Goal: Information Seeking & Learning: Learn about a topic

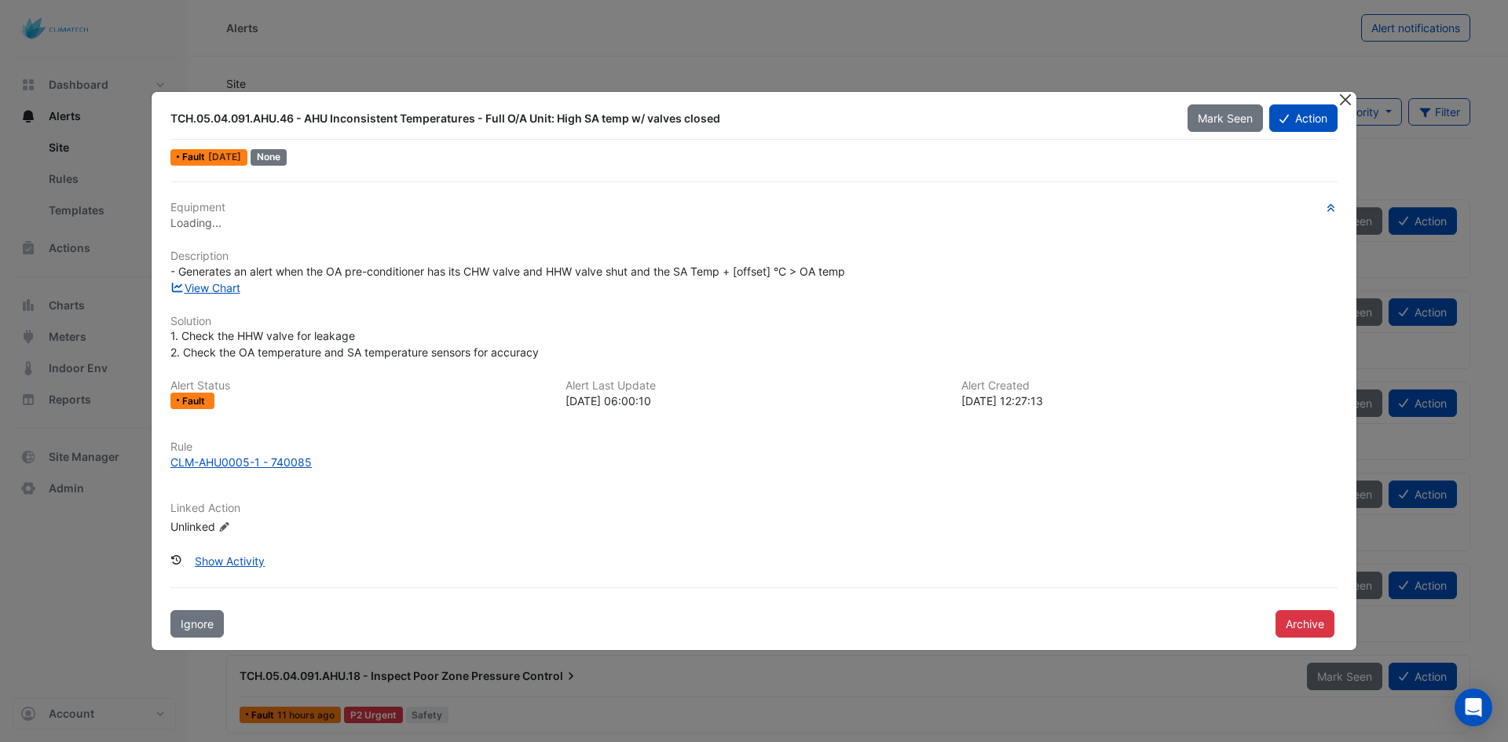
click at [1340, 94] on button "Close" at bounding box center [1345, 100] width 16 height 16
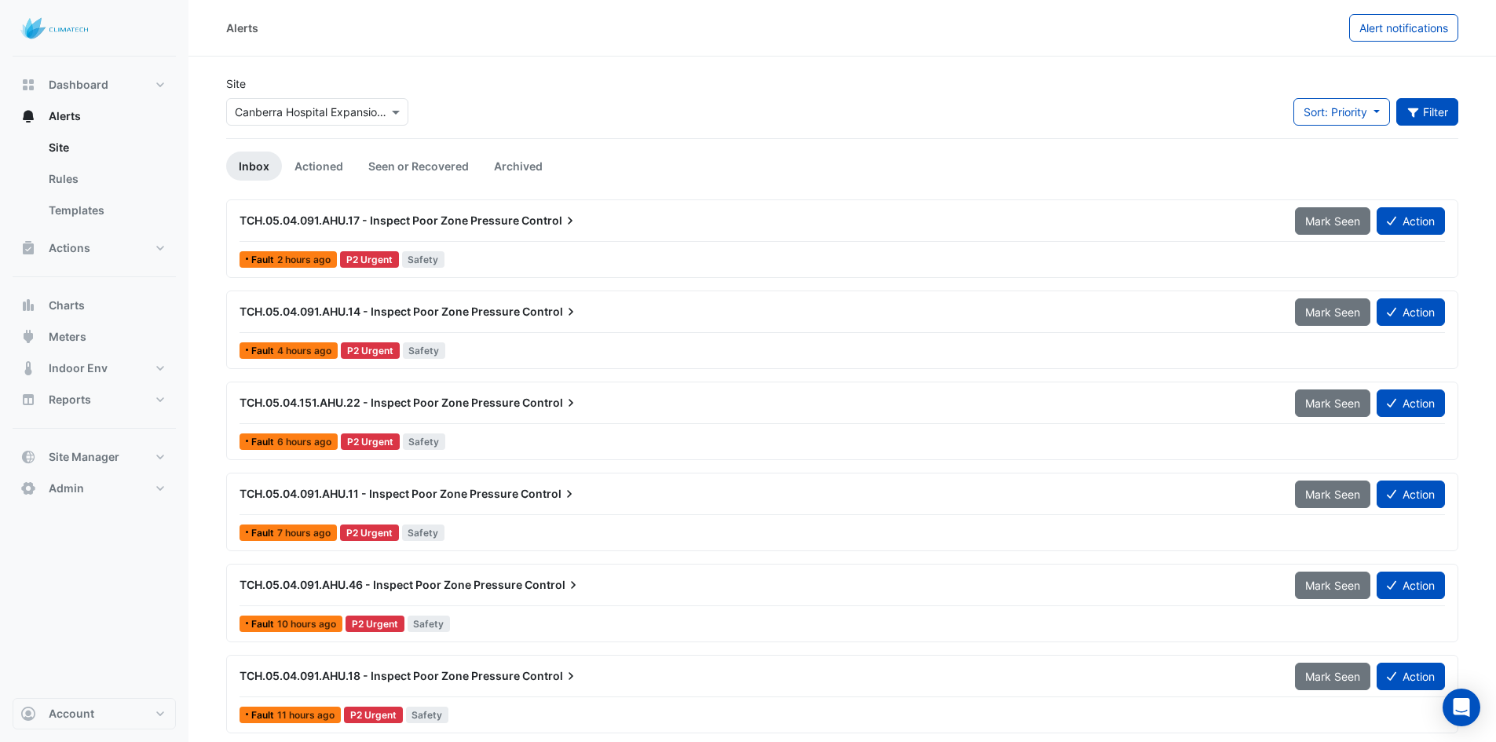
click at [1428, 111] on button "Filter" at bounding box center [1427, 111] width 63 height 27
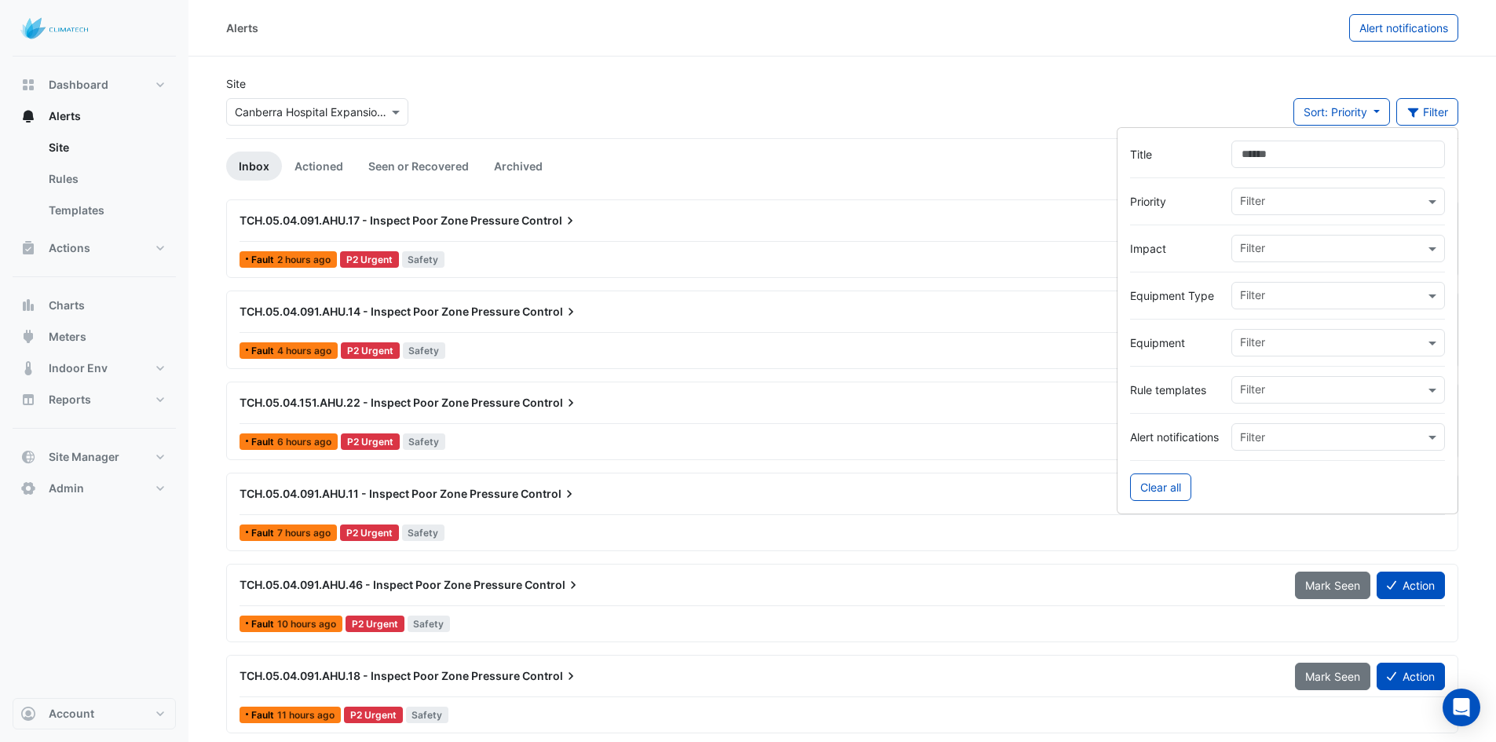
click at [1267, 299] on input "text" at bounding box center [1332, 297] width 185 height 16
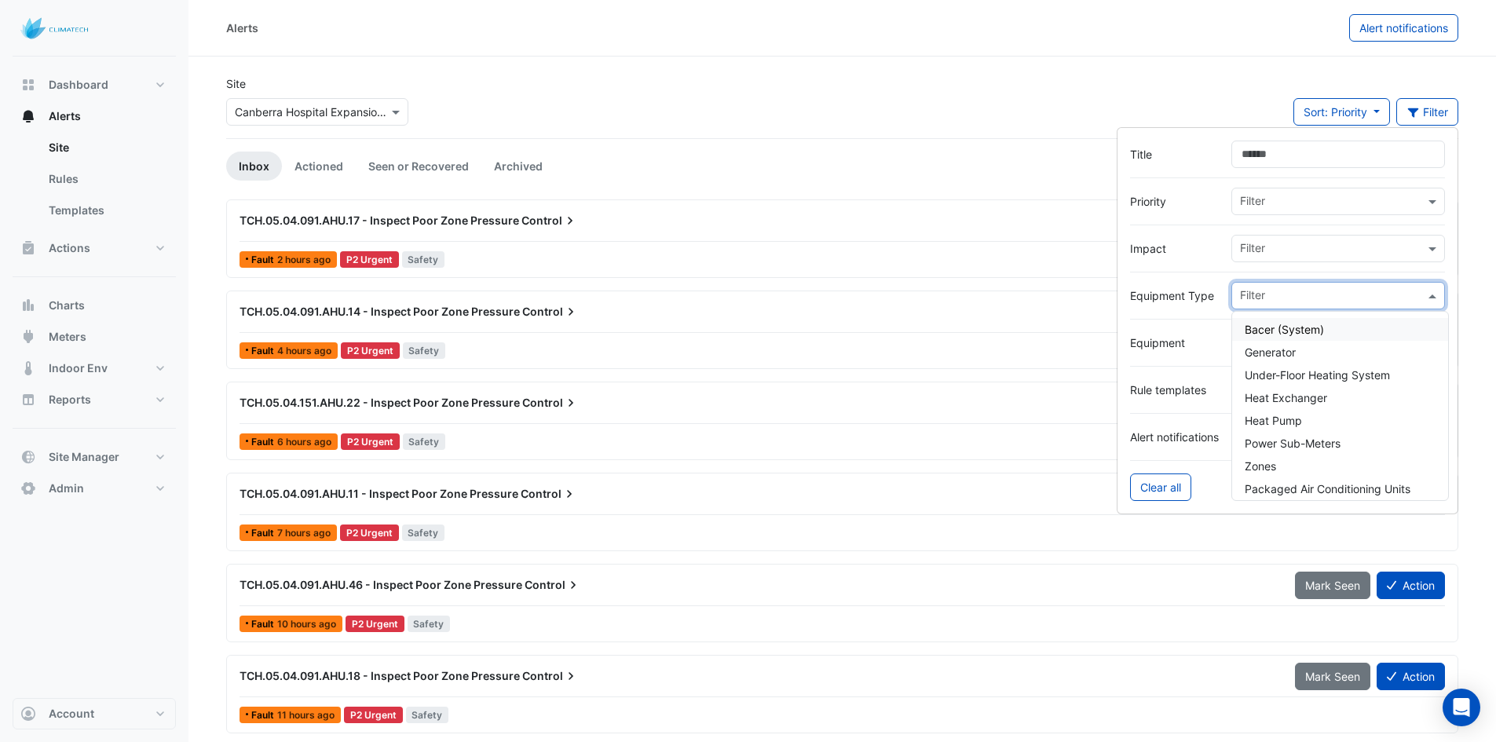
click at [1178, 290] on label "Equipment Type" at bounding box center [1174, 295] width 89 height 16
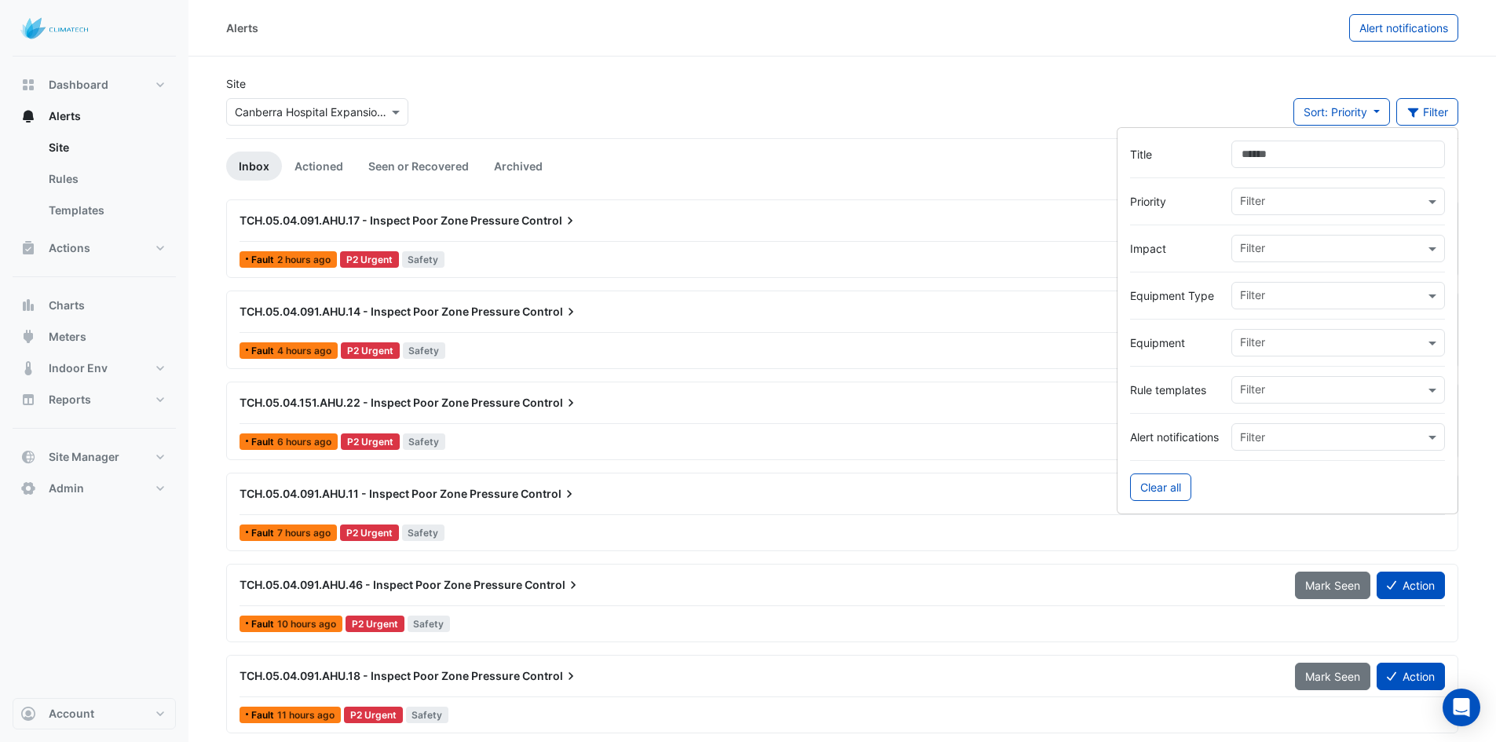
click at [1249, 351] on input "text" at bounding box center [1332, 344] width 185 height 16
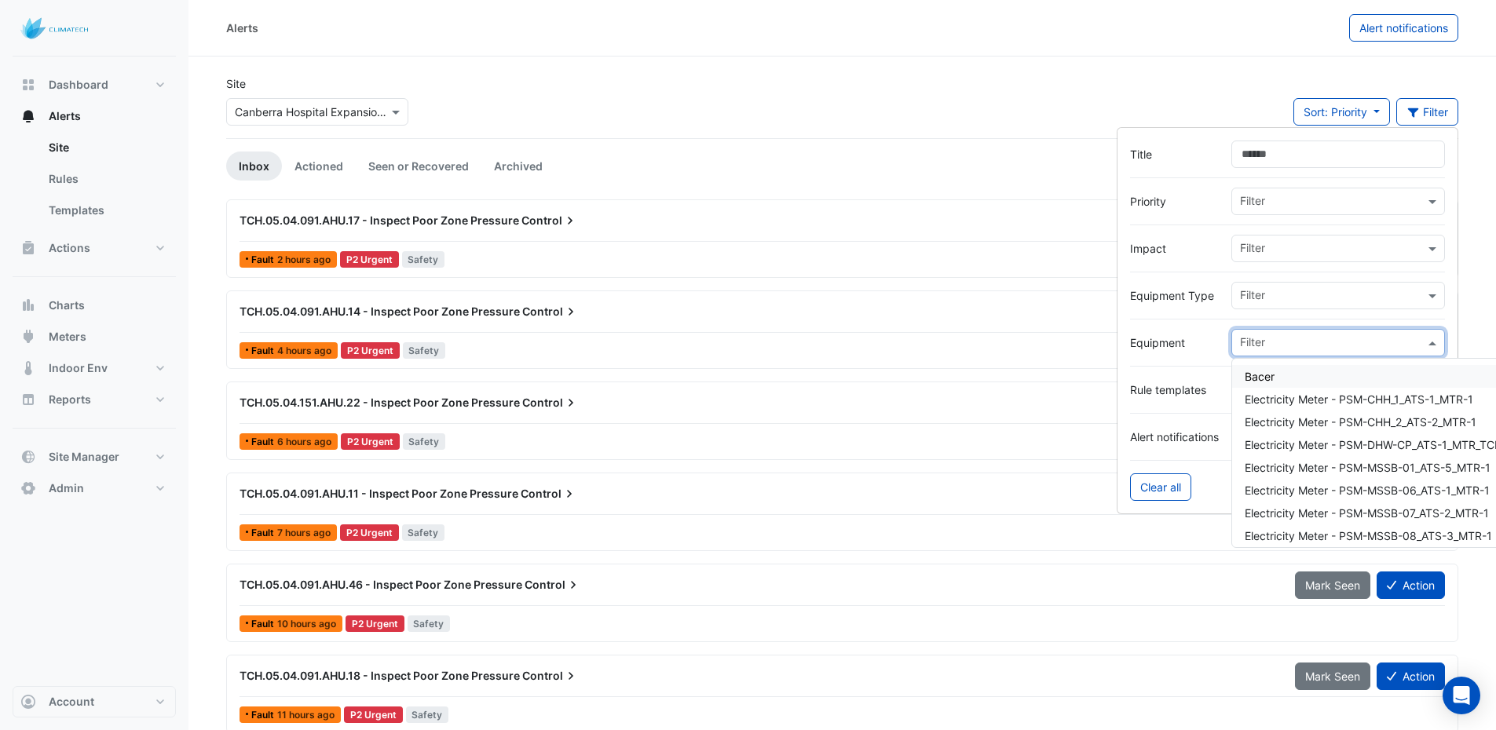
paste input "**********"
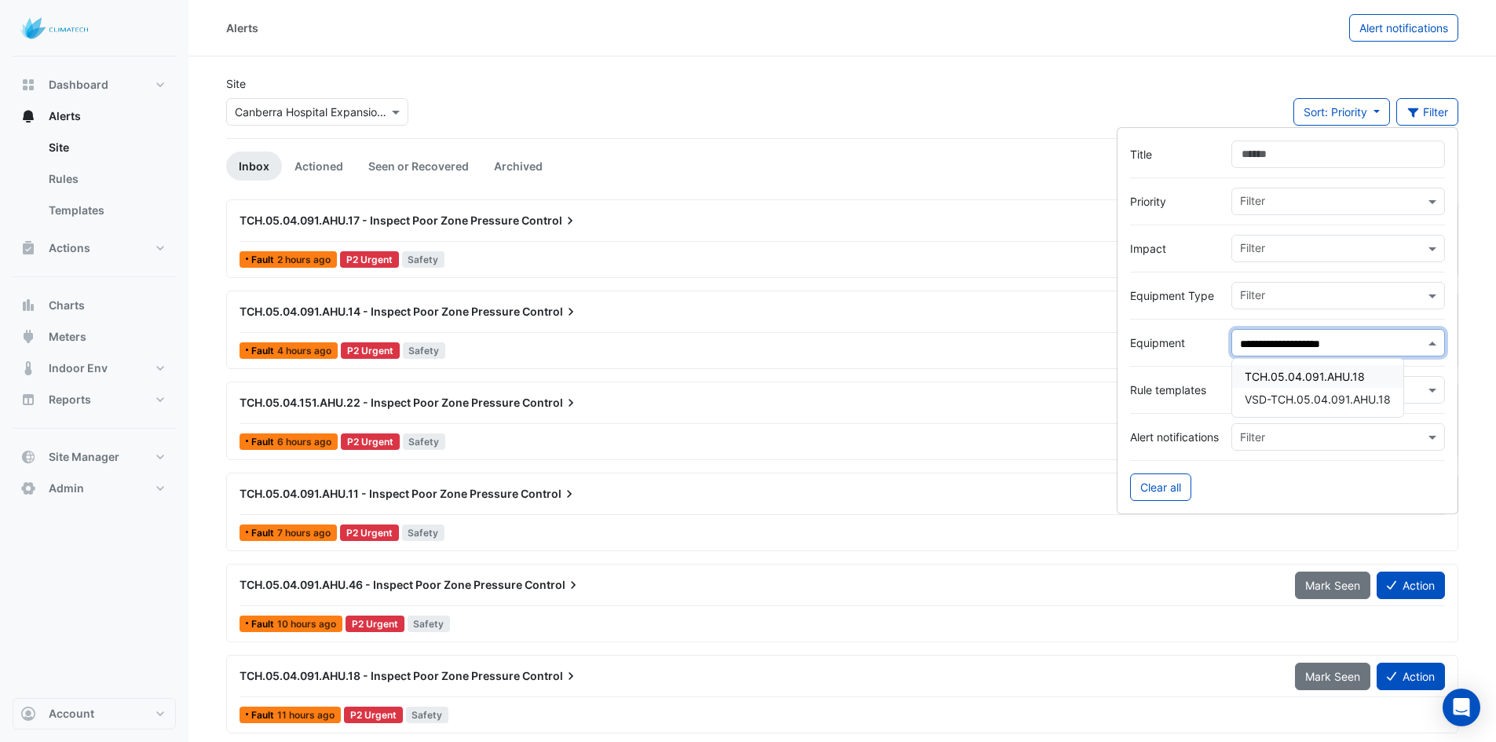
click at [1274, 371] on span "TCH.05.04.091.AHU.18" at bounding box center [1305, 376] width 120 height 13
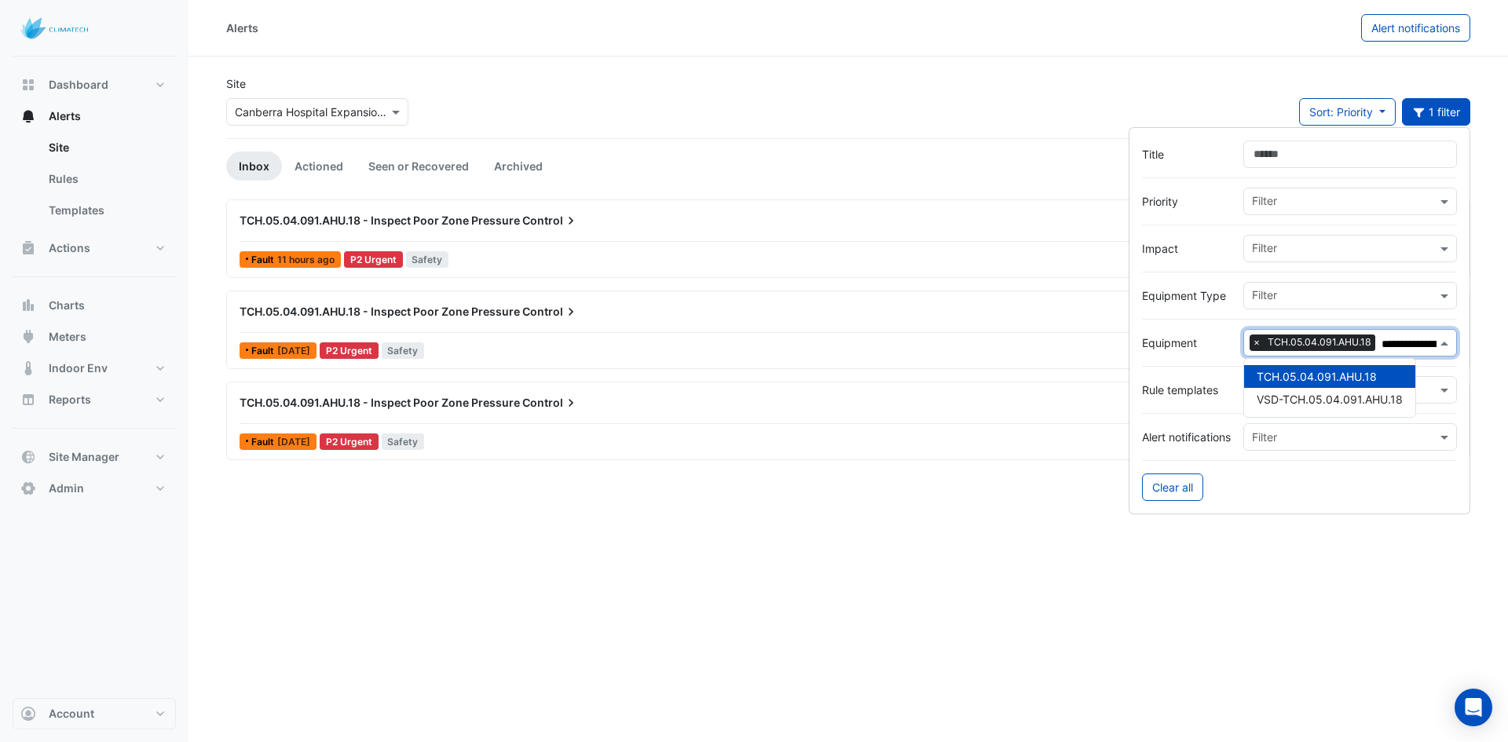
type input "**********"
click at [906, 598] on div "Alerts Alert notifications Site × Canberra Hospital Expansion Project Sort: Pri…" at bounding box center [847, 371] width 1319 height 742
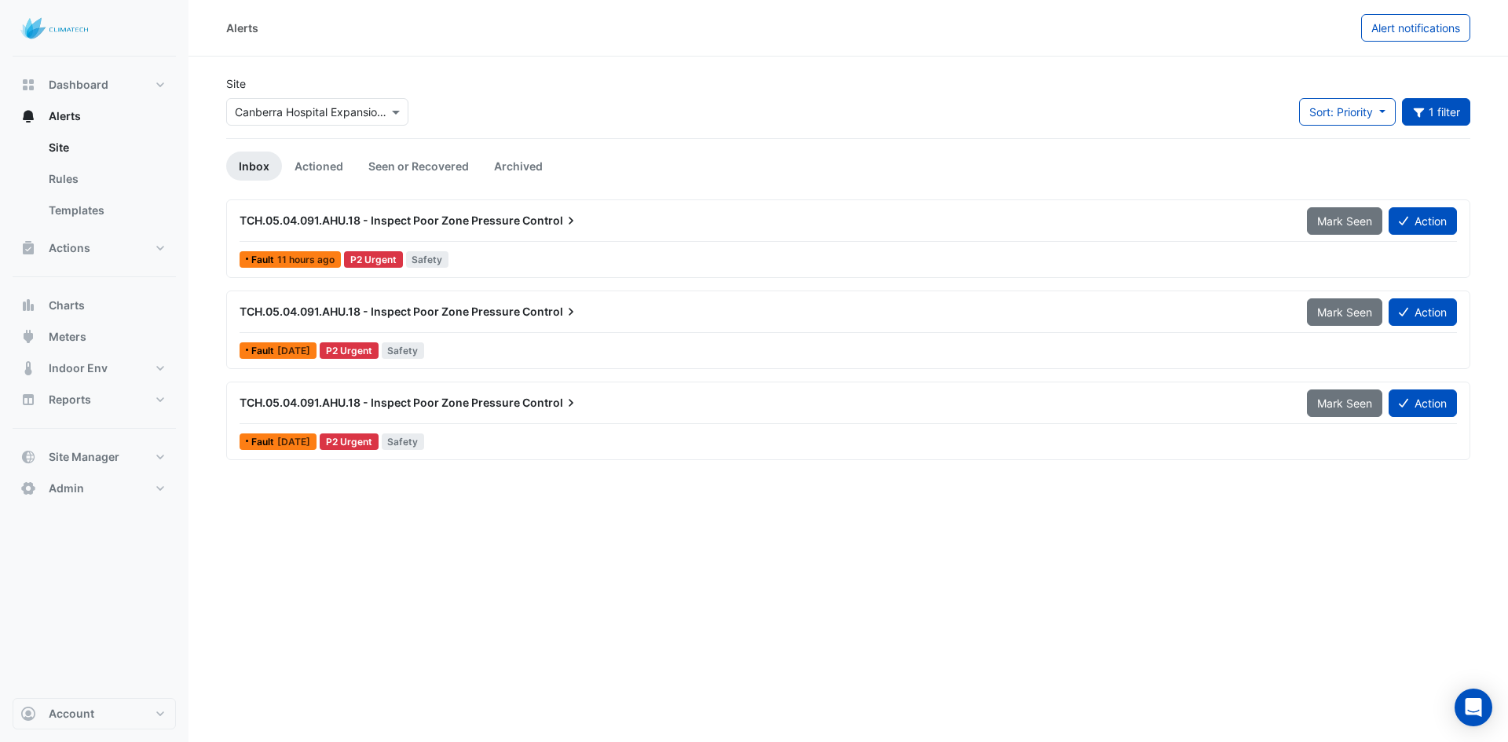
click at [476, 235] on div "TCH.05.04.091.AHU.18 - Inspect Poor Zone Pressure Control Mark Seen Action" at bounding box center [848, 224] width 1217 height 35
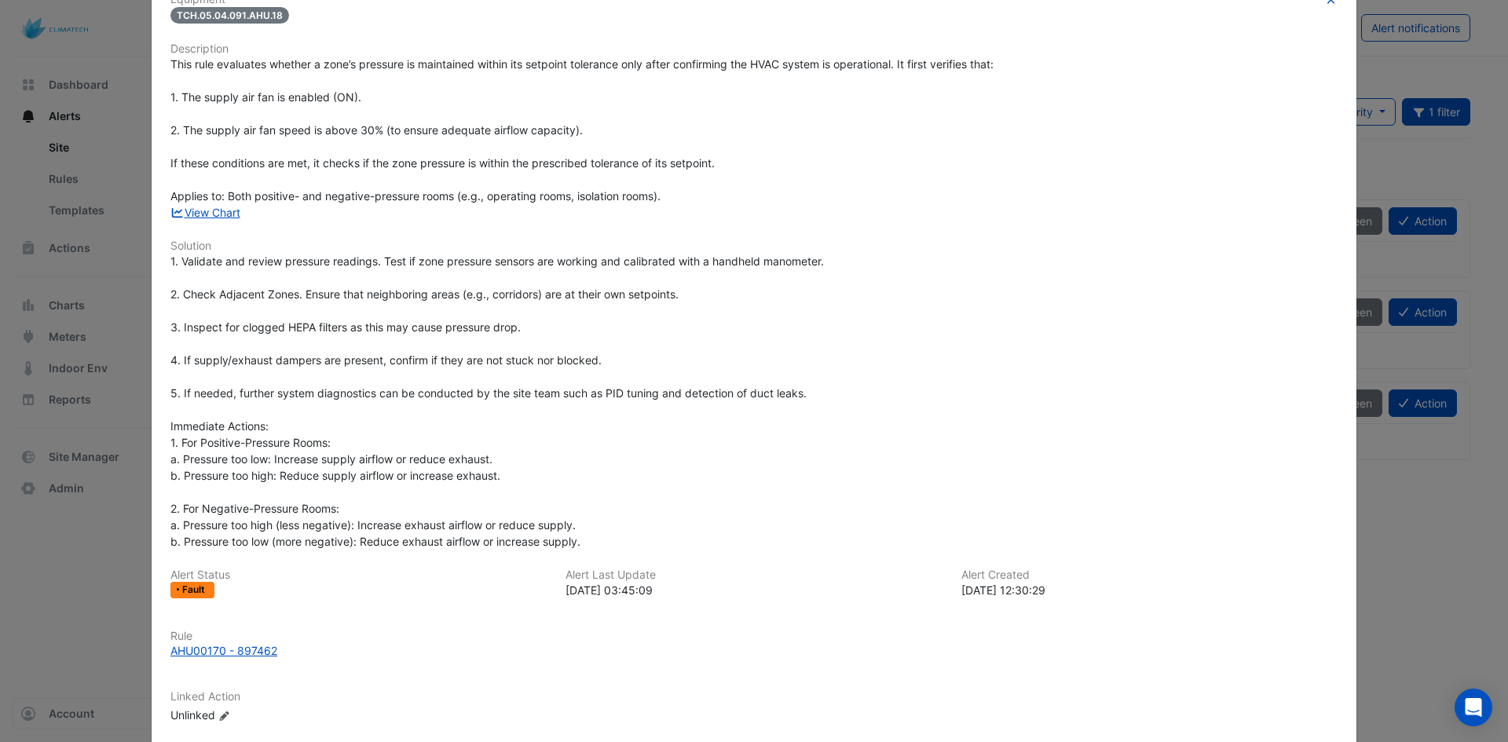
scroll to position [157, 0]
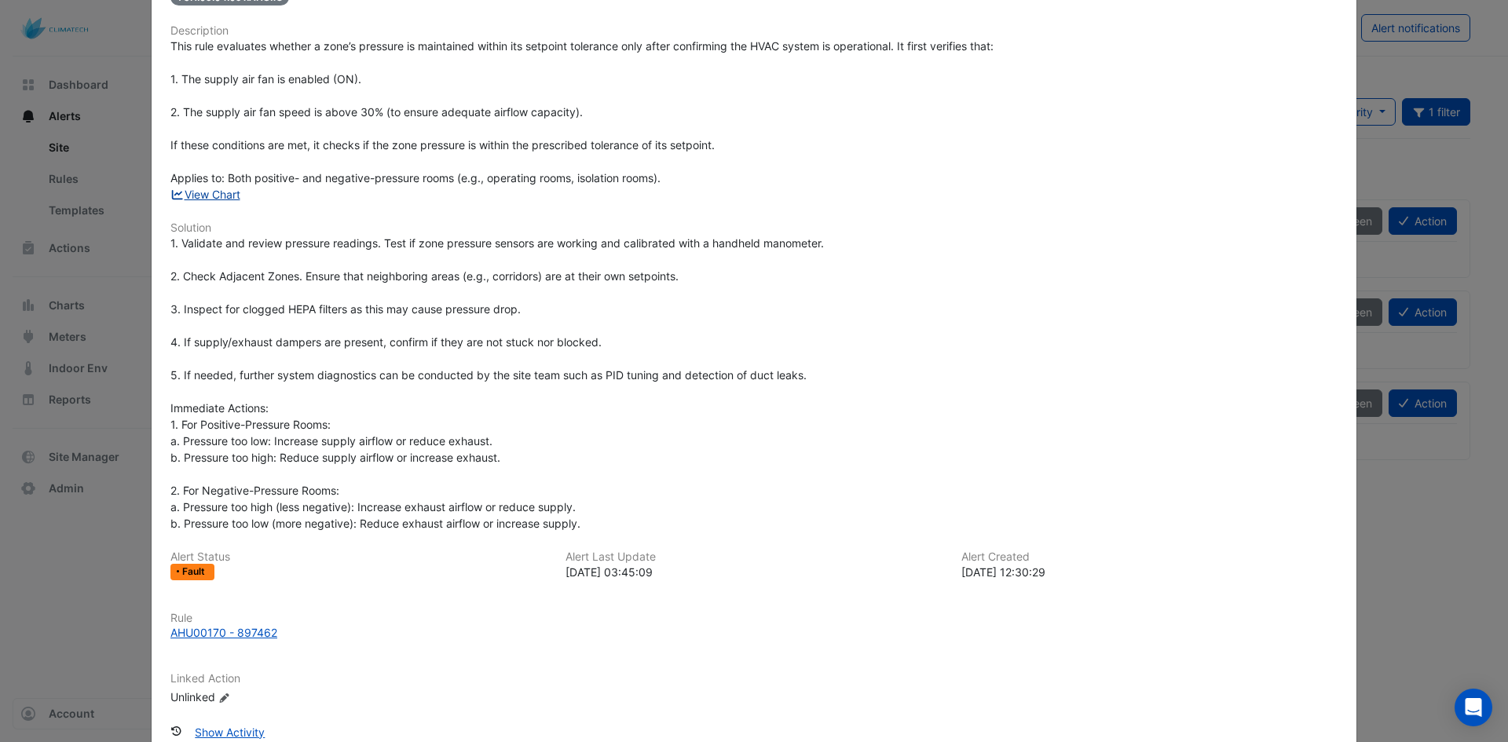
click at [224, 196] on link "View Chart" at bounding box center [205, 194] width 70 height 13
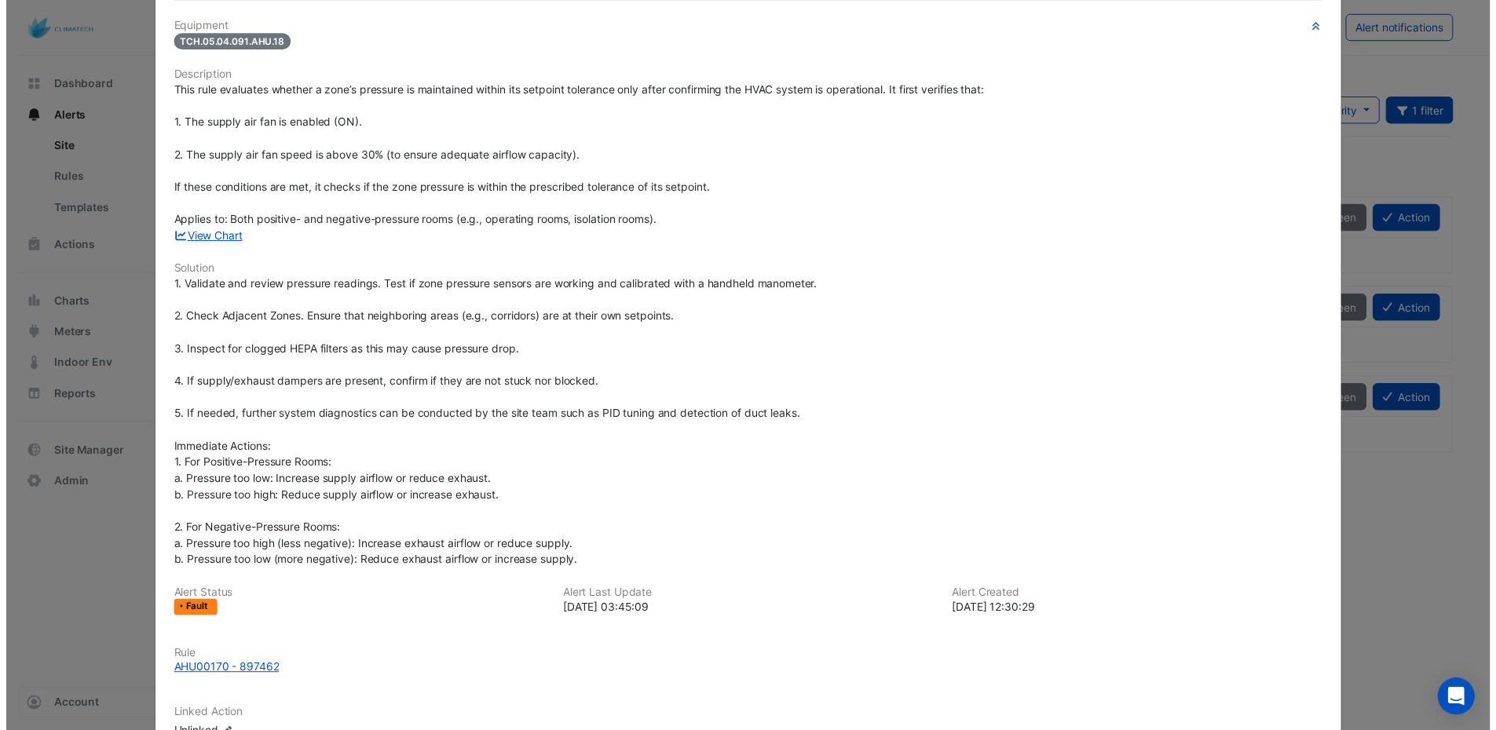
scroll to position [0, 0]
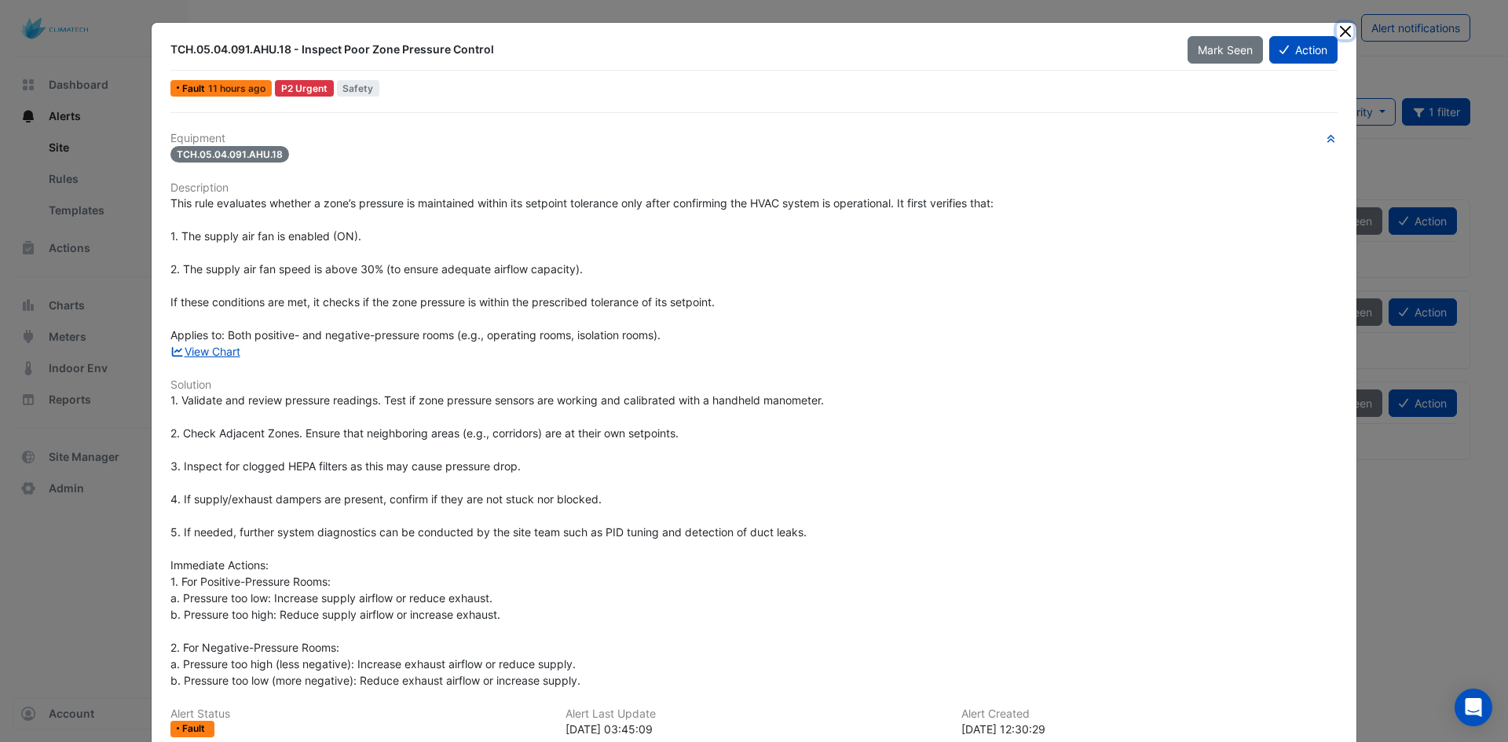
click at [1337, 26] on button "Close" at bounding box center [1345, 31] width 16 height 16
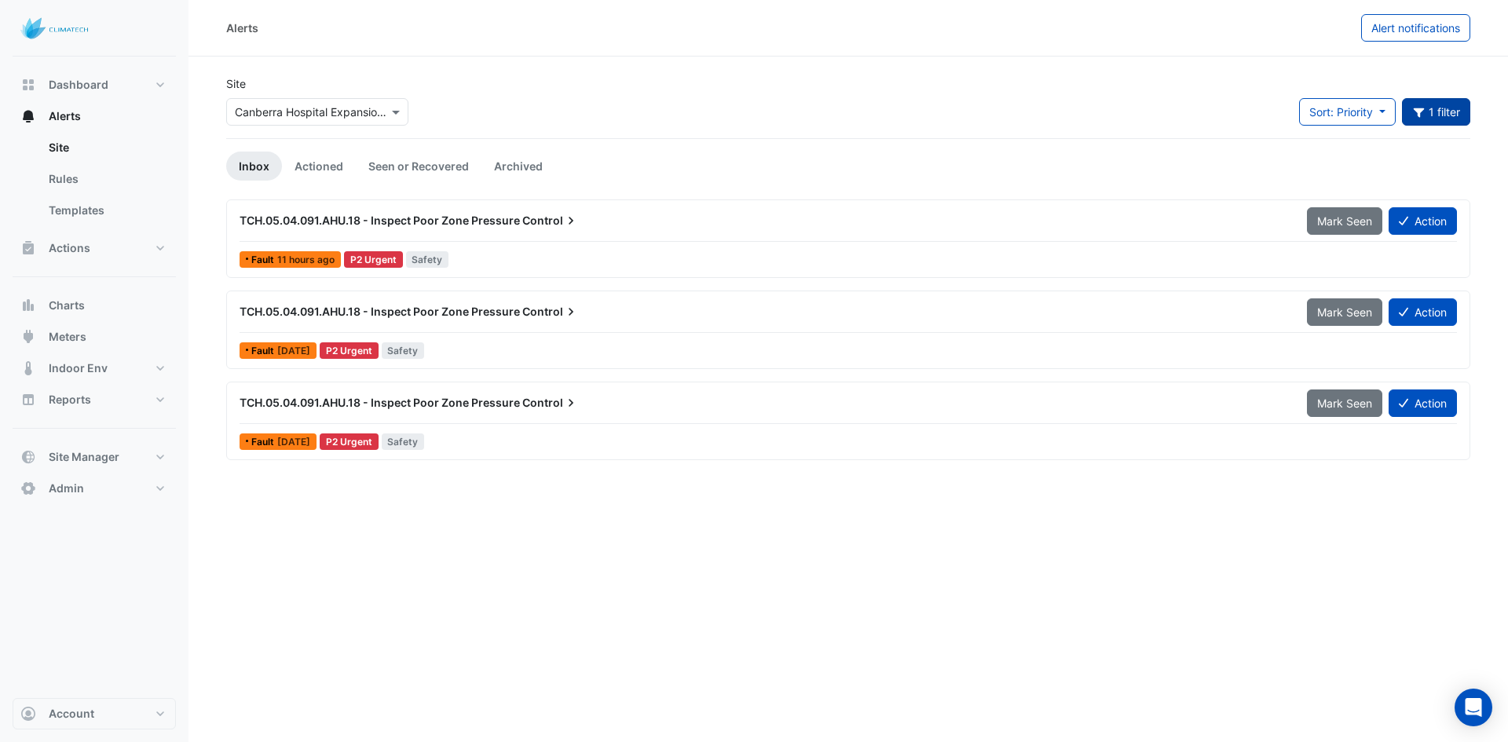
click at [1432, 121] on button "1 filter" at bounding box center [1436, 111] width 69 height 27
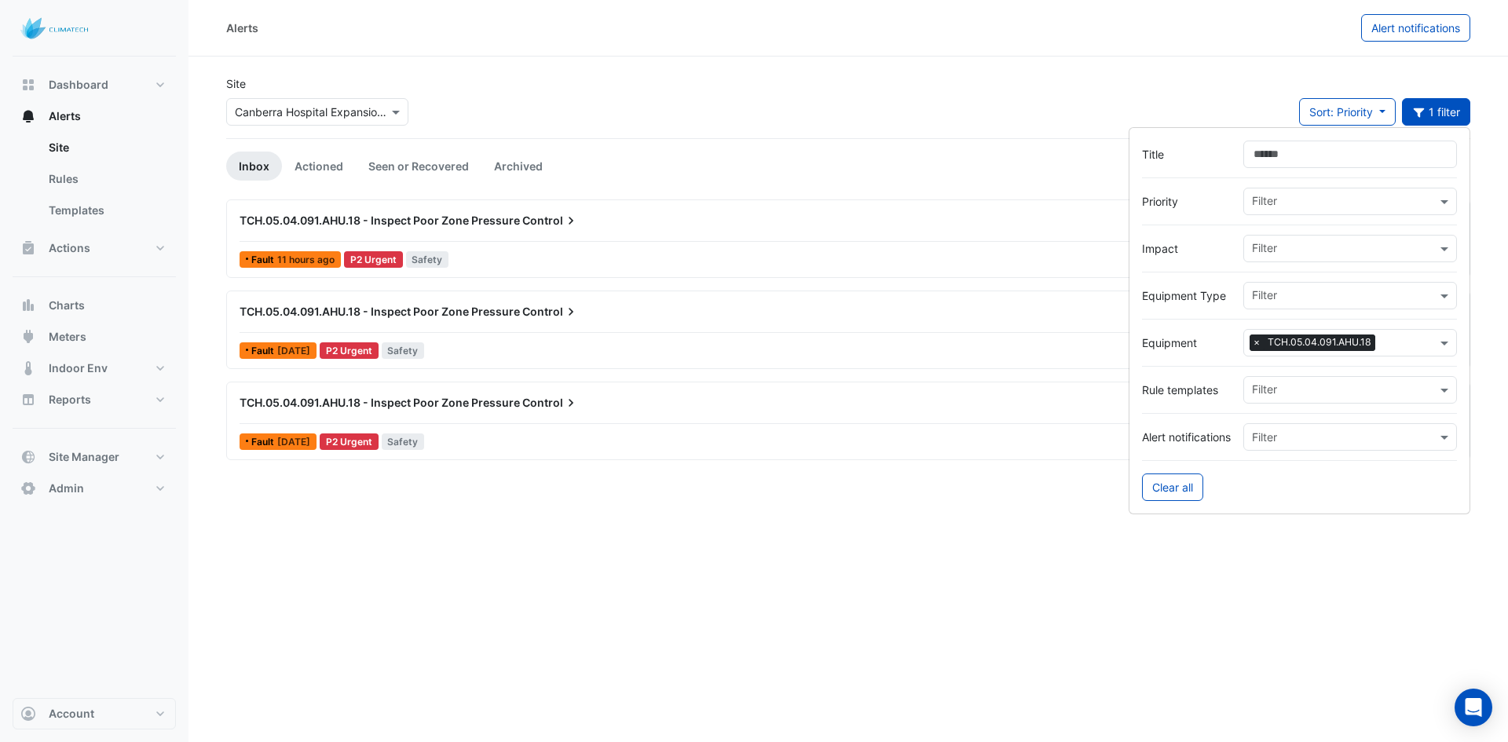
click at [1251, 345] on span "×" at bounding box center [1256, 343] width 14 height 16
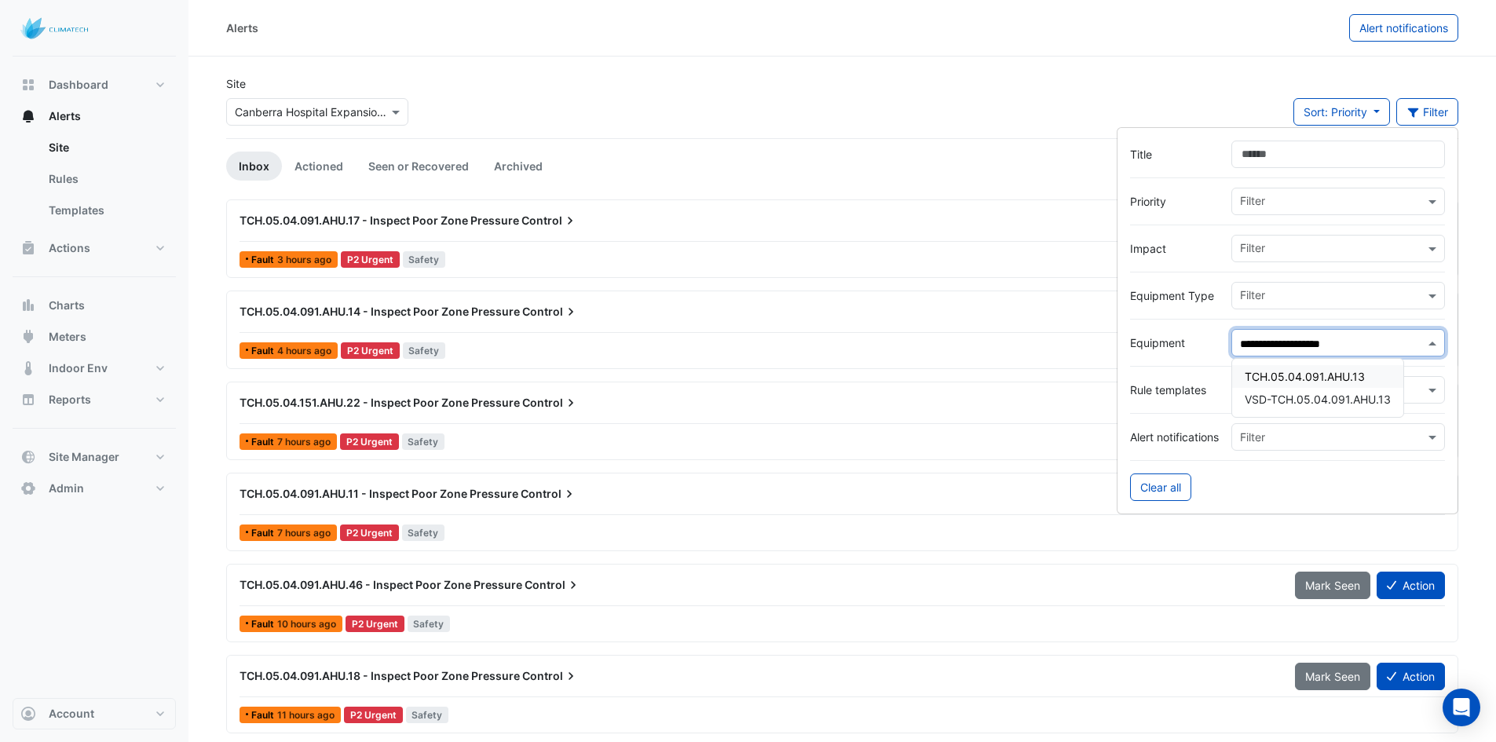
click at [1297, 371] on span "TCH.05.04.091.AHU.13" at bounding box center [1305, 376] width 120 height 13
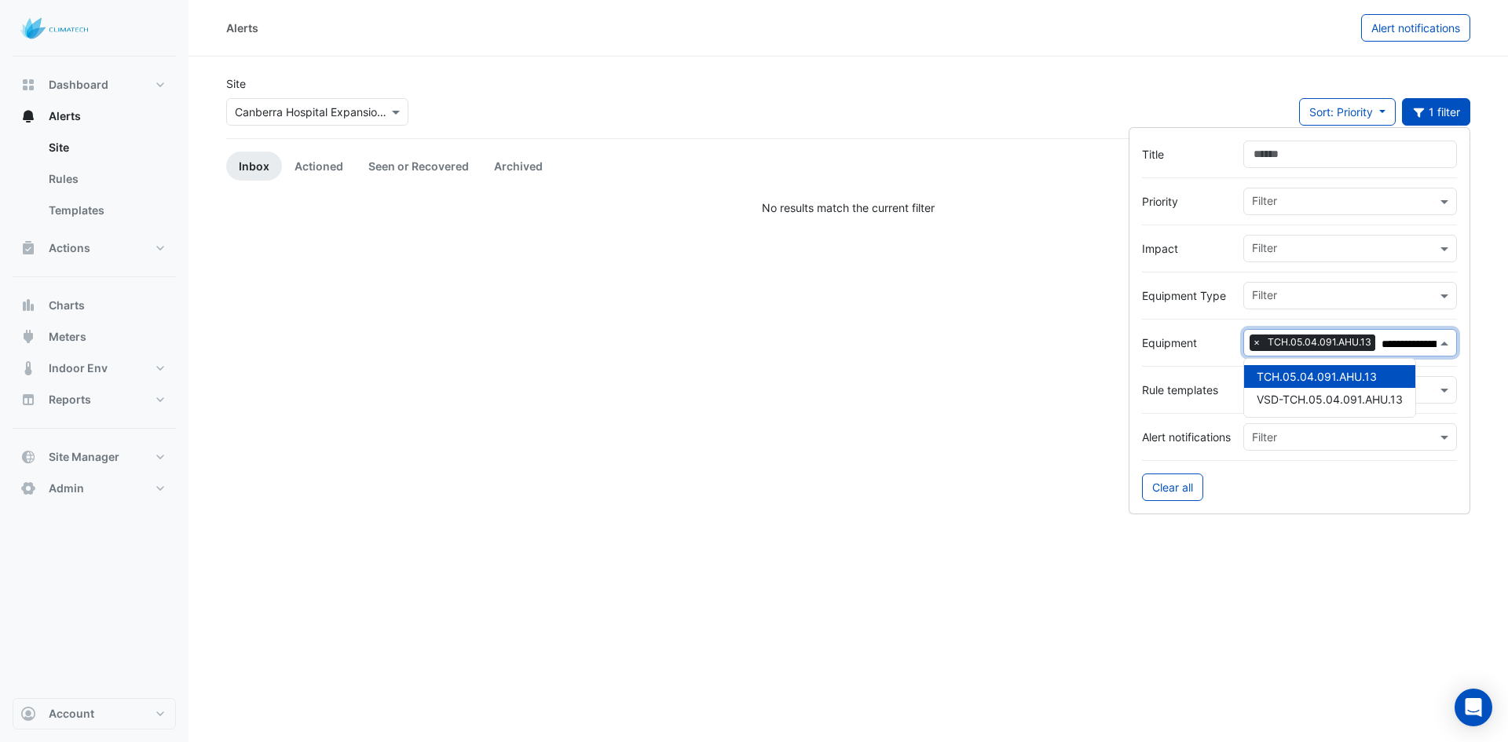
type input "**********"
click at [784, 447] on div "Alerts Alert notifications Site × Canberra Hospital Expansion Project Sort: Pri…" at bounding box center [847, 371] width 1319 height 742
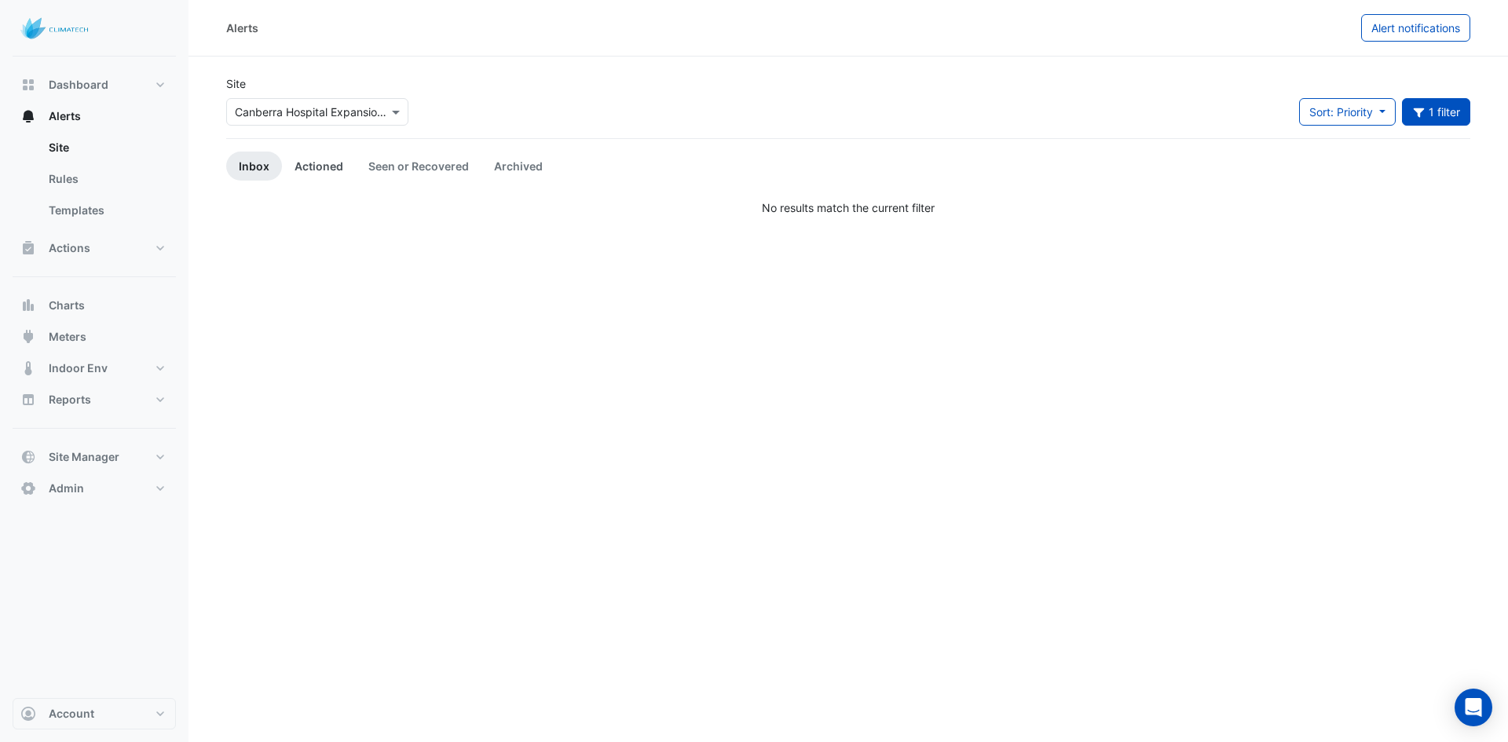
click at [313, 160] on link "Actioned" at bounding box center [319, 166] width 74 height 29
click at [393, 166] on link "Seen or Recovered" at bounding box center [419, 166] width 126 height 29
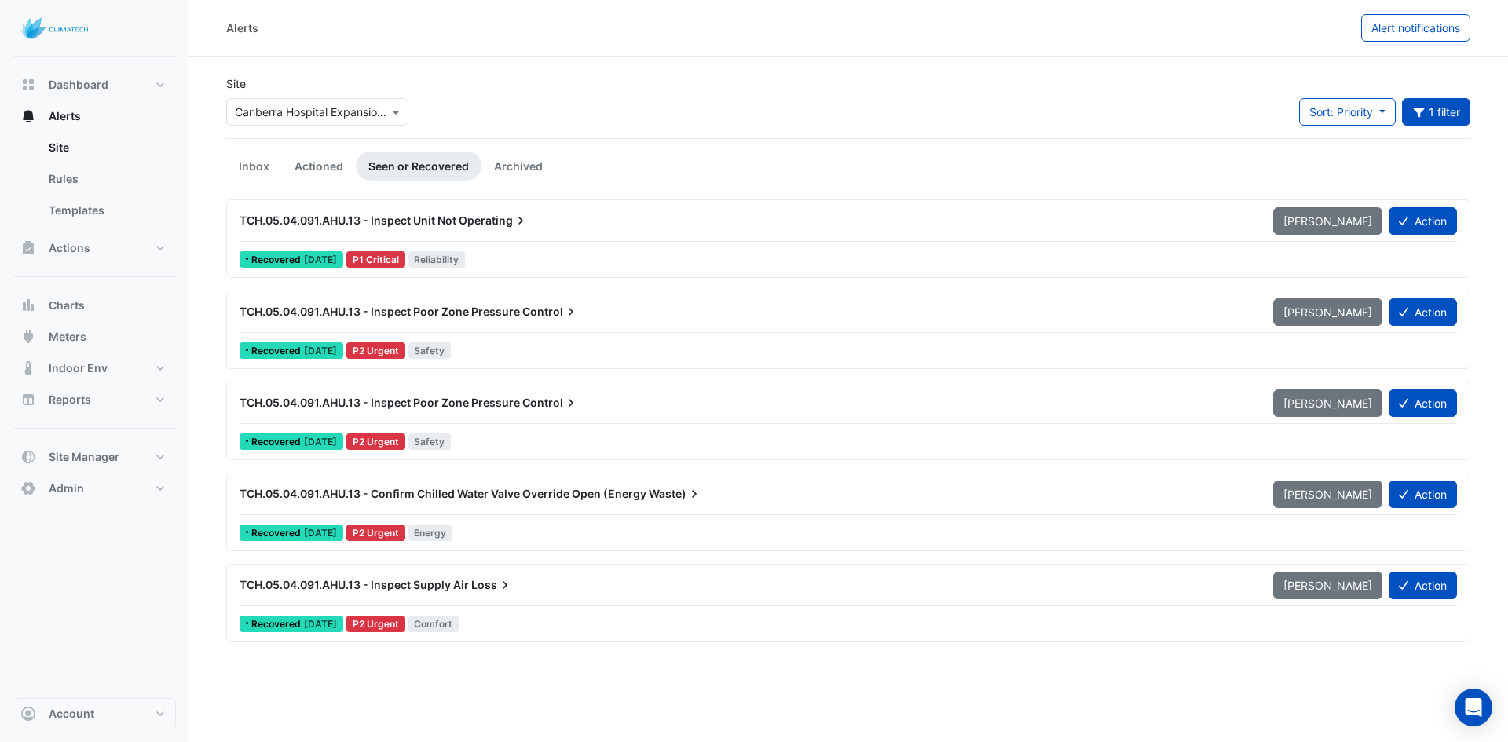
click at [521, 322] on div "TCH.05.04.091.AHU.13 - Inspect Poor Zone Pressure Control" at bounding box center [746, 312] width 1033 height 28
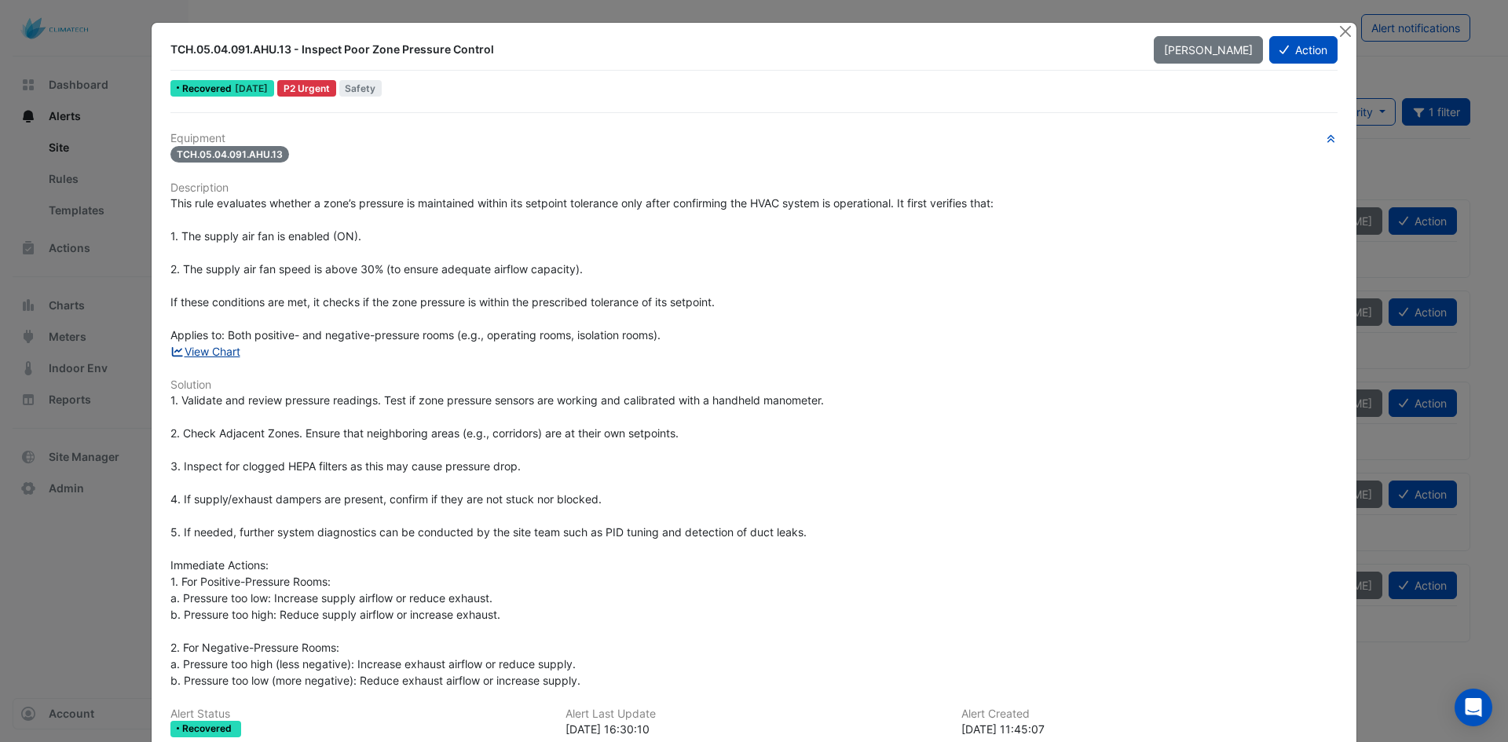
click at [228, 354] on link "View Chart" at bounding box center [205, 351] width 70 height 13
click at [1342, 30] on button "Close" at bounding box center [1345, 31] width 16 height 16
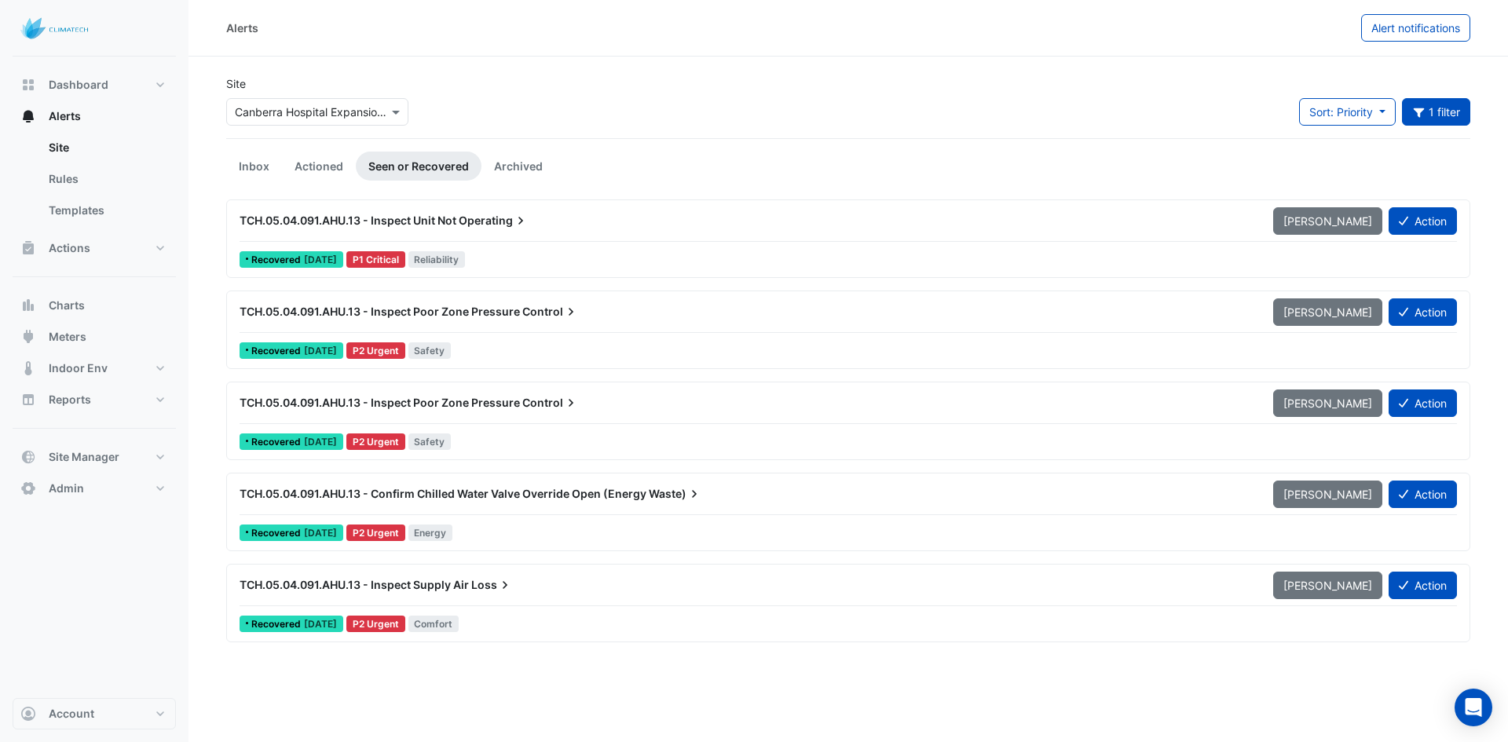
click at [890, 67] on section "Site × Canberra Hospital Expansion Project Sort: Priority Priority Updated 1 fi…" at bounding box center [847, 350] width 1319 height 586
click at [1448, 108] on button "1 filter" at bounding box center [1436, 111] width 69 height 27
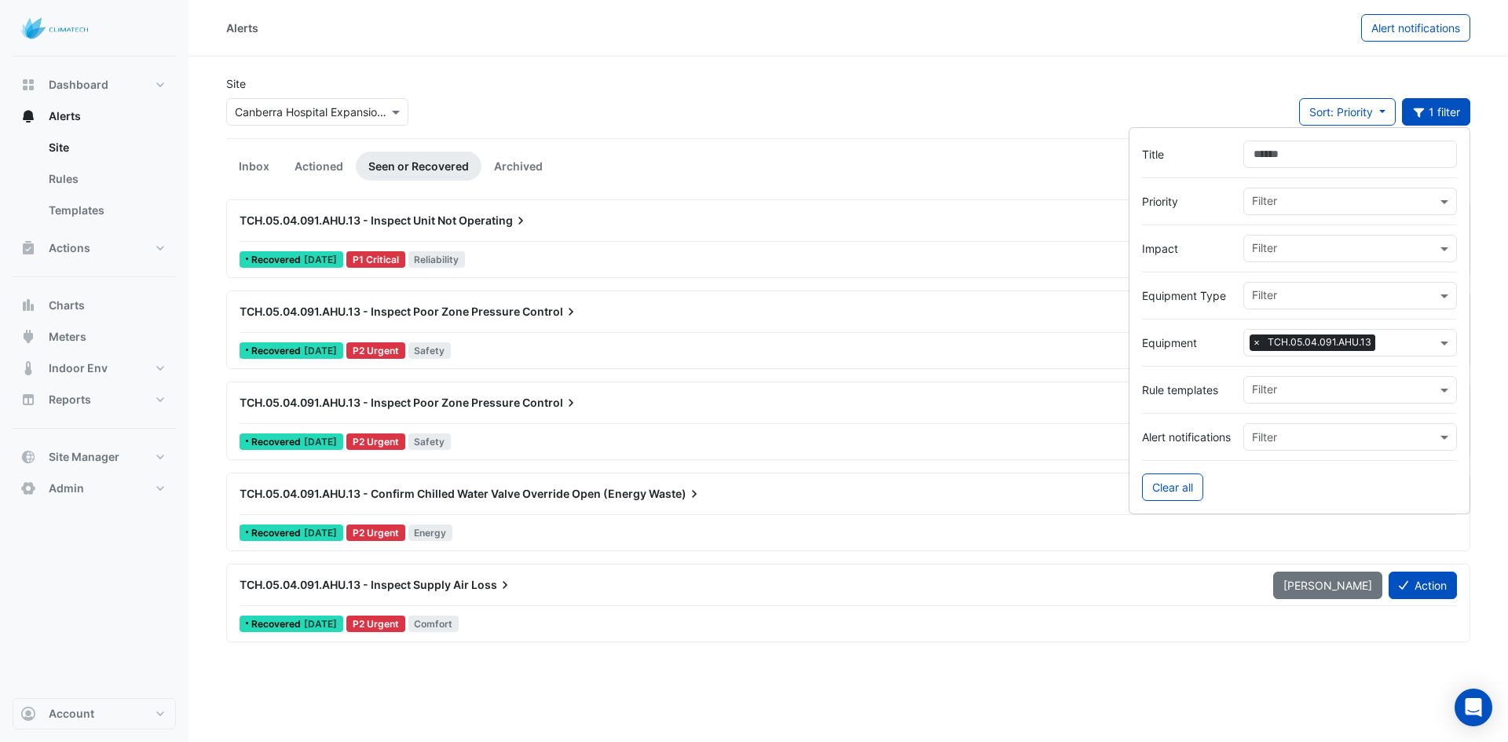
click at [1382, 340] on input "text" at bounding box center [1408, 344] width 55 height 16
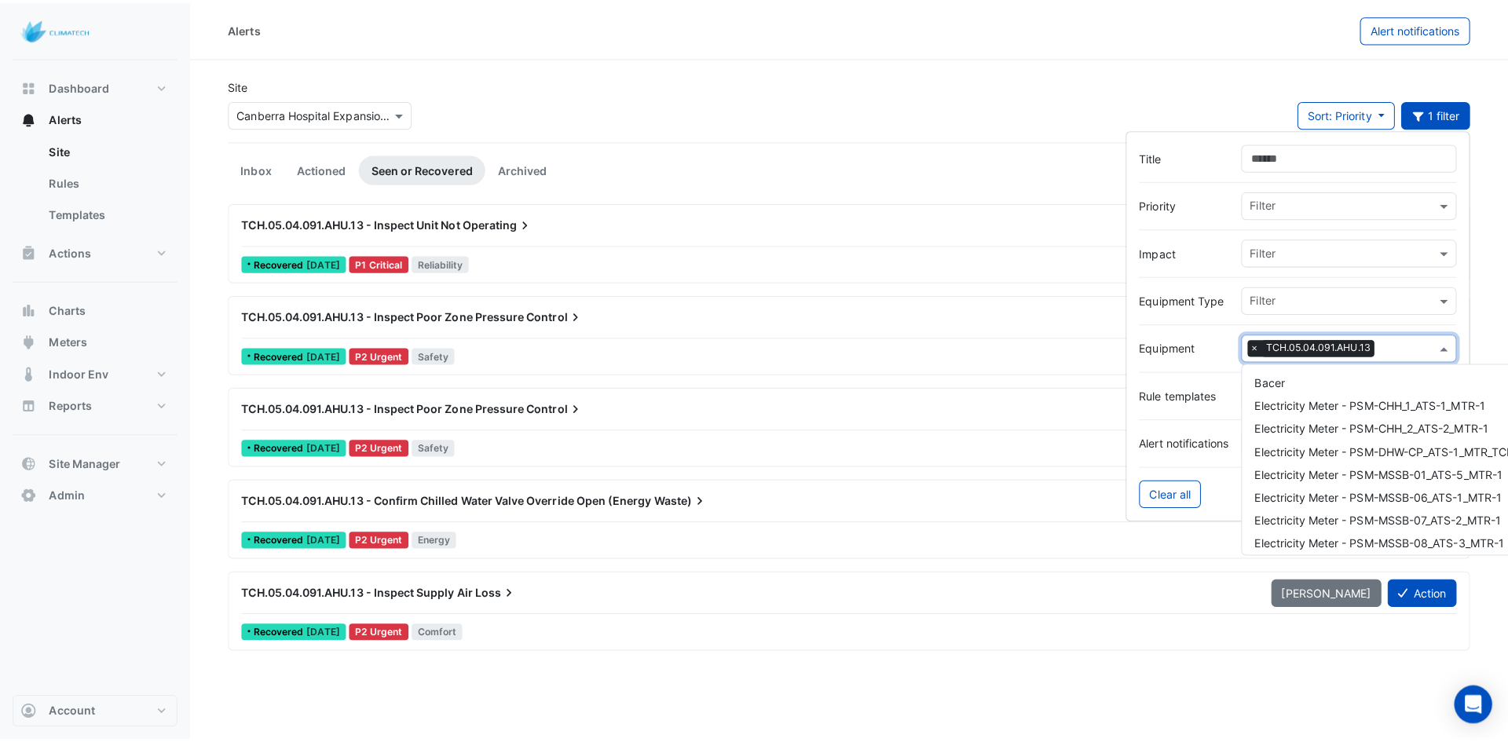
scroll to position [11757, 0]
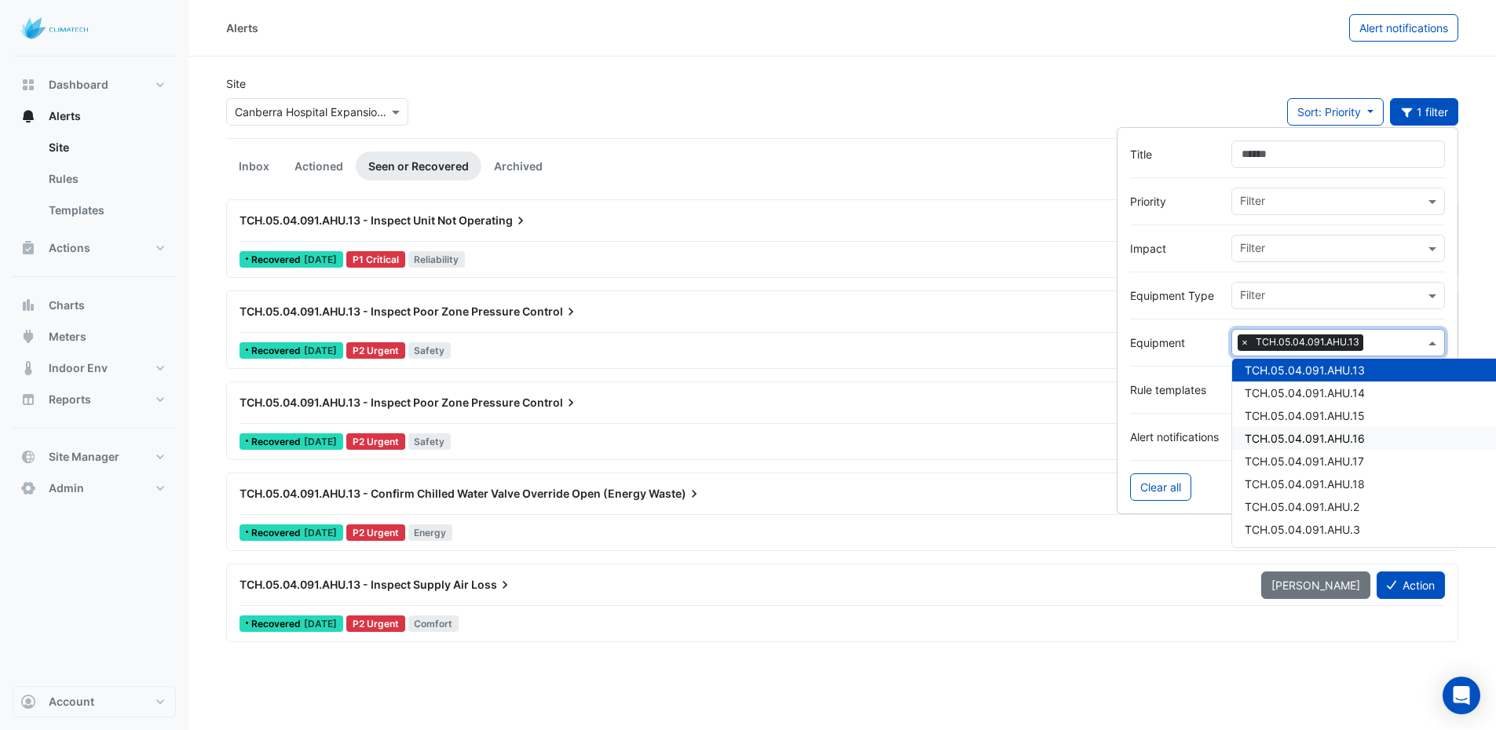
click at [1360, 442] on span "TCH.05.04.091.AHU.16" at bounding box center [1305, 438] width 120 height 13
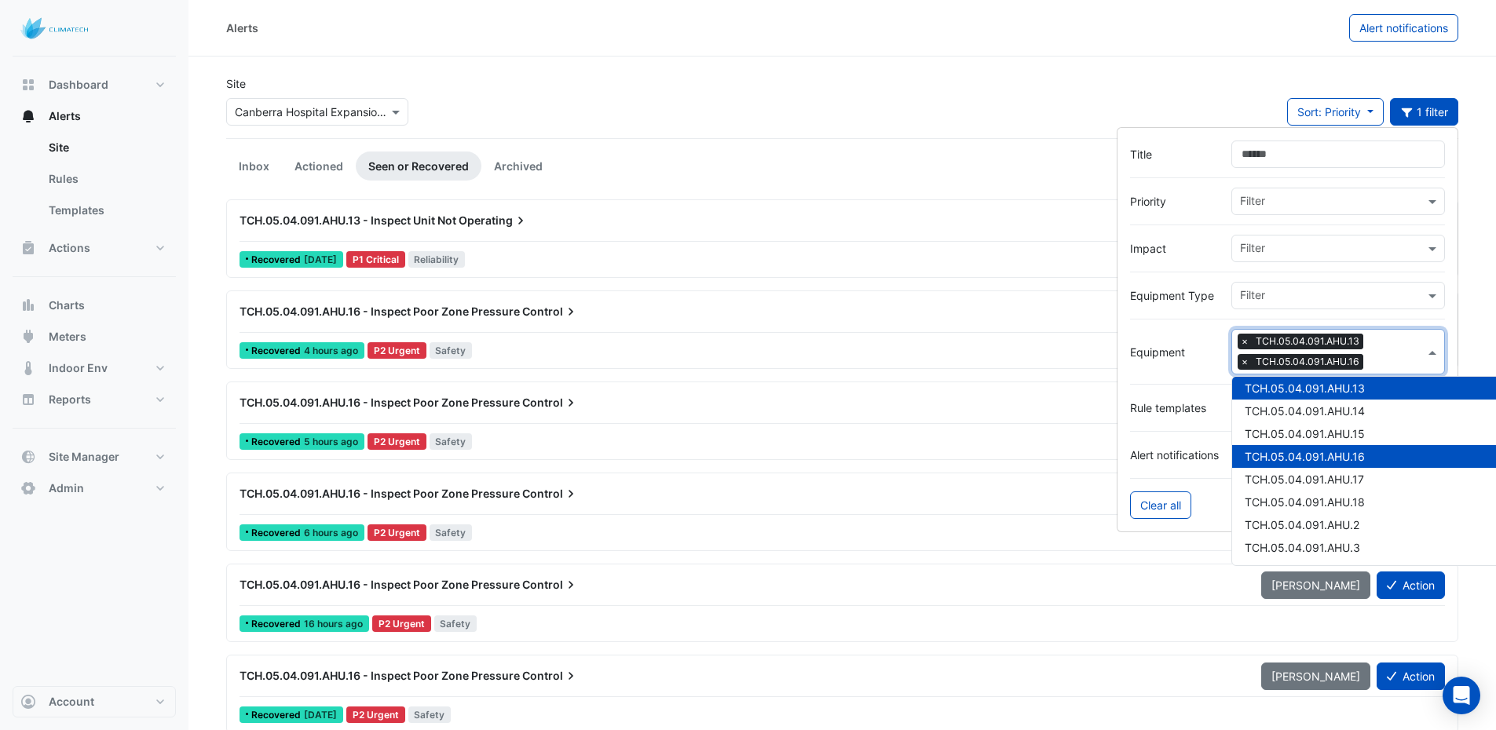
click at [1259, 383] on span "TCH.05.04.091.AHU.13" at bounding box center [1305, 388] width 120 height 13
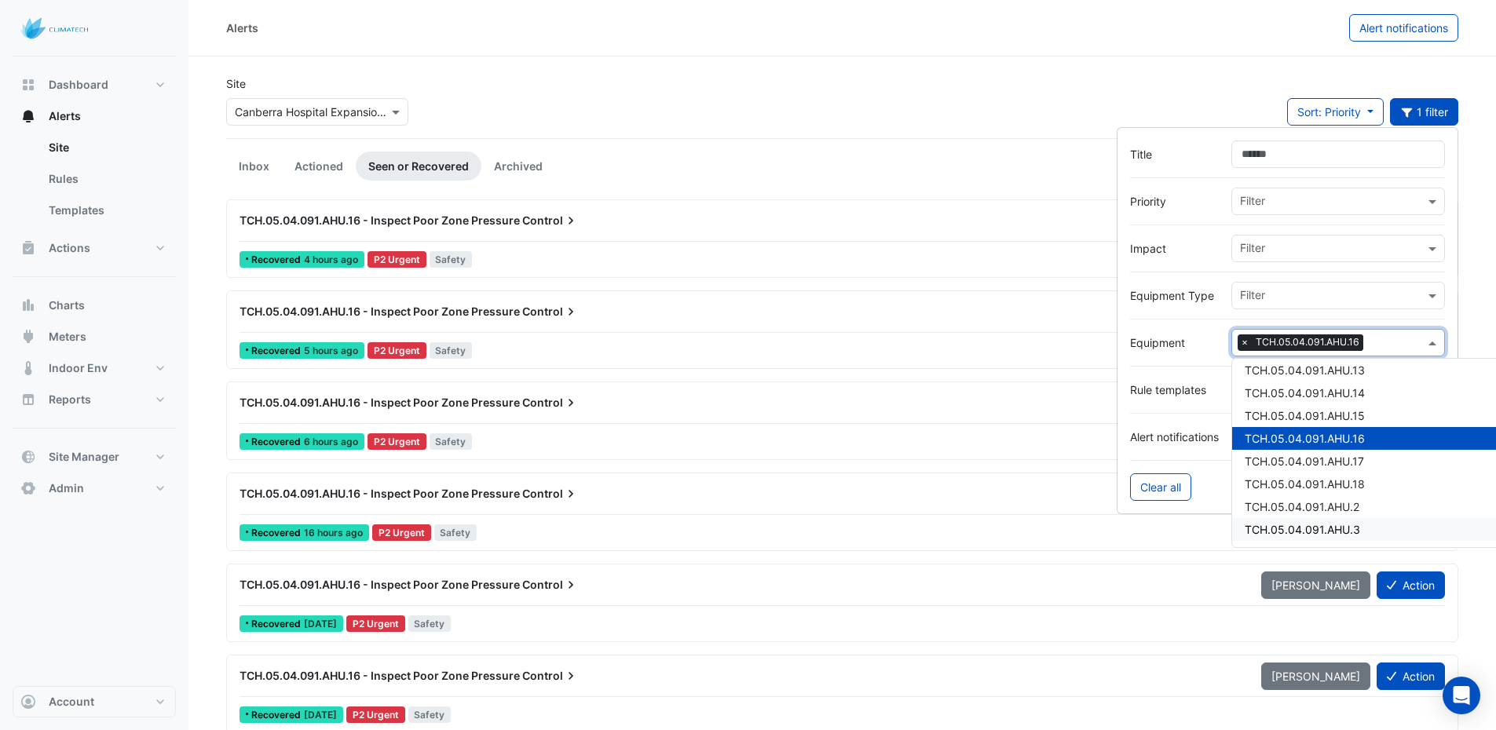
click at [621, 79] on div "Site × Canberra Hospital Expansion Project Sort: Priority Priority Updated 1 fi…" at bounding box center [842, 106] width 1251 height 63
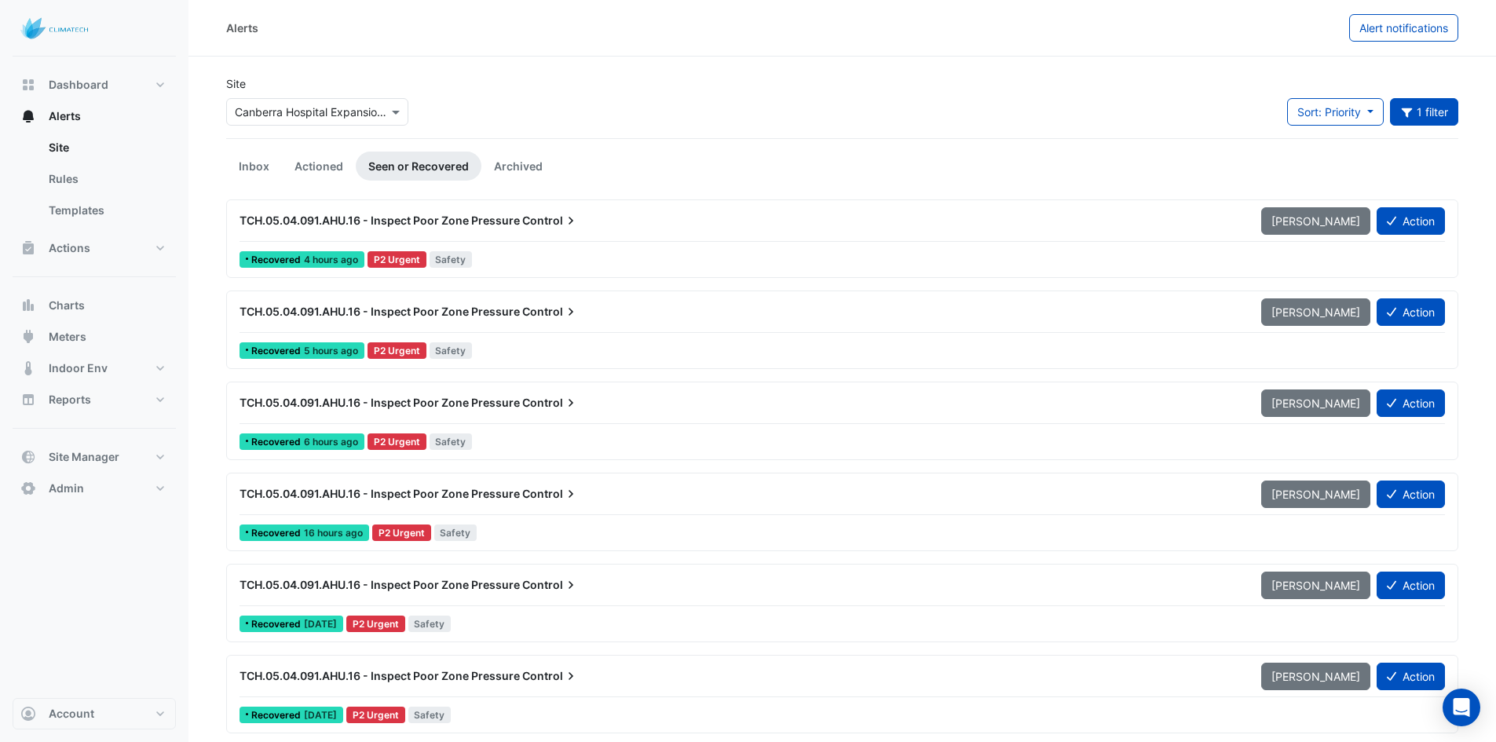
click at [553, 249] on div "Recovered 4 hours ago P2 Urgent Safety" at bounding box center [842, 259] width 1209 height 23
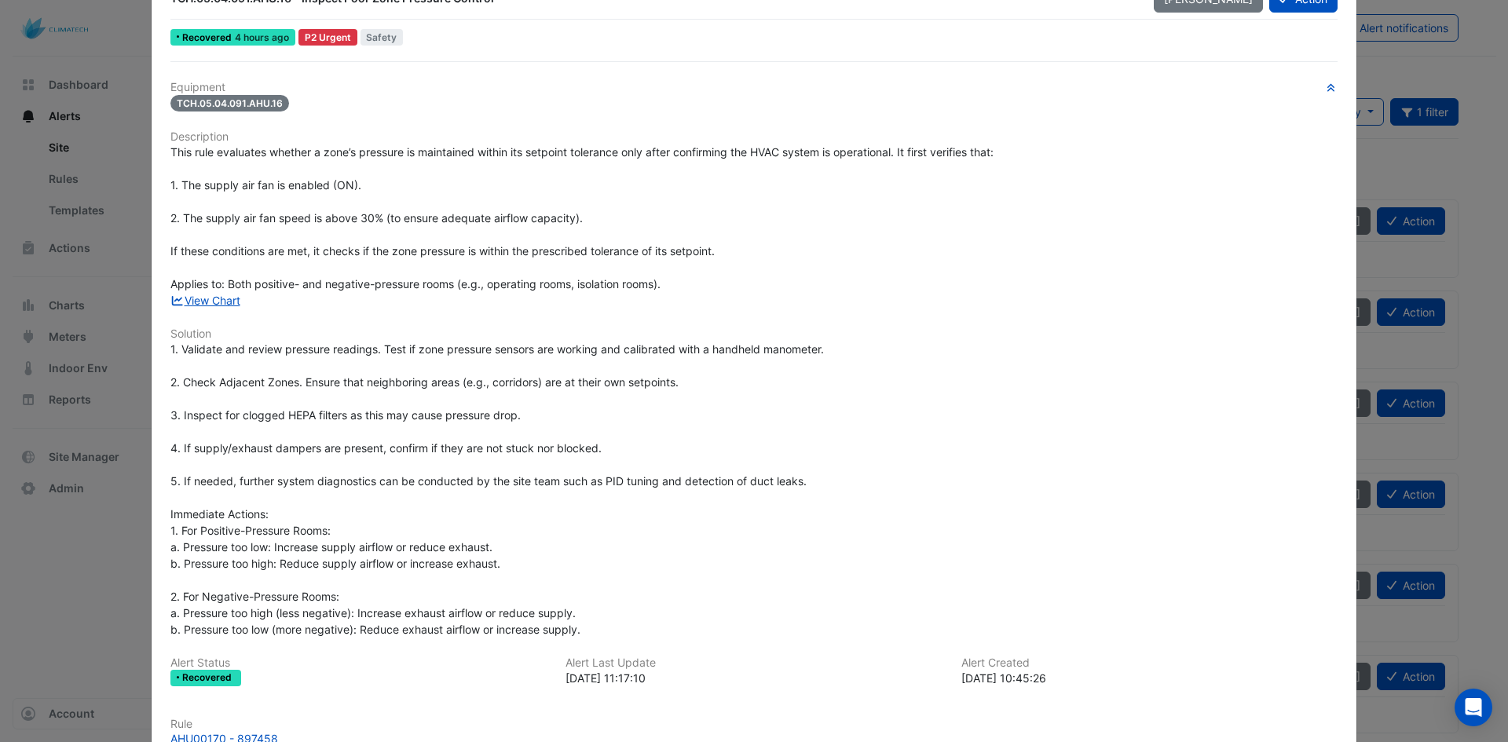
scroll to position [79, 0]
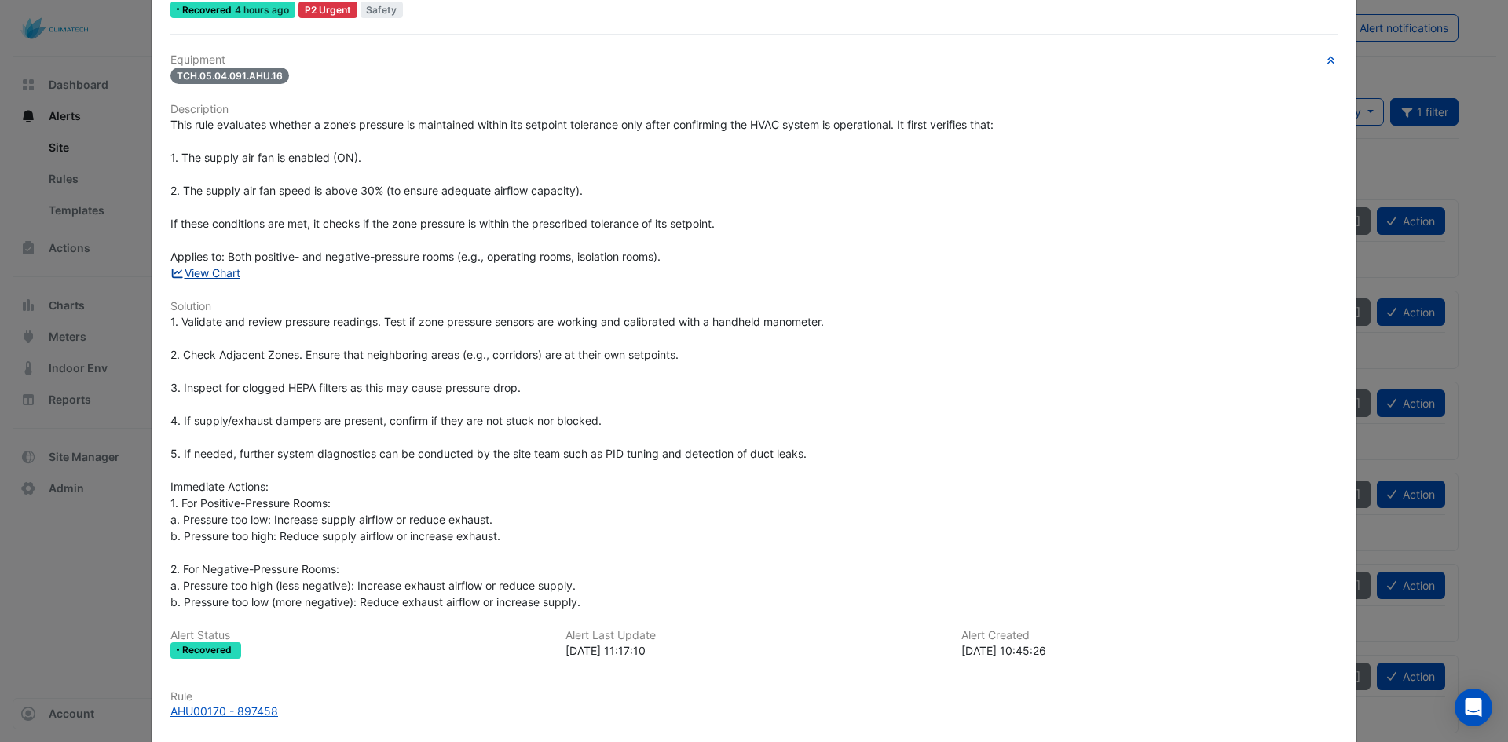
click at [212, 272] on link "View Chart" at bounding box center [205, 272] width 70 height 13
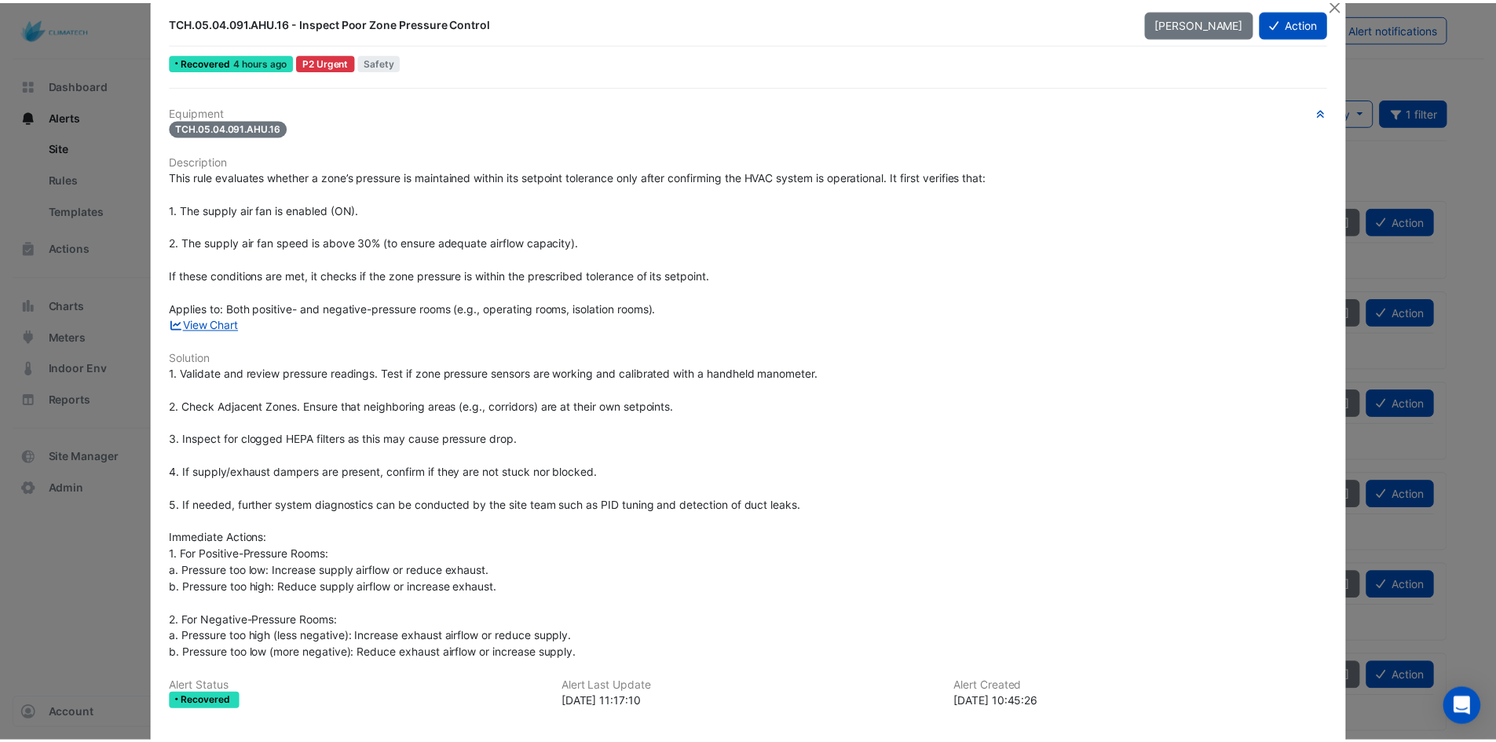
scroll to position [0, 0]
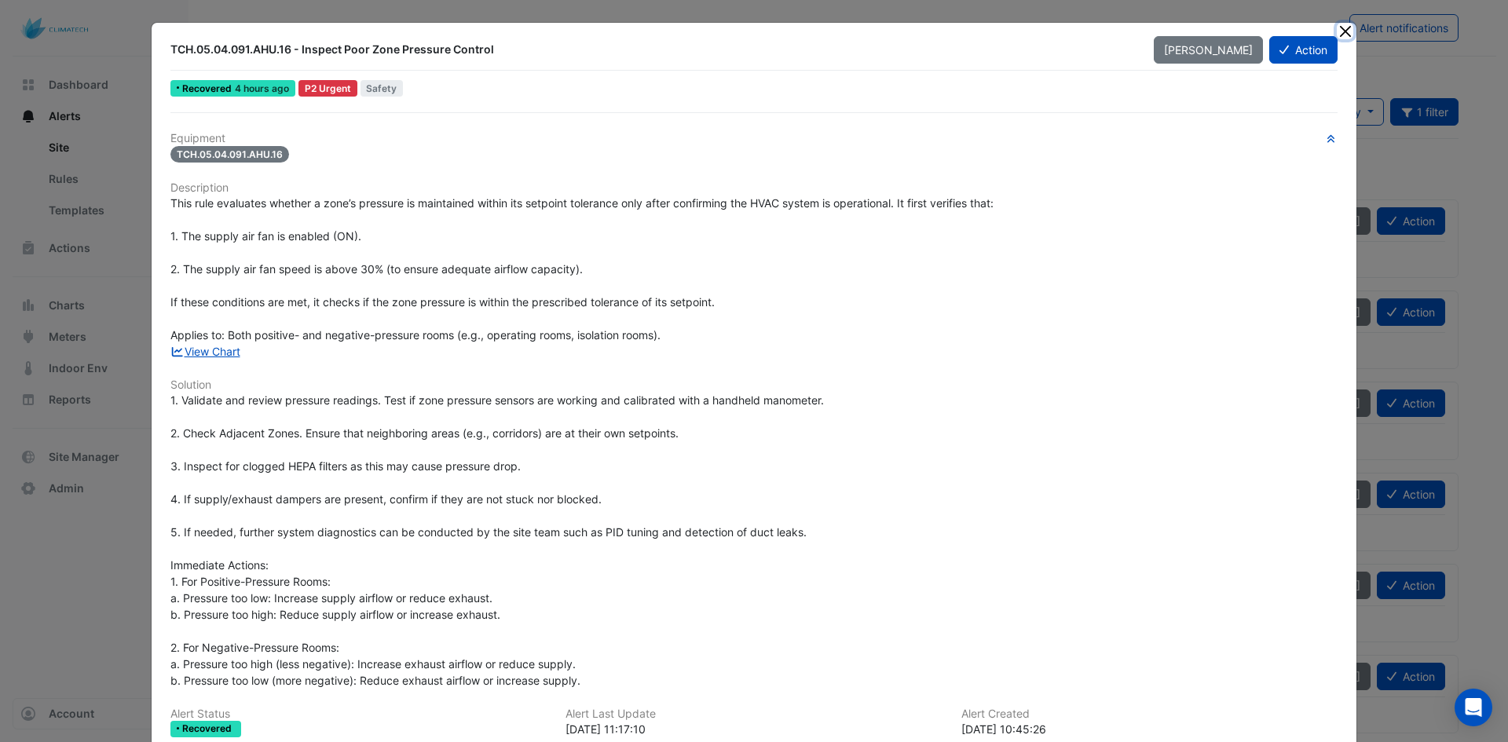
click at [1340, 24] on button "Close" at bounding box center [1345, 31] width 16 height 16
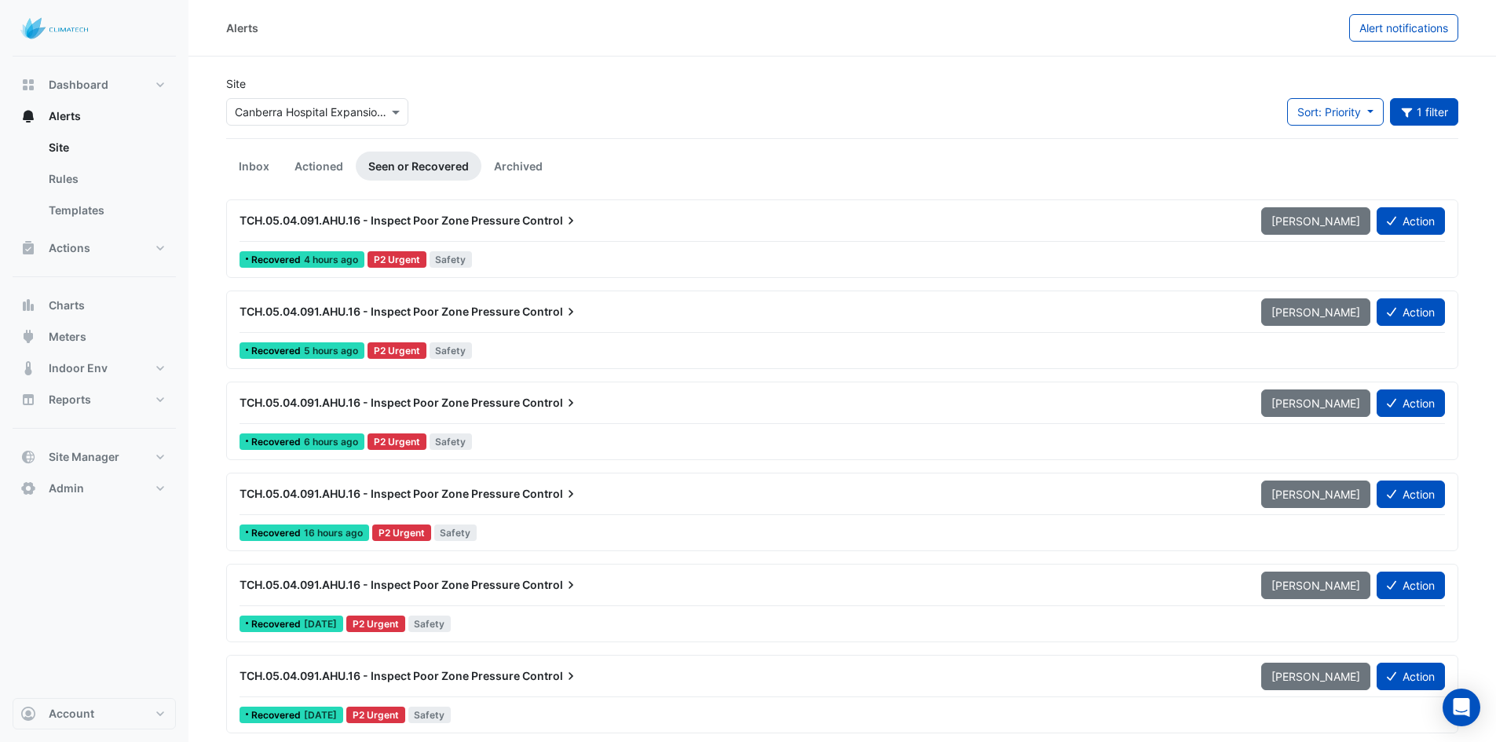
click at [499, 313] on span "TCH.05.04.091.AHU.16 - Inspect Poor Zone Pressure" at bounding box center [380, 311] width 280 height 13
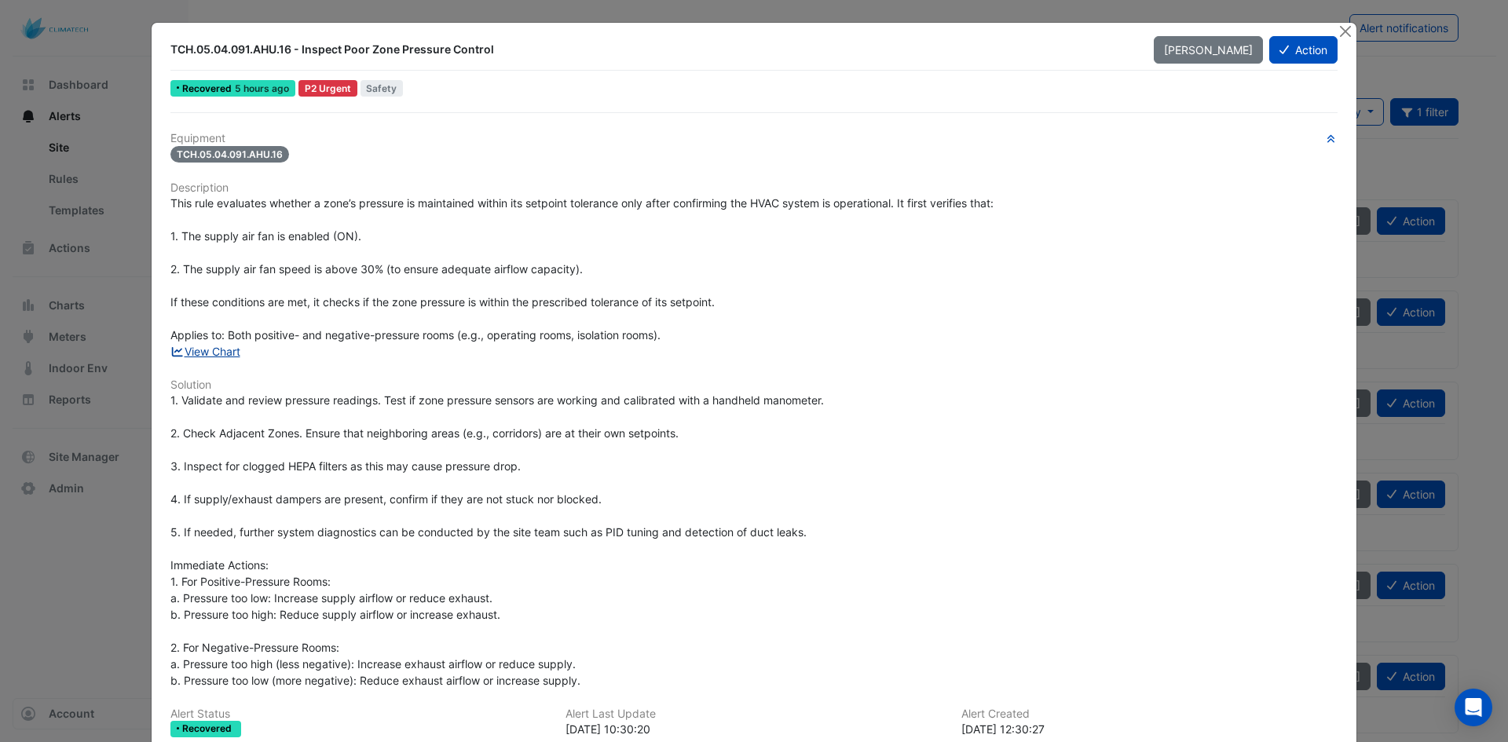
click at [217, 357] on link "View Chart" at bounding box center [205, 351] width 70 height 13
click at [1344, 29] on button "Close" at bounding box center [1345, 31] width 16 height 16
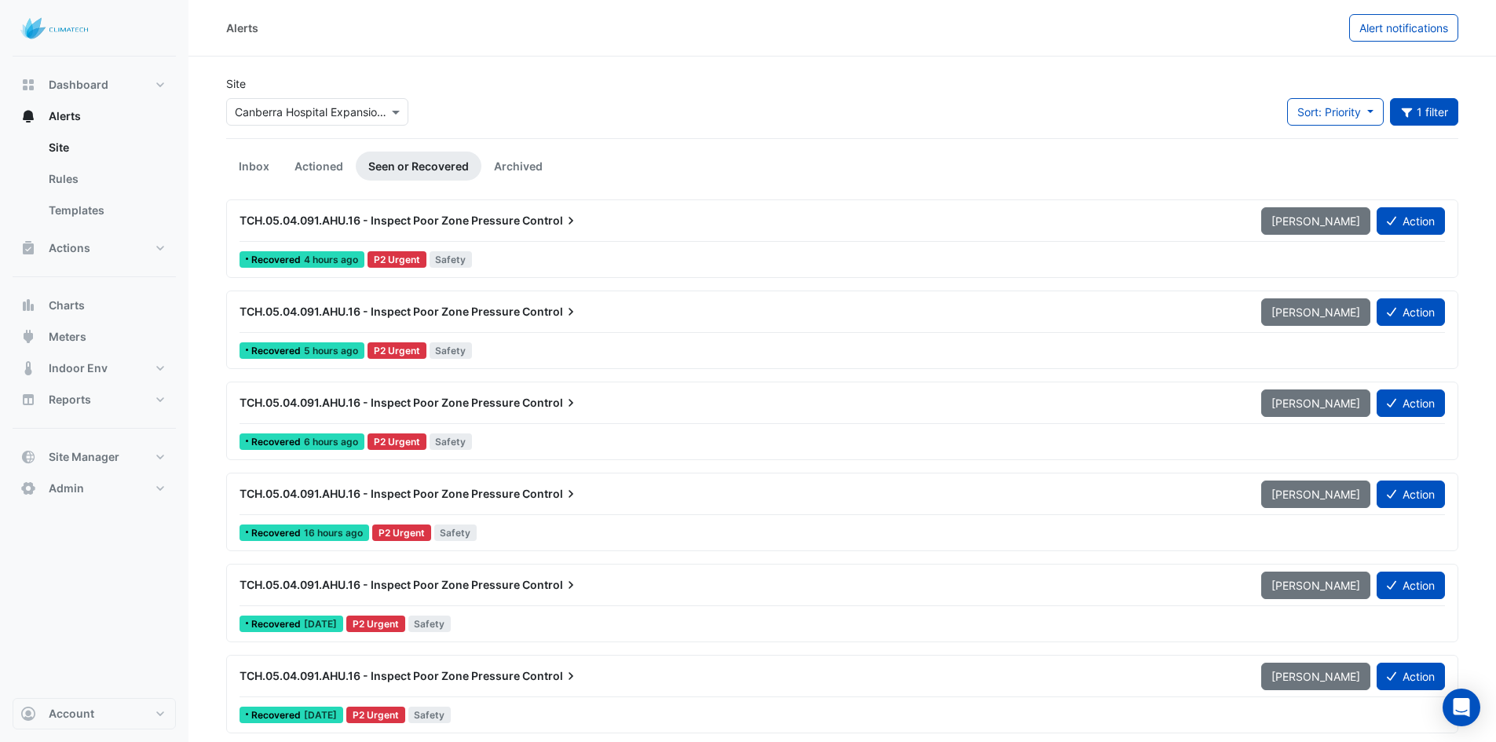
click at [570, 426] on div "TCH.05.04.091.AHU.16 - Inspect Poor Zone Pressure Control Mark Unseen Action Re…" at bounding box center [842, 421] width 1218 height 64
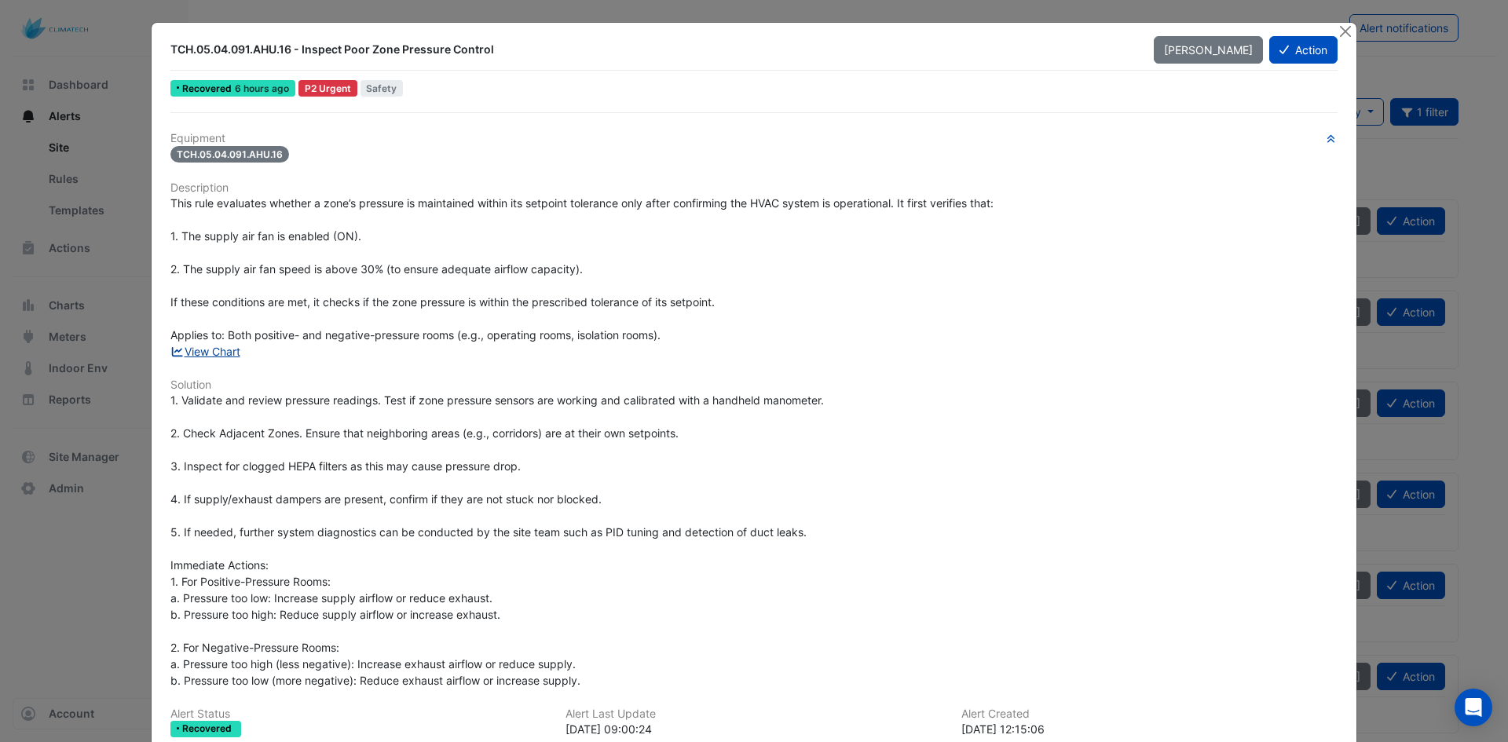
click at [205, 353] on link "View Chart" at bounding box center [205, 351] width 70 height 13
click at [1340, 26] on button "Close" at bounding box center [1345, 31] width 16 height 16
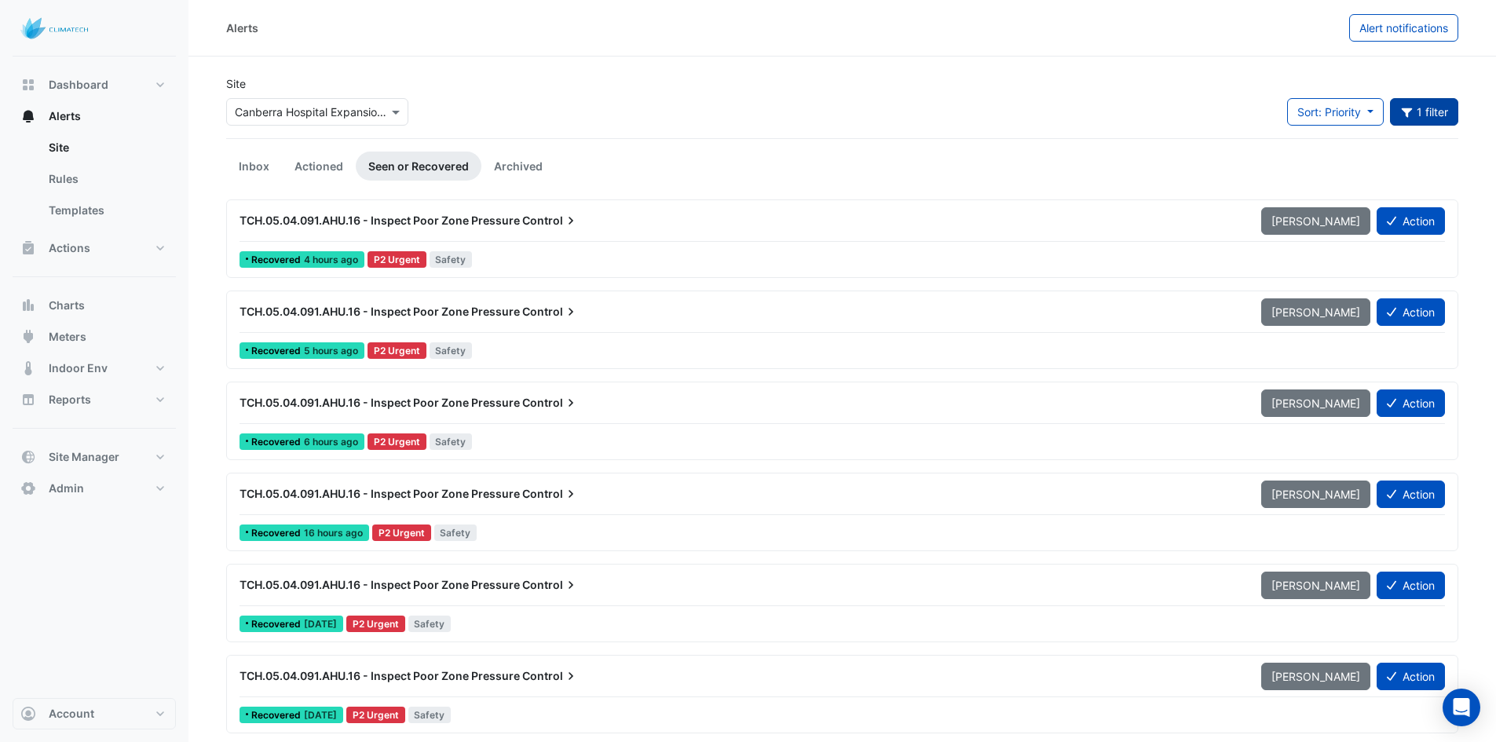
click at [1419, 123] on button "1 filter" at bounding box center [1424, 111] width 69 height 27
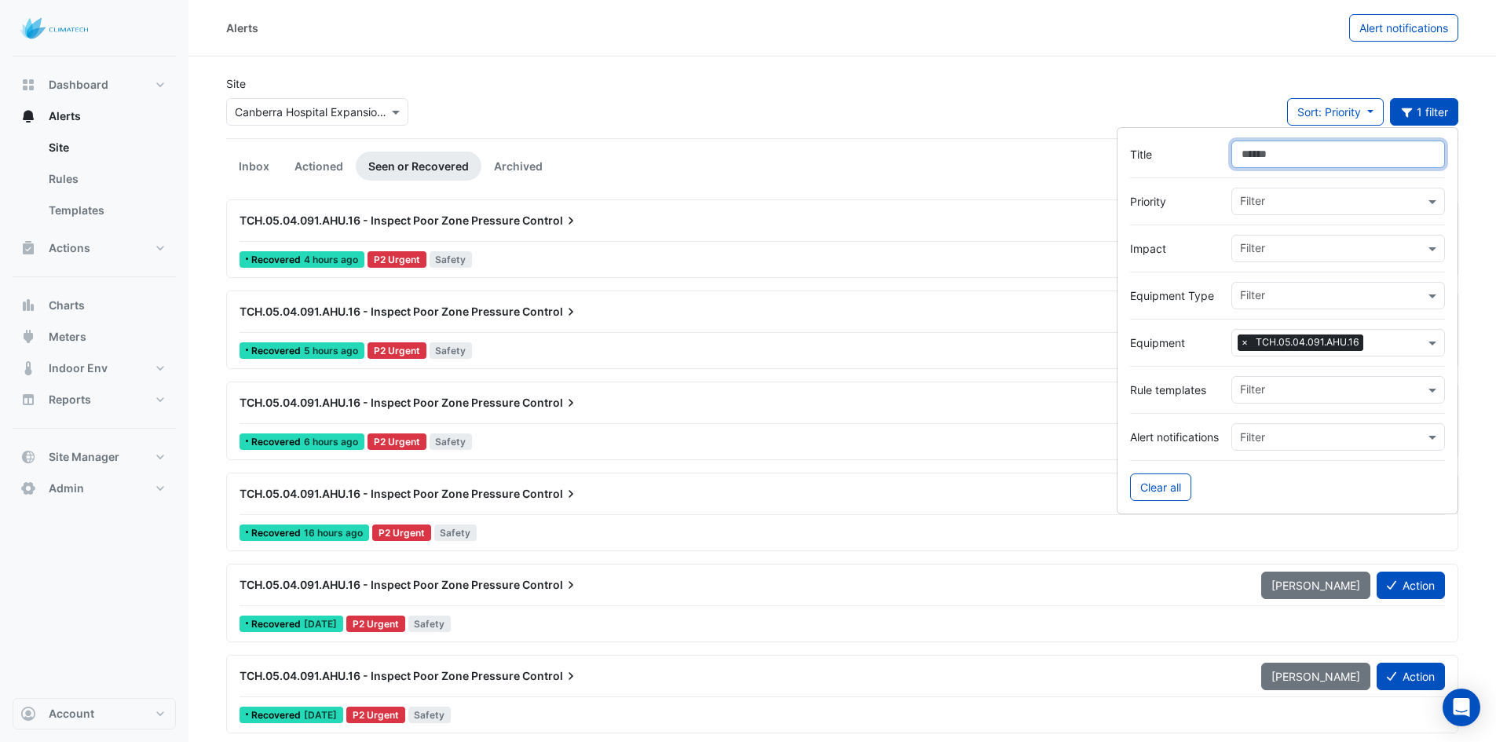
click at [1245, 338] on span "×" at bounding box center [1245, 343] width 14 height 16
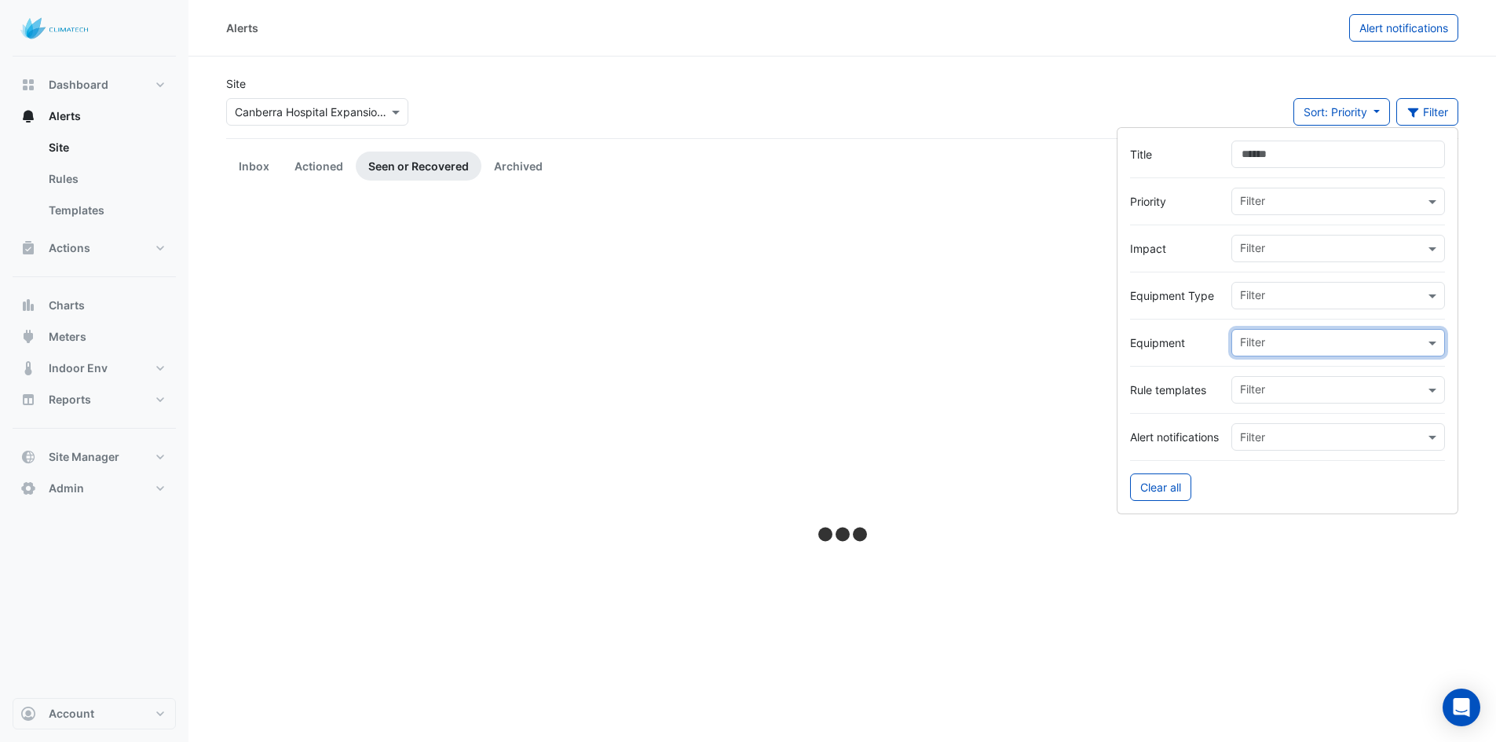
click at [1276, 338] on input "text" at bounding box center [1332, 344] width 185 height 16
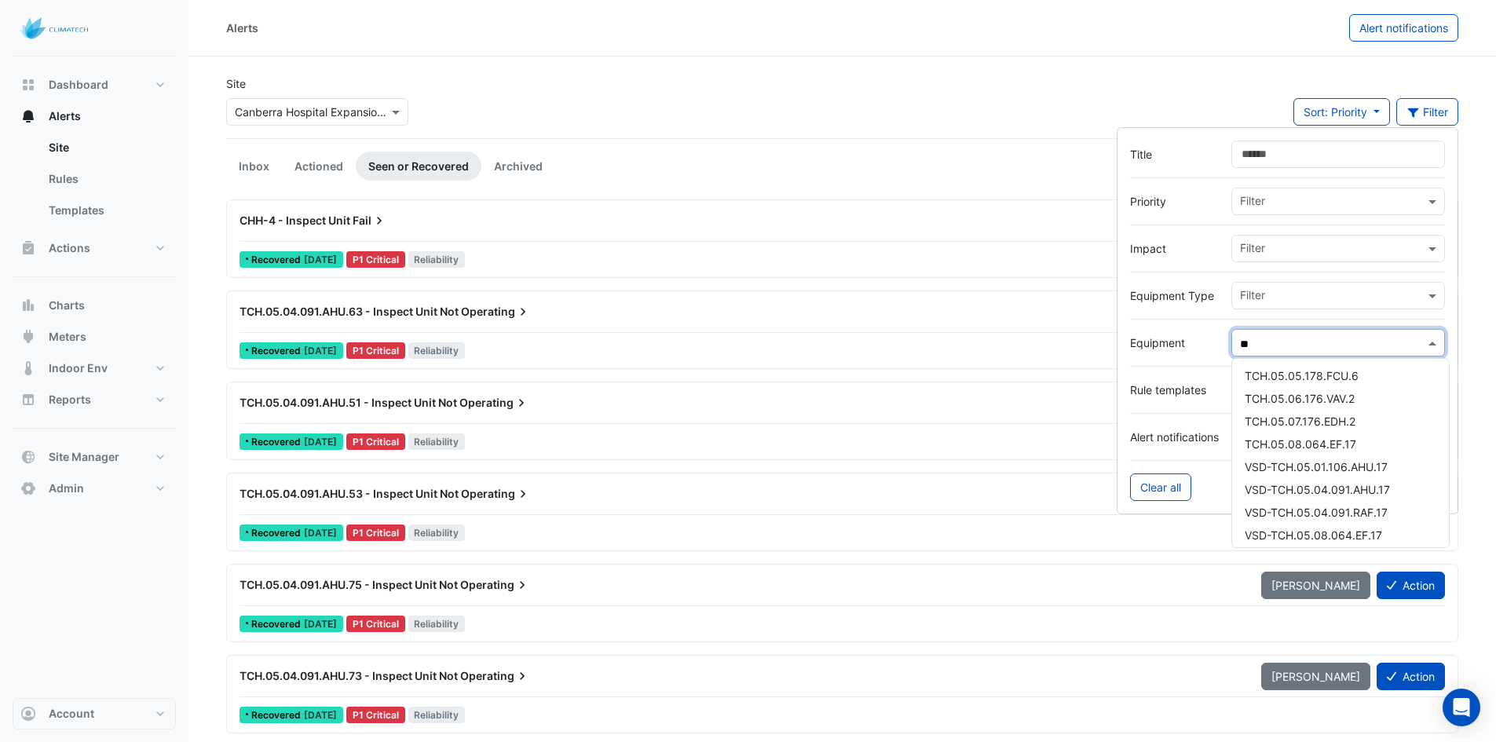
scroll to position [166, 0]
click at [1399, 481] on div "VSD-TCH.05.04.091.AHU.17" at bounding box center [1340, 484] width 217 height 23
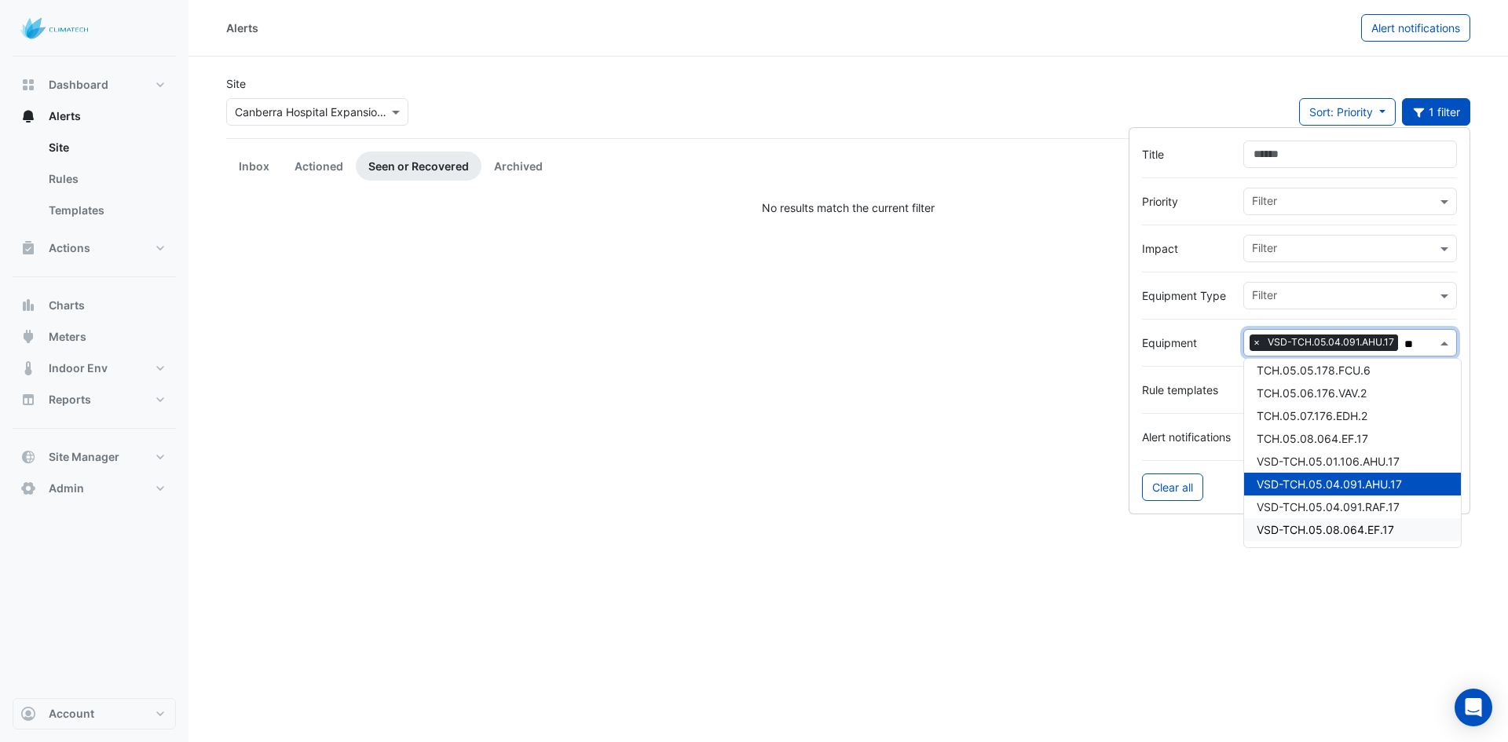
type input "**"
click at [1013, 576] on div "Alerts Alert notifications Site × Canberra Hospital Expansion Project Sort: Pri…" at bounding box center [847, 371] width 1319 height 742
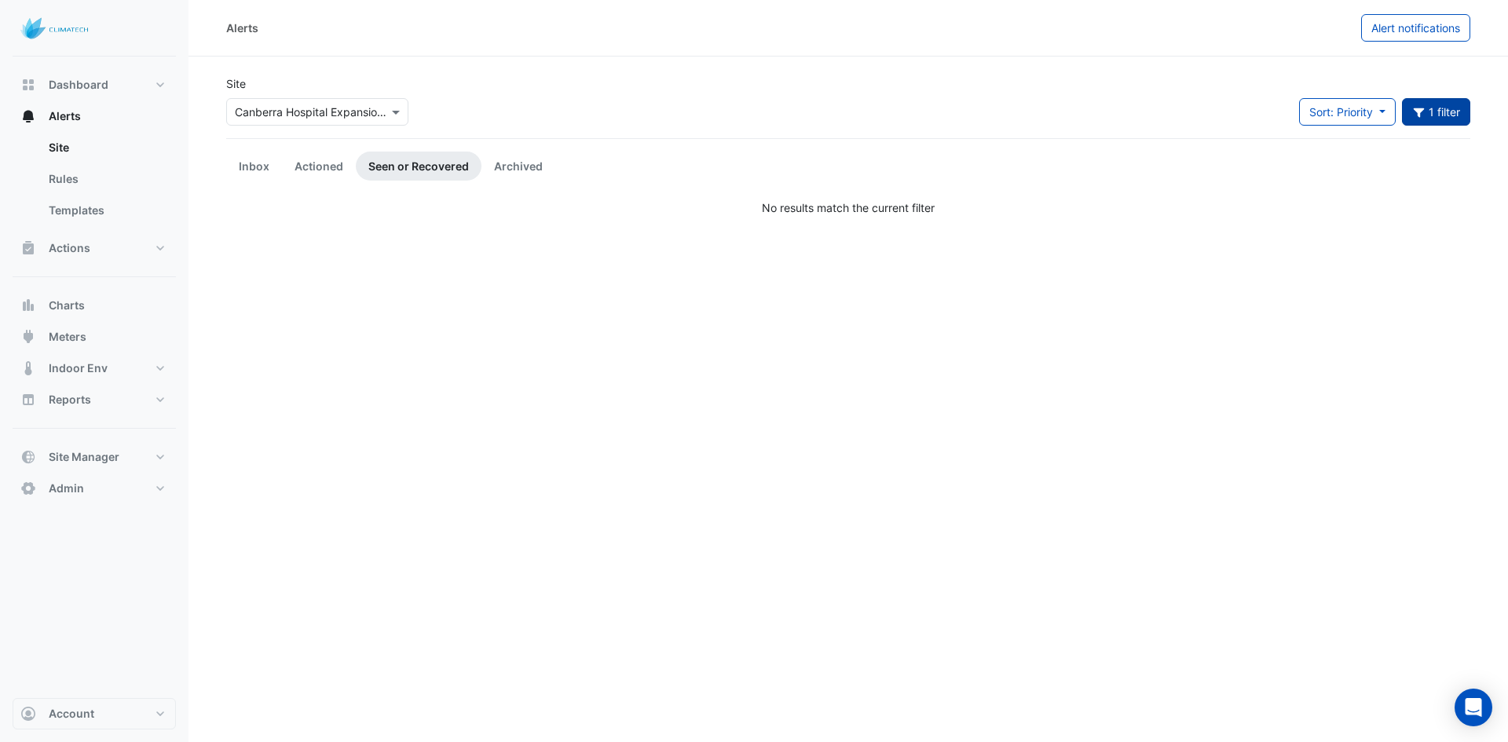
click at [1442, 112] on button "1 filter" at bounding box center [1436, 111] width 69 height 27
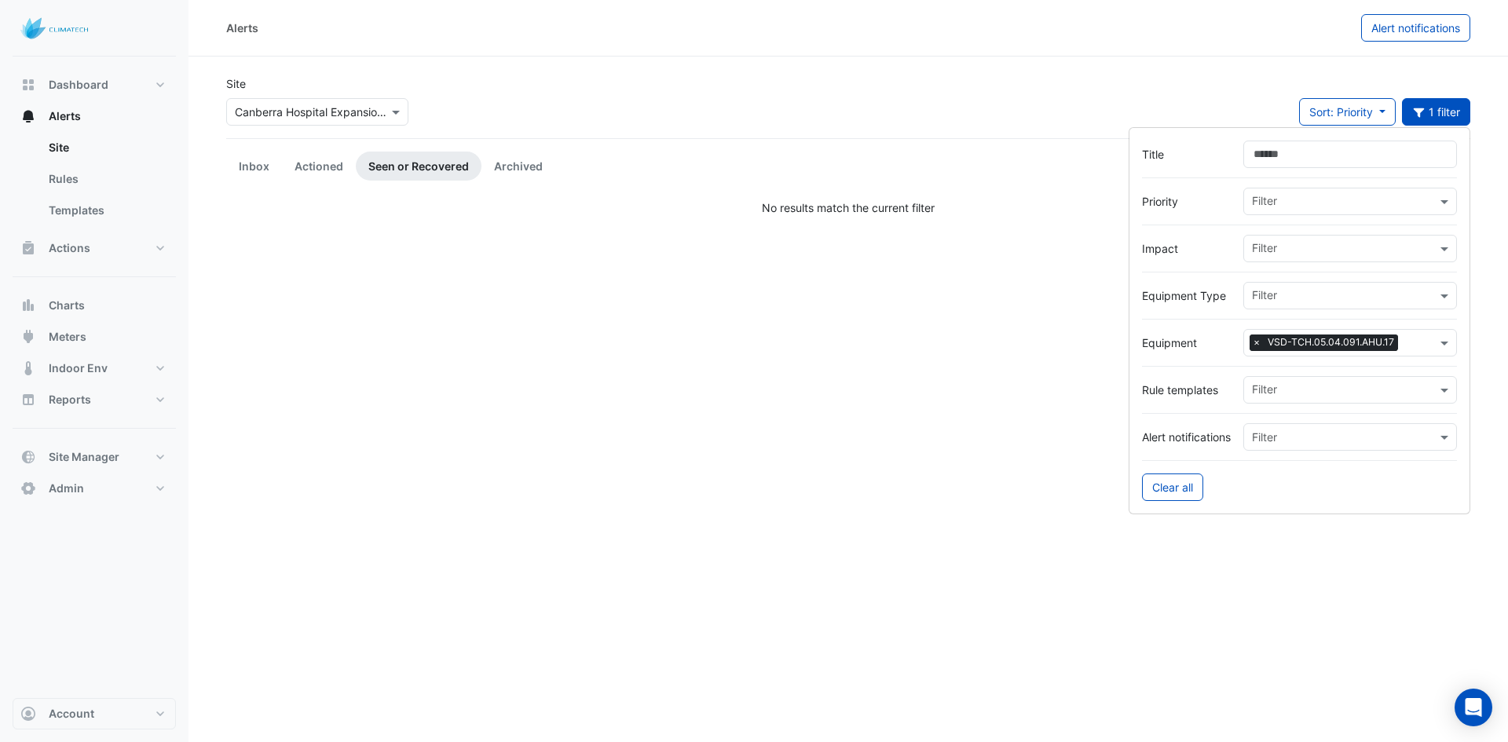
click at [1255, 342] on span "×" at bounding box center [1256, 343] width 14 height 16
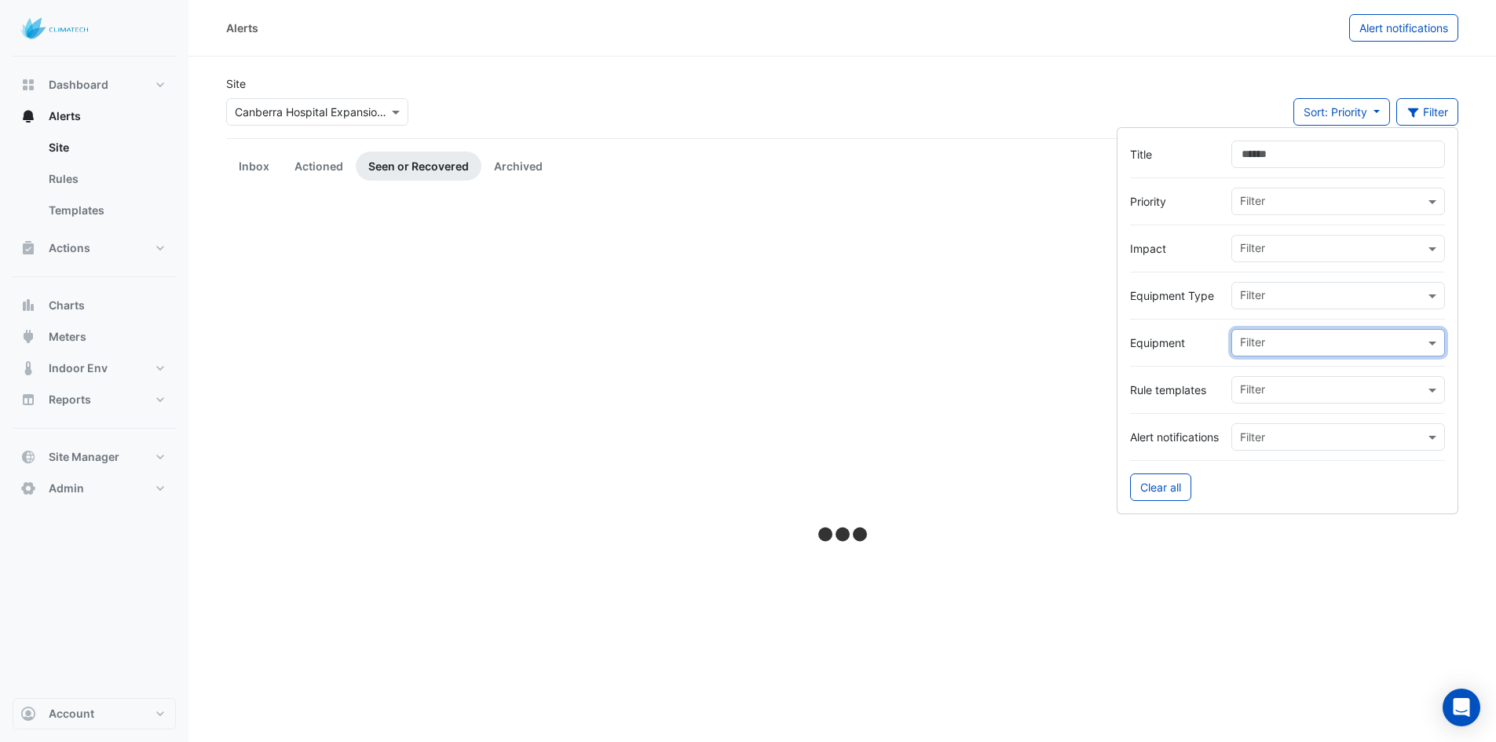
click at [1314, 343] on input "text" at bounding box center [1332, 344] width 185 height 16
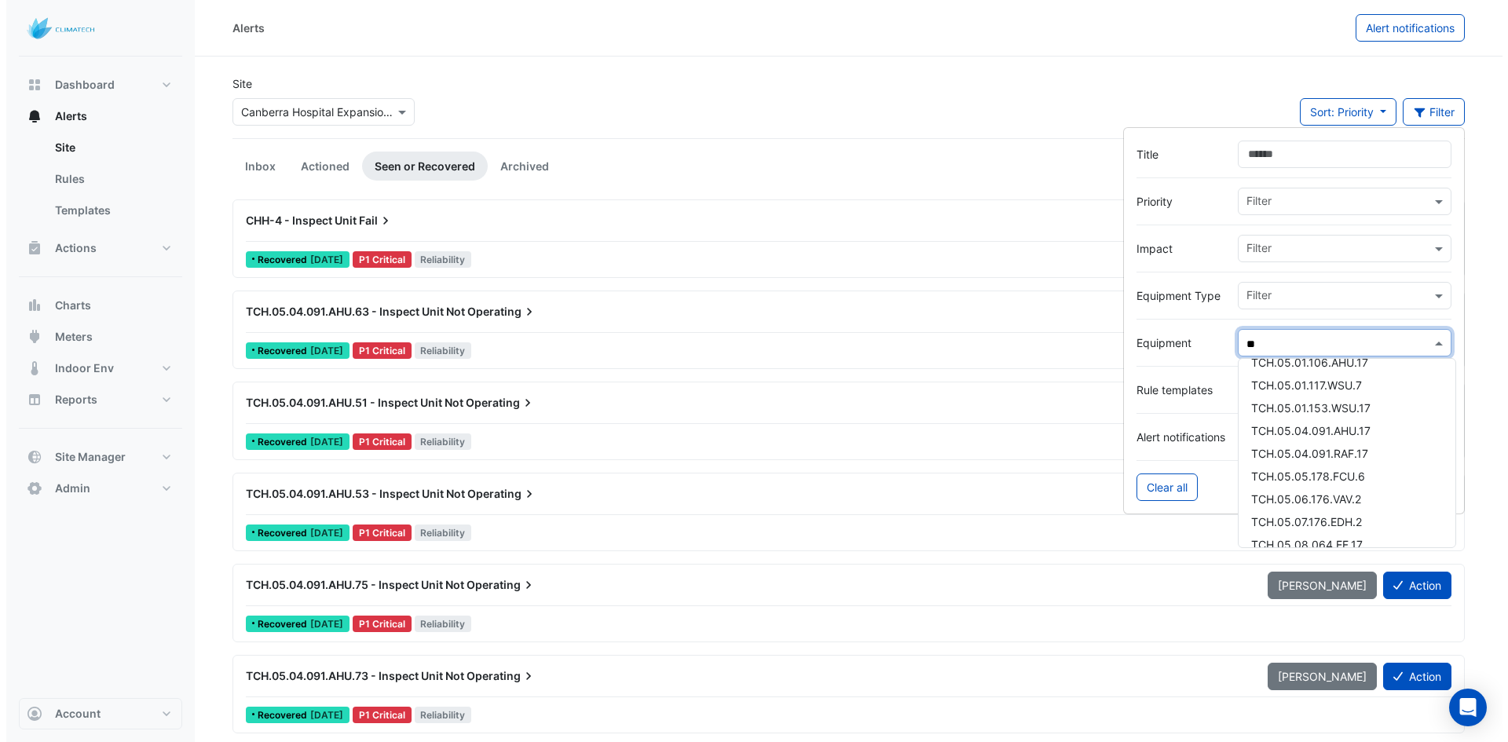
scroll to position [56, 0]
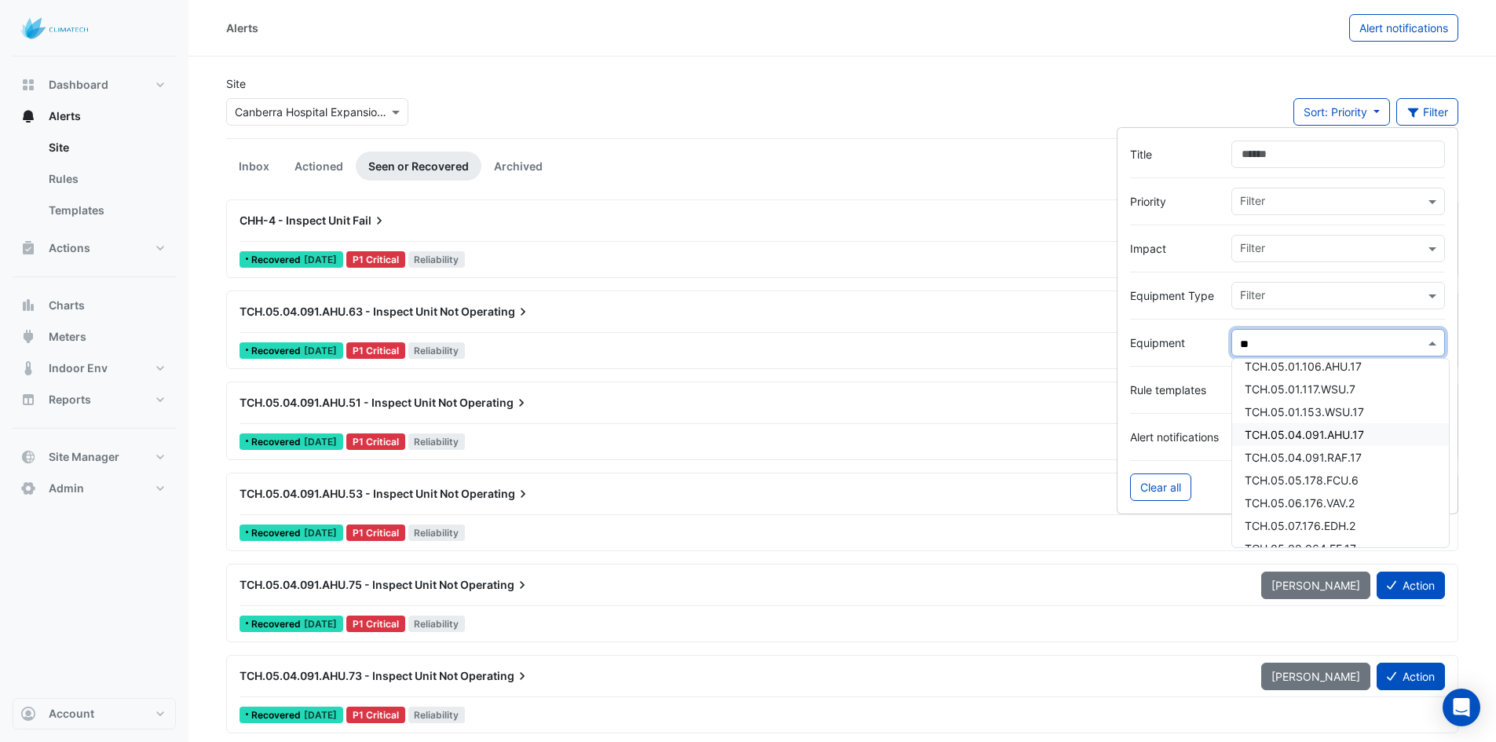
click at [1340, 433] on span "TCH.05.04.091.AHU.17" at bounding box center [1304, 434] width 119 height 13
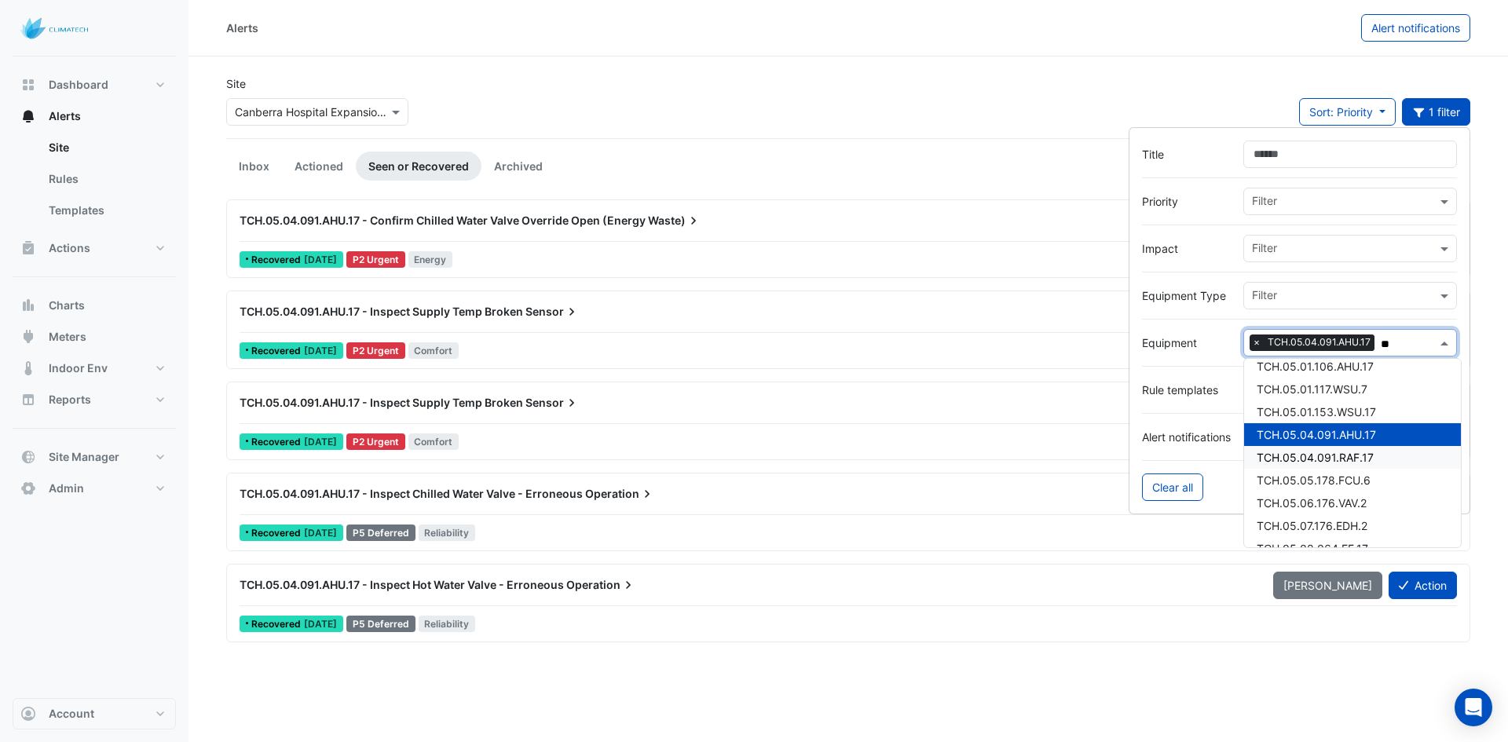
type input "**"
click at [719, 131] on div "Site × Canberra Hospital Expansion Project Sort: Priority Priority Updated 1 fi…" at bounding box center [848, 106] width 1263 height 63
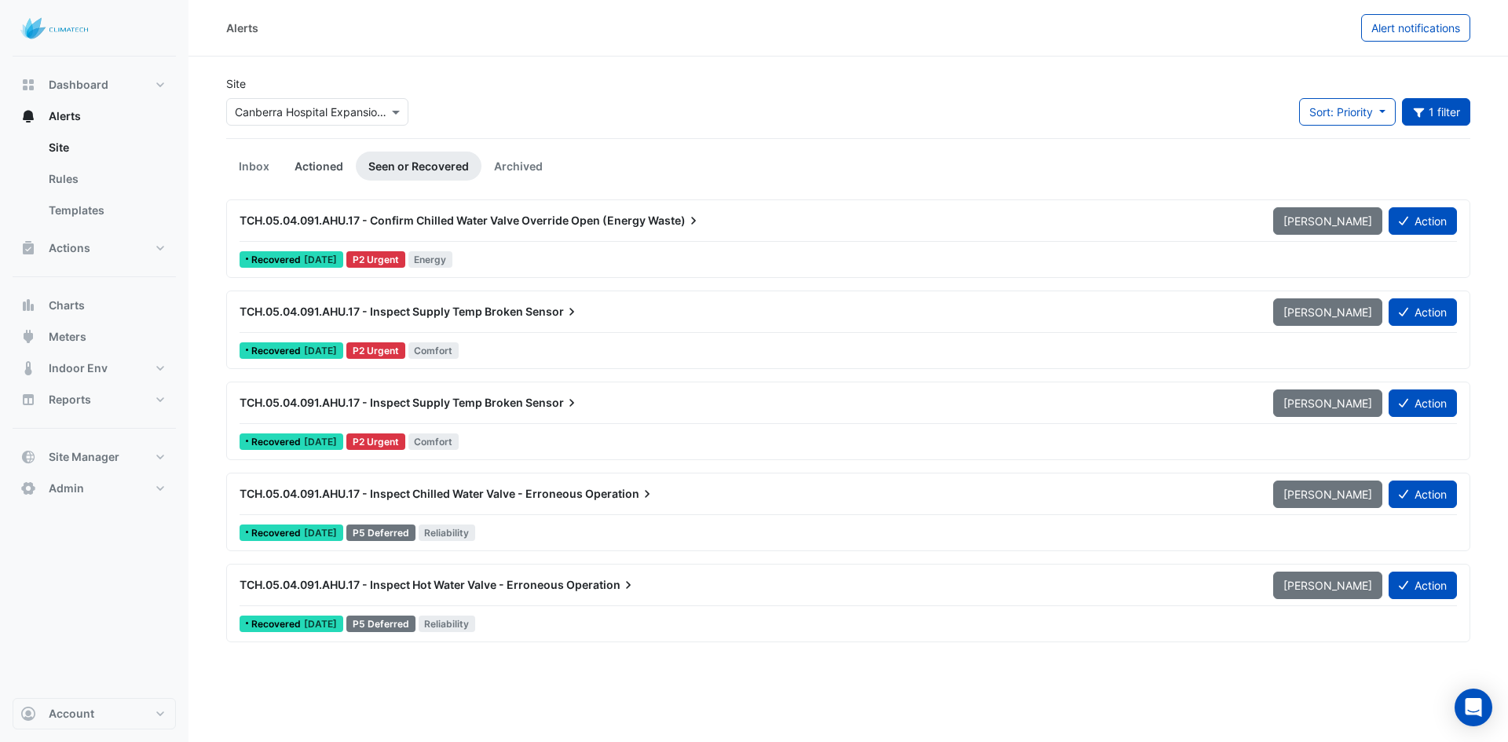
click at [323, 169] on link "Actioned" at bounding box center [319, 166] width 74 height 29
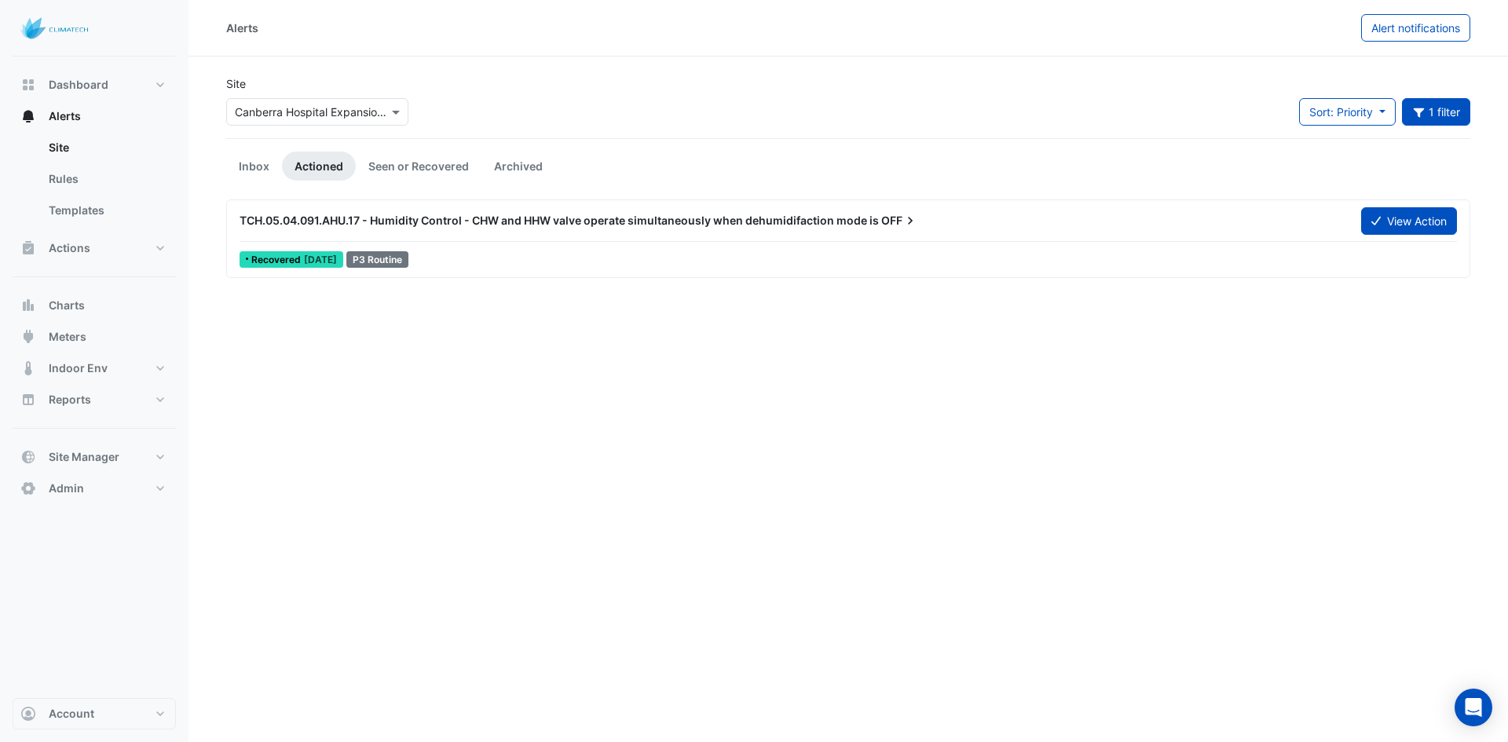
click at [527, 229] on div "TCH.05.04.091.AHU.17 - Humidity Control - CHW and HHW valve operate simultaneou…" at bounding box center [790, 221] width 1121 height 28
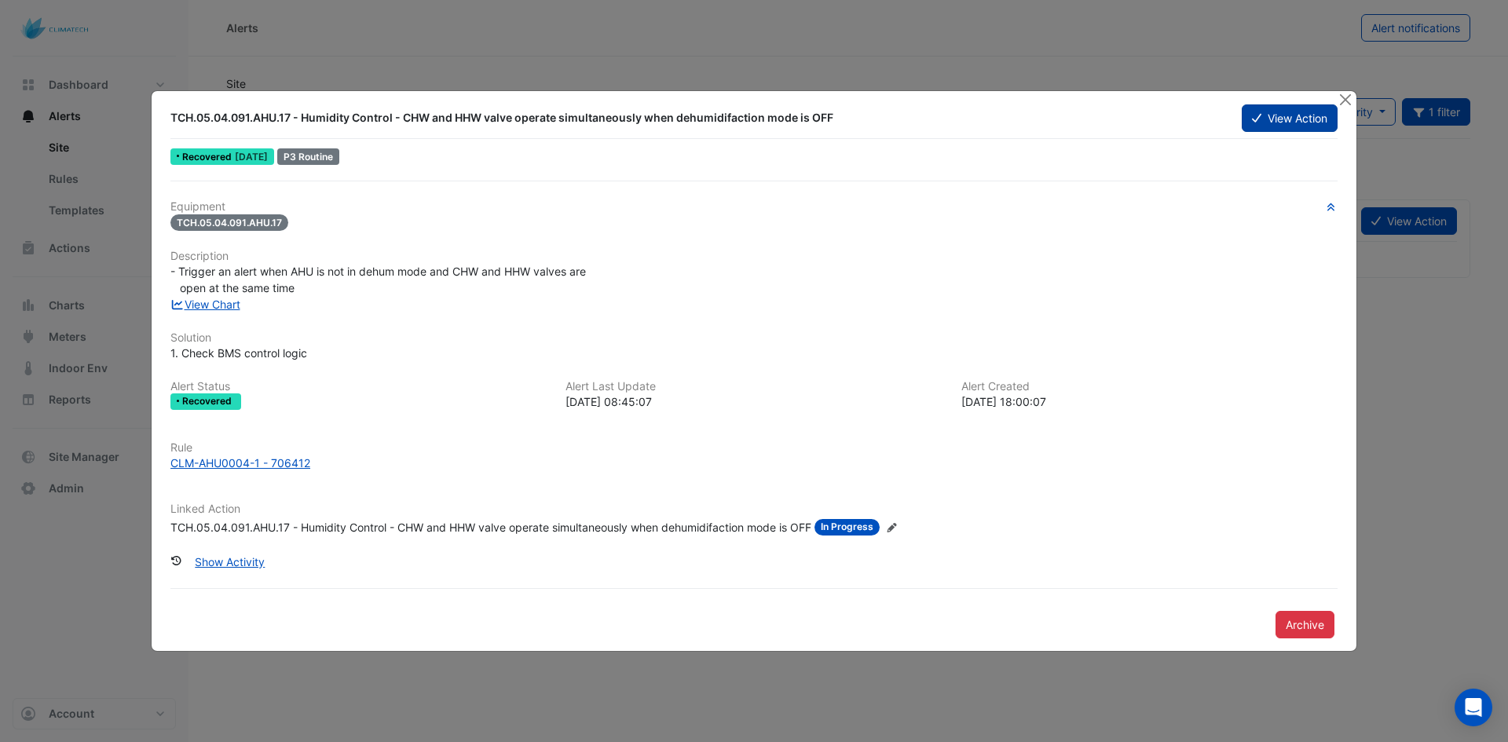
drag, startPoint x: 1337, startPoint y: 101, endPoint x: 1311, endPoint y: 104, distance: 26.0
click at [1337, 101] on button "Close" at bounding box center [1345, 99] width 16 height 16
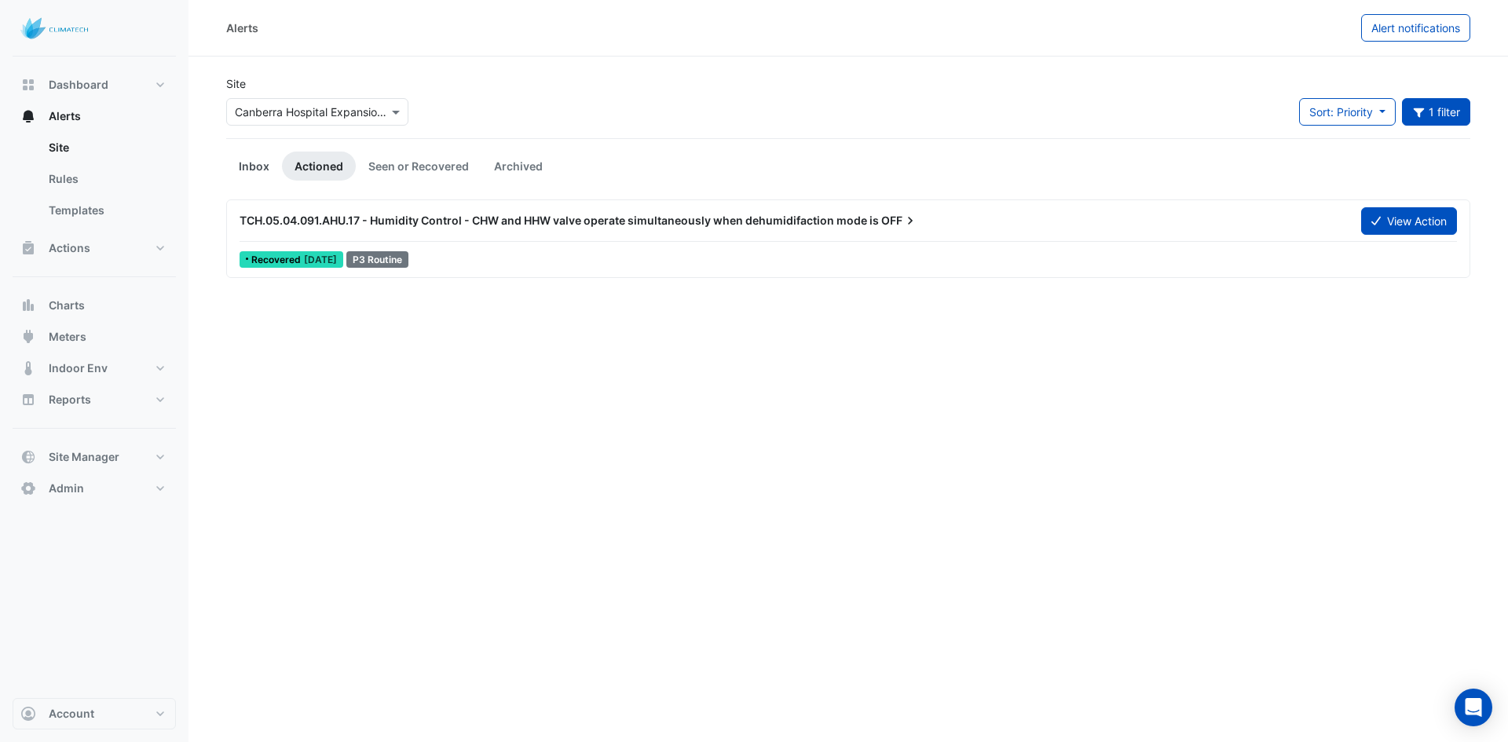
click at [256, 162] on link "Inbox" at bounding box center [254, 166] width 56 height 29
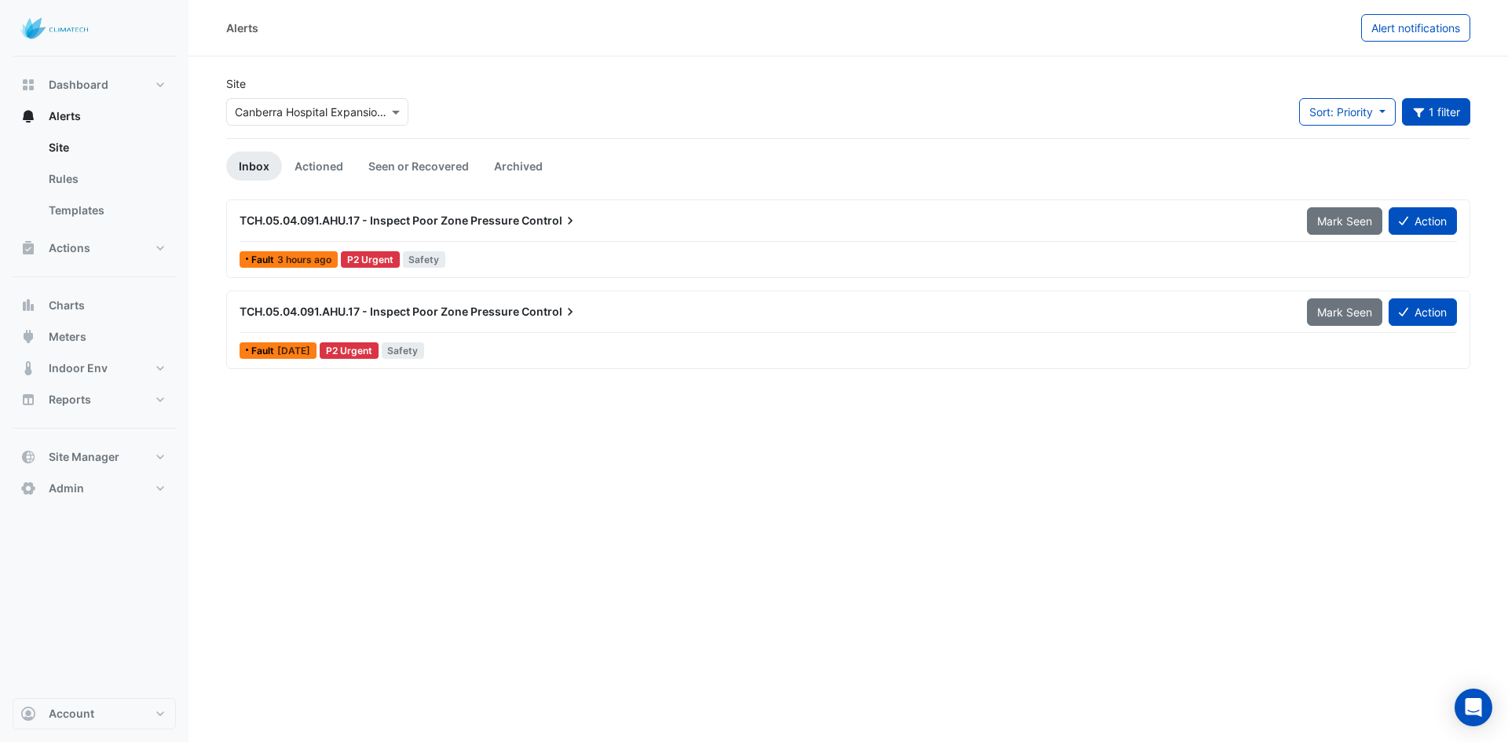
click at [502, 225] on span "TCH.05.04.091.AHU.17 - Inspect Poor Zone Pressure" at bounding box center [380, 220] width 280 height 13
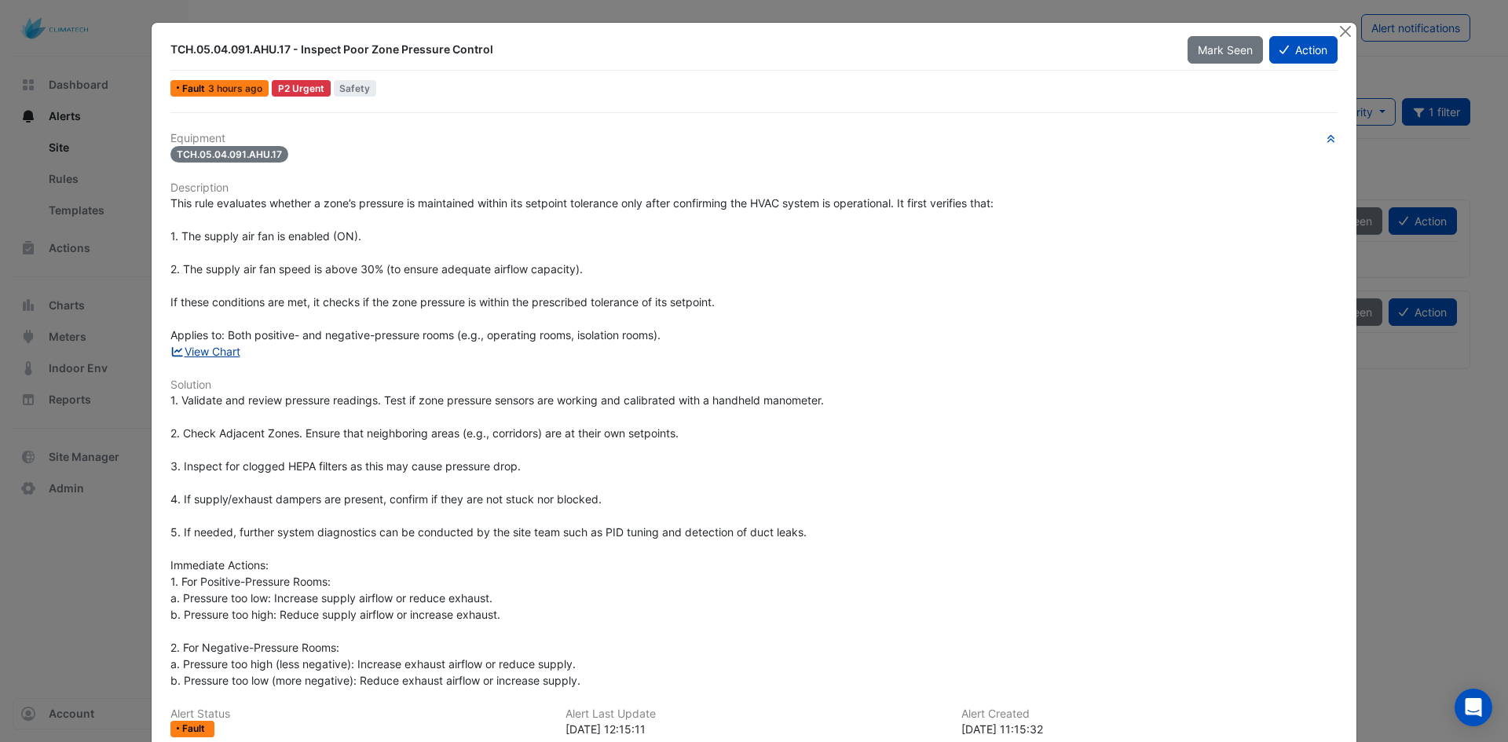
click at [213, 348] on link "View Chart" at bounding box center [205, 351] width 70 height 13
click at [1345, 31] on button "Close" at bounding box center [1345, 31] width 16 height 16
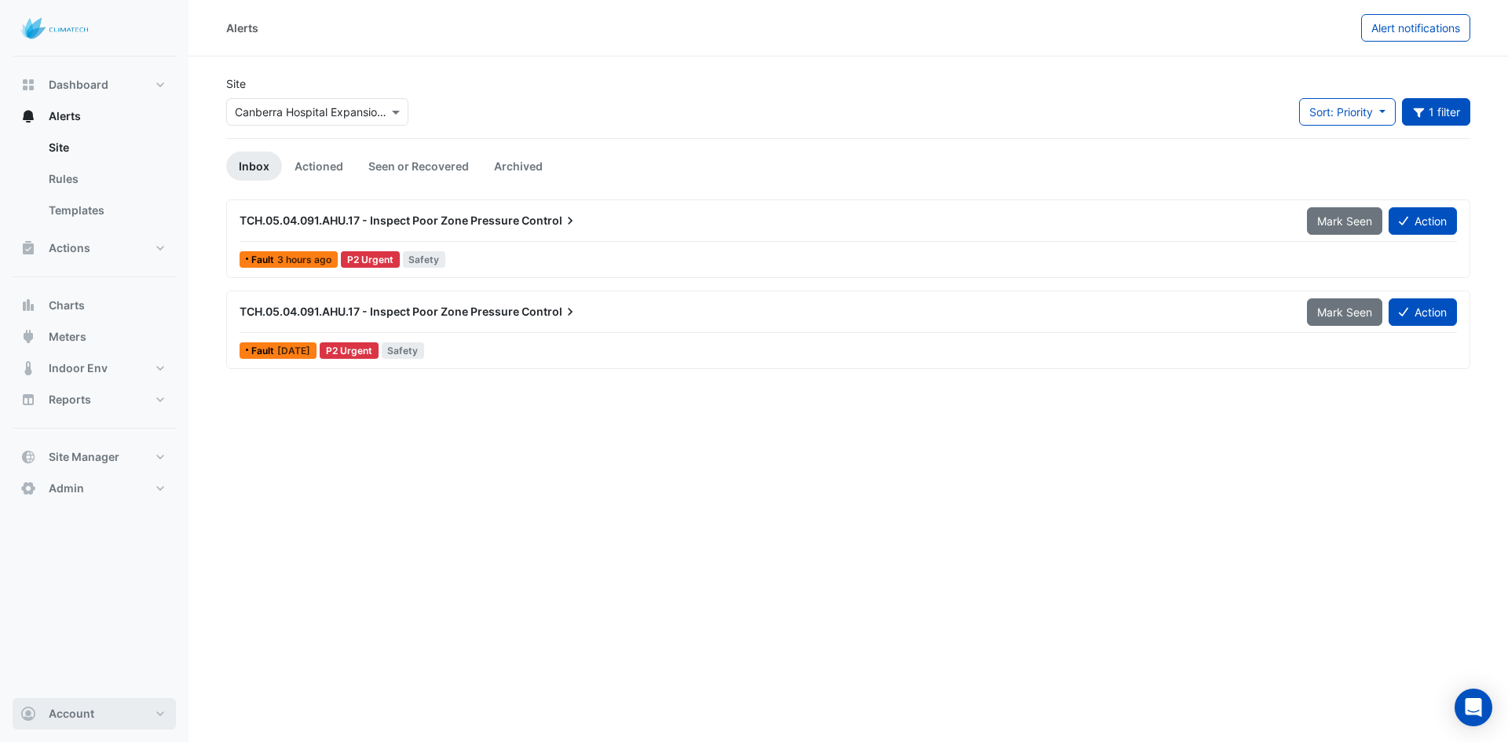
click at [70, 713] on span "Account" at bounding box center [72, 714] width 46 height 16
click at [82, 657] on ul "Account Settings Preferences Integrations Sign Out" at bounding box center [94, 619] width 149 height 139
click at [69, 715] on span "Account" at bounding box center [72, 714] width 46 height 16
click at [69, 672] on link "Sign Out" at bounding box center [94, 673] width 149 height 31
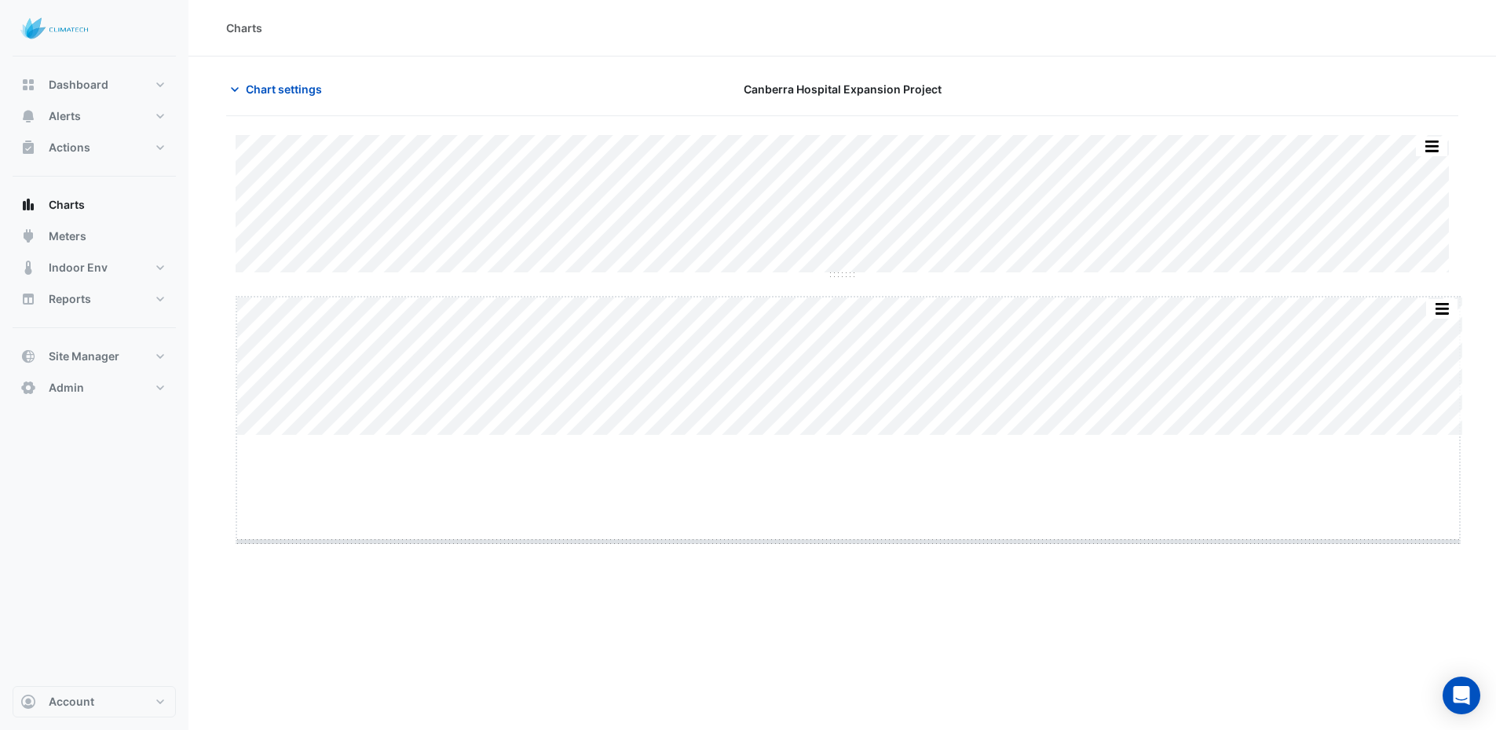
type input "**********"
drag, startPoint x: 847, startPoint y: 434, endPoint x: 847, endPoint y: 591, distance: 156.3
click at [287, 91] on span "Chart settings" at bounding box center [284, 89] width 76 height 16
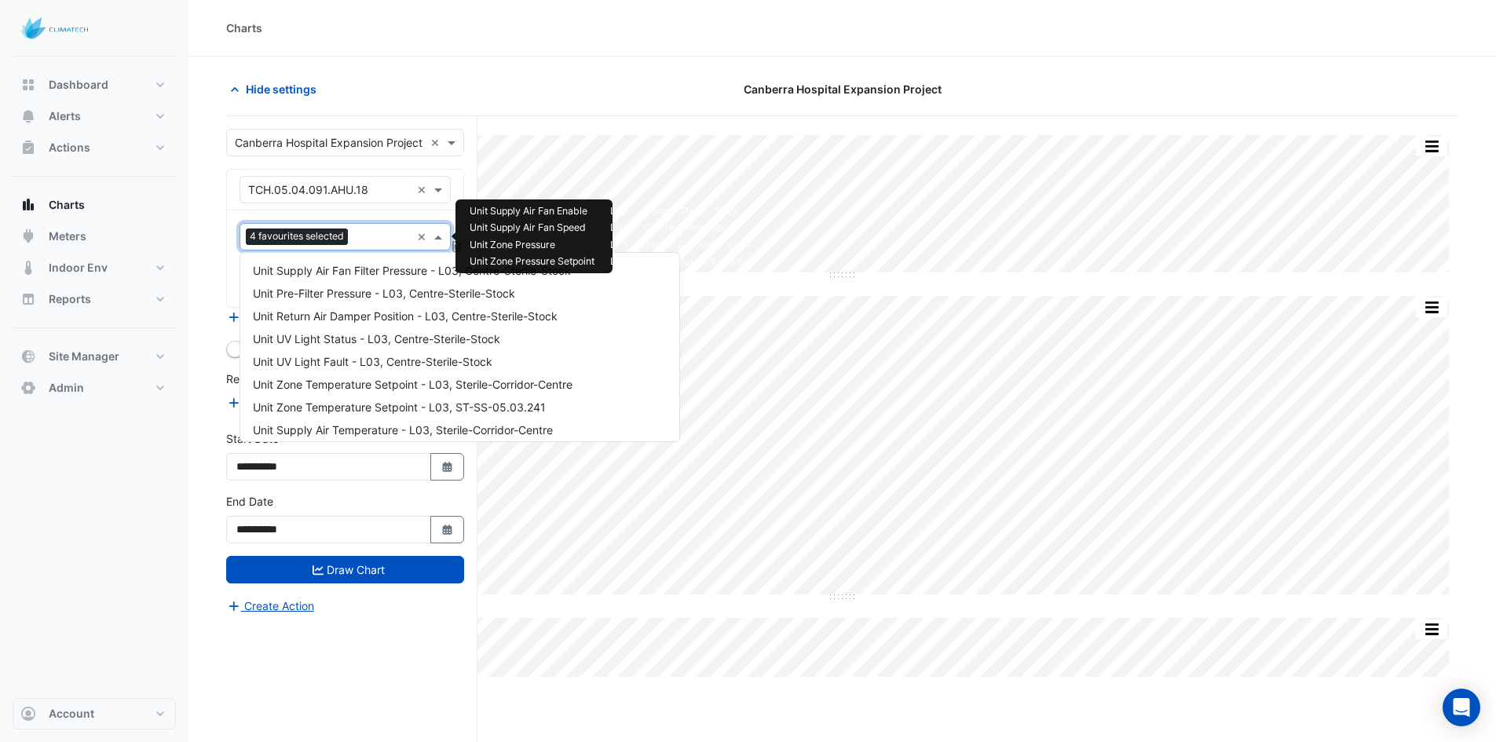
click at [366, 235] on input "text" at bounding box center [382, 238] width 57 height 16
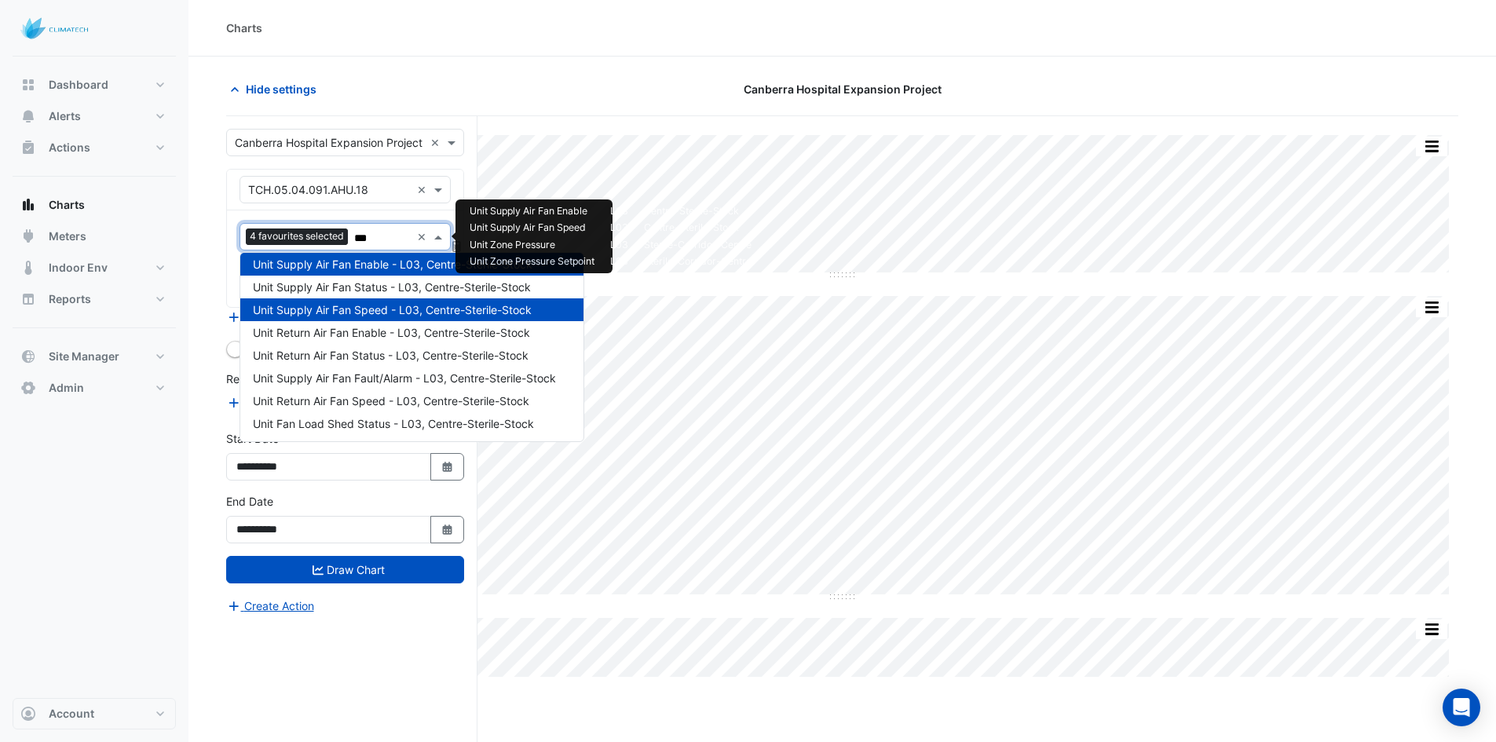
scroll to position [29, 0]
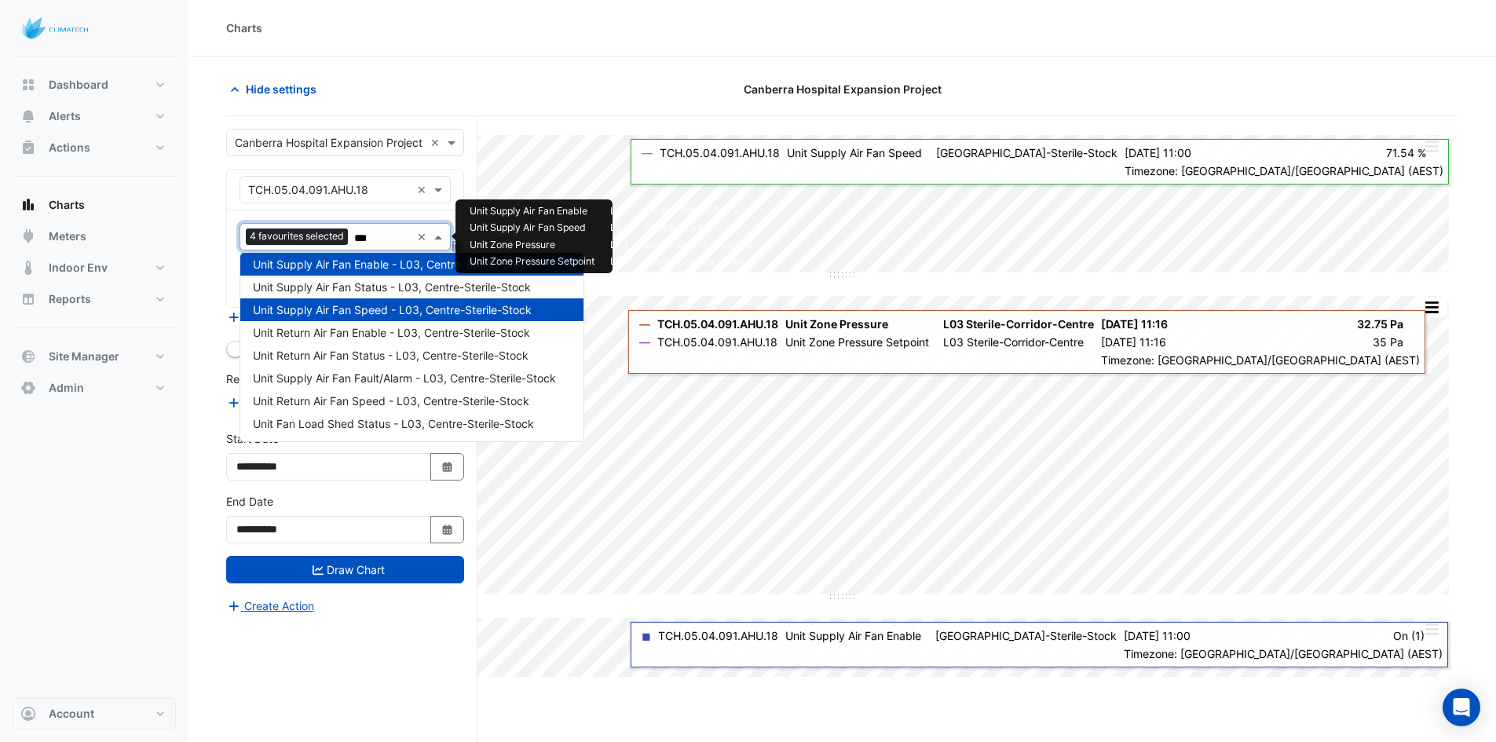
type input "***"
click at [433, 71] on section "Hide settings Canberra Hospital Expansion Project Split All Split None Print Sa…" at bounding box center [841, 429] width 1307 height 745
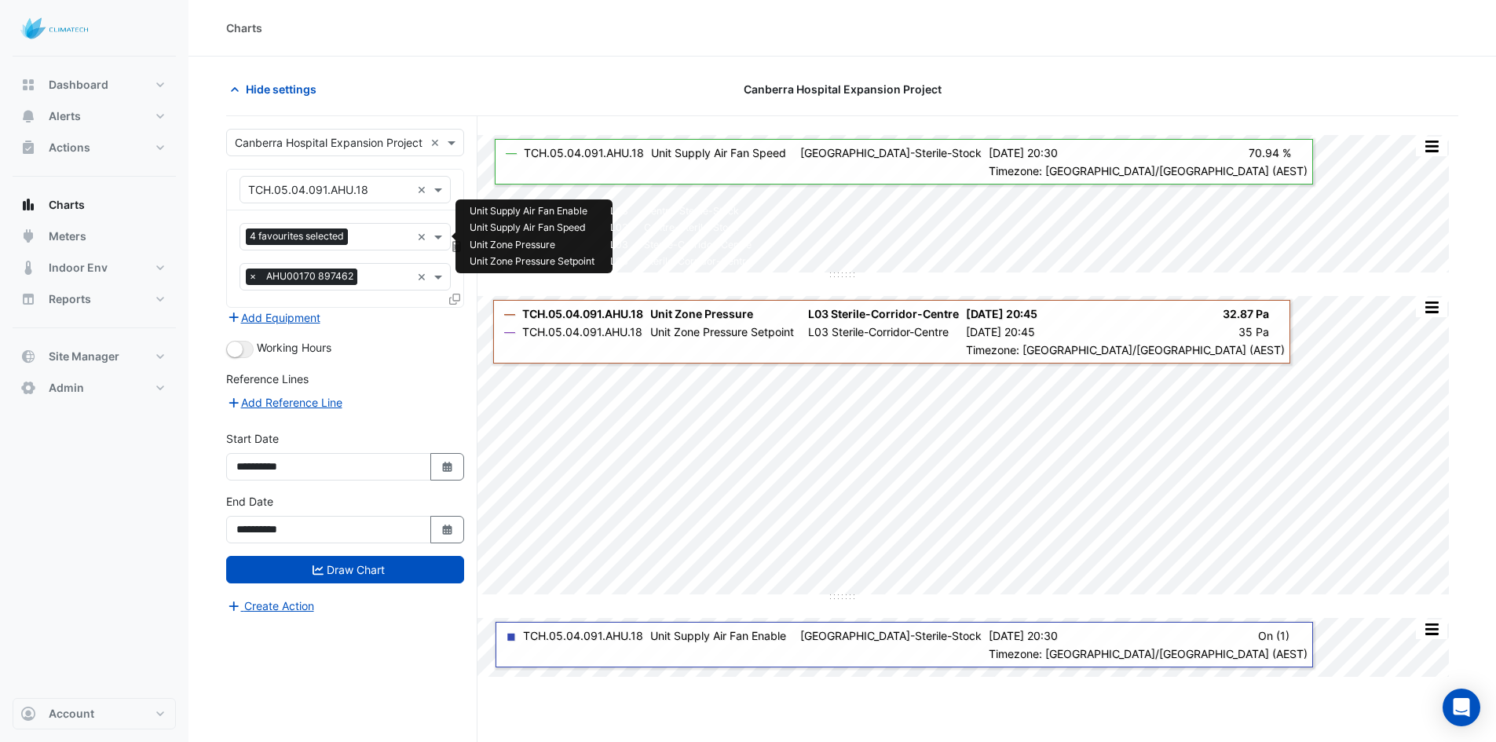
click at [377, 243] on input "text" at bounding box center [382, 238] width 57 height 16
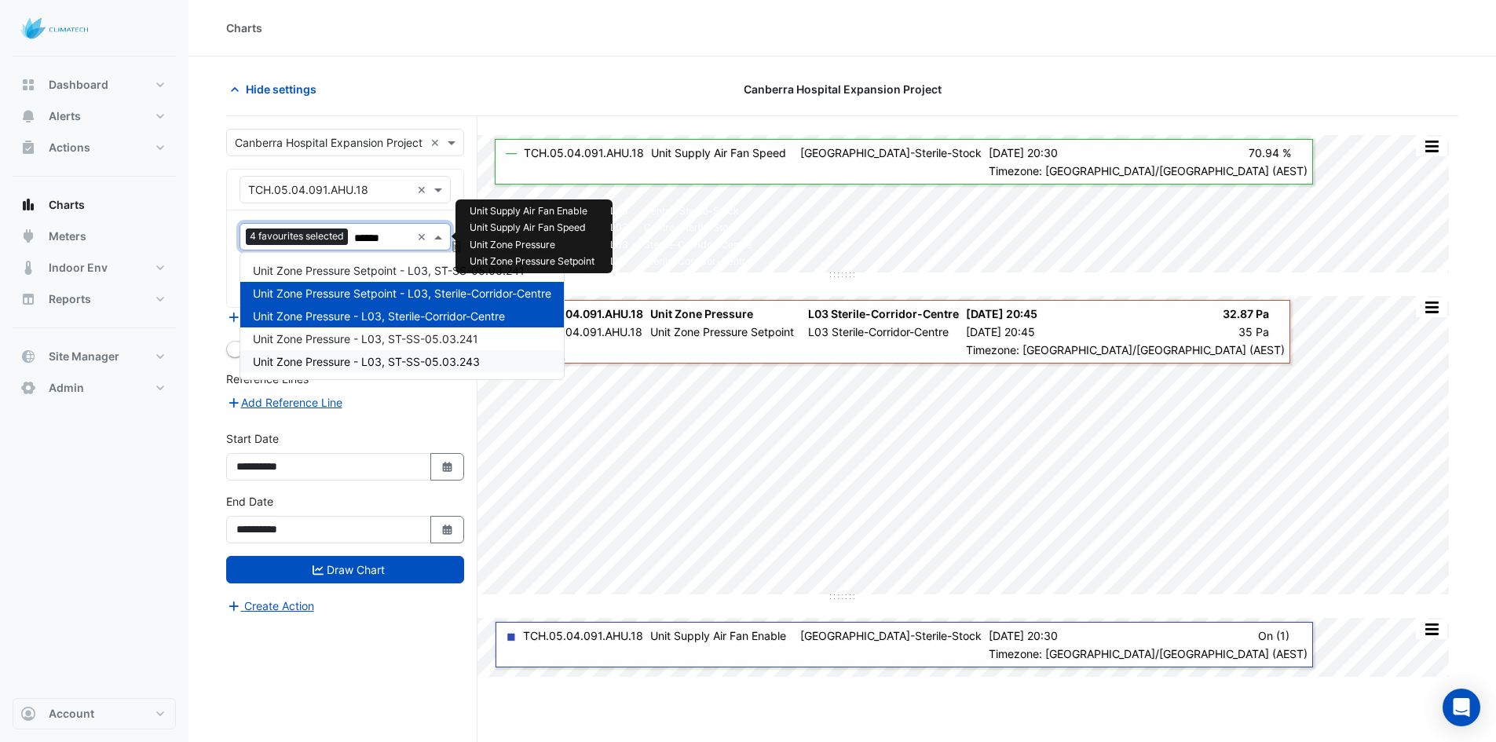
scroll to position [0, 0]
type input "********"
click at [401, 358] on span "Unit Zone Pressure - L03, ST-SS-05.03.243" at bounding box center [366, 361] width 227 height 13
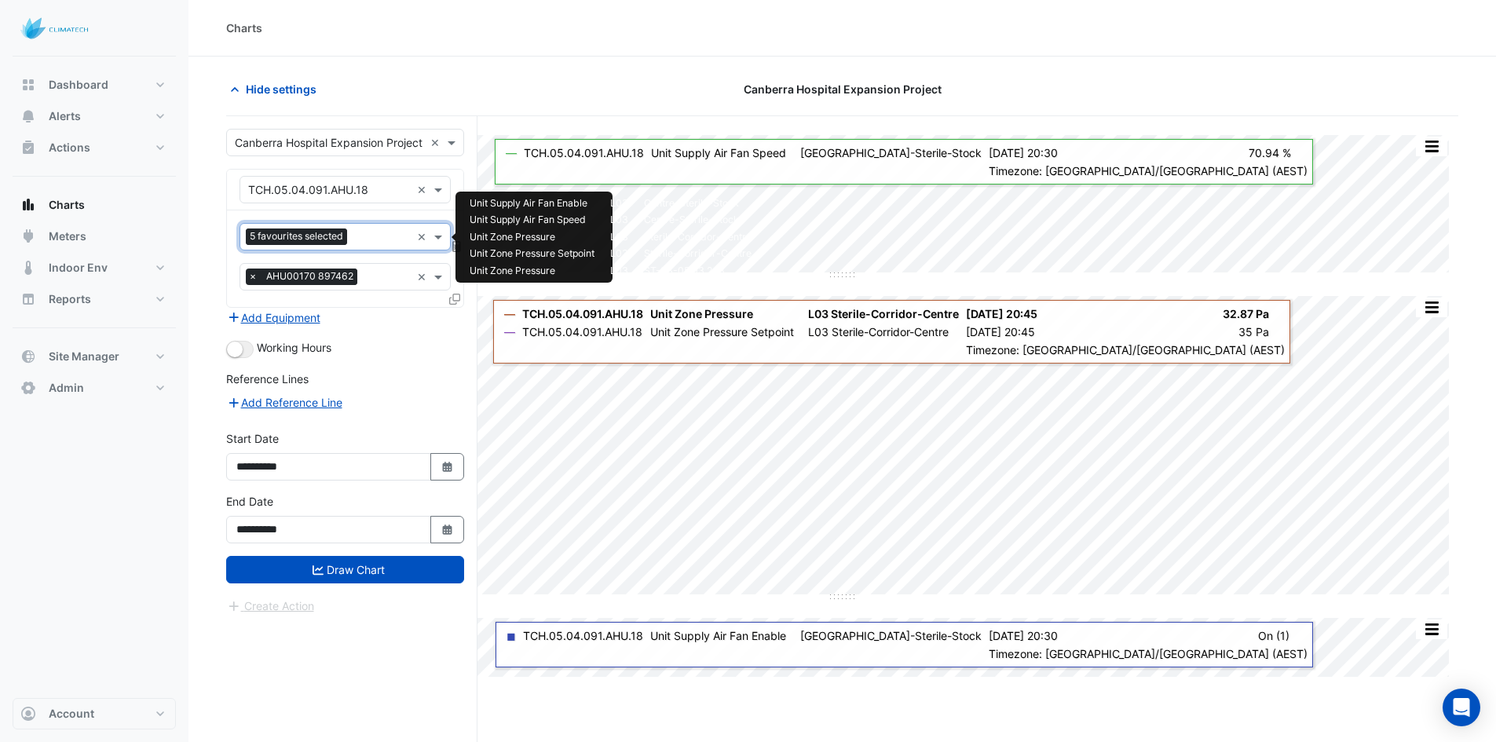
click at [368, 236] on input "text" at bounding box center [381, 238] width 57 height 16
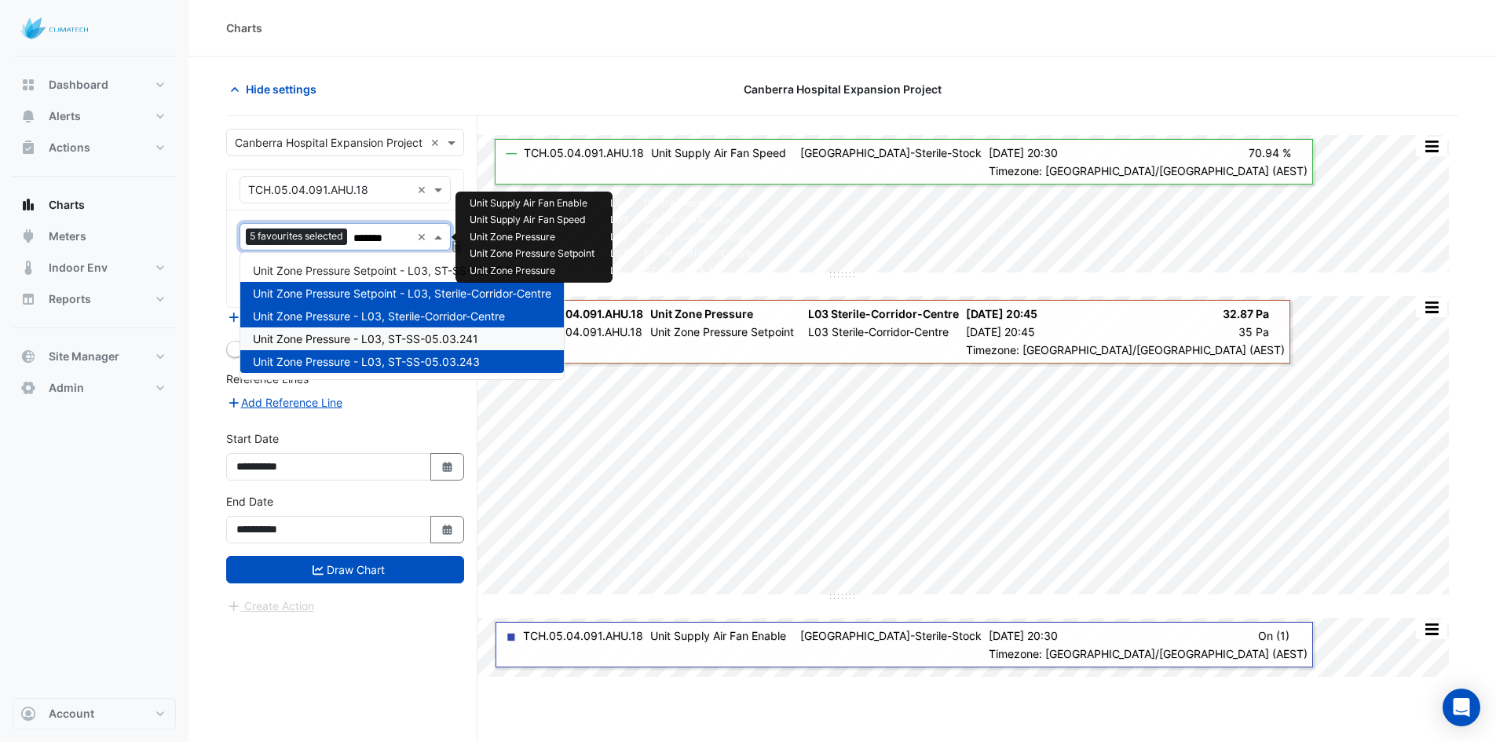
type input "********"
click at [379, 337] on span "Unit Zone Pressure - L03, ST-SS-05.03.241" at bounding box center [365, 338] width 225 height 13
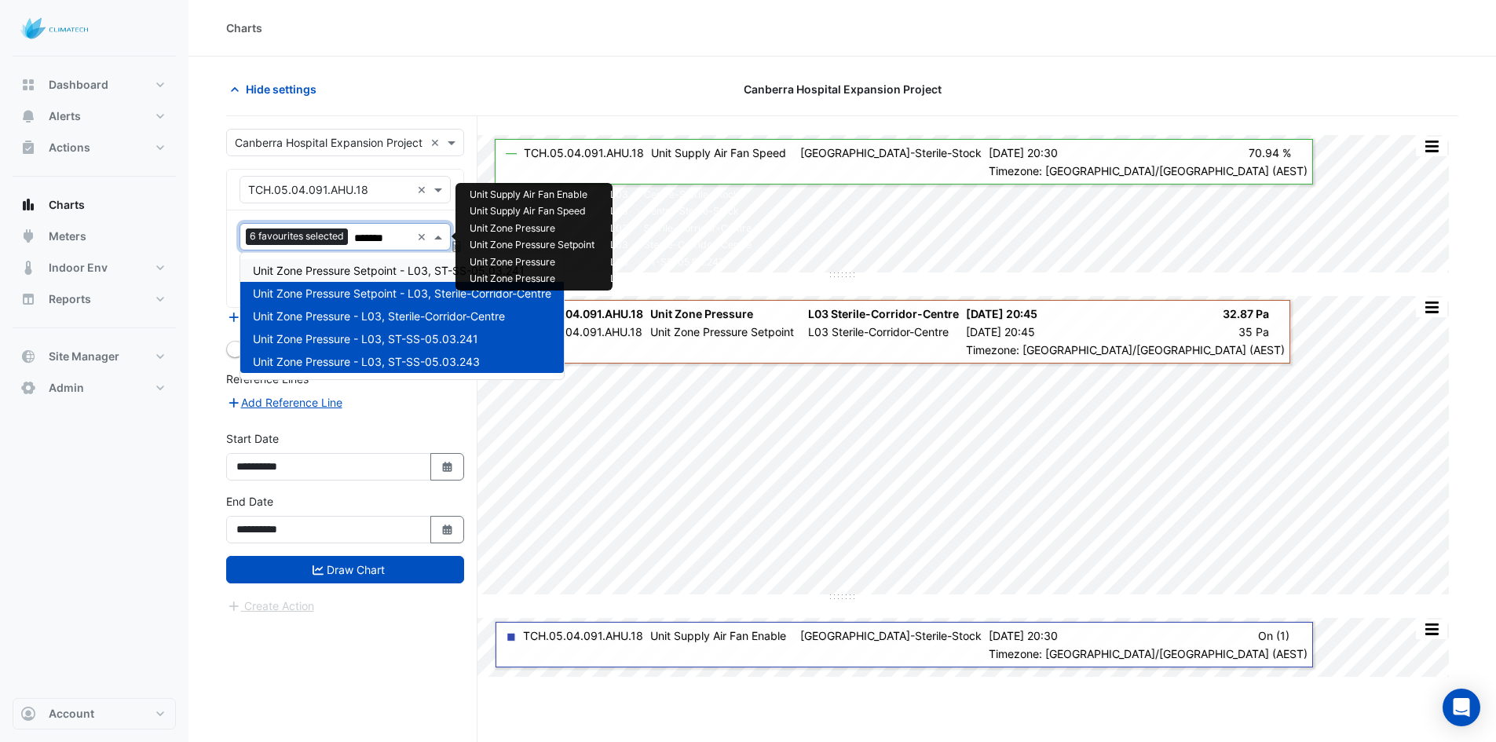
type input "********"
click at [417, 273] on span "Unit Zone Pressure Setpoint - L03, ST-SS-05.03.241" at bounding box center [389, 270] width 272 height 13
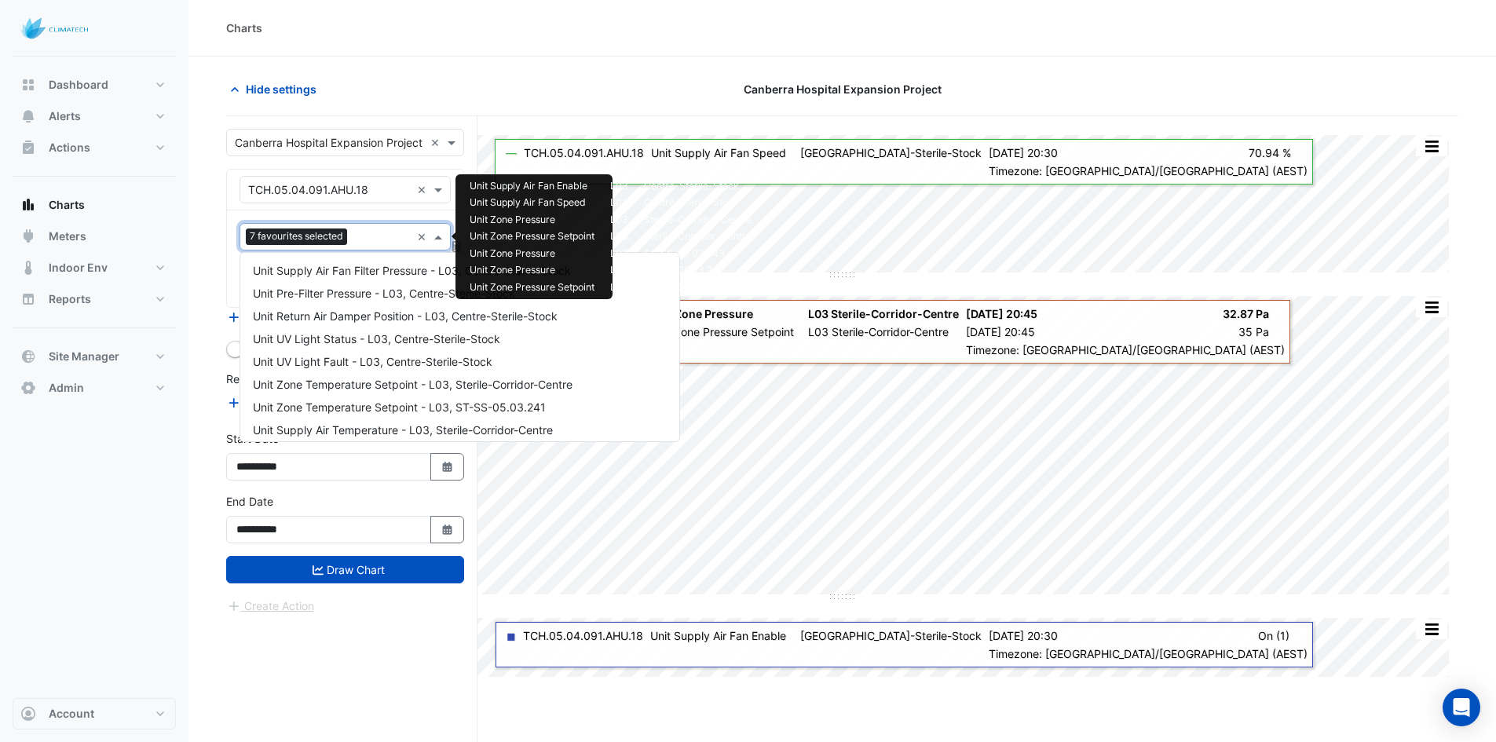
click at [380, 232] on input "text" at bounding box center [381, 238] width 57 height 16
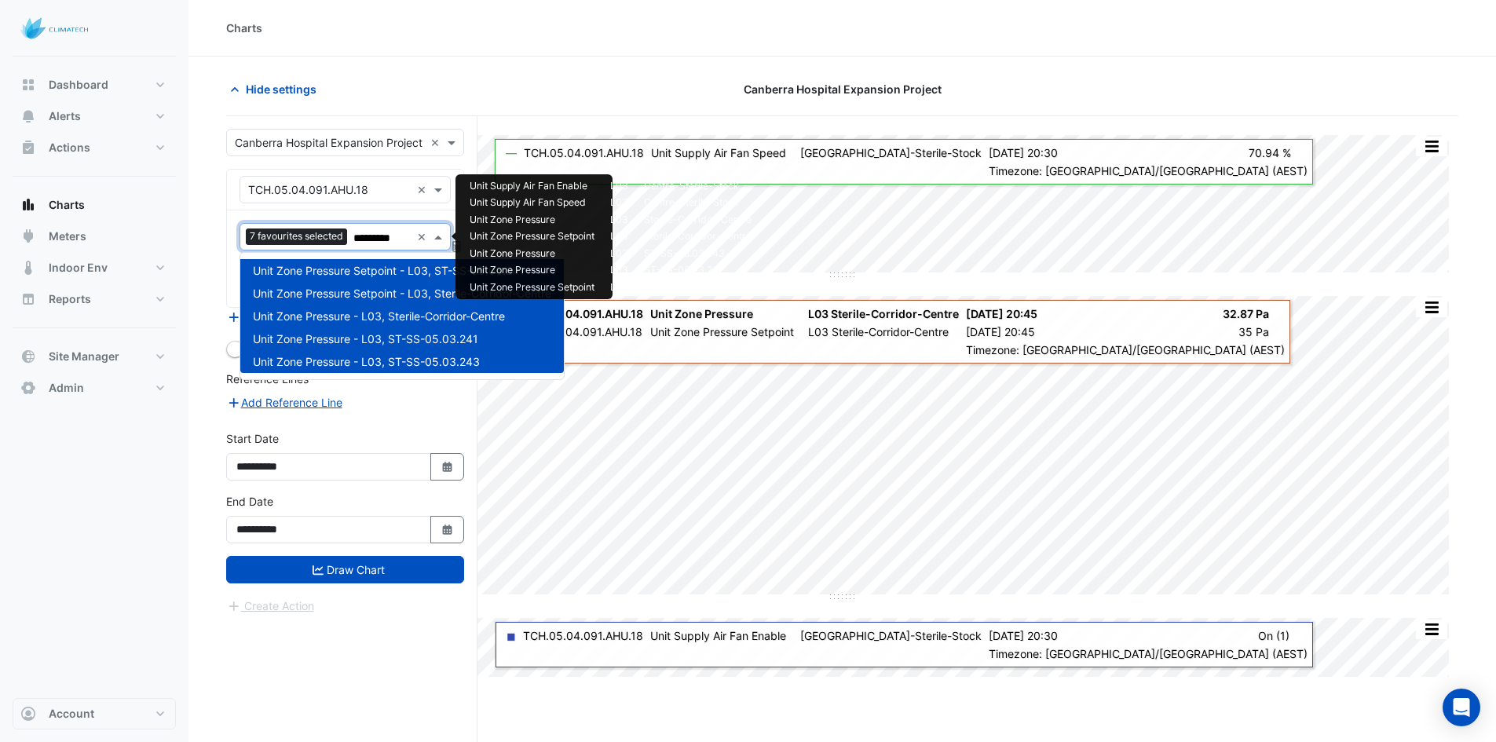
type input "*********"
click at [123, 477] on div "Dashboard Portfolio Ratings Performance Alerts Site Rules Templates Actions Sit…" at bounding box center [94, 378] width 163 height 642
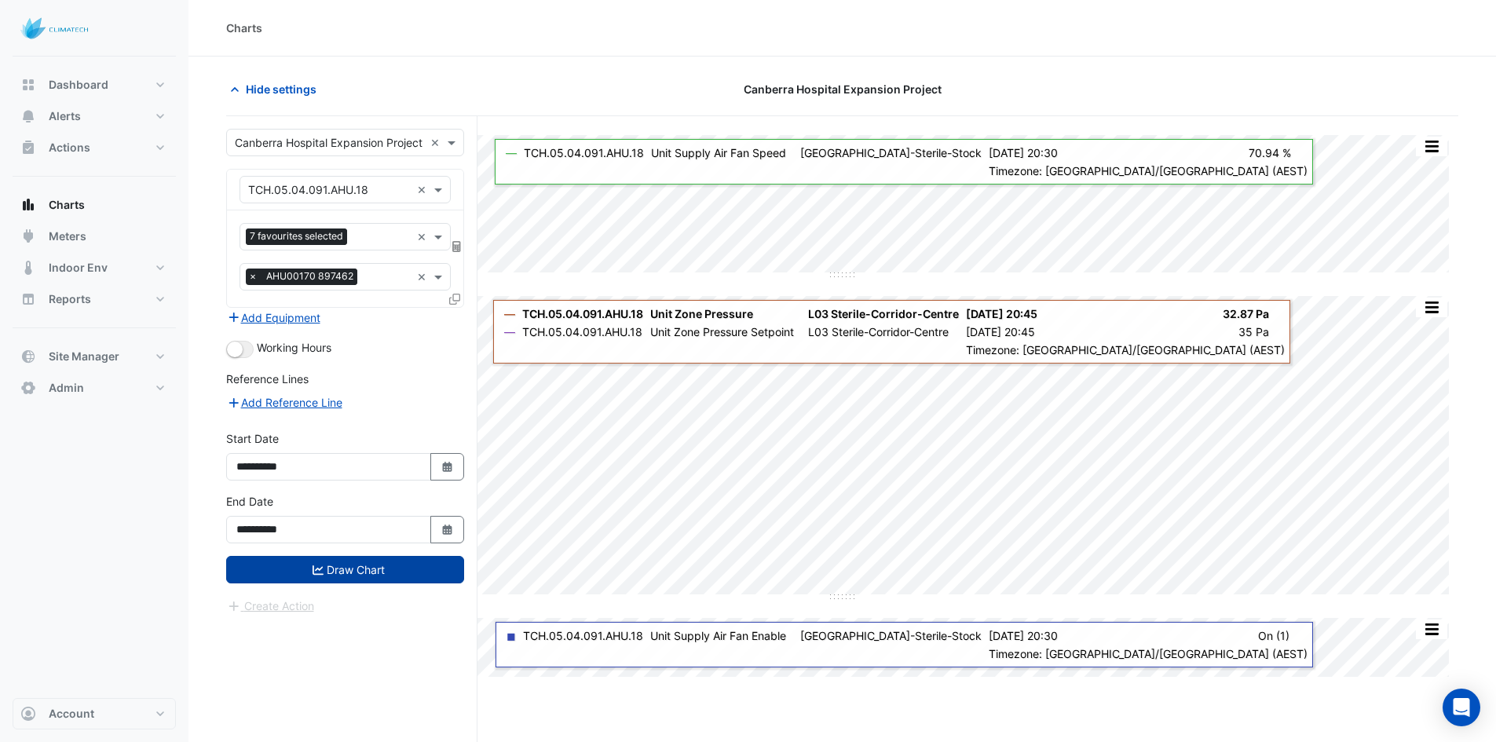
click at [334, 575] on button "Draw Chart" at bounding box center [345, 569] width 238 height 27
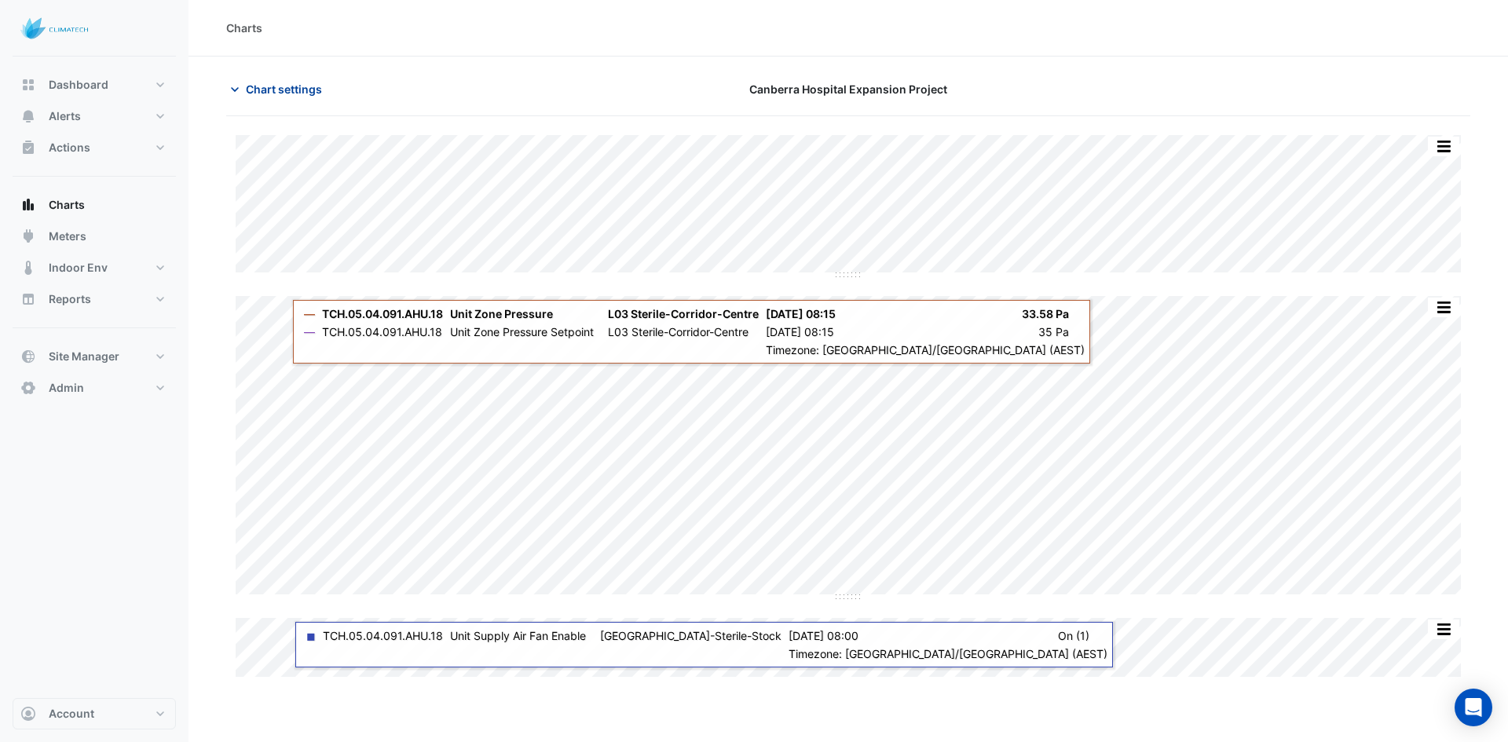
click at [275, 94] on span "Chart settings" at bounding box center [284, 89] width 76 height 16
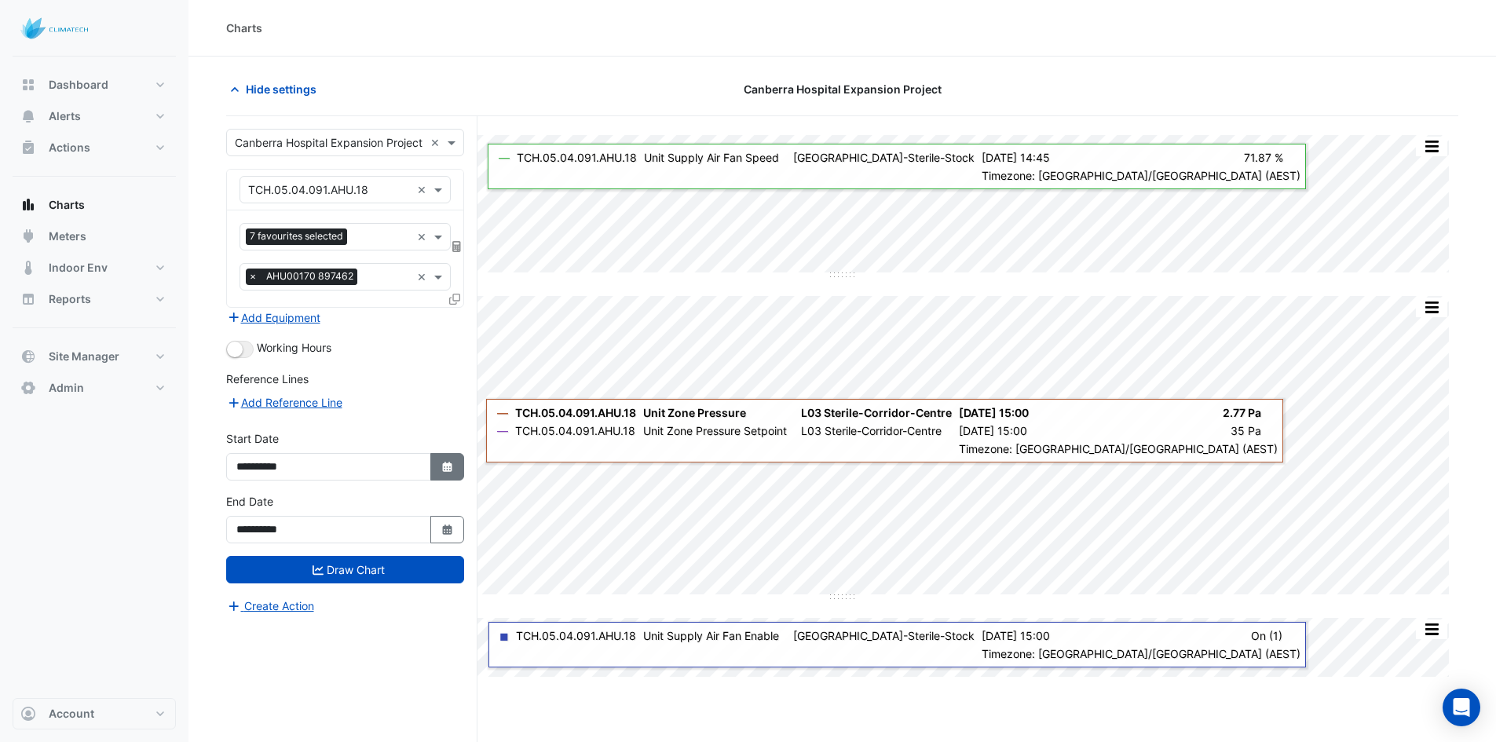
click at [444, 470] on icon "Select Date" at bounding box center [448, 467] width 14 height 11
select select "*"
select select "****"
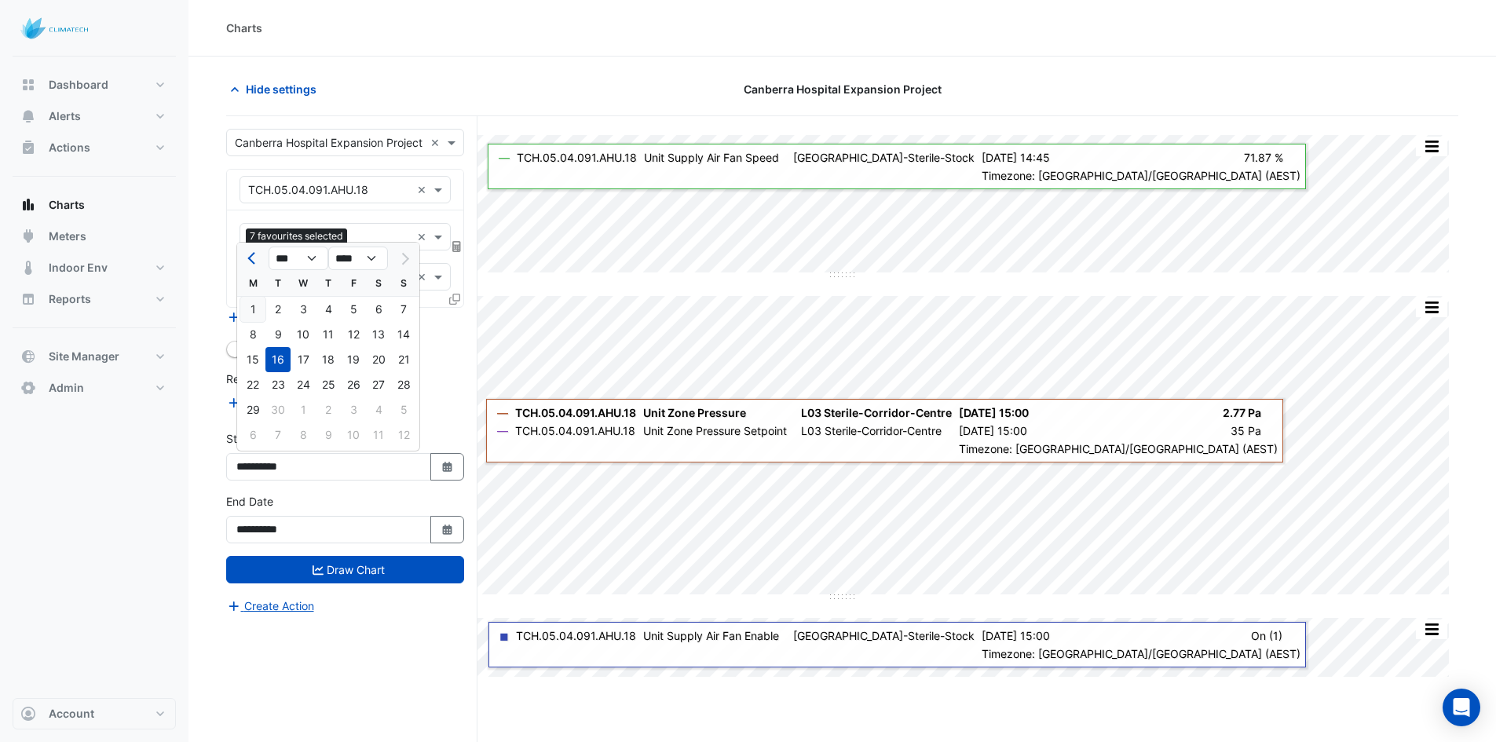
click at [247, 313] on div "1" at bounding box center [252, 309] width 25 height 25
type input "**********"
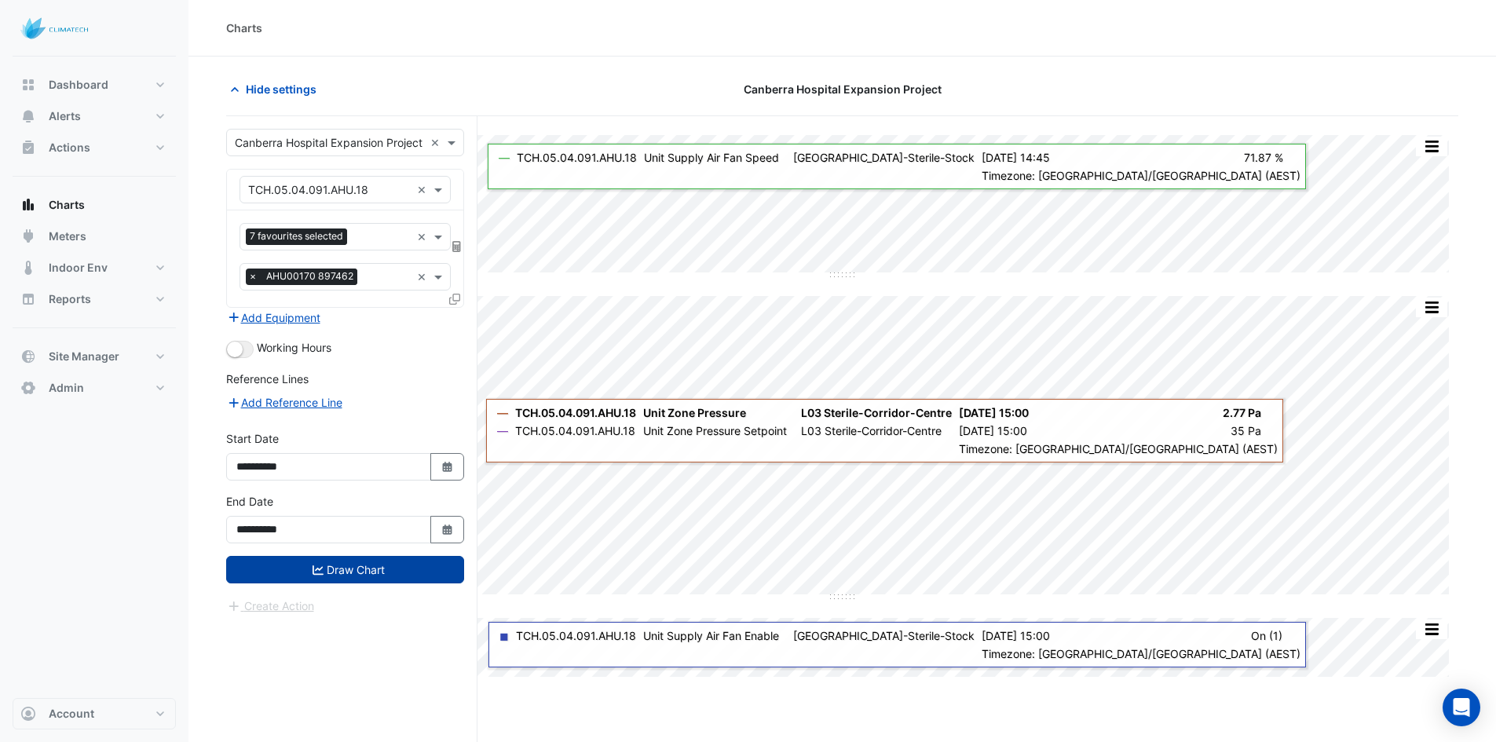
click at [311, 580] on button "Draw Chart" at bounding box center [345, 569] width 238 height 27
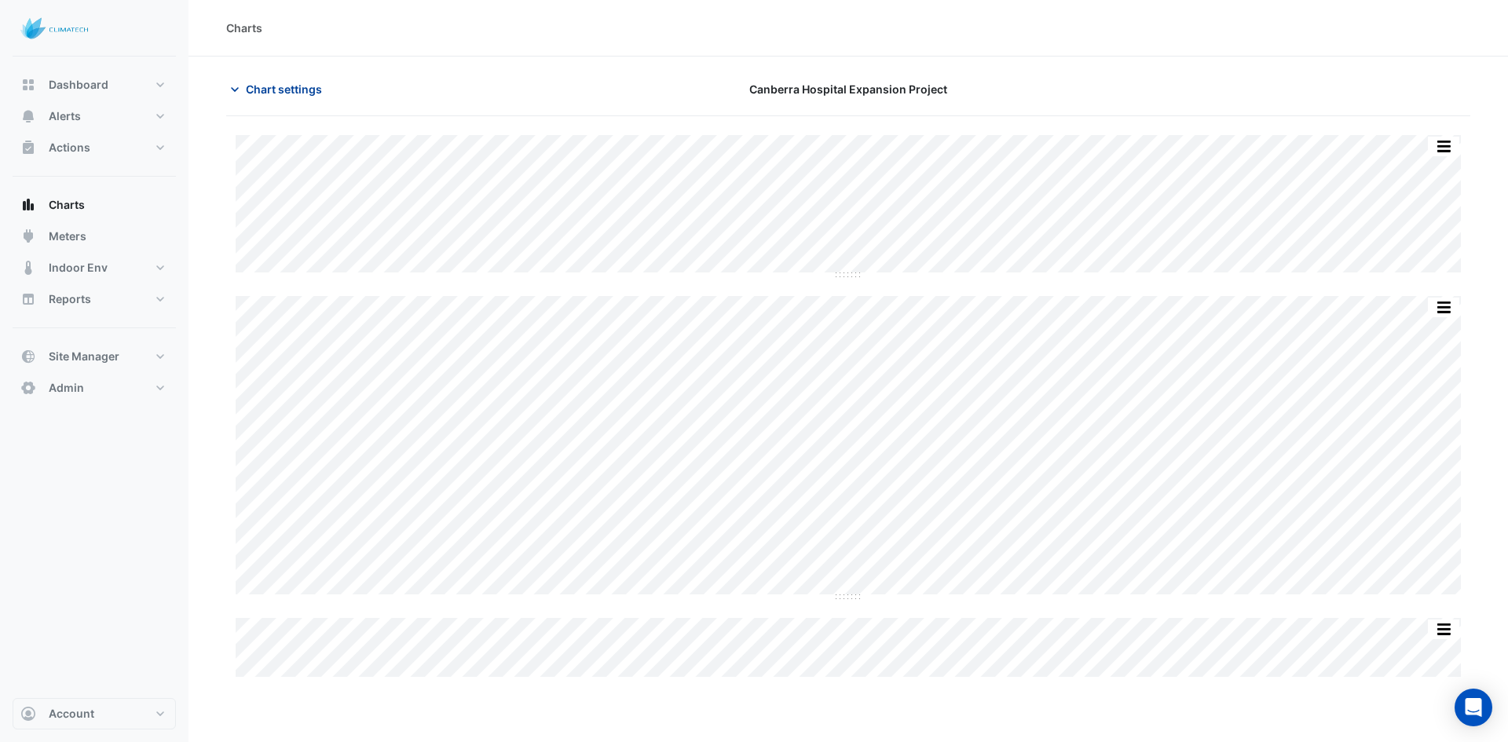
click at [273, 92] on span "Chart settings" at bounding box center [284, 89] width 76 height 16
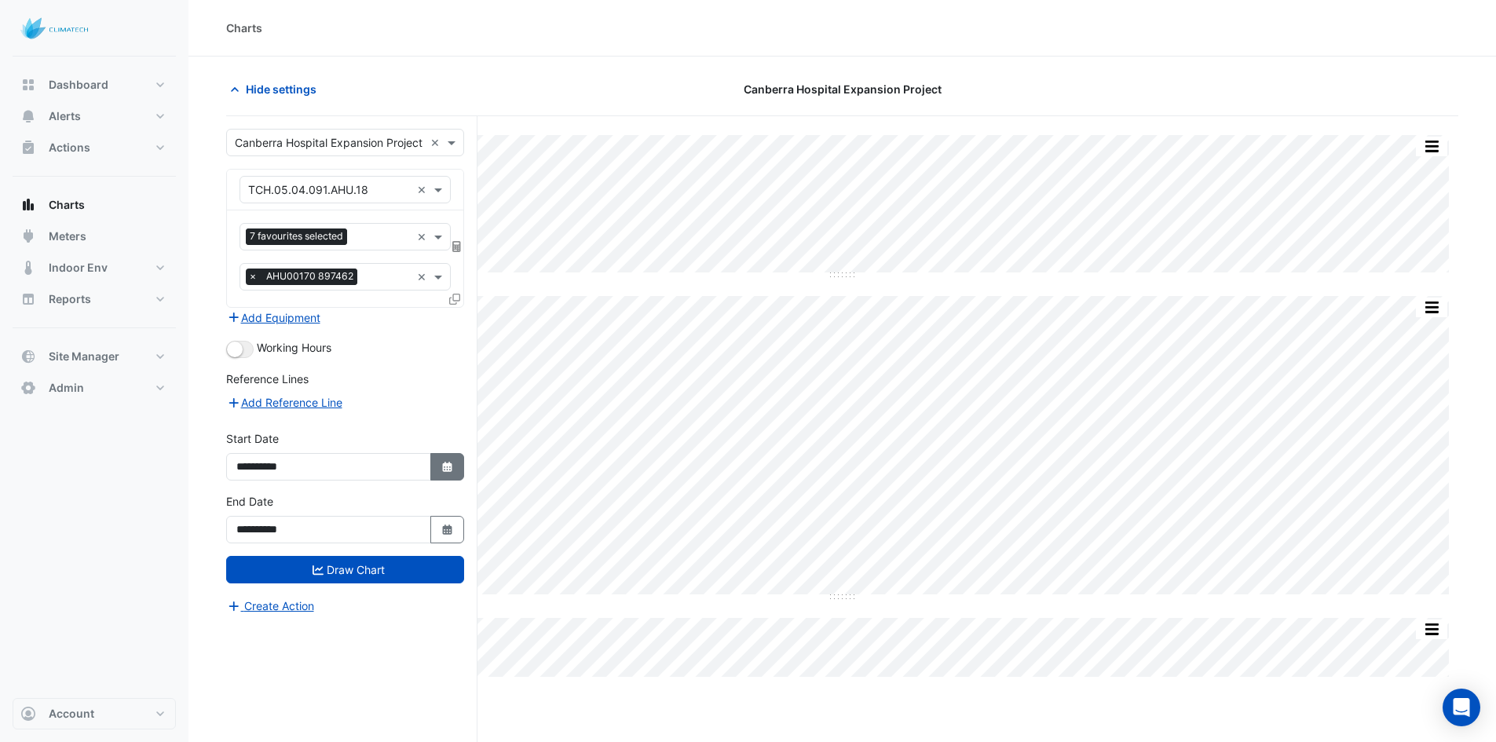
click at [452, 463] on icon "Select Date" at bounding box center [448, 467] width 14 height 11
select select "*"
select select "****"
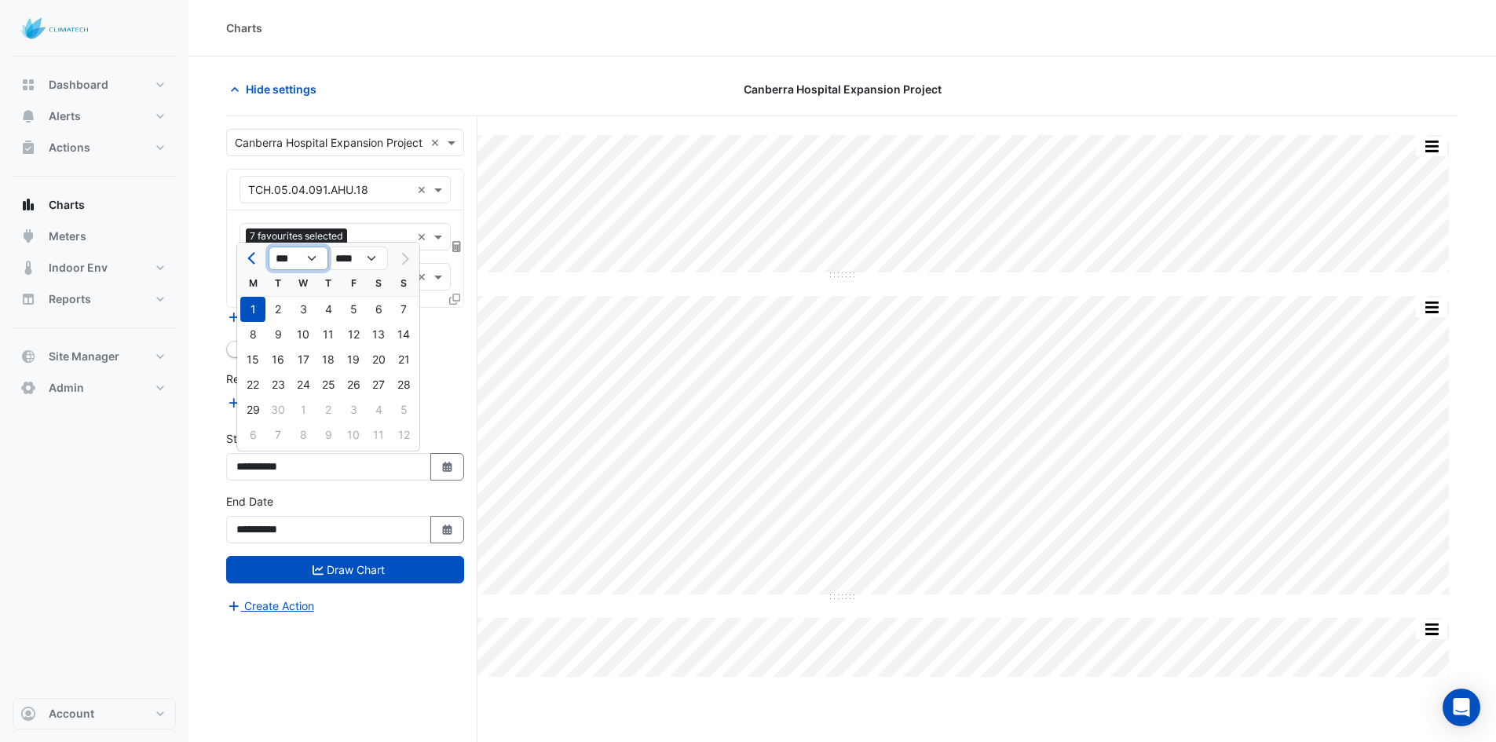
click at [303, 255] on select "*** *** *** *** *** *** *** *** ***" at bounding box center [299, 259] width 60 height 24
select select "*"
click at [269, 247] on select "*** *** *** *** *** *** *** *** ***" at bounding box center [299, 259] width 60 height 24
click at [277, 313] on div "1" at bounding box center [277, 309] width 25 height 25
type input "**********"
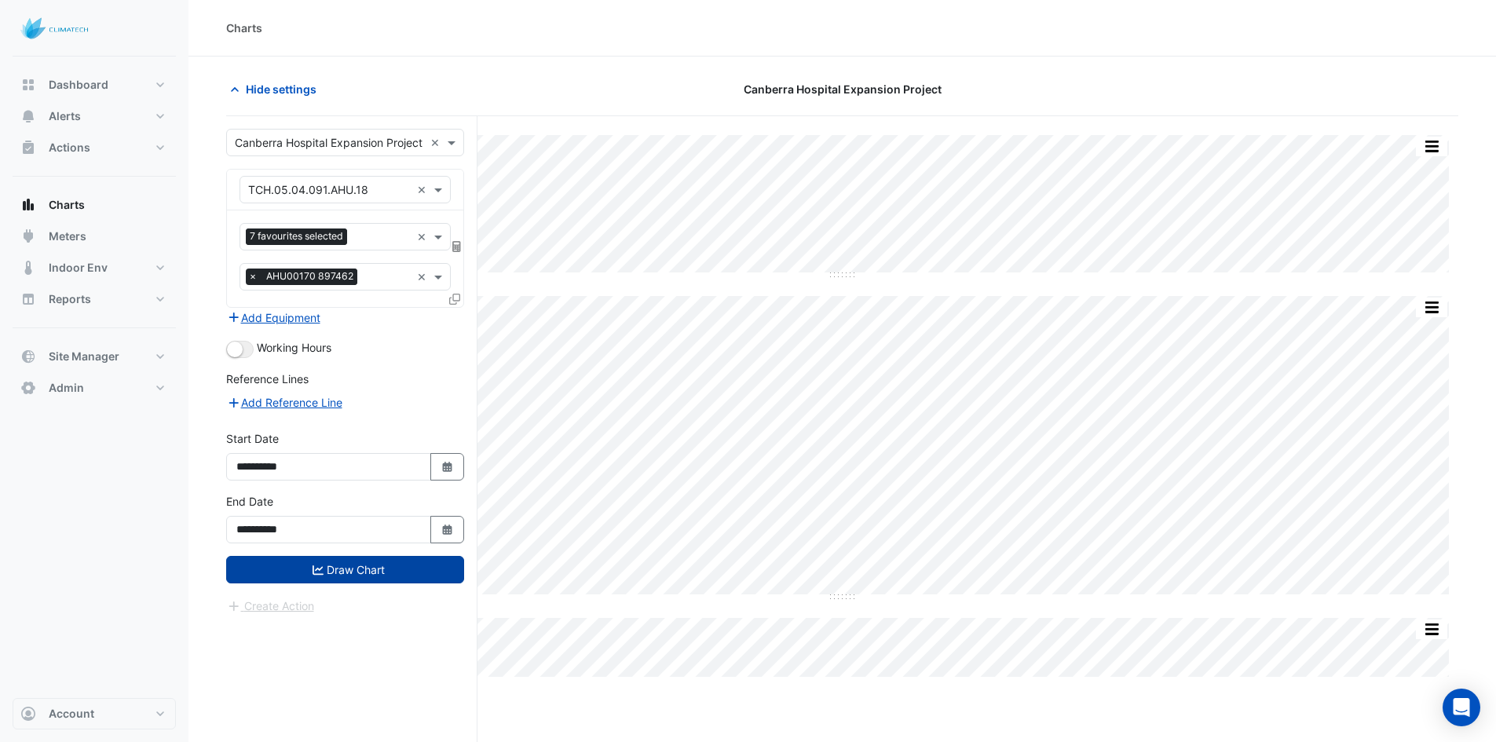
click at [329, 568] on button "Draw Chart" at bounding box center [345, 569] width 238 height 27
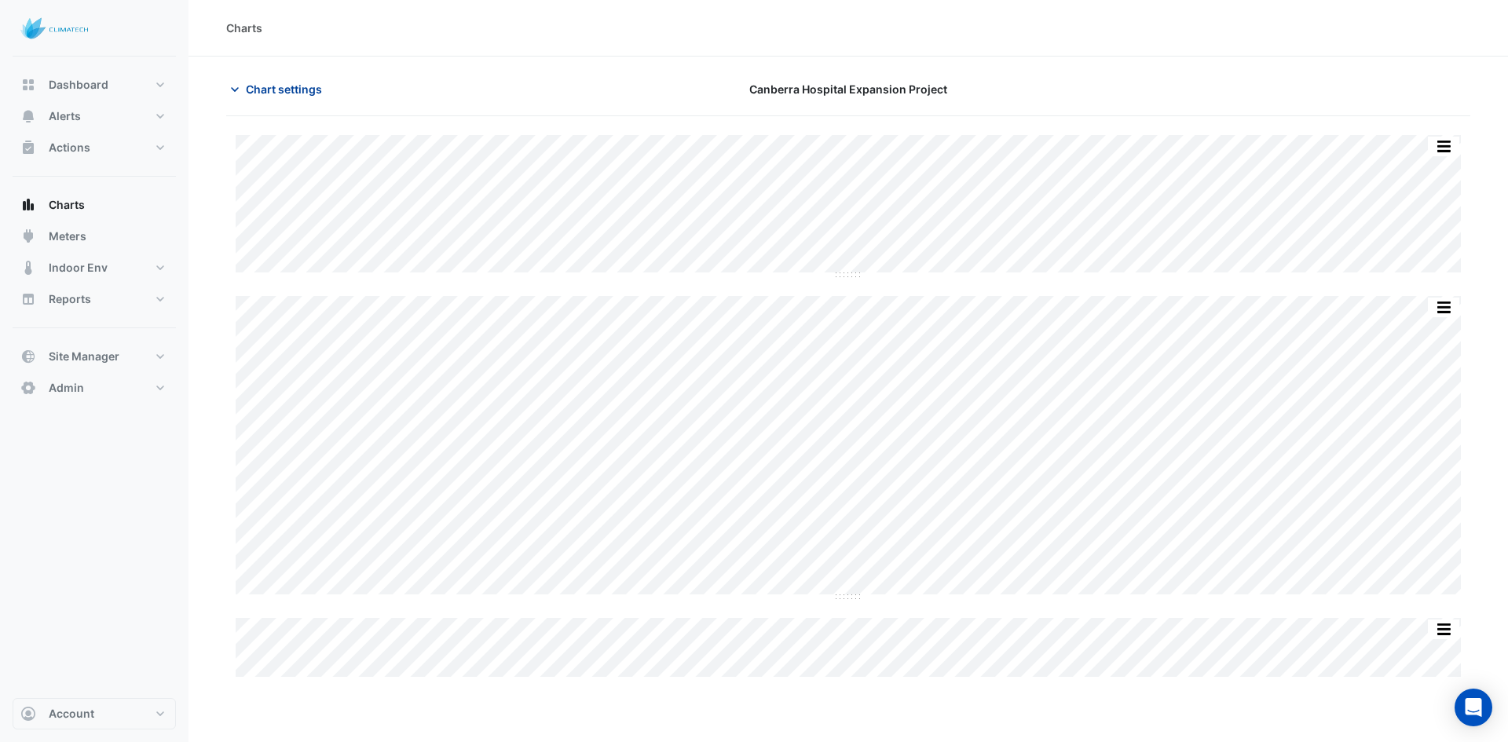
click at [284, 88] on span "Chart settings" at bounding box center [284, 89] width 76 height 16
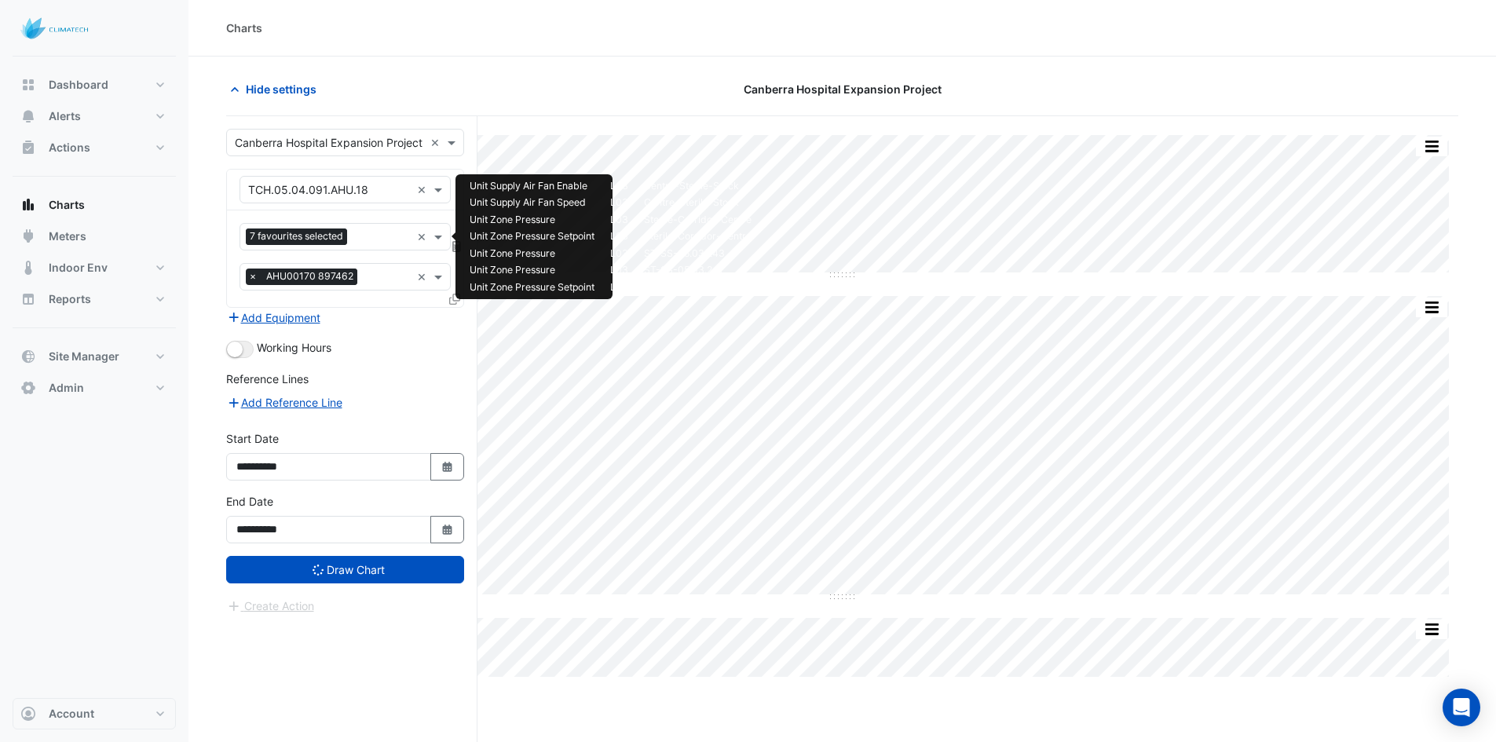
click at [364, 232] on input "text" at bounding box center [381, 238] width 57 height 16
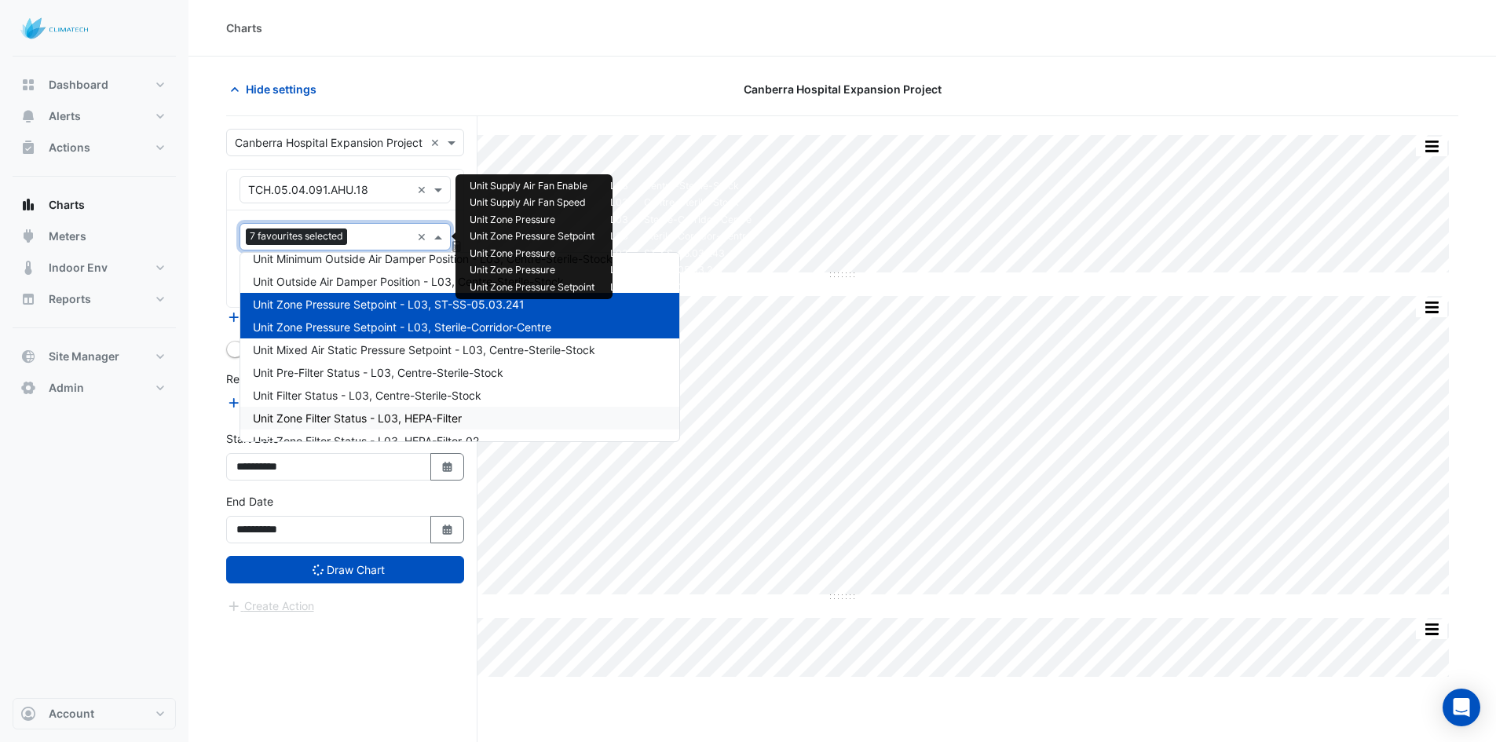
scroll to position [520, 0]
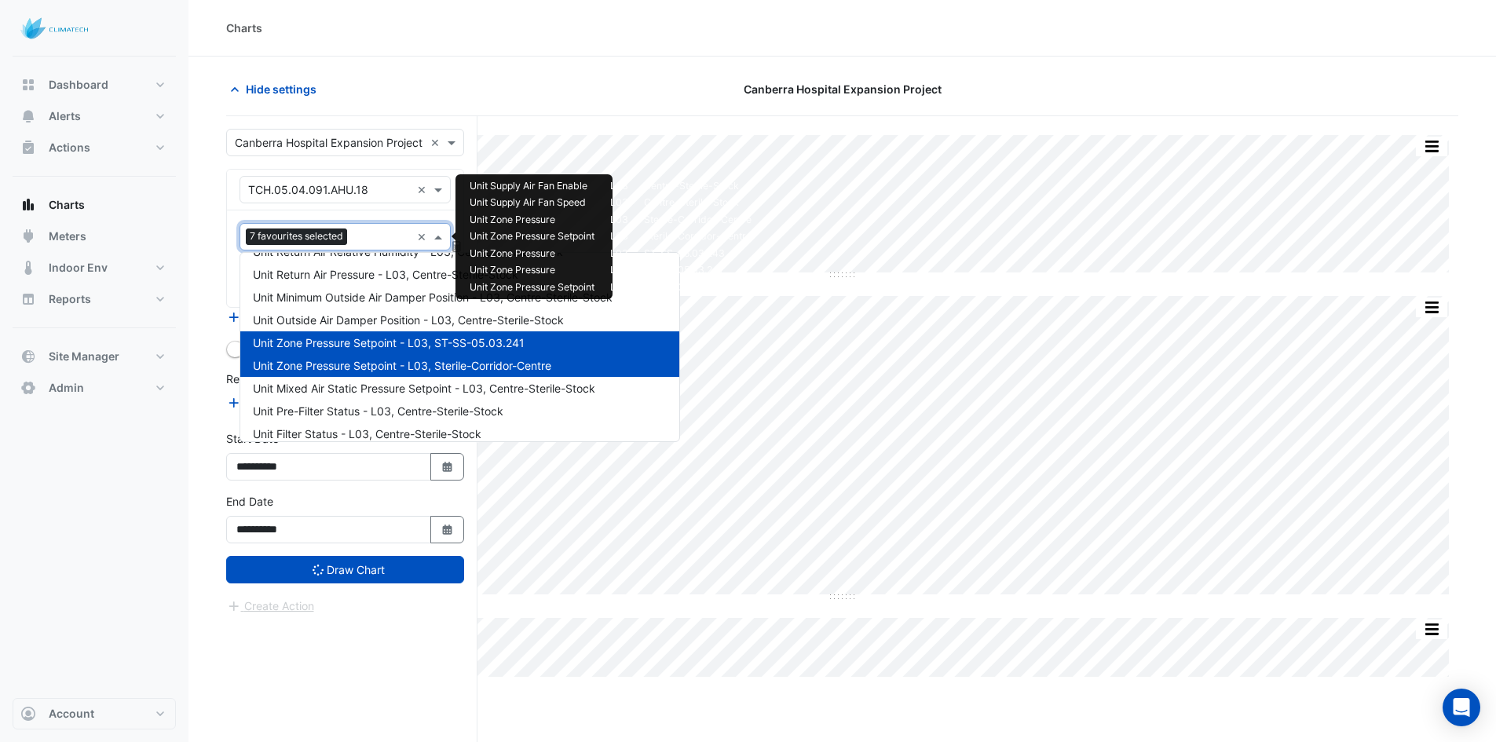
click at [440, 345] on span "Unit Zone Pressure Setpoint - L03, ST-SS-05.03.241" at bounding box center [389, 342] width 272 height 13
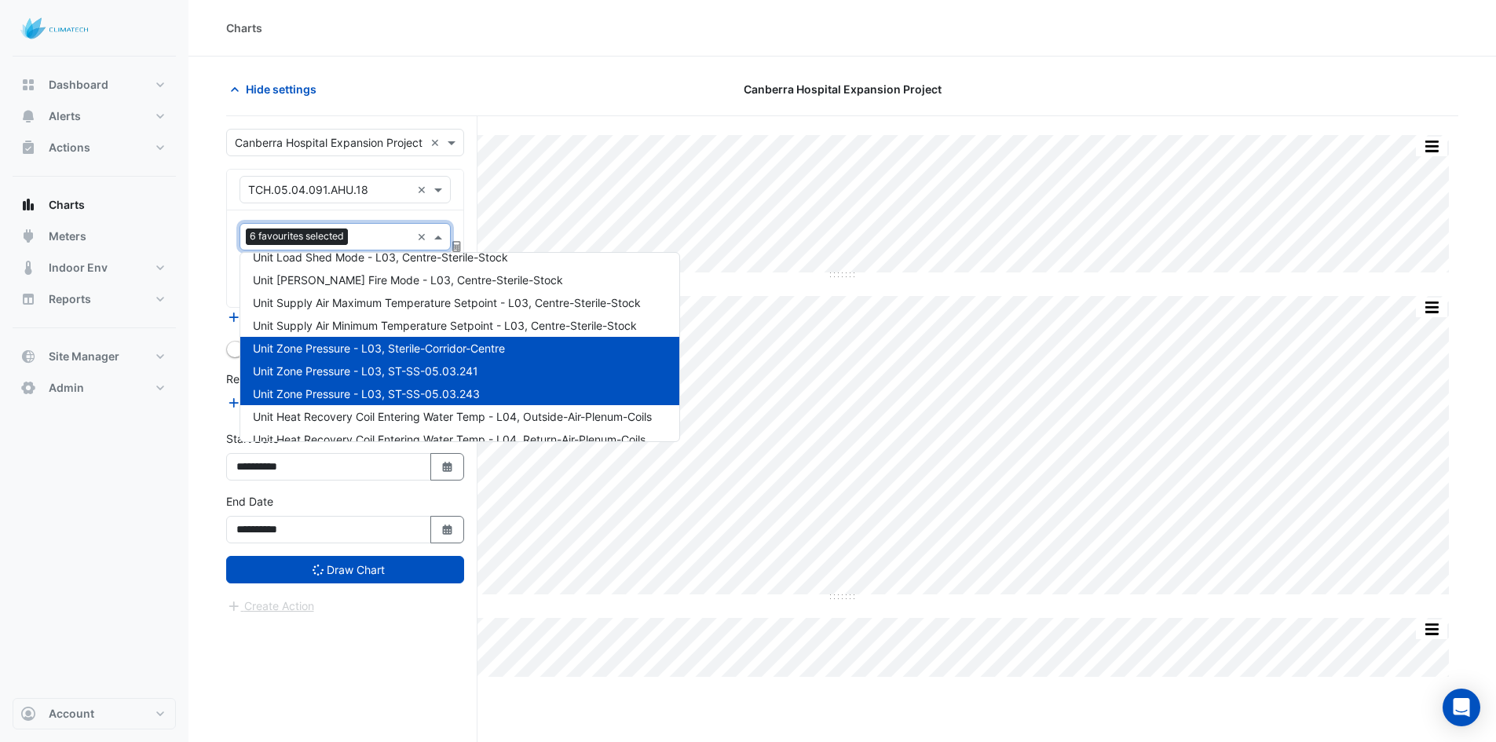
scroll to position [1896, 0]
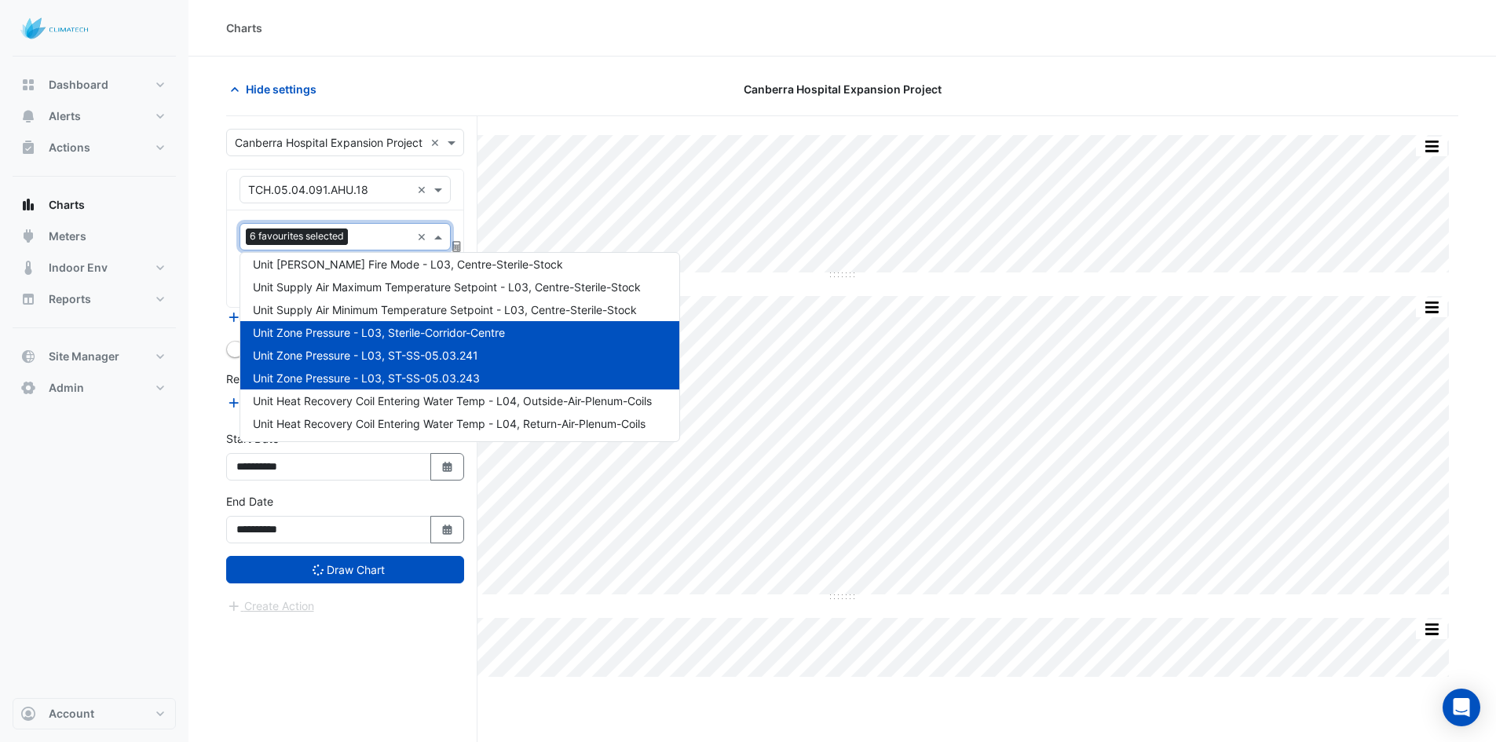
click at [397, 351] on span "Unit Zone Pressure - L03, ST-SS-05.03.241" at bounding box center [365, 355] width 225 height 13
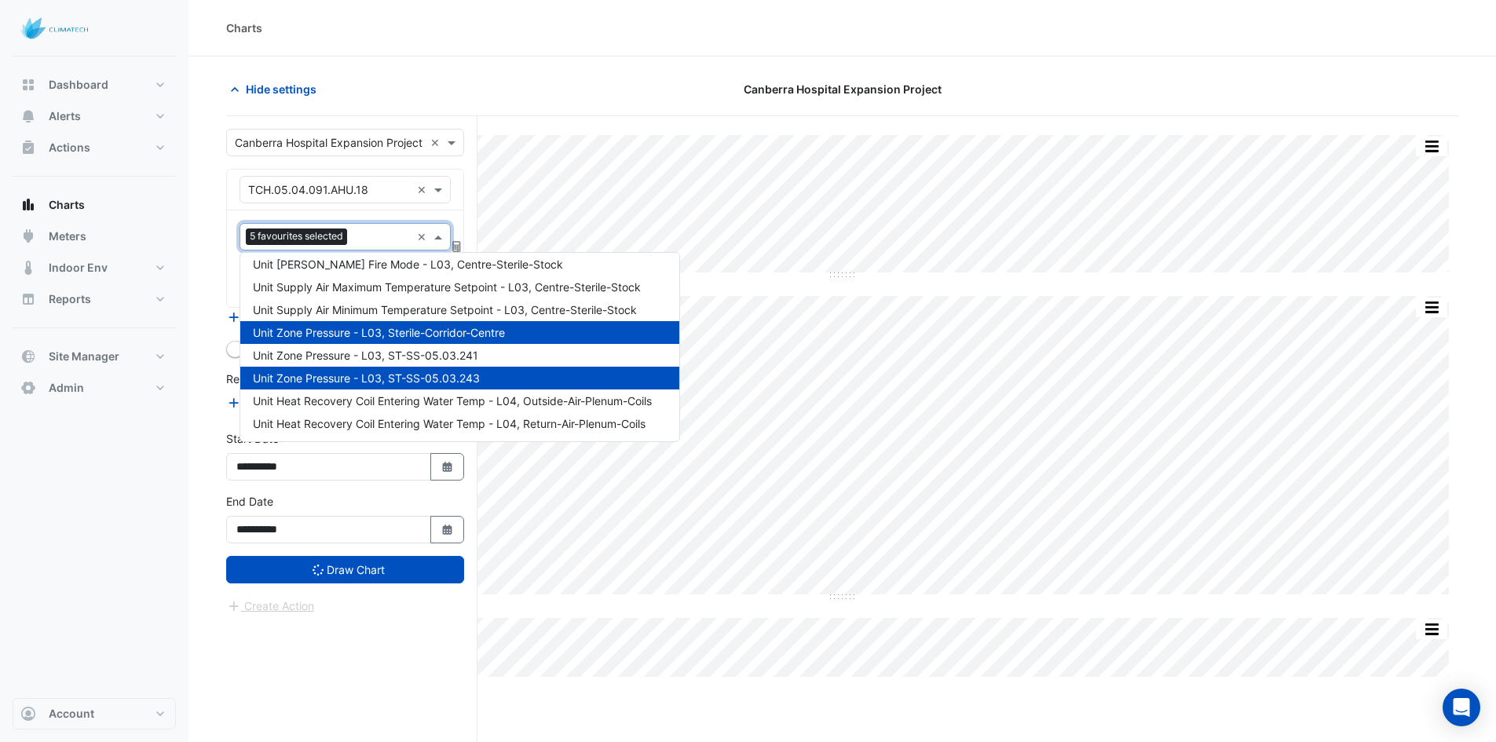
click at [450, 379] on span "Unit Zone Pressure - L03, ST-SS-05.03.243" at bounding box center [366, 377] width 227 height 13
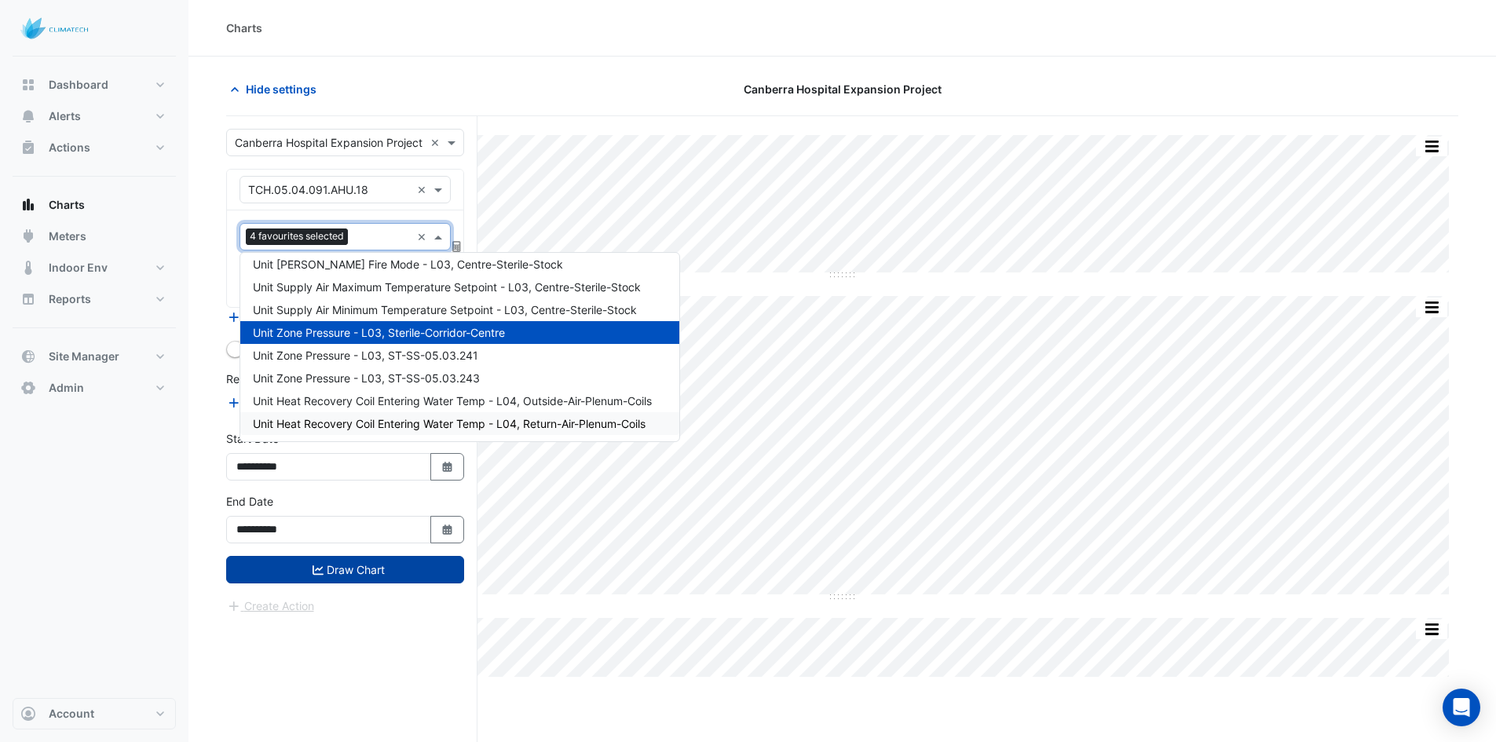
click at [395, 576] on button "Draw Chart" at bounding box center [345, 569] width 238 height 27
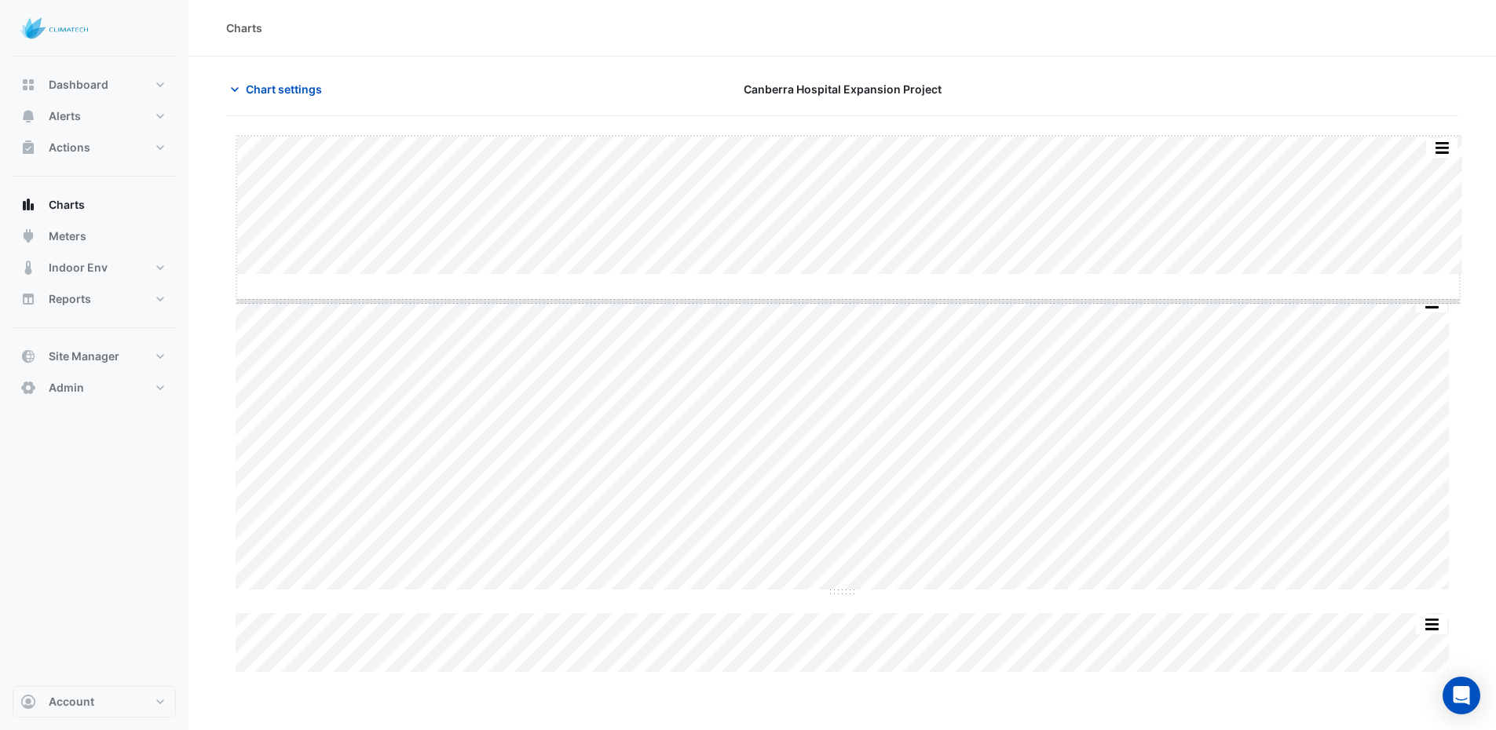
drag, startPoint x: 851, startPoint y: 274, endPoint x: 850, endPoint y: 301, distance: 26.7
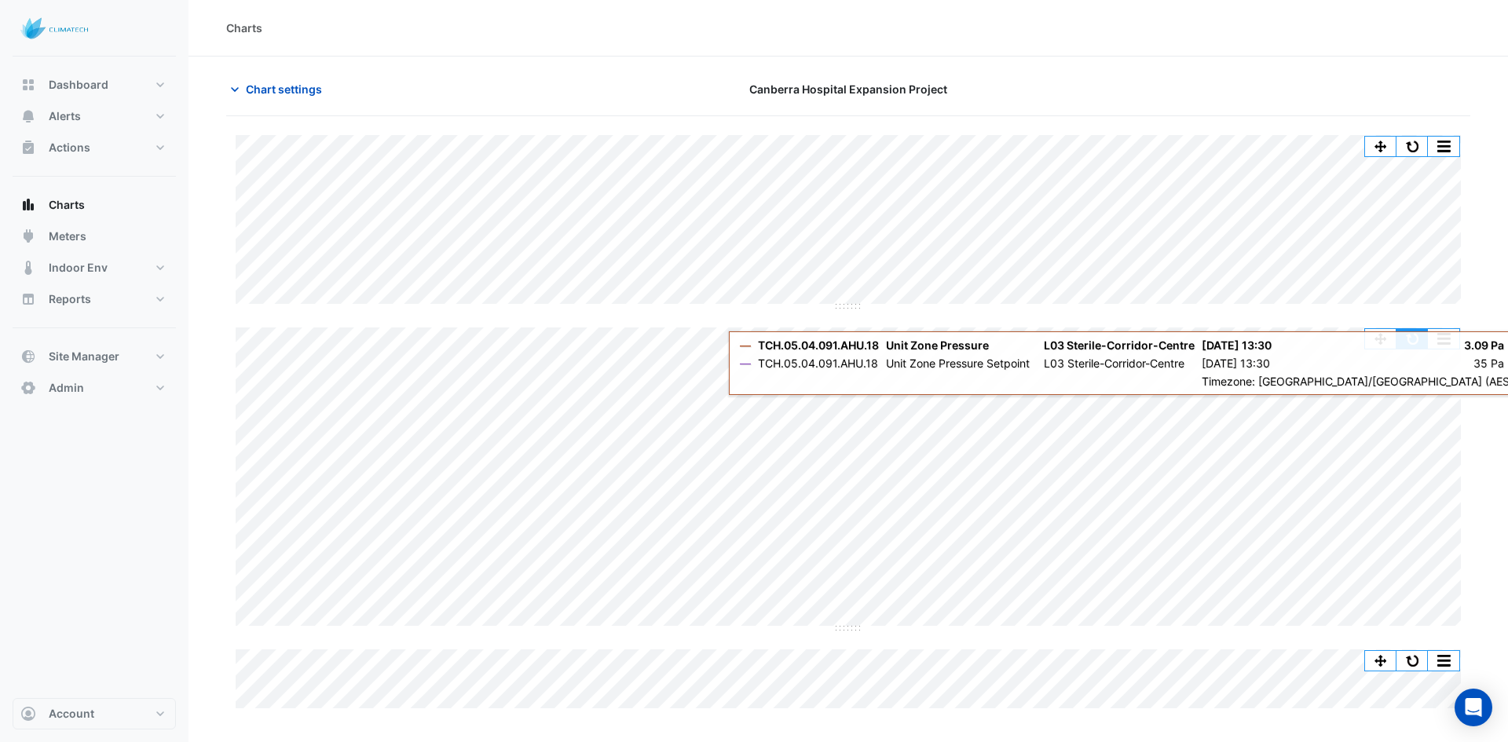
click at [1414, 340] on button "button" at bounding box center [1411, 339] width 31 height 20
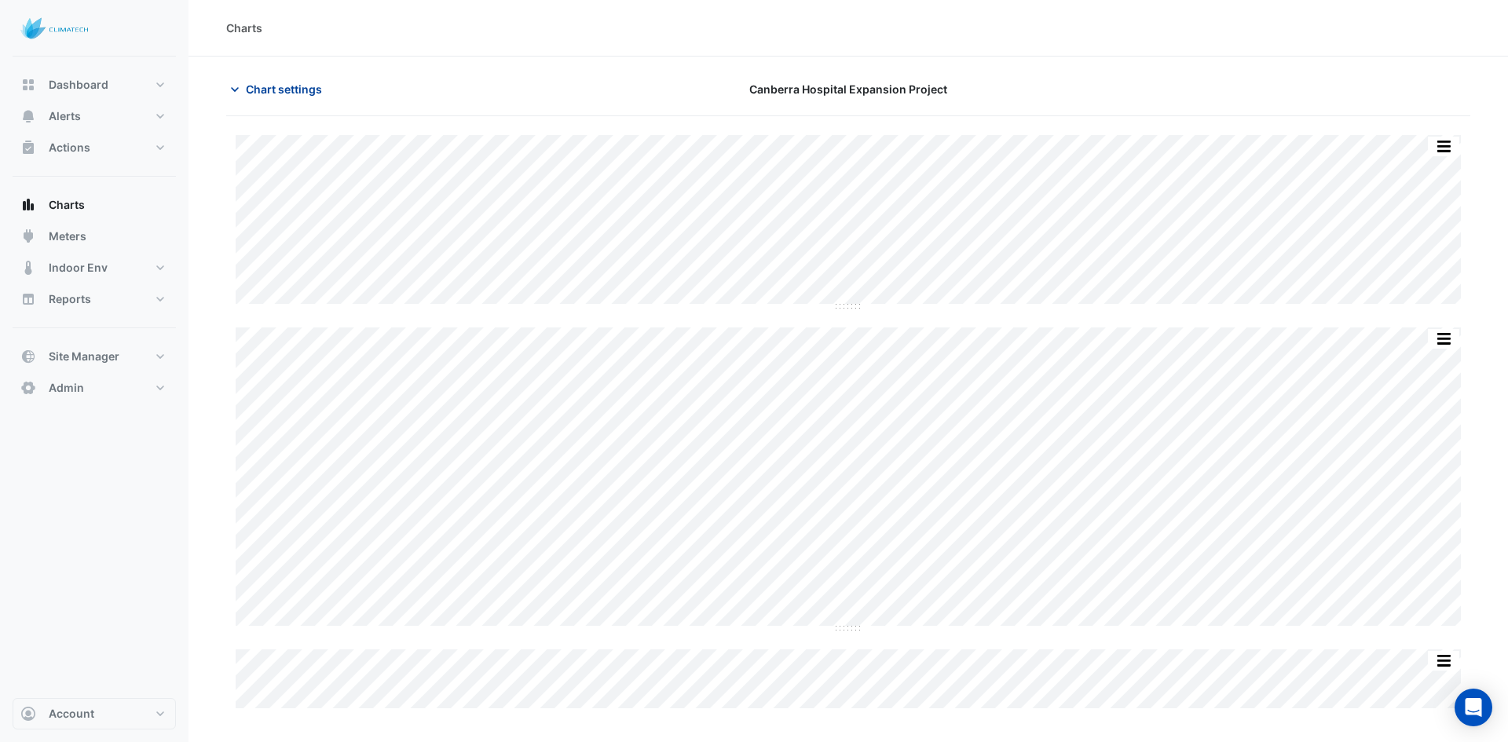
click at [260, 85] on span "Chart settings" at bounding box center [284, 89] width 76 height 16
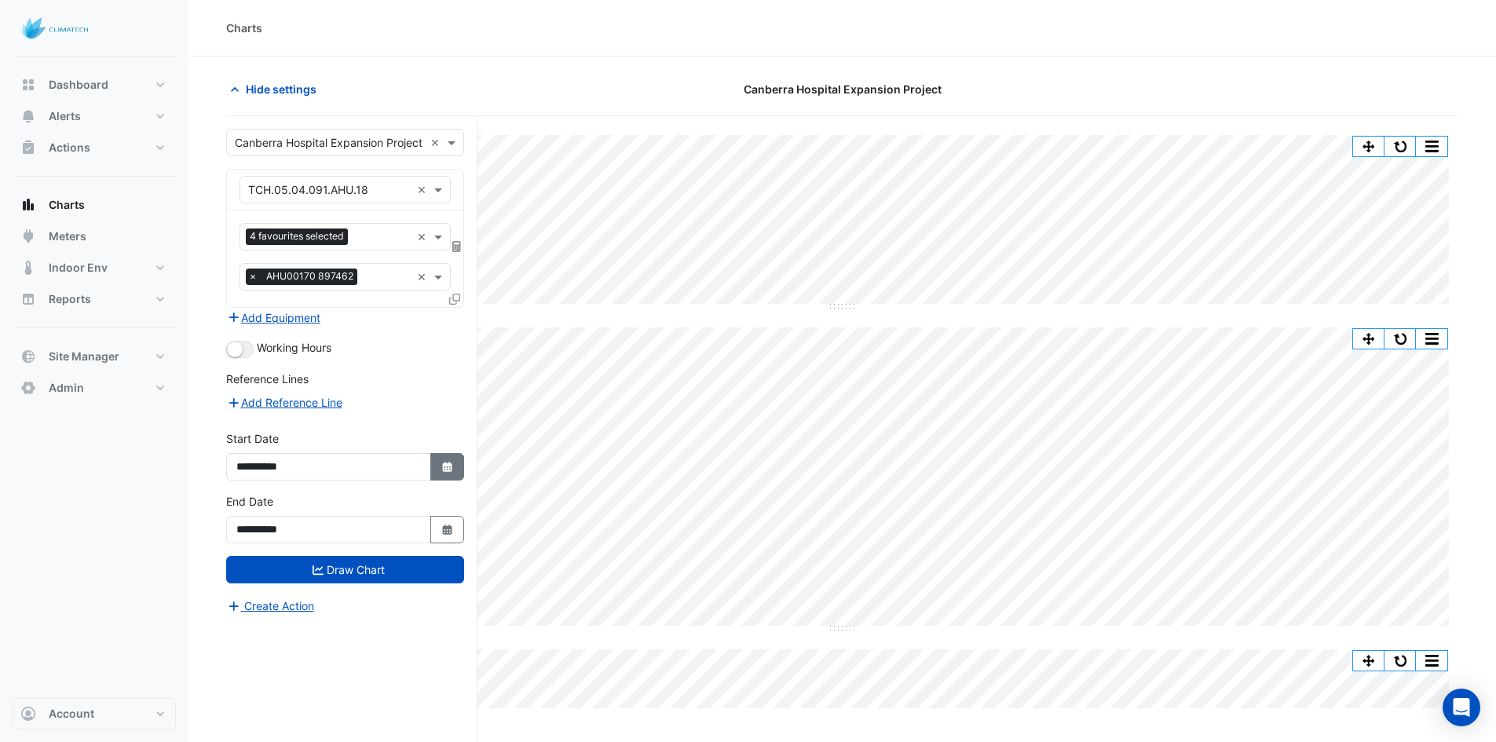
click at [430, 473] on button "Select Date" at bounding box center [447, 466] width 35 height 27
select select "*"
select select "****"
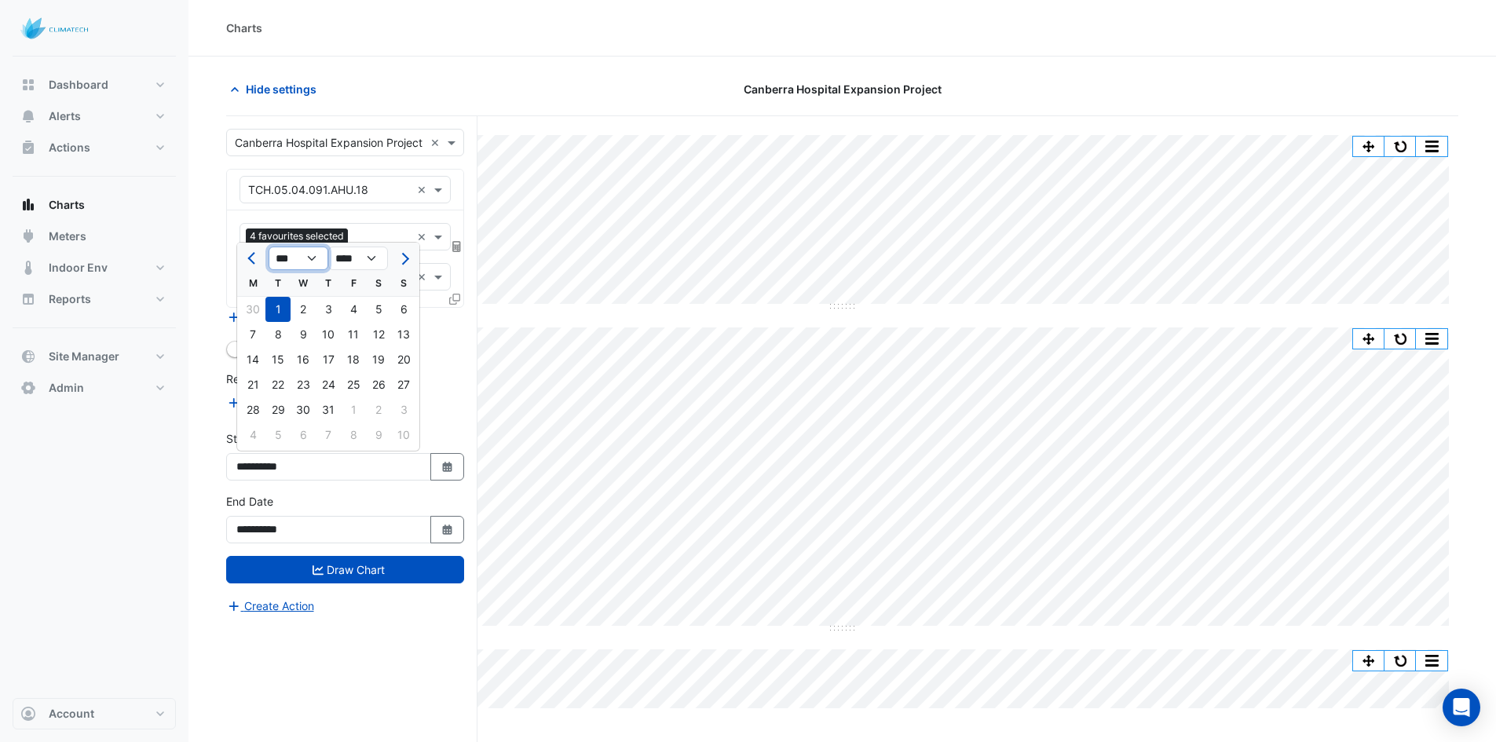
click at [290, 258] on select "*** *** *** *** *** *** *** *** ***" at bounding box center [299, 259] width 60 height 24
select select "*"
click at [269, 247] on select "*** *** *** *** *** *** *** *** ***" at bounding box center [299, 259] width 60 height 24
click at [382, 311] on div "1" at bounding box center [378, 309] width 25 height 25
type input "**********"
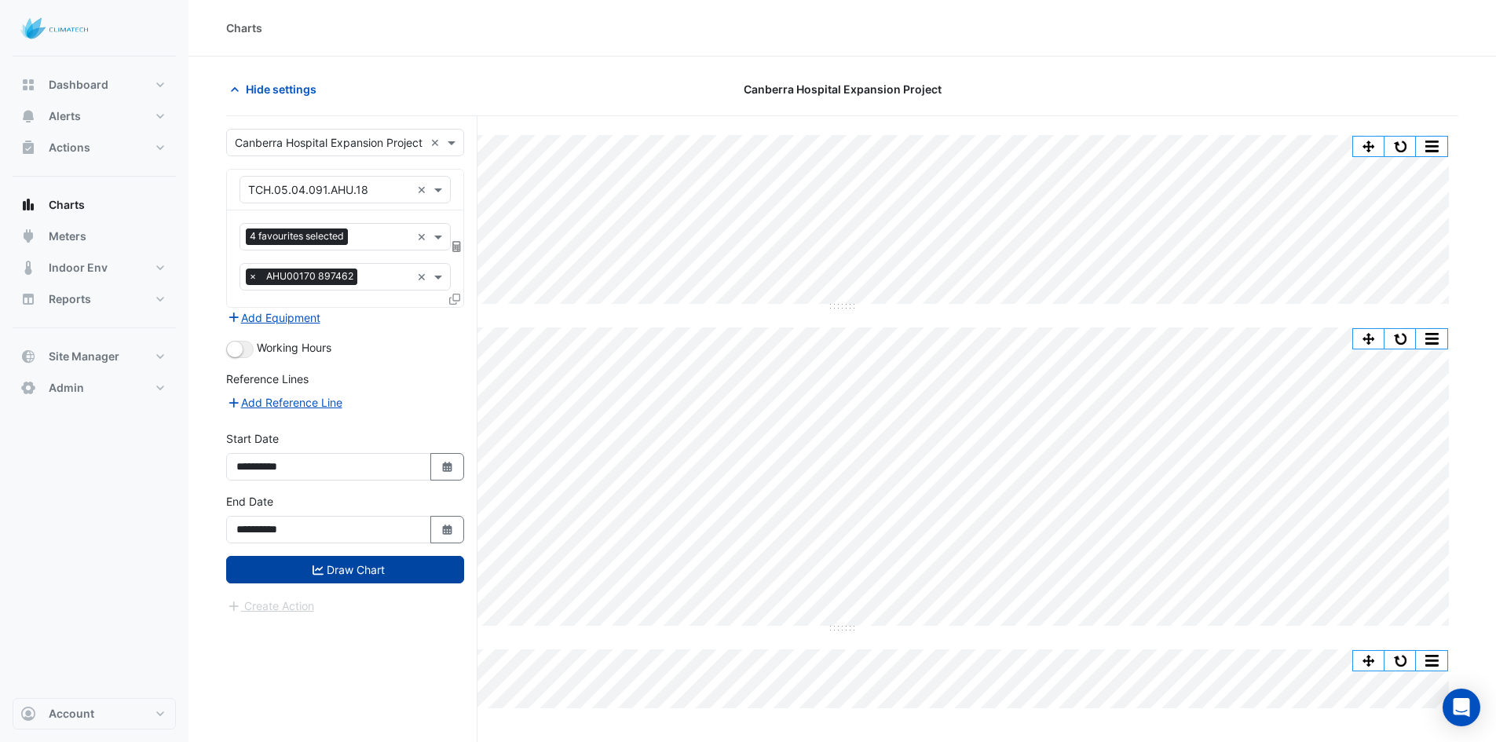
click at [351, 575] on button "Draw Chart" at bounding box center [345, 569] width 238 height 27
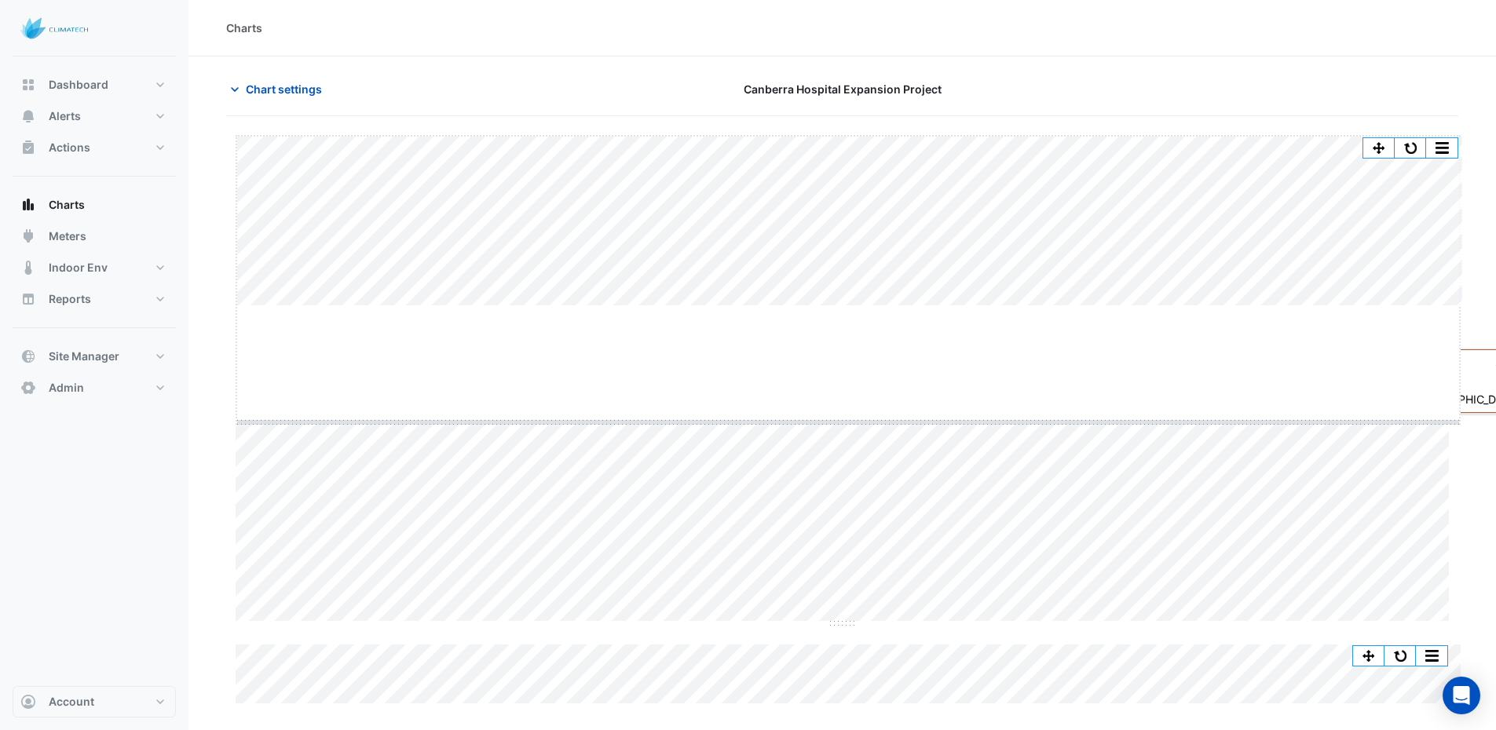
drag, startPoint x: 850, startPoint y: 306, endPoint x: 838, endPoint y: 433, distance: 127.8
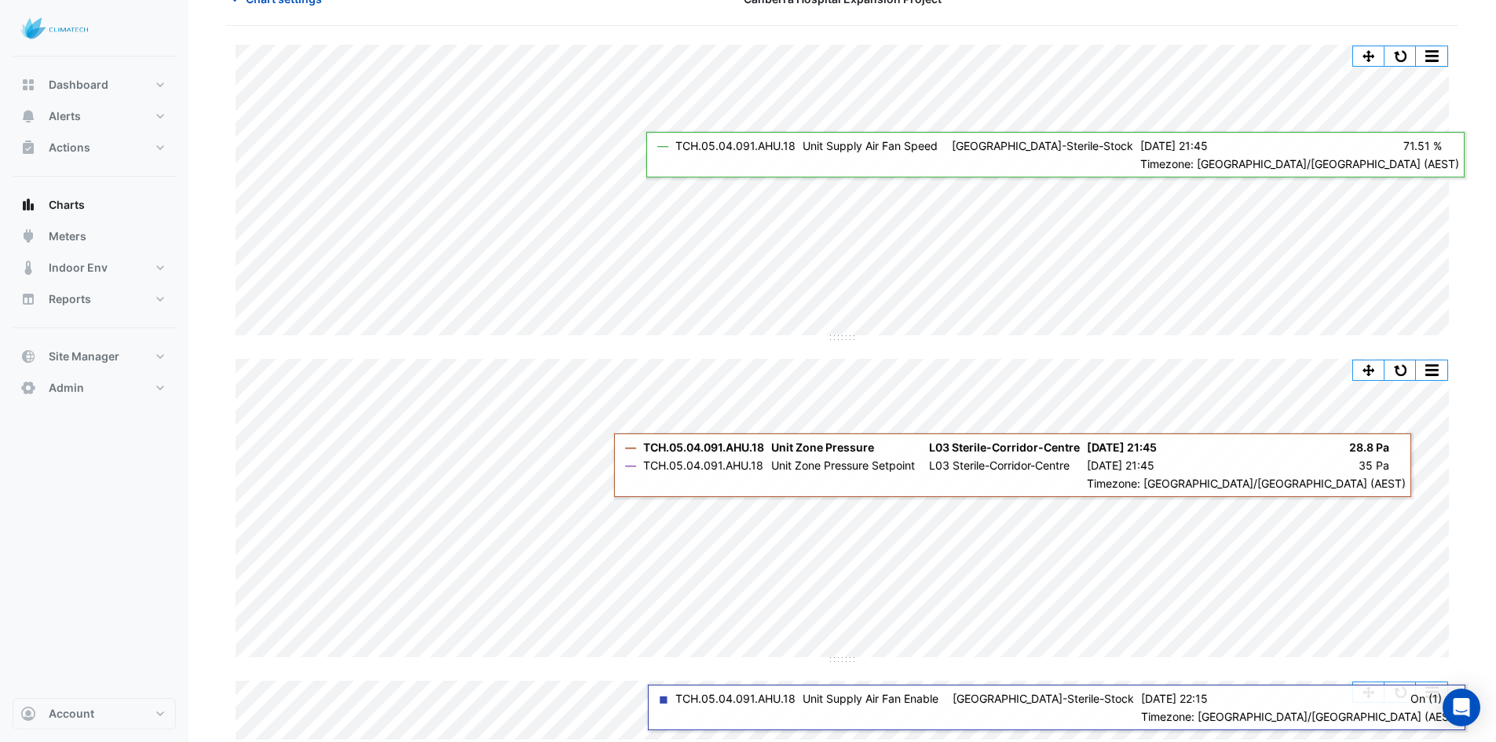
scroll to position [91, 0]
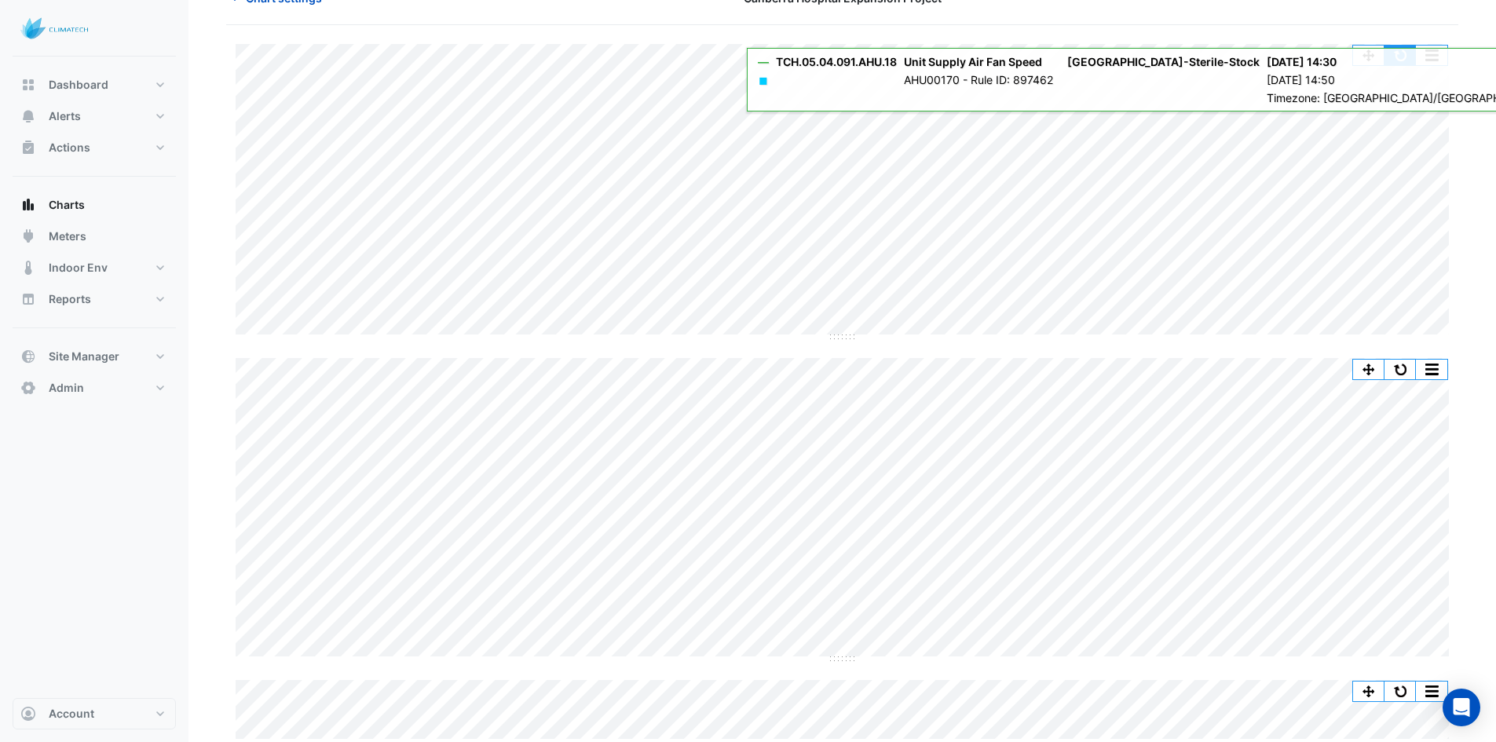
click at [1403, 59] on button "button" at bounding box center [1399, 56] width 31 height 20
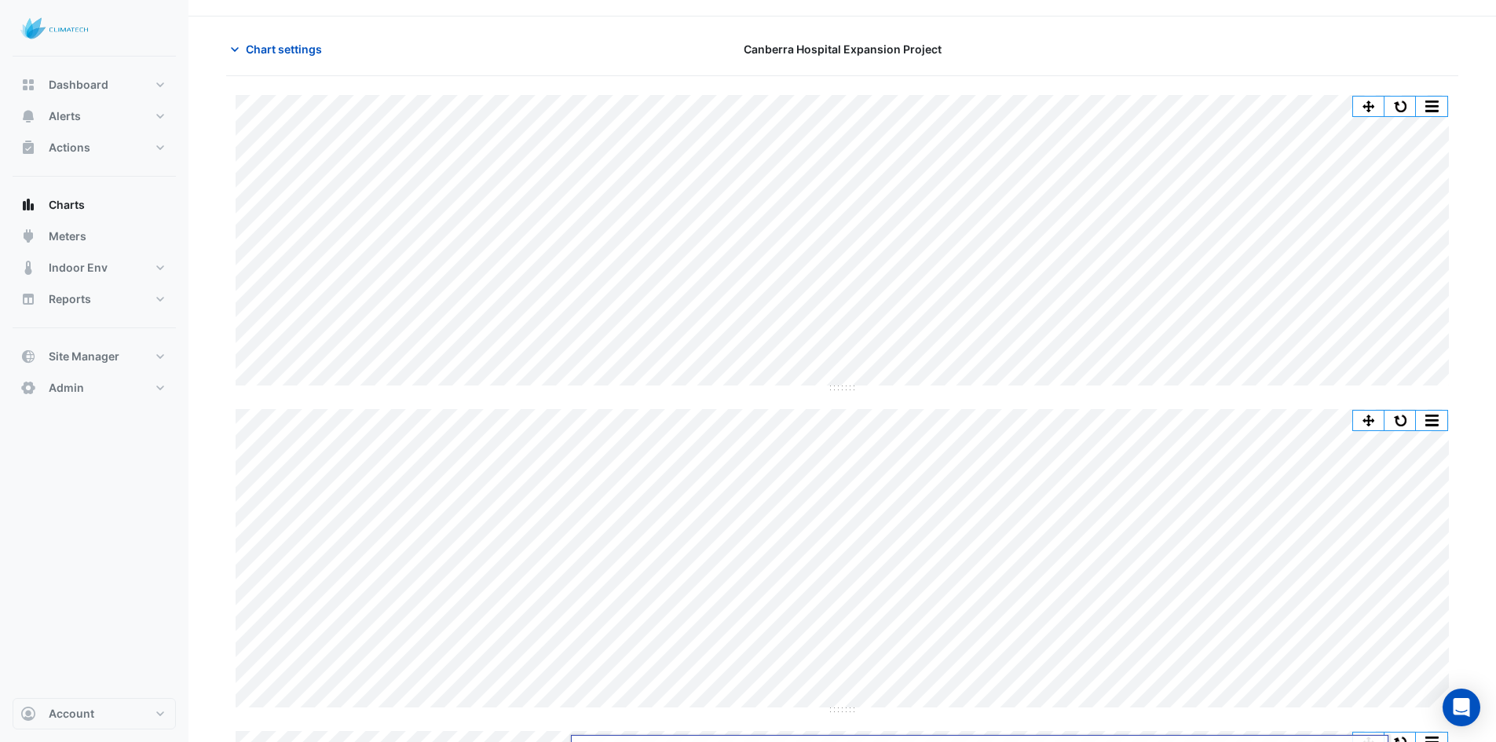
scroll to position [13, 0]
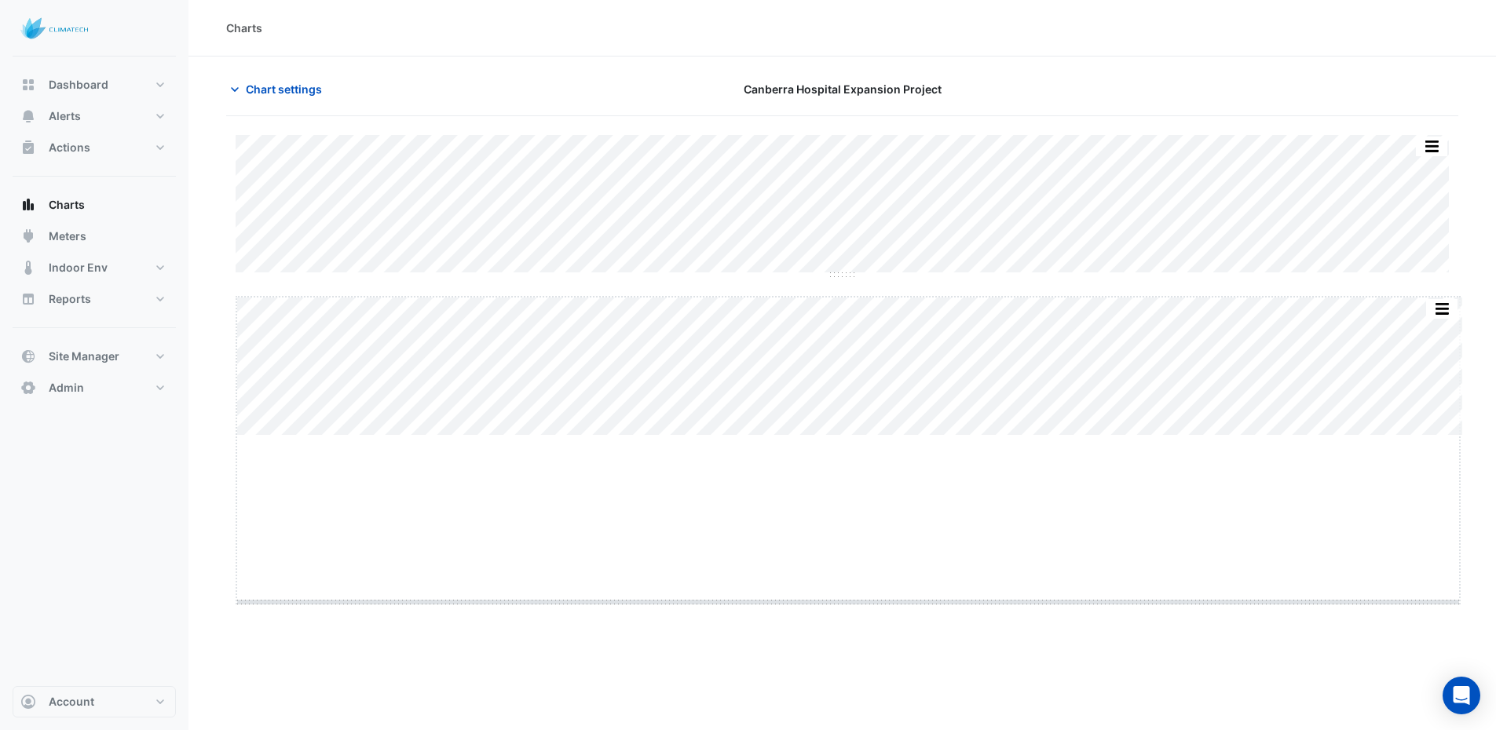
drag, startPoint x: 849, startPoint y: 437, endPoint x: 832, endPoint y: 642, distance: 205.6
click at [263, 86] on span "Chart settings" at bounding box center [284, 89] width 76 height 16
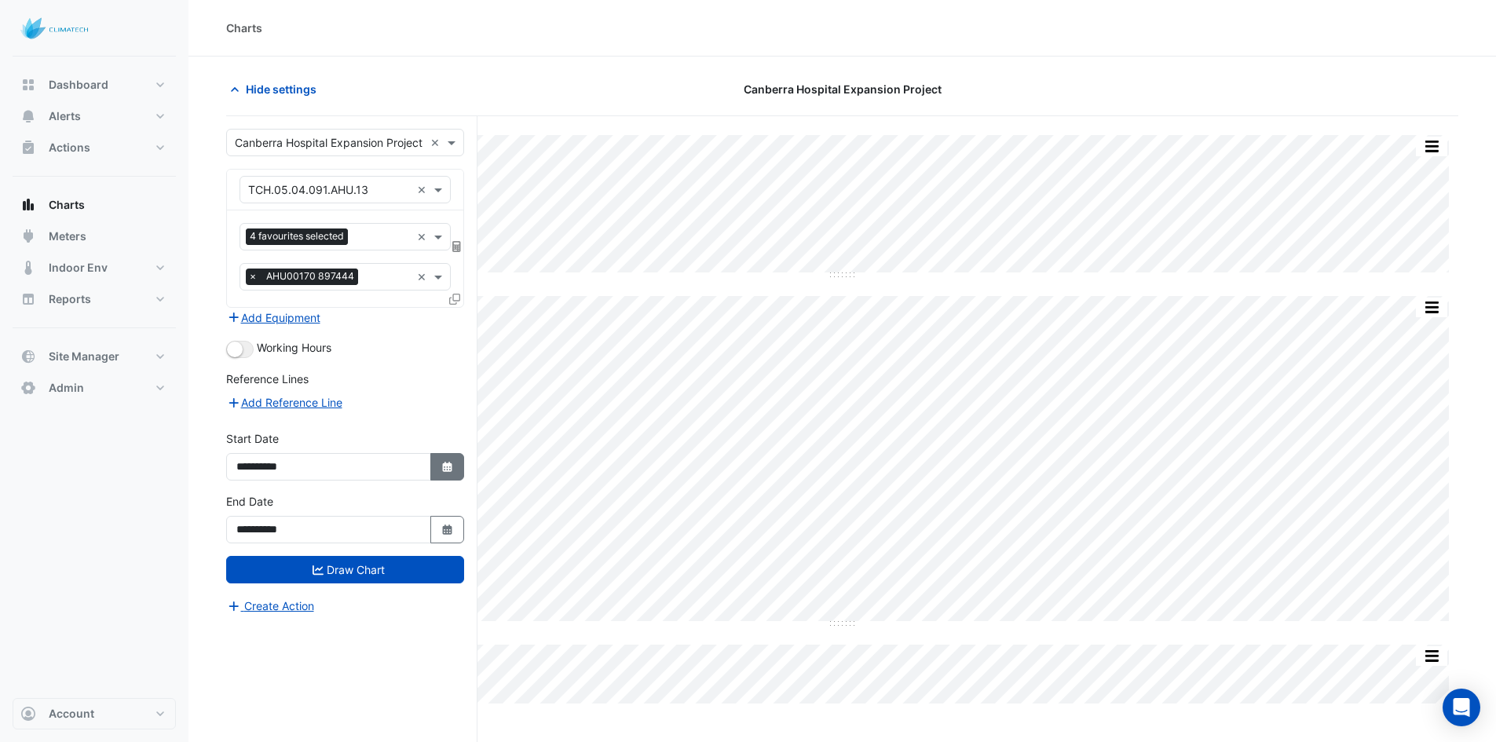
click at [450, 453] on button "Select Date" at bounding box center [447, 466] width 35 height 27
select select "*"
select select "****"
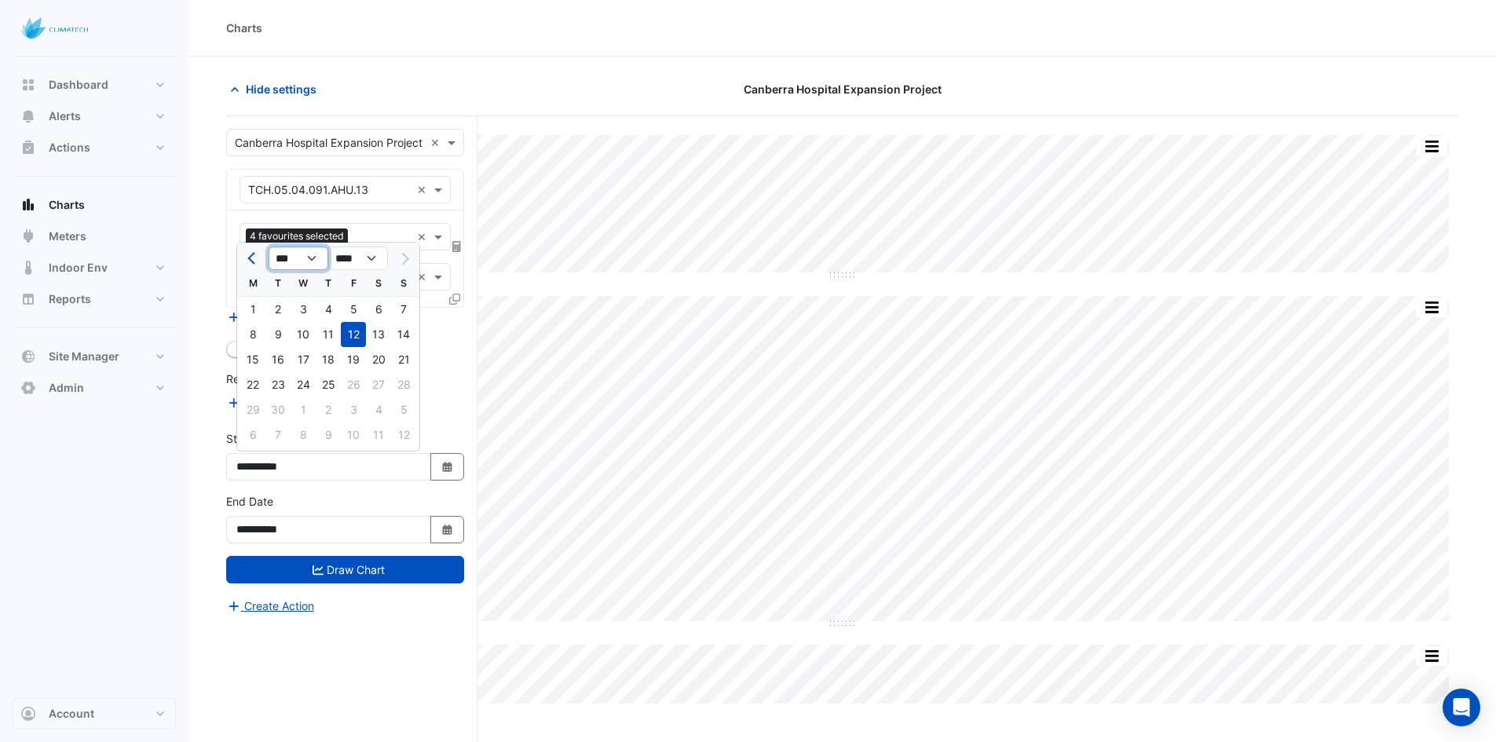
click at [300, 258] on select "*** *** *** *** *** *** *** *** ***" at bounding box center [299, 259] width 60 height 24
select select "*"
click at [269, 247] on select "*** *** *** *** *** *** *** *** ***" at bounding box center [299, 259] width 60 height 24
click at [408, 310] on div "1" at bounding box center [403, 309] width 25 height 25
type input "**********"
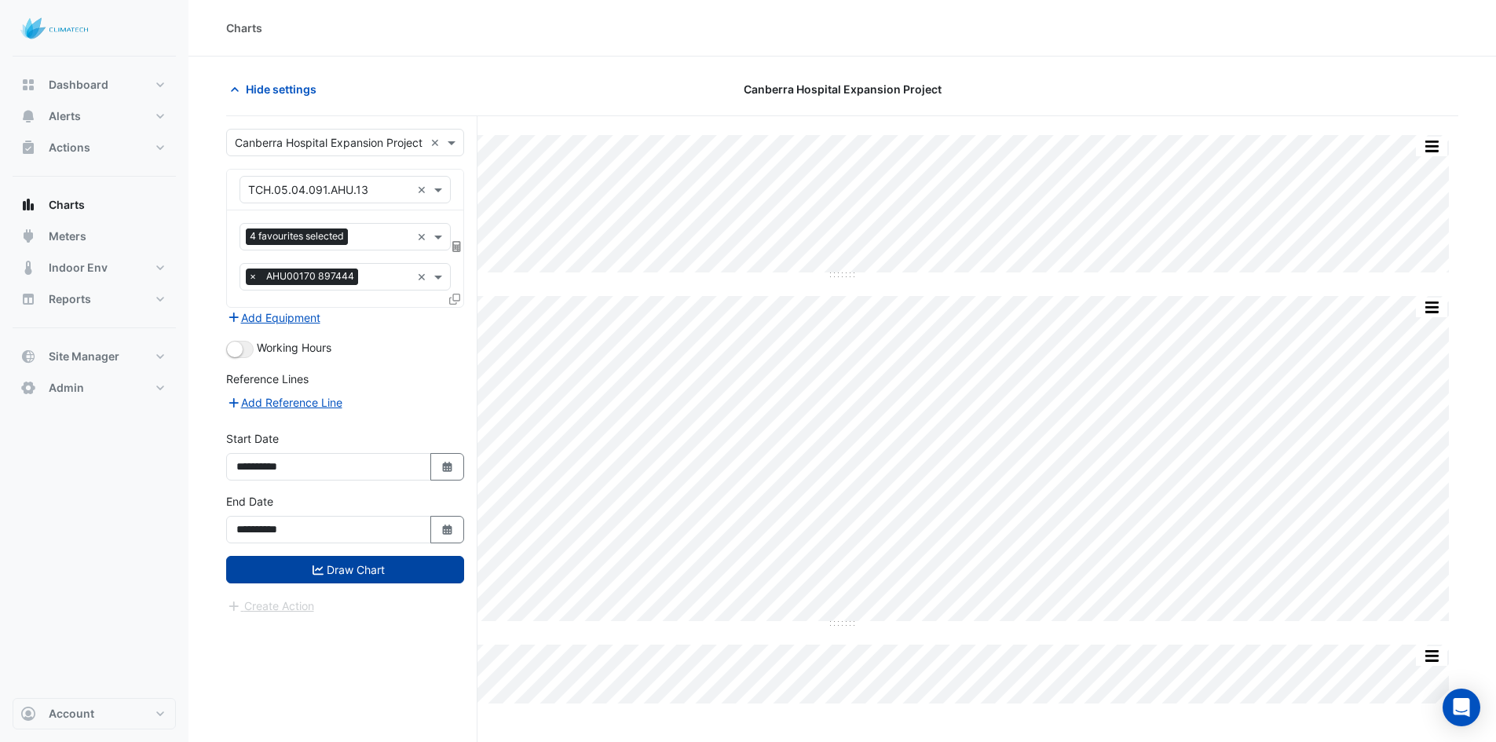
click at [404, 563] on button "Draw Chart" at bounding box center [345, 569] width 238 height 27
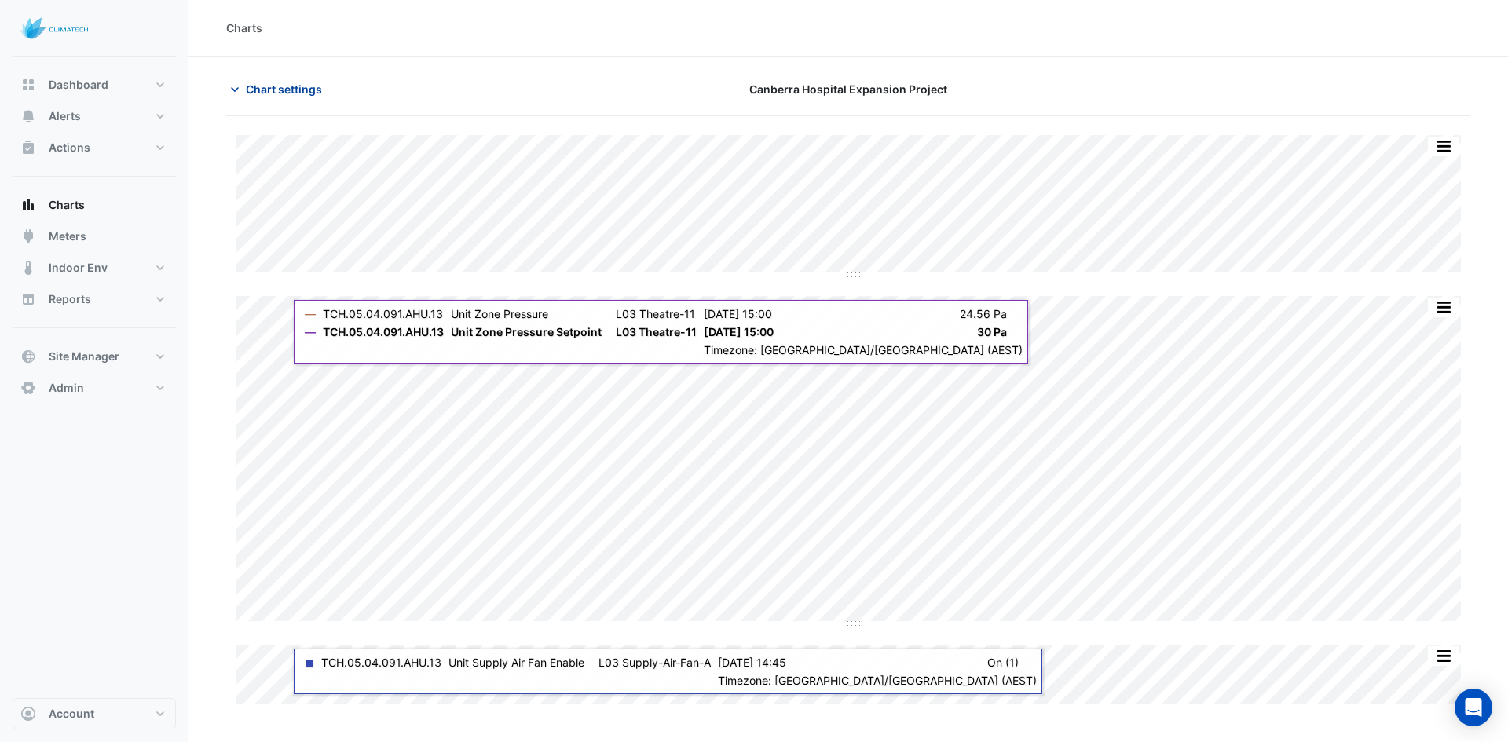
click at [265, 86] on span "Chart settings" at bounding box center [284, 89] width 76 height 16
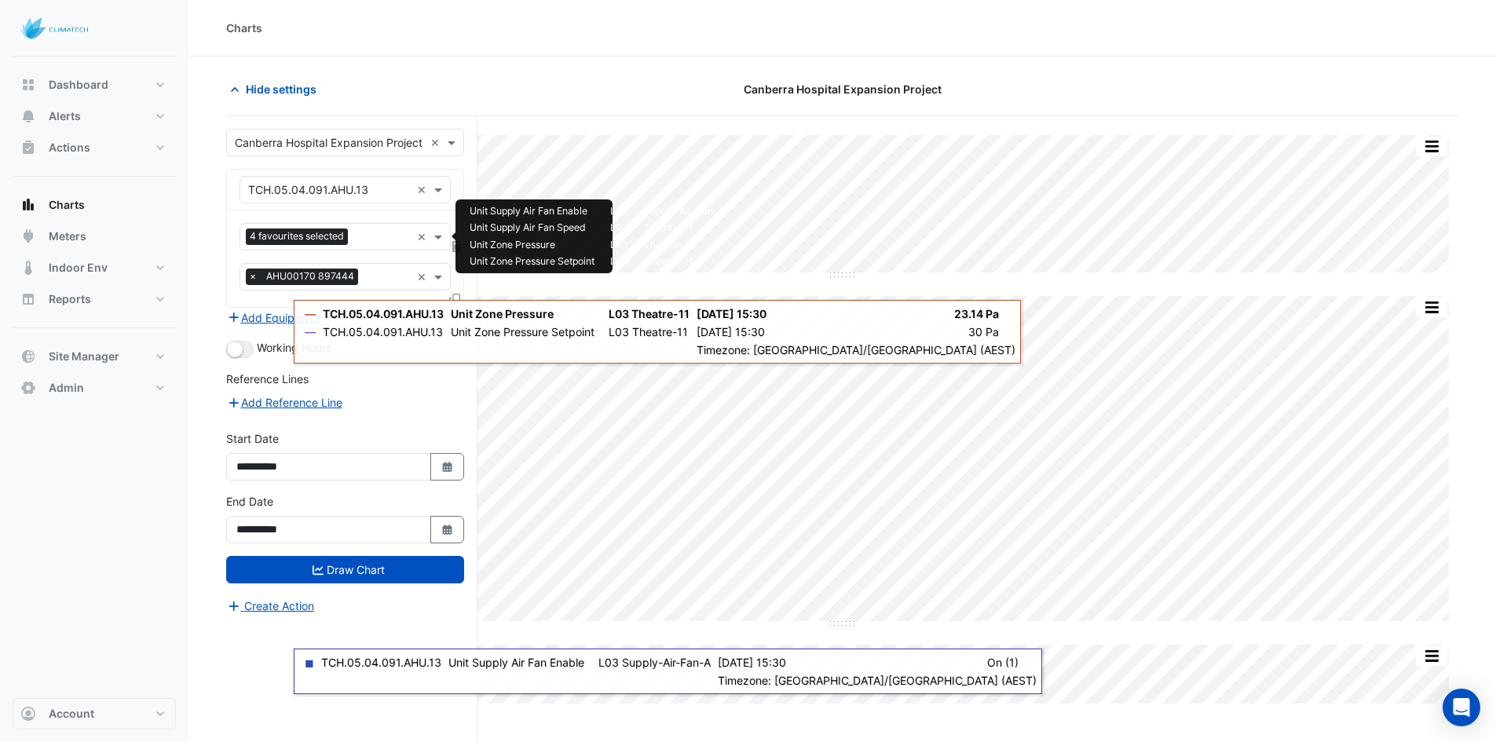
click at [365, 234] on input "text" at bounding box center [382, 238] width 57 height 16
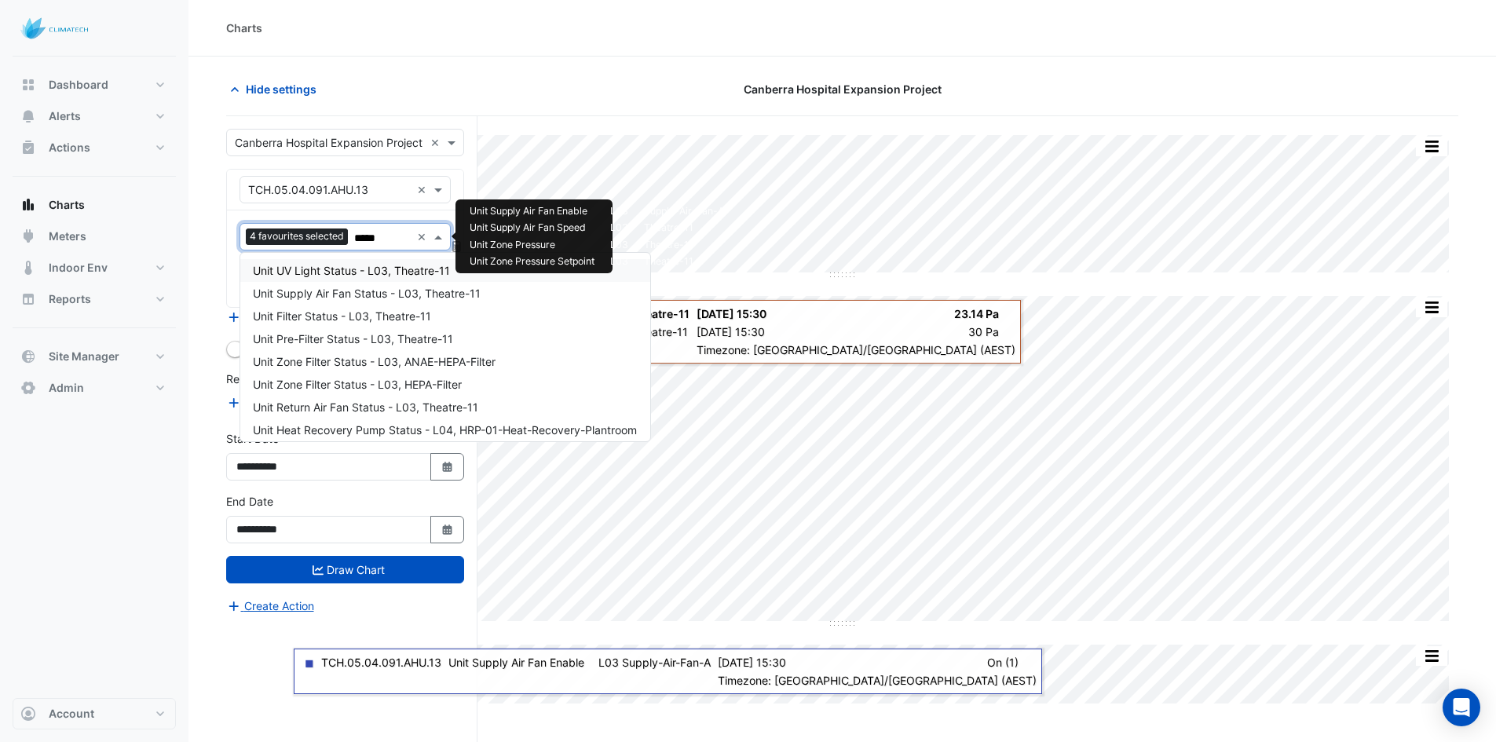
type input "******"
click at [355, 291] on span "Unit Supply Air Fan Status - L03, Theatre-11" at bounding box center [367, 293] width 228 height 13
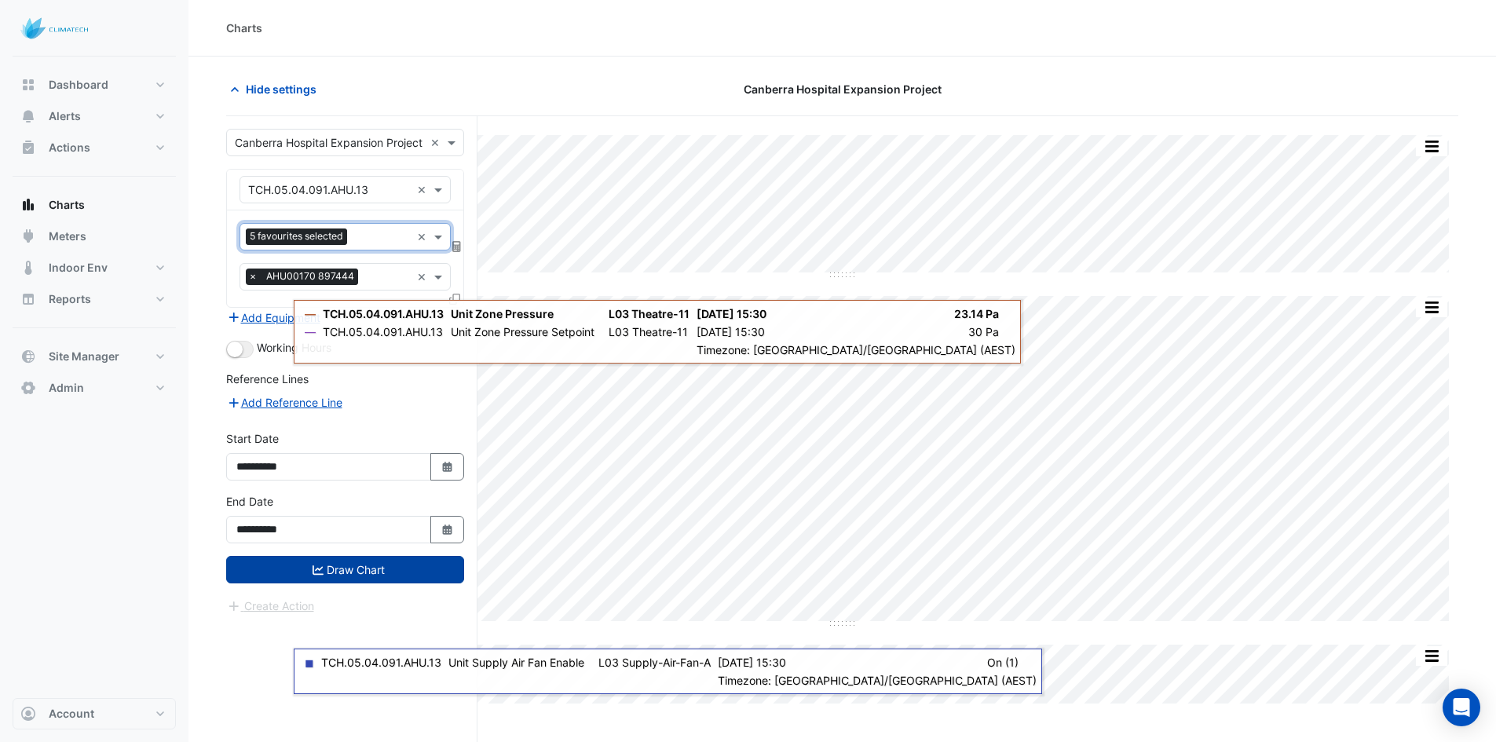
click at [332, 562] on button "Draw Chart" at bounding box center [345, 569] width 238 height 27
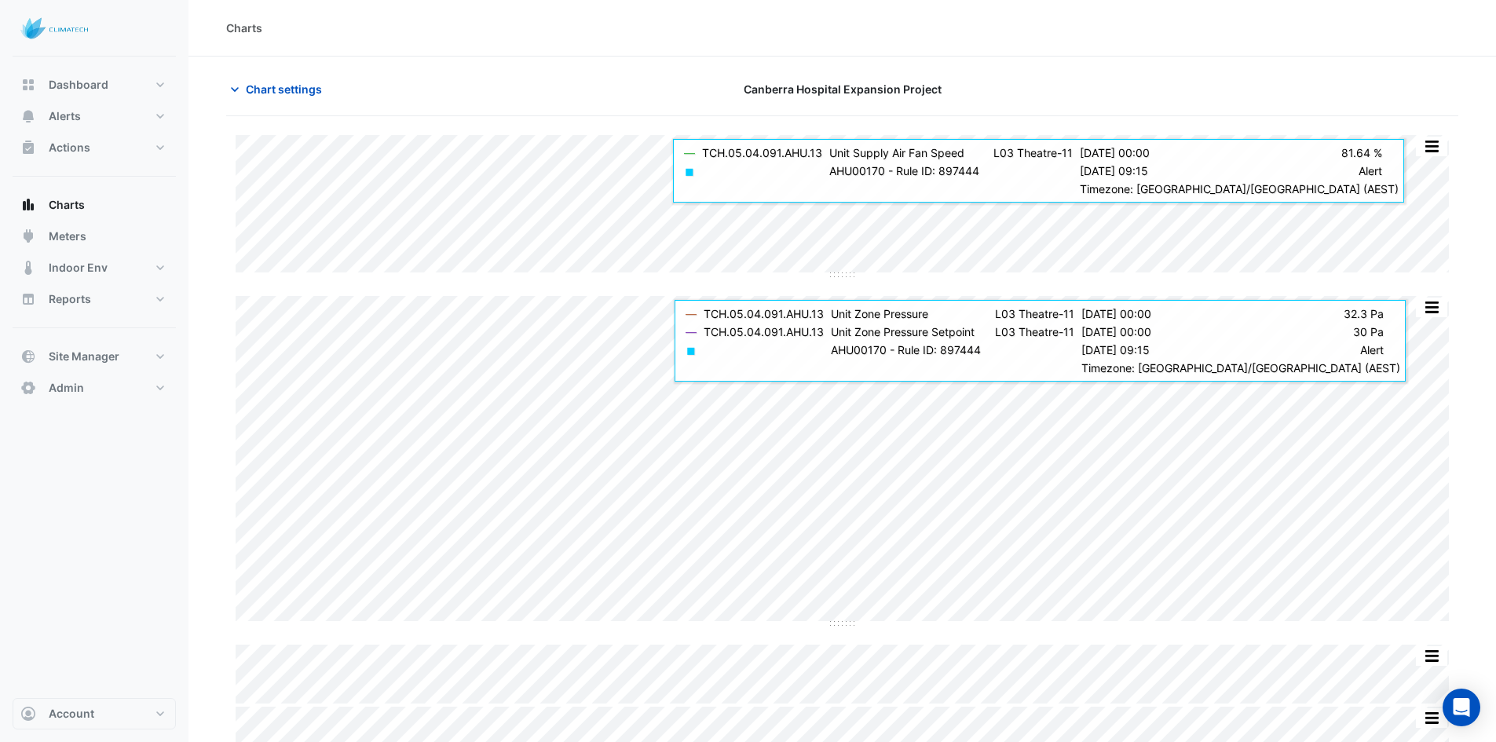
scroll to position [27, 0]
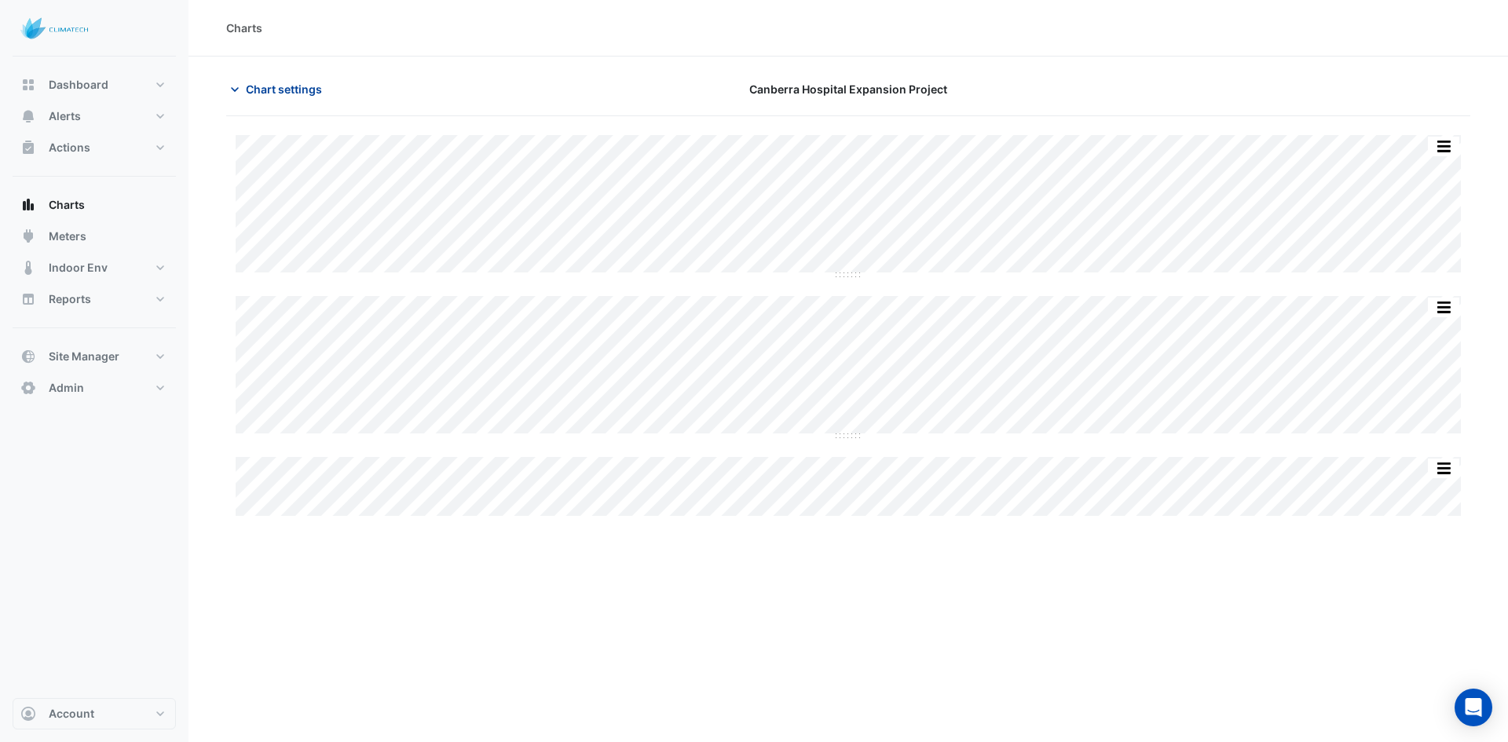
click at [287, 88] on span "Chart settings" at bounding box center [284, 89] width 76 height 16
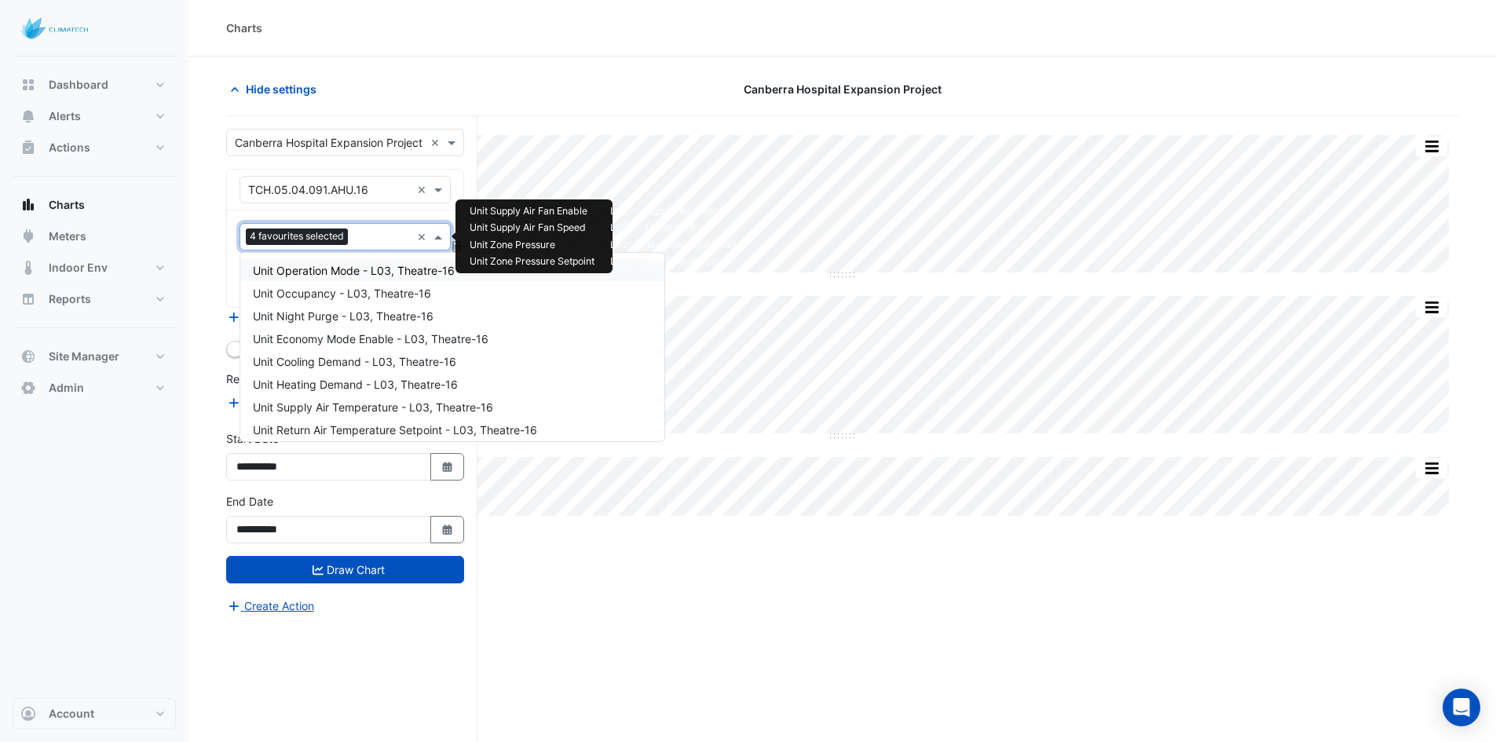
click at [375, 225] on div "4 favourites selected" at bounding box center [325, 237] width 170 height 24
click at [377, 238] on input "text" at bounding box center [382, 238] width 57 height 16
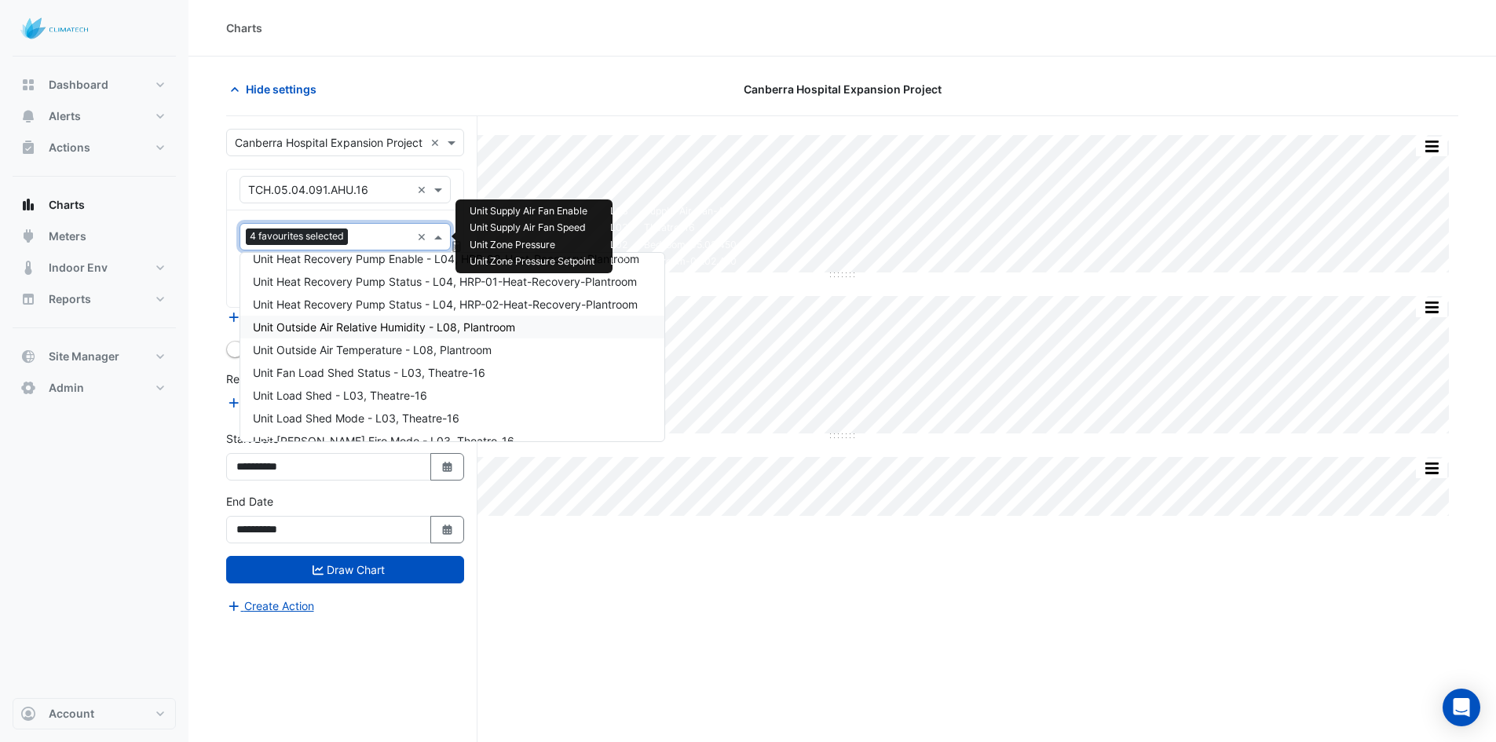
scroll to position [1600, 0]
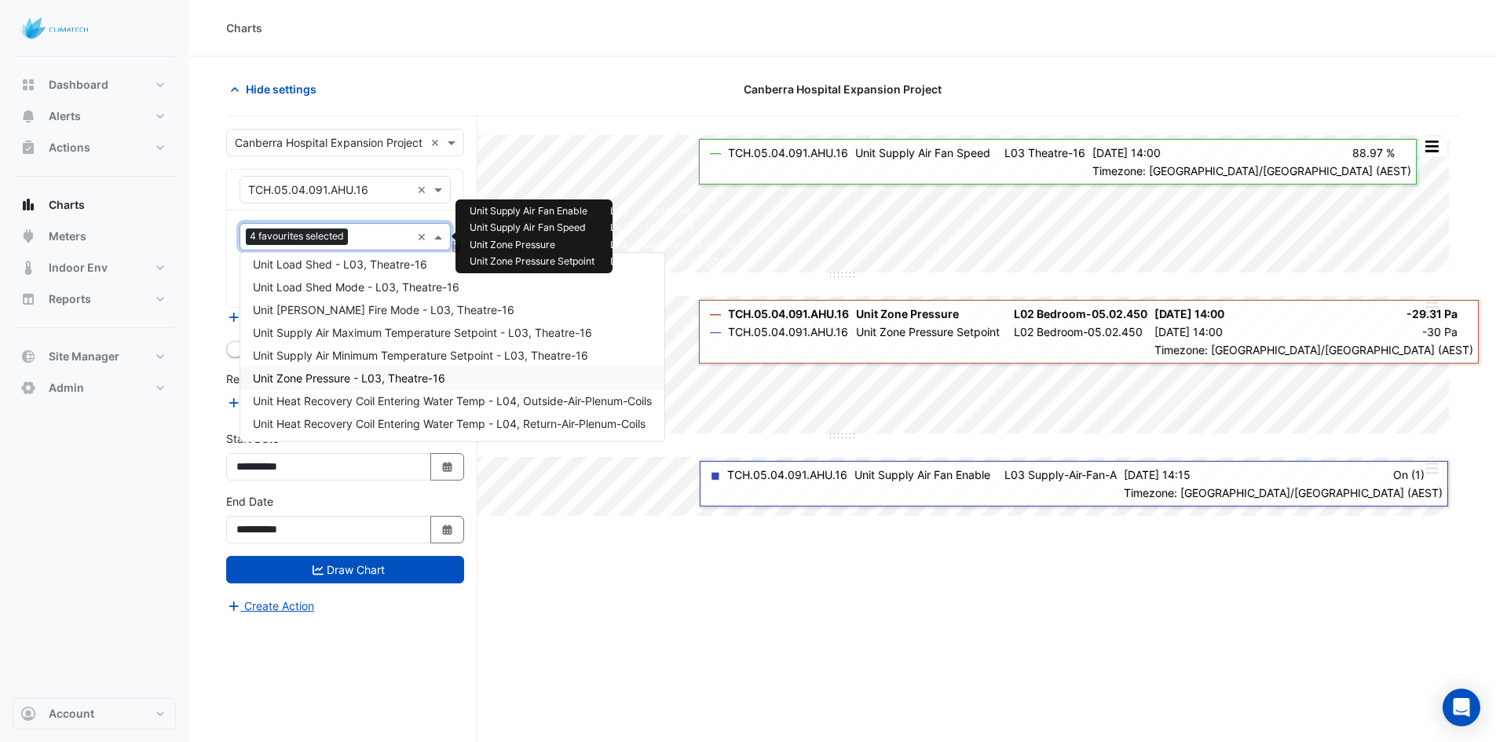
click at [367, 382] on span "Unit Zone Pressure - L03, Theatre-16" at bounding box center [349, 377] width 192 height 13
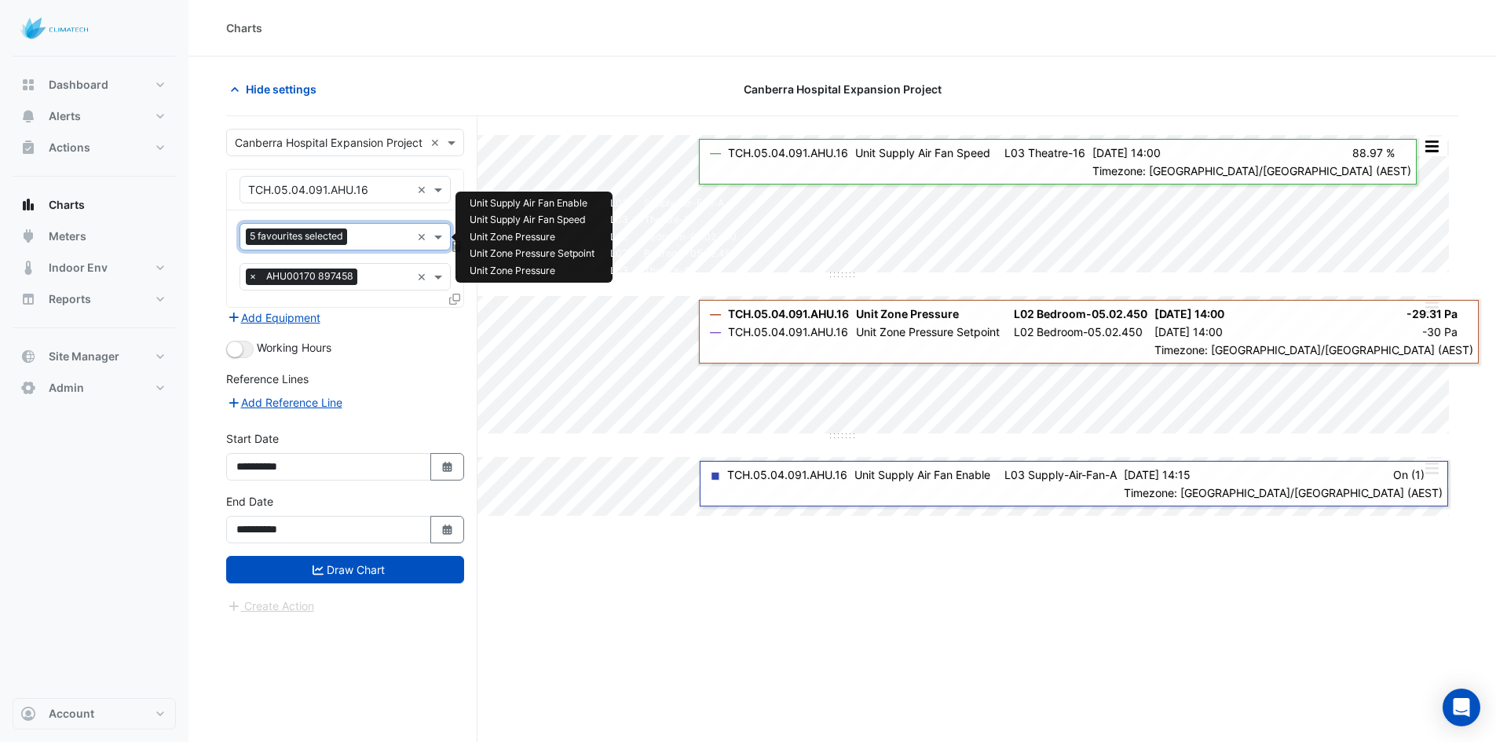
click at [373, 236] on input "text" at bounding box center [381, 238] width 57 height 16
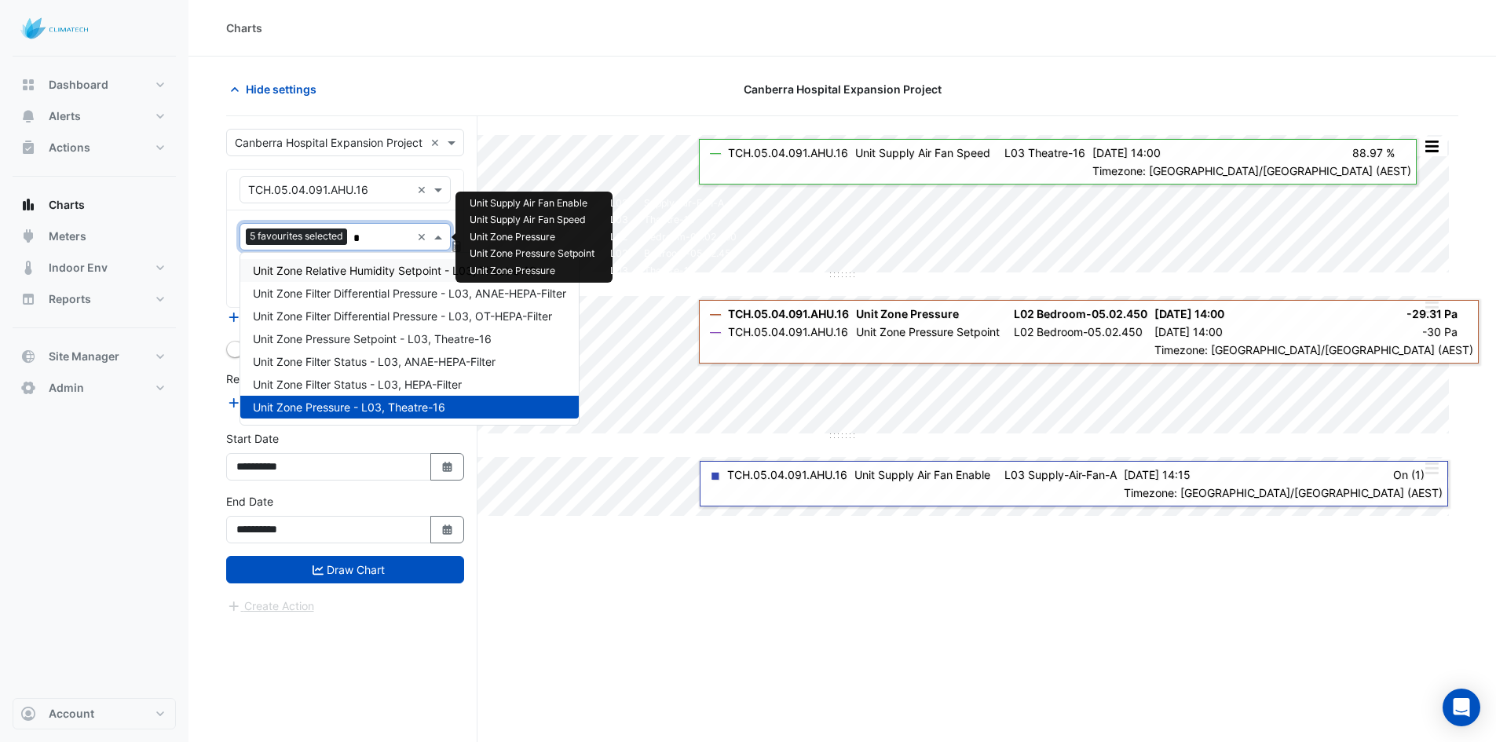
scroll to position [0, 0]
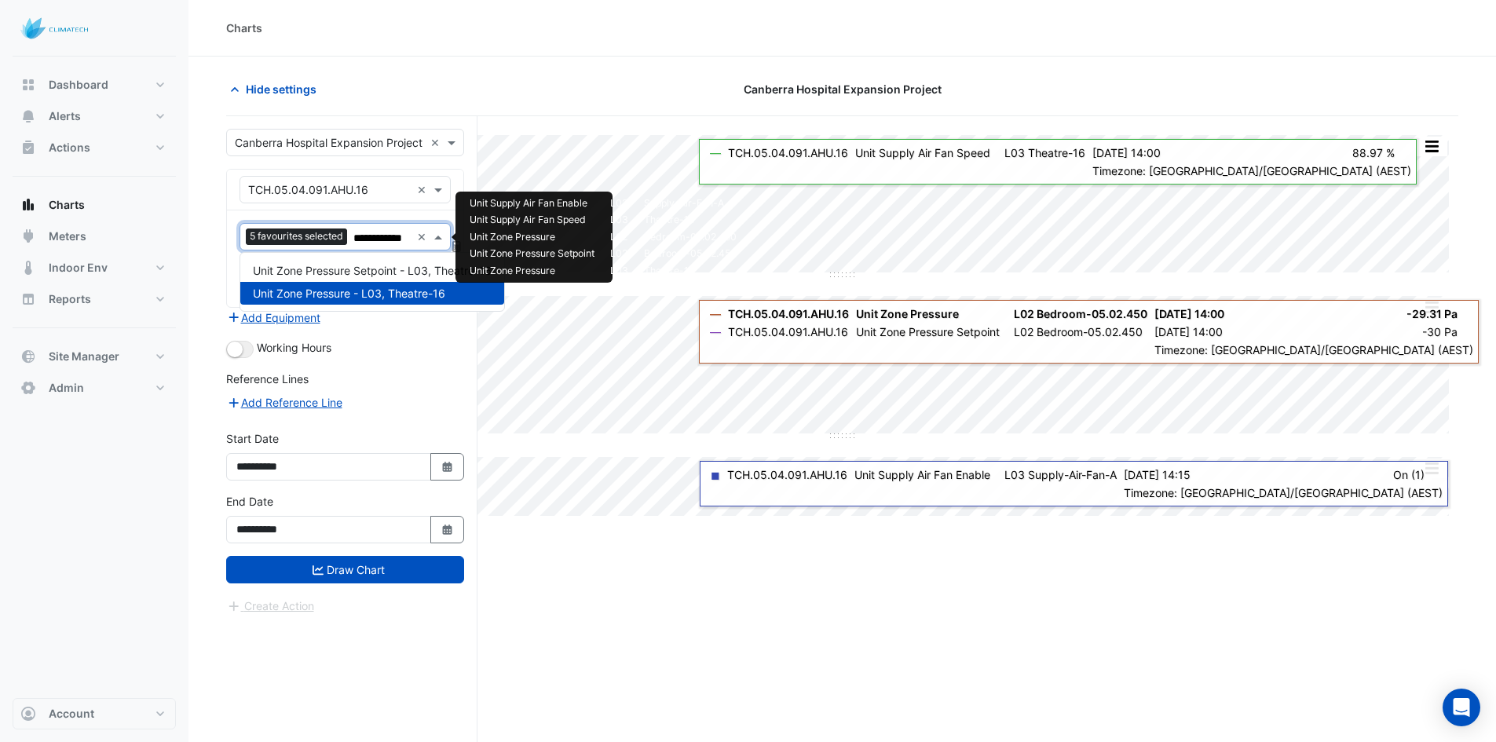
type input "**********"
click at [360, 263] on div "Unit Zone Pressure Setpoint - L03, Theatre-16" at bounding box center [372, 270] width 264 height 23
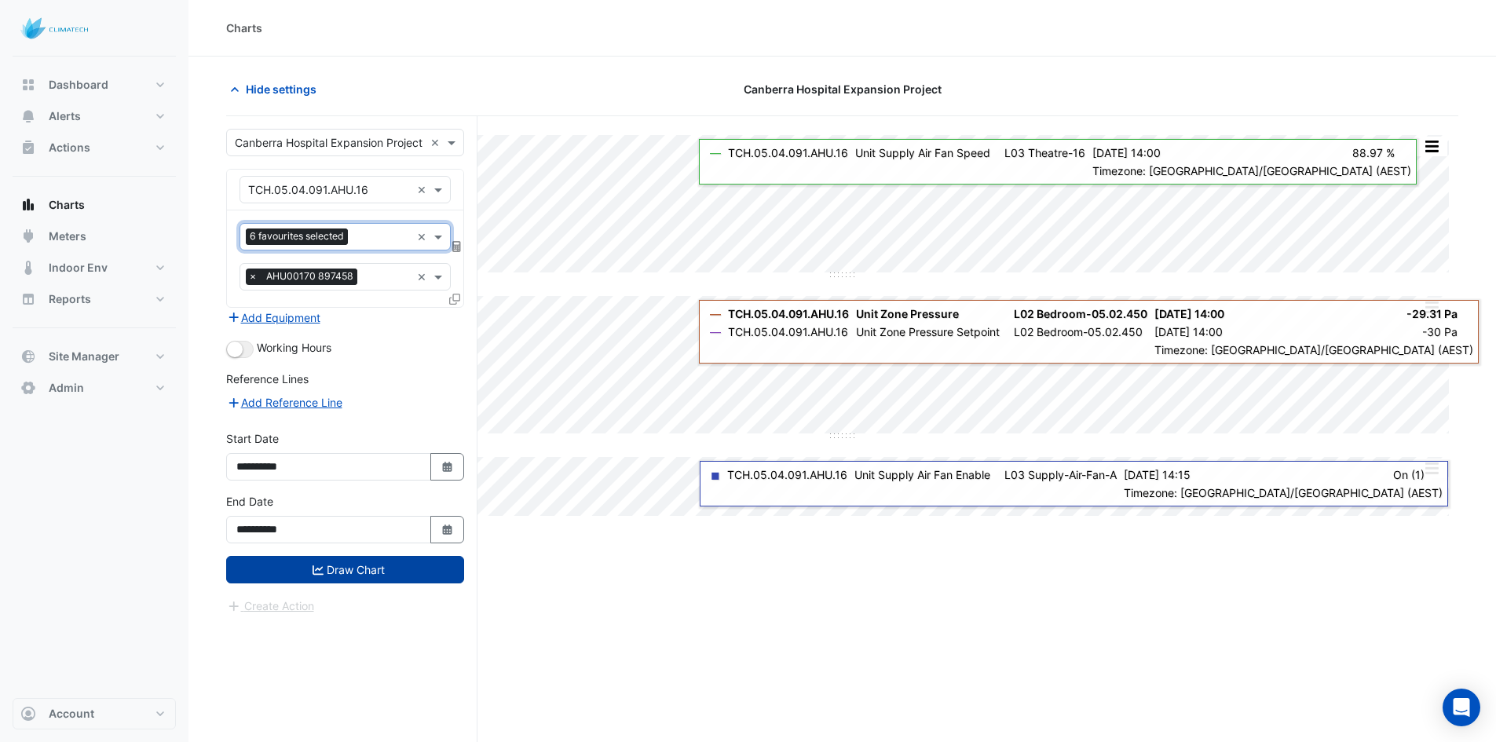
click at [357, 572] on button "Draw Chart" at bounding box center [345, 569] width 238 height 27
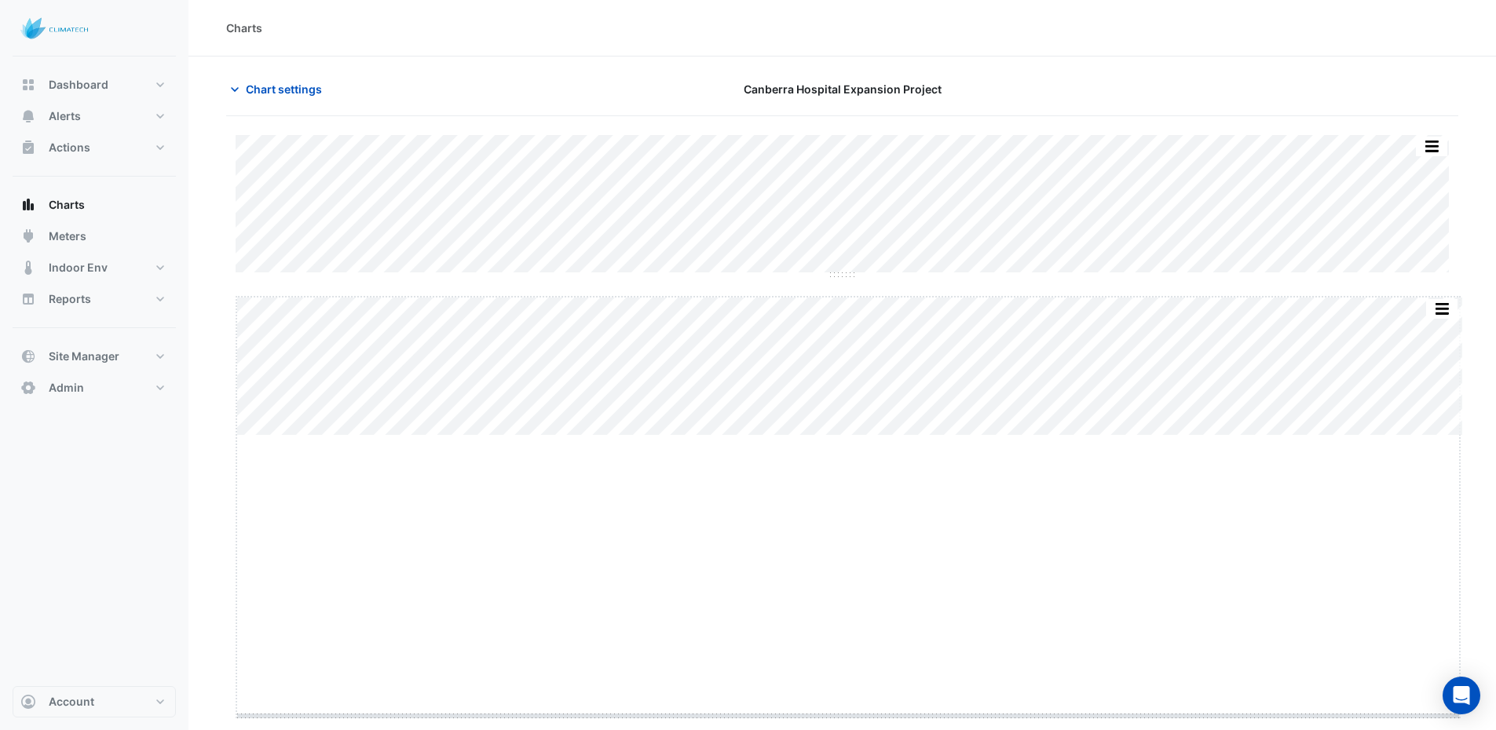
drag, startPoint x: 846, startPoint y: 435, endPoint x: 839, endPoint y: 717, distance: 282.0
drag, startPoint x: 851, startPoint y: 437, endPoint x: 847, endPoint y: 617, distance: 179.9
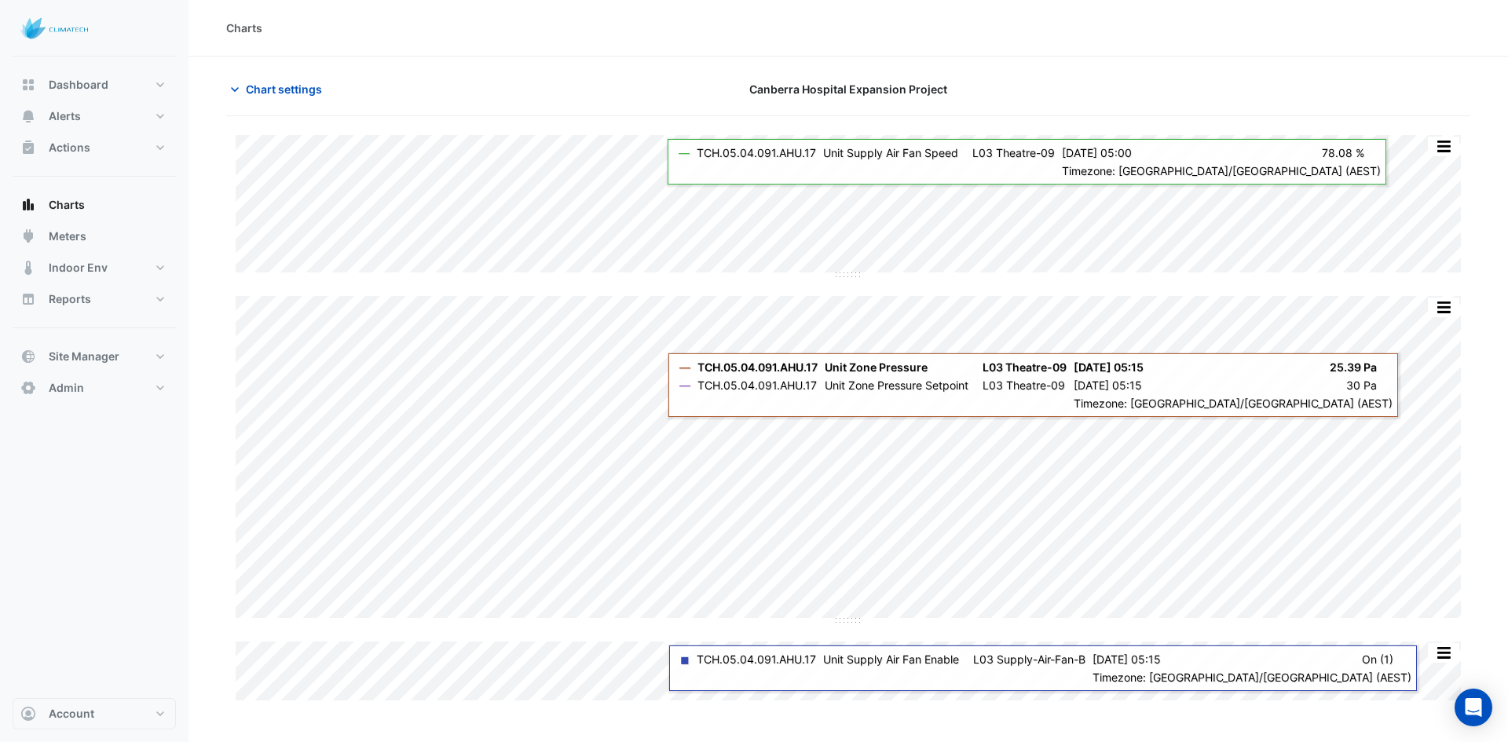
type input "**********"
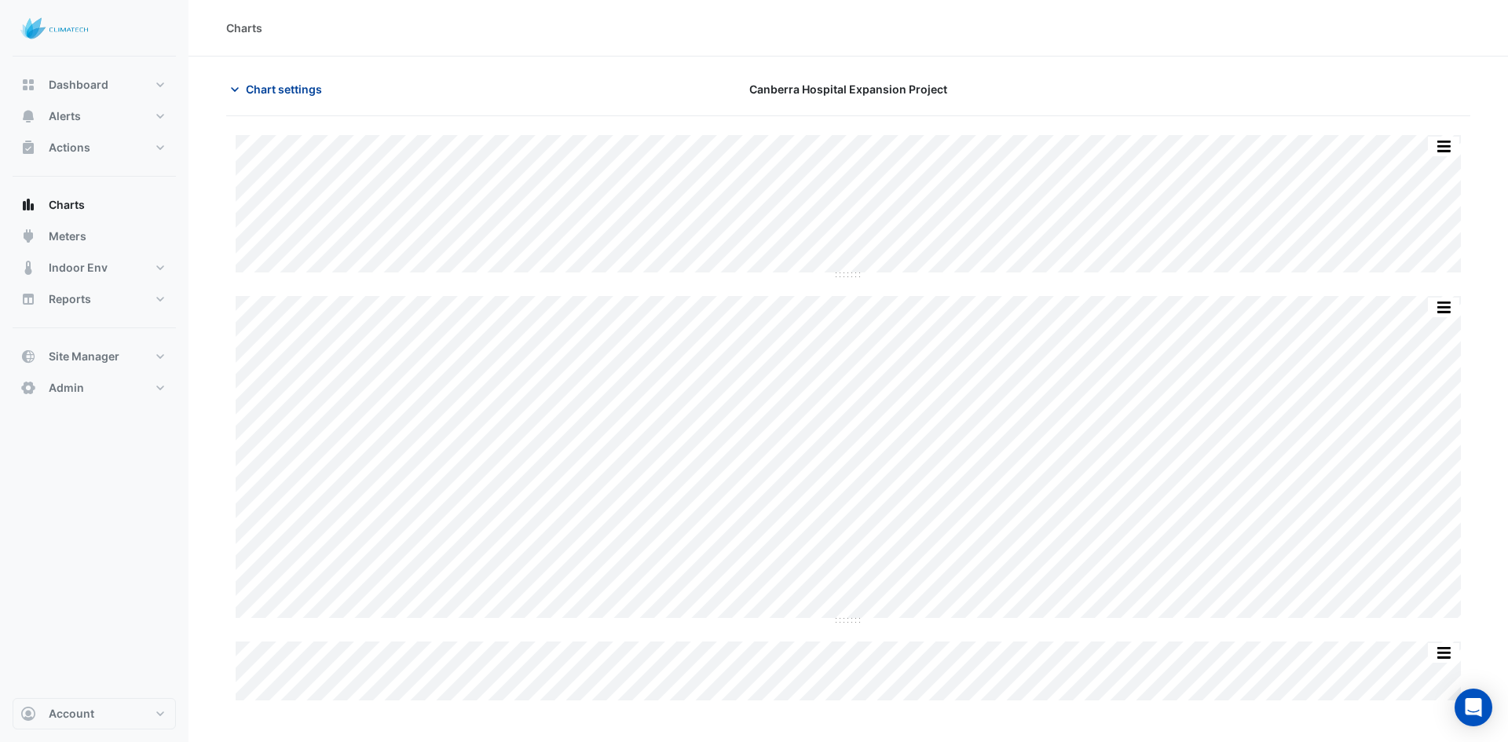
click at [264, 97] on button "Chart settings" at bounding box center [279, 88] width 106 height 27
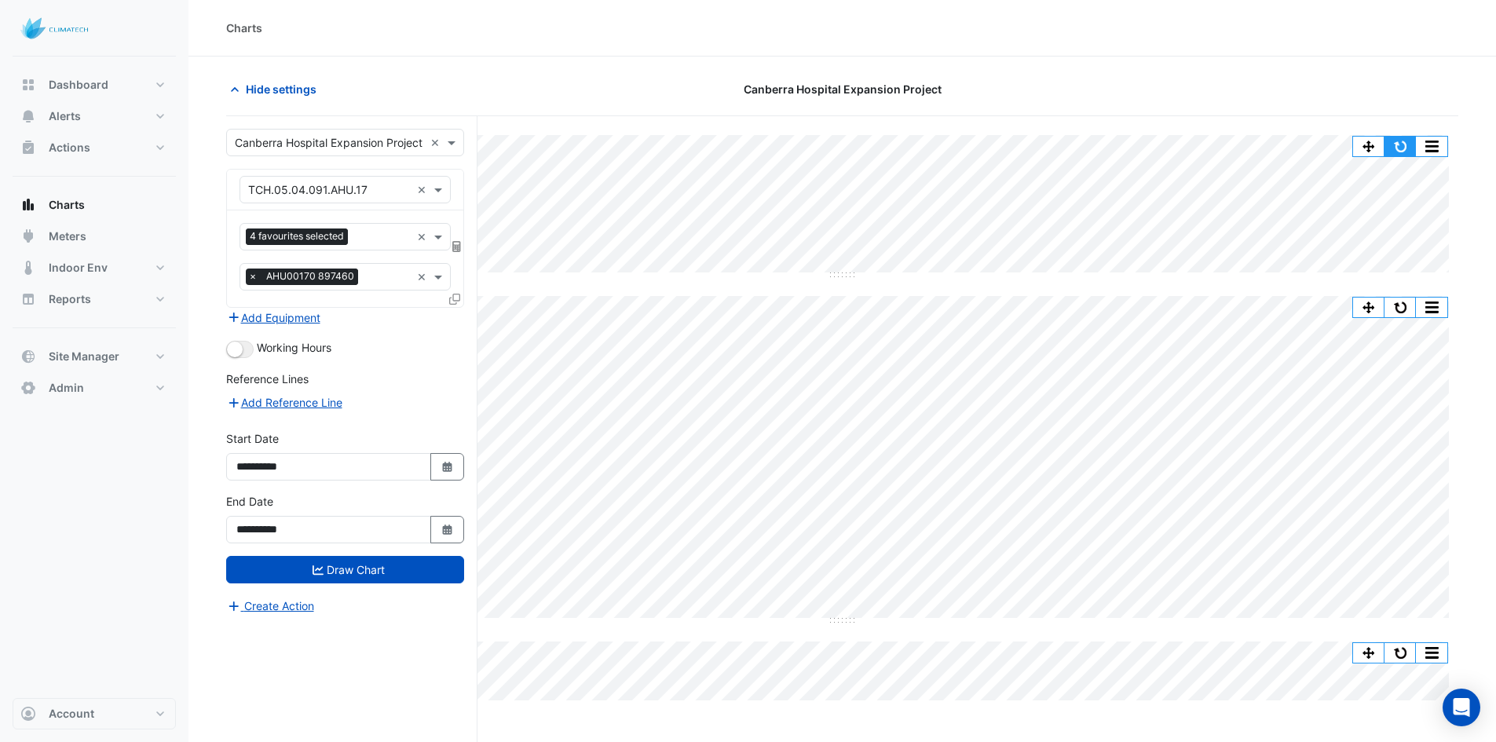
click at [1398, 147] on button "button" at bounding box center [1399, 147] width 31 height 20
click at [264, 88] on span "Hide settings" at bounding box center [281, 89] width 71 height 16
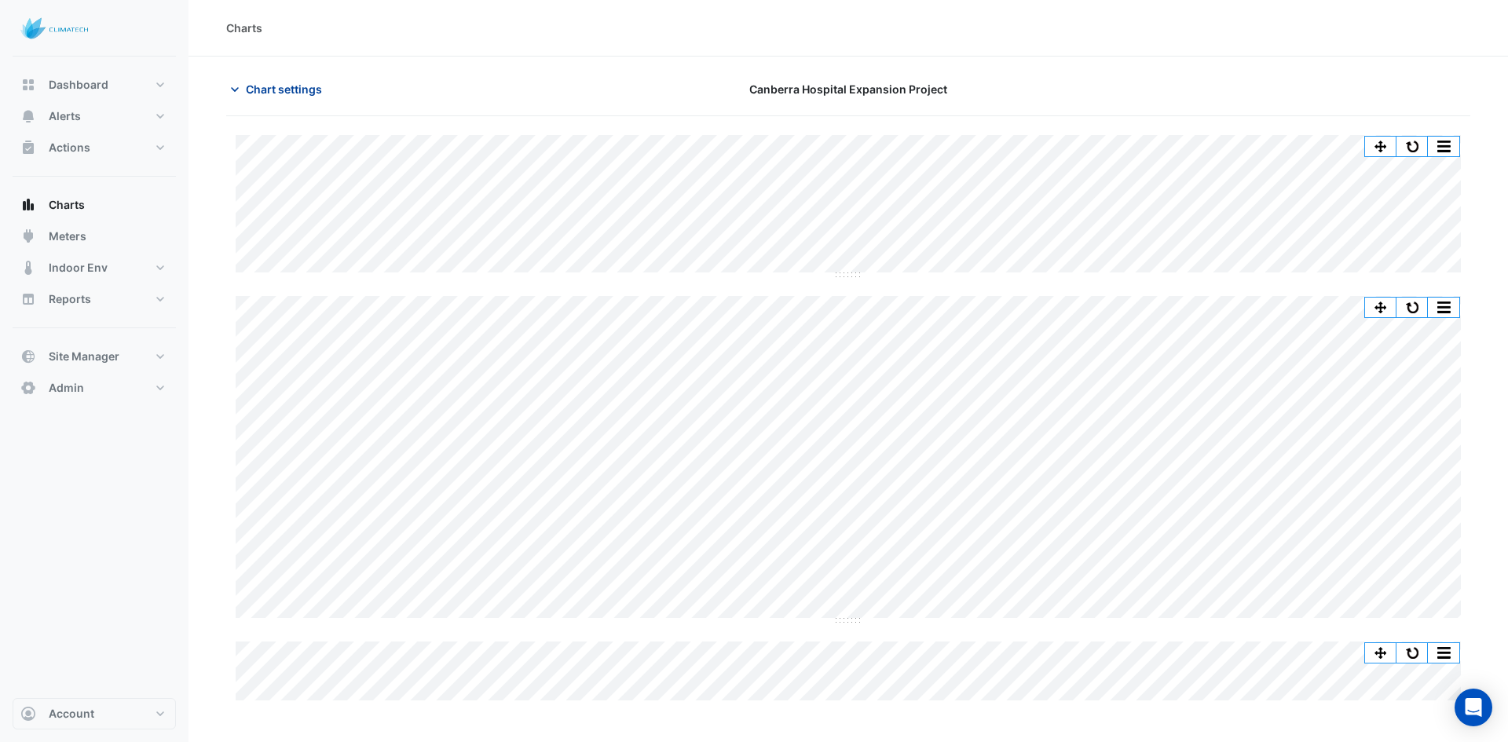
click at [294, 86] on span "Chart settings" at bounding box center [284, 89] width 76 height 16
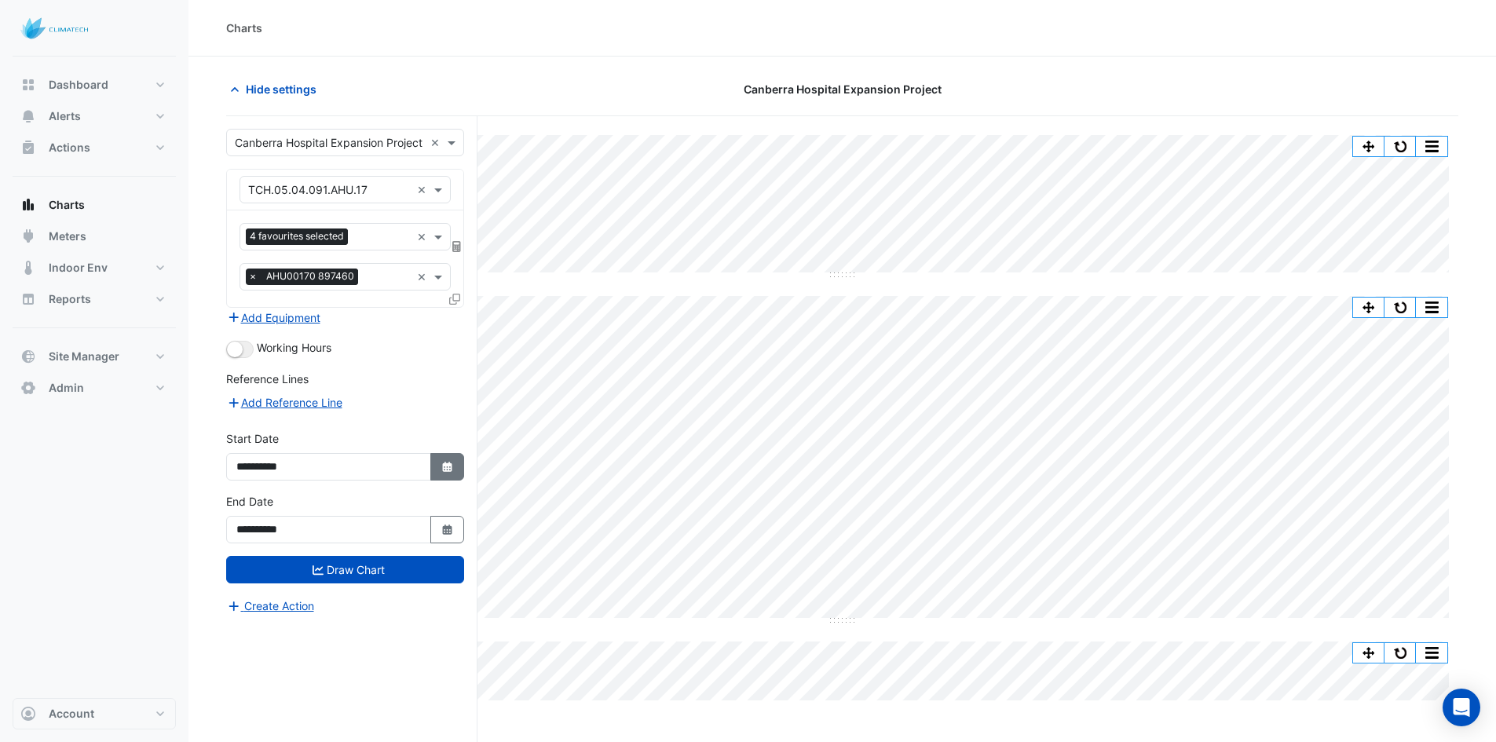
click at [446, 477] on button "Select Date" at bounding box center [447, 466] width 35 height 27
select select "*"
select select "****"
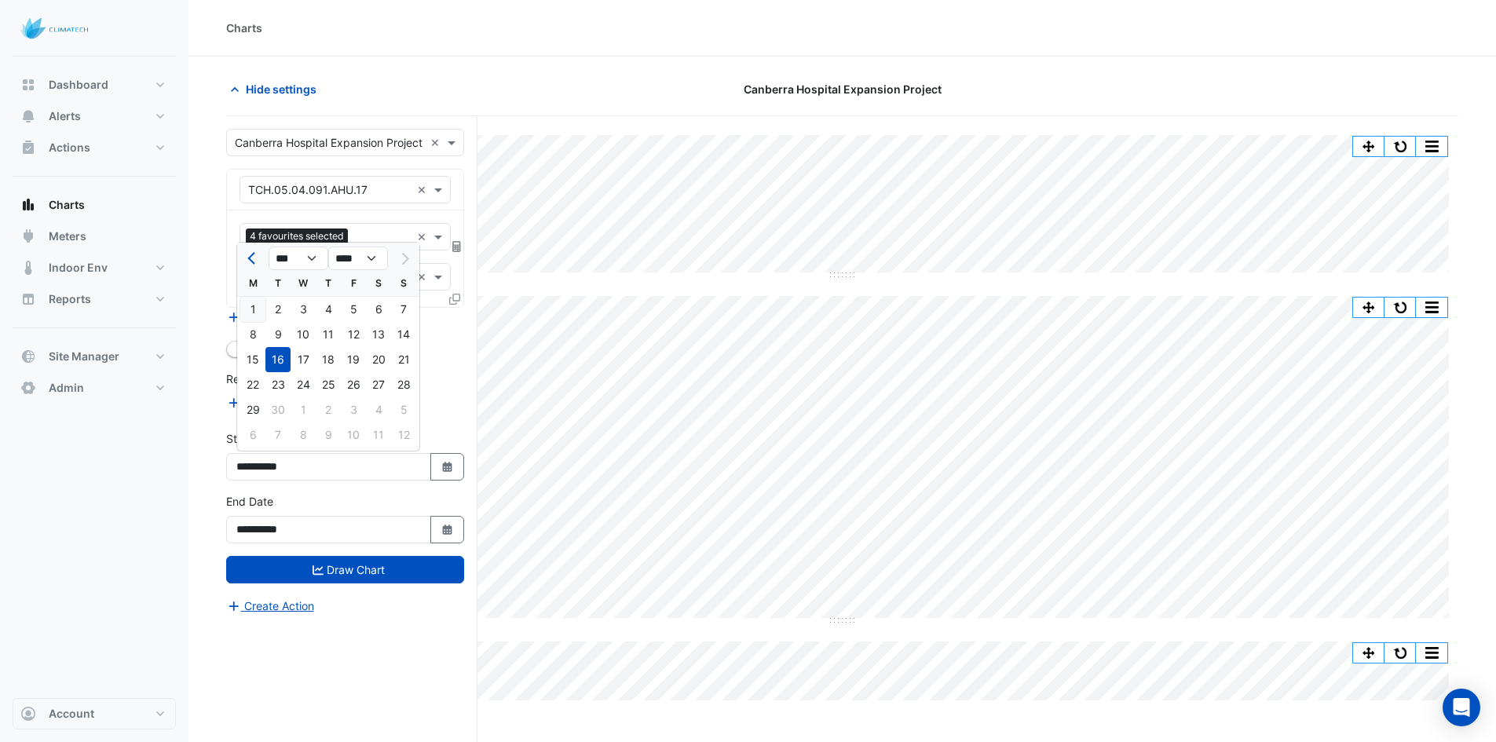
click at [257, 309] on div "1" at bounding box center [252, 309] width 25 height 25
type input "**********"
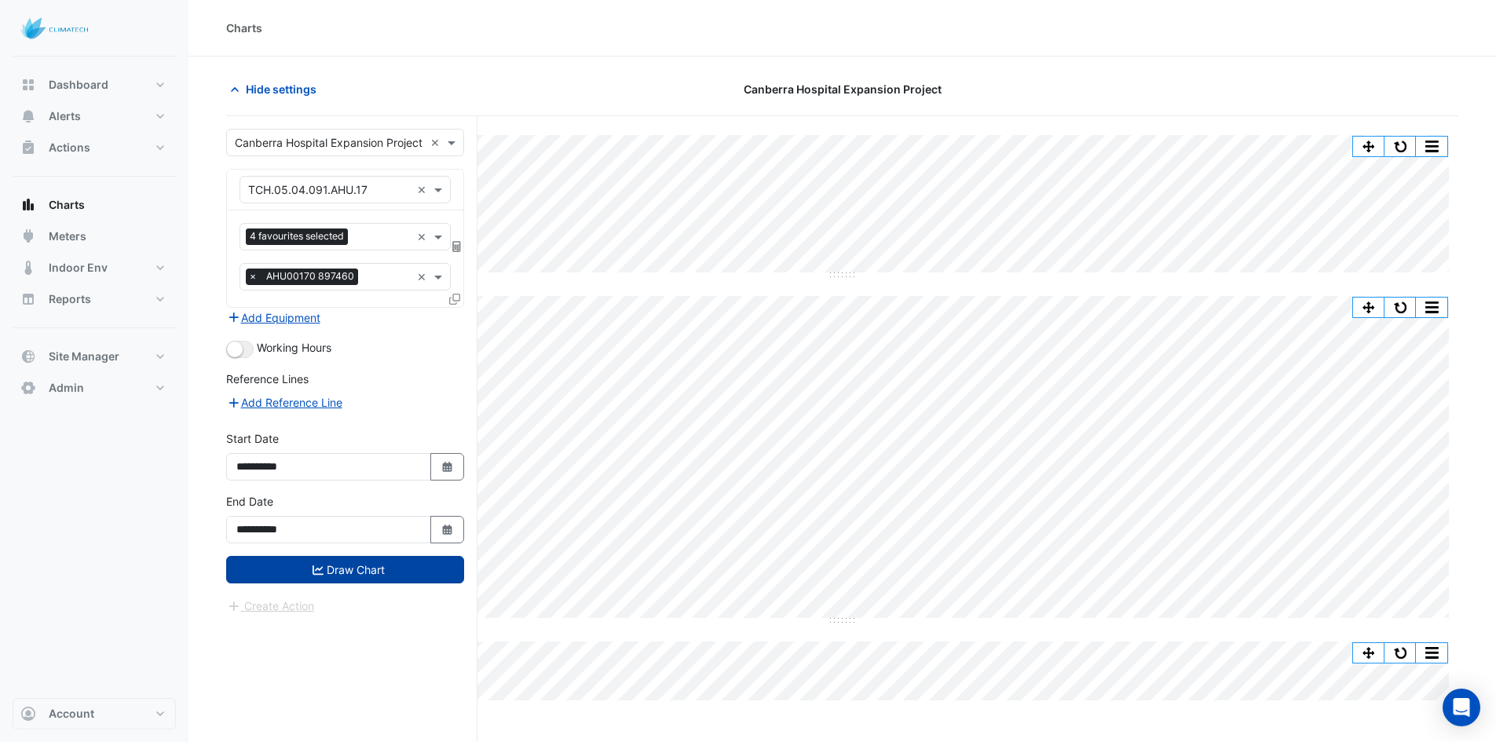
drag, startPoint x: 331, startPoint y: 556, endPoint x: 328, endPoint y: 567, distance: 11.2
click at [331, 557] on button "Draw Chart" at bounding box center [345, 569] width 238 height 27
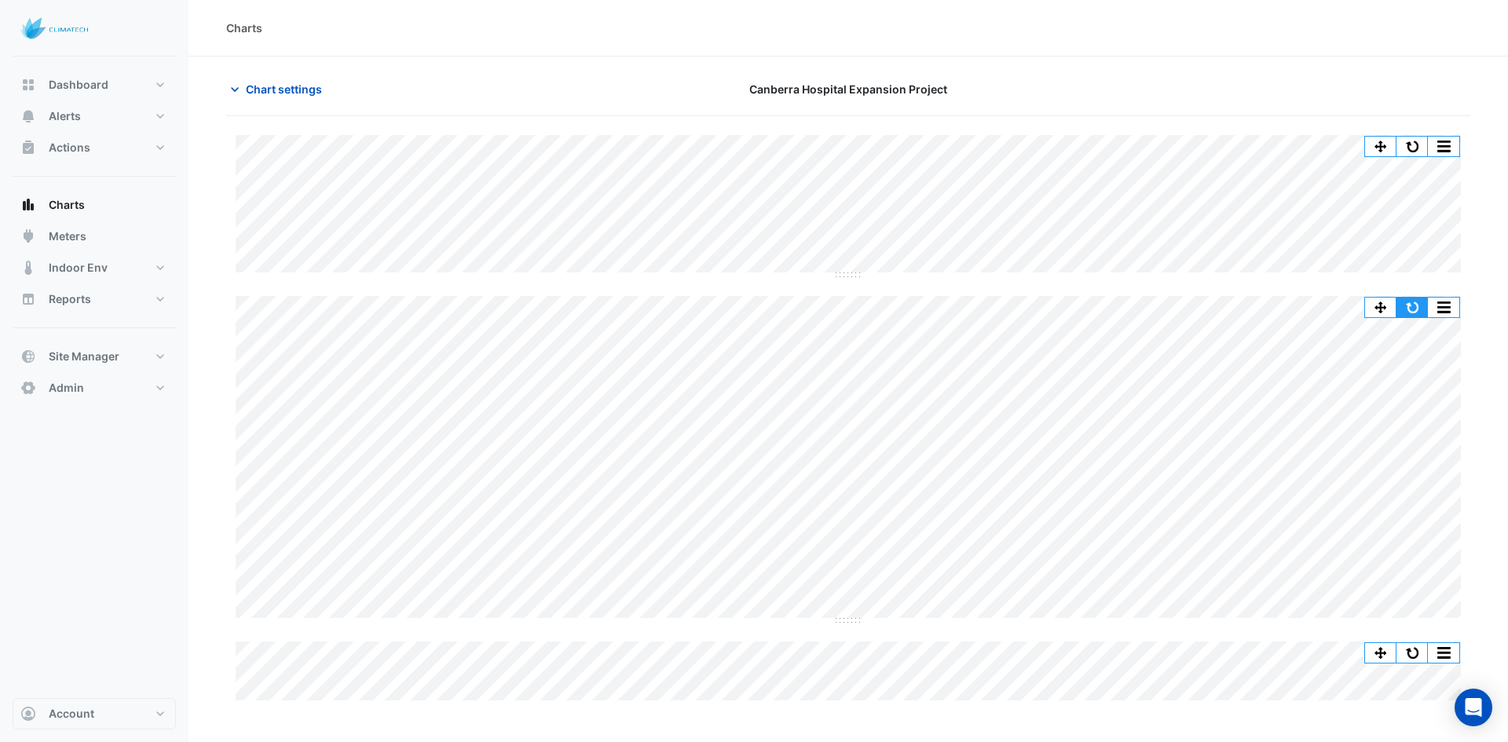
click at [1415, 310] on button "button" at bounding box center [1411, 308] width 31 height 20
click at [282, 85] on span "Chart settings" at bounding box center [284, 89] width 76 height 16
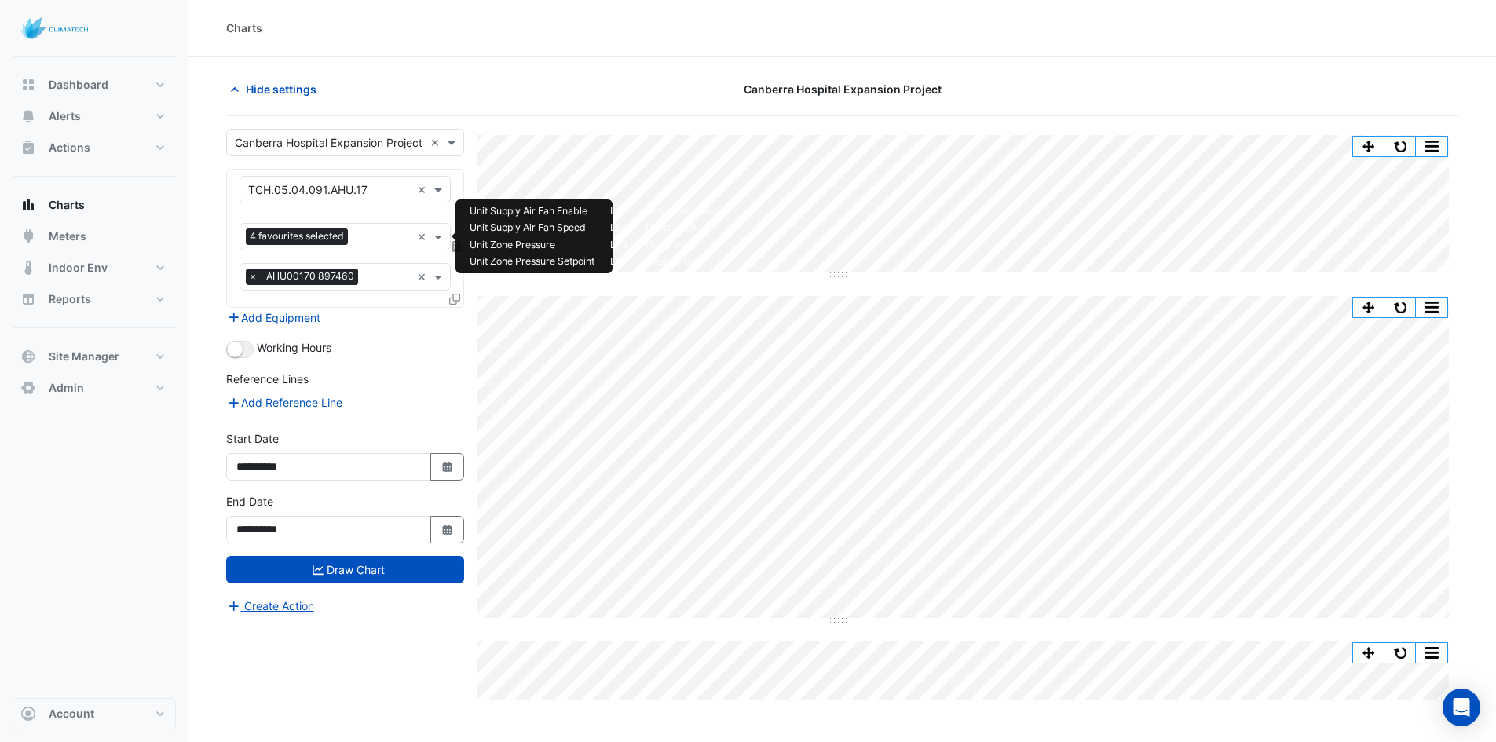
click at [371, 235] on input "text" at bounding box center [382, 238] width 57 height 16
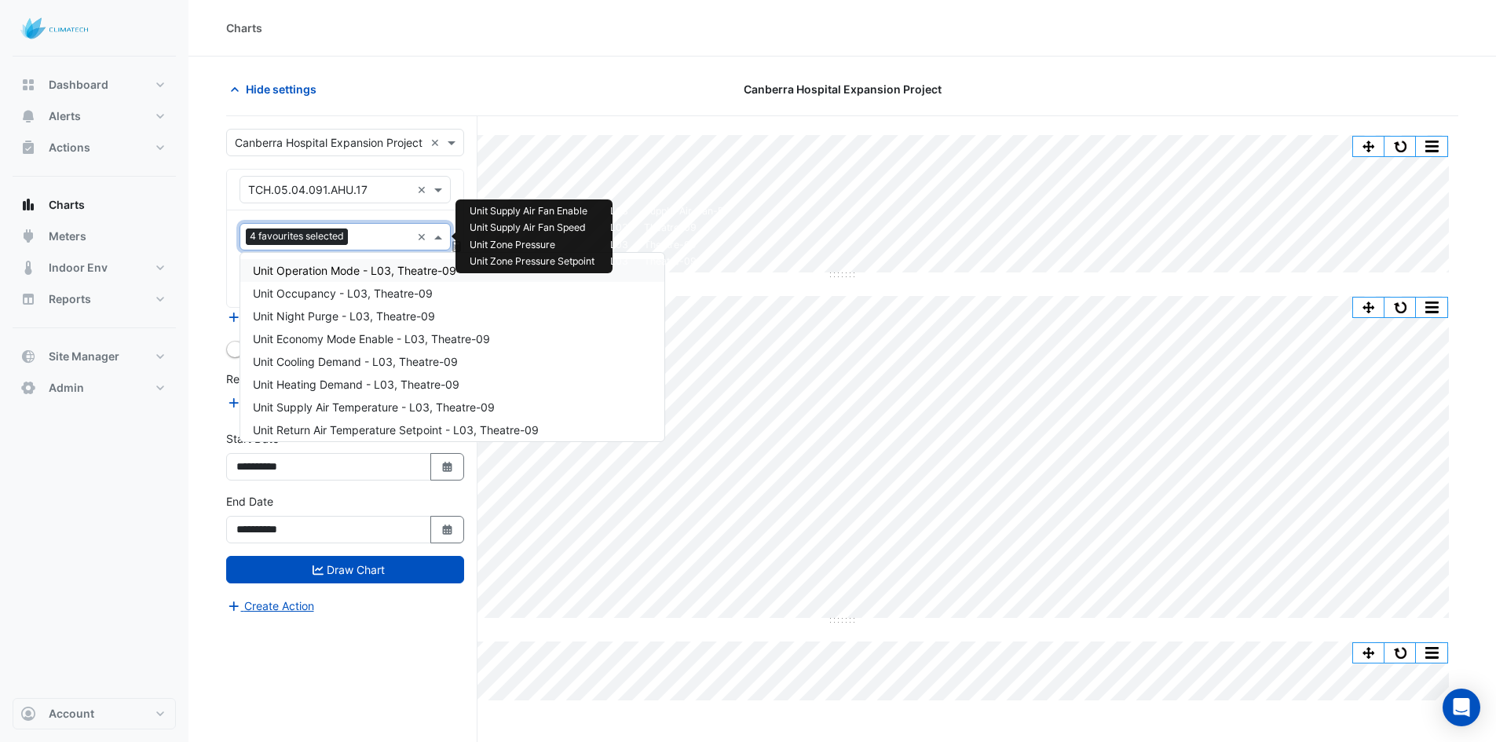
click at [343, 274] on span "Unit Operation Mode - L03, Theatre-09" at bounding box center [354, 270] width 203 height 13
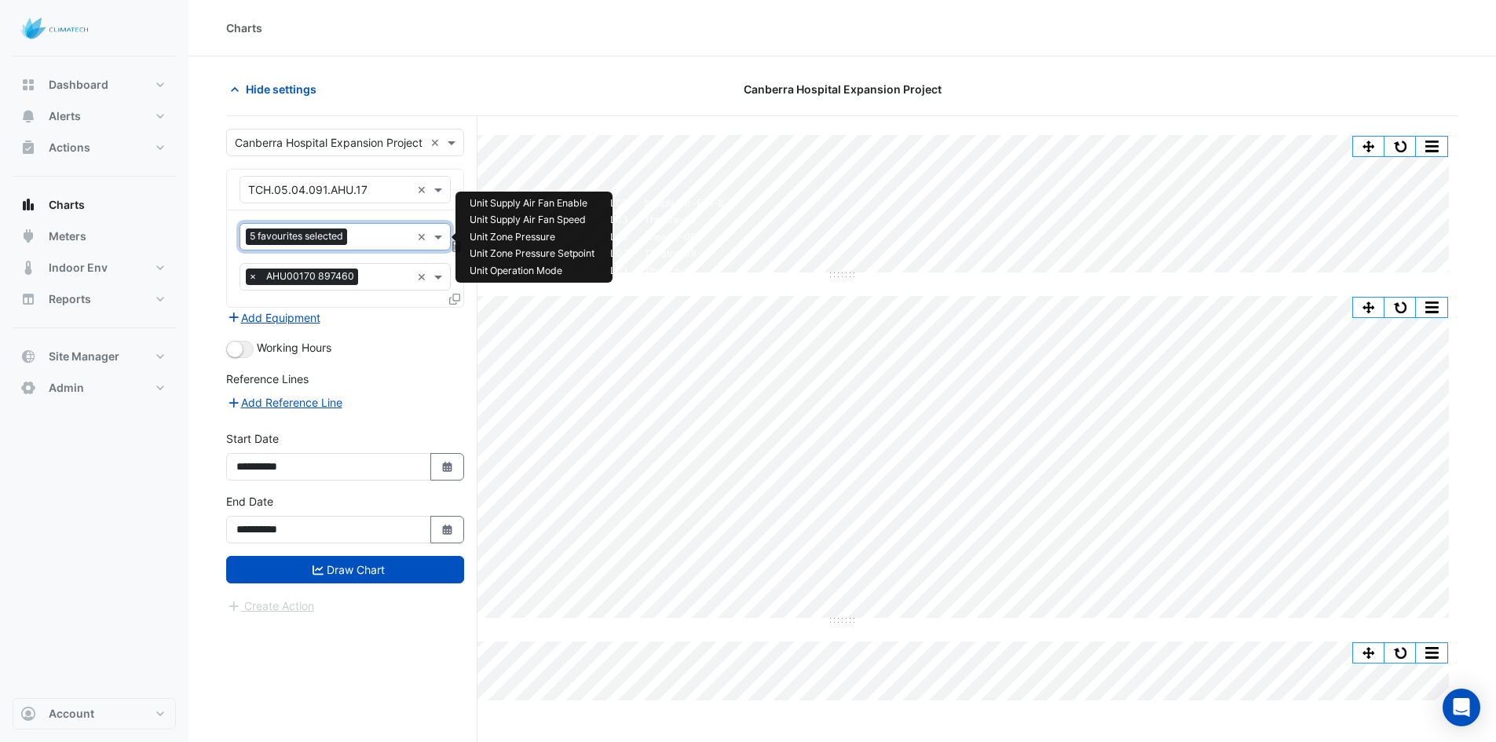
click at [356, 242] on input "text" at bounding box center [381, 238] width 57 height 16
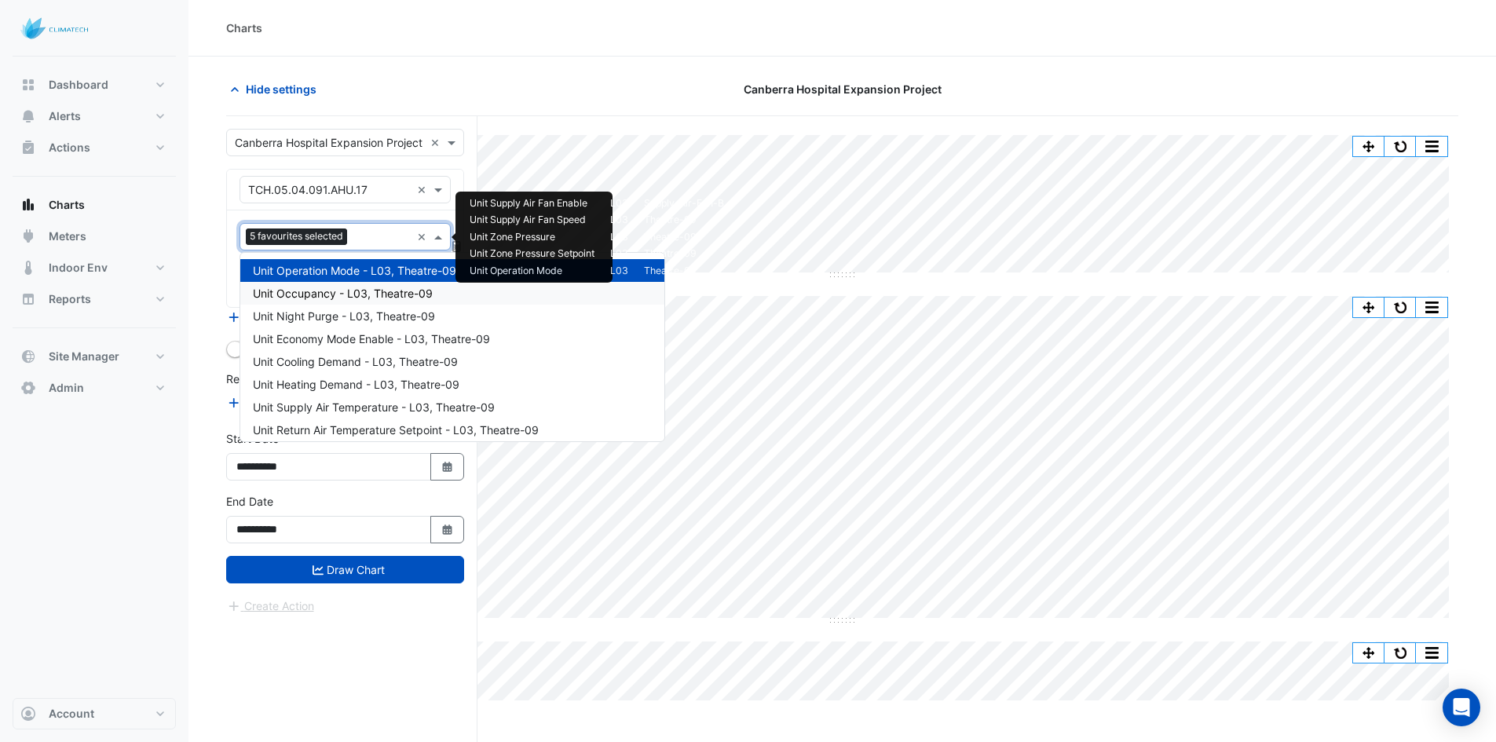
click at [343, 294] on span "Unit Occupancy - L03, Theatre-09" at bounding box center [343, 293] width 180 height 13
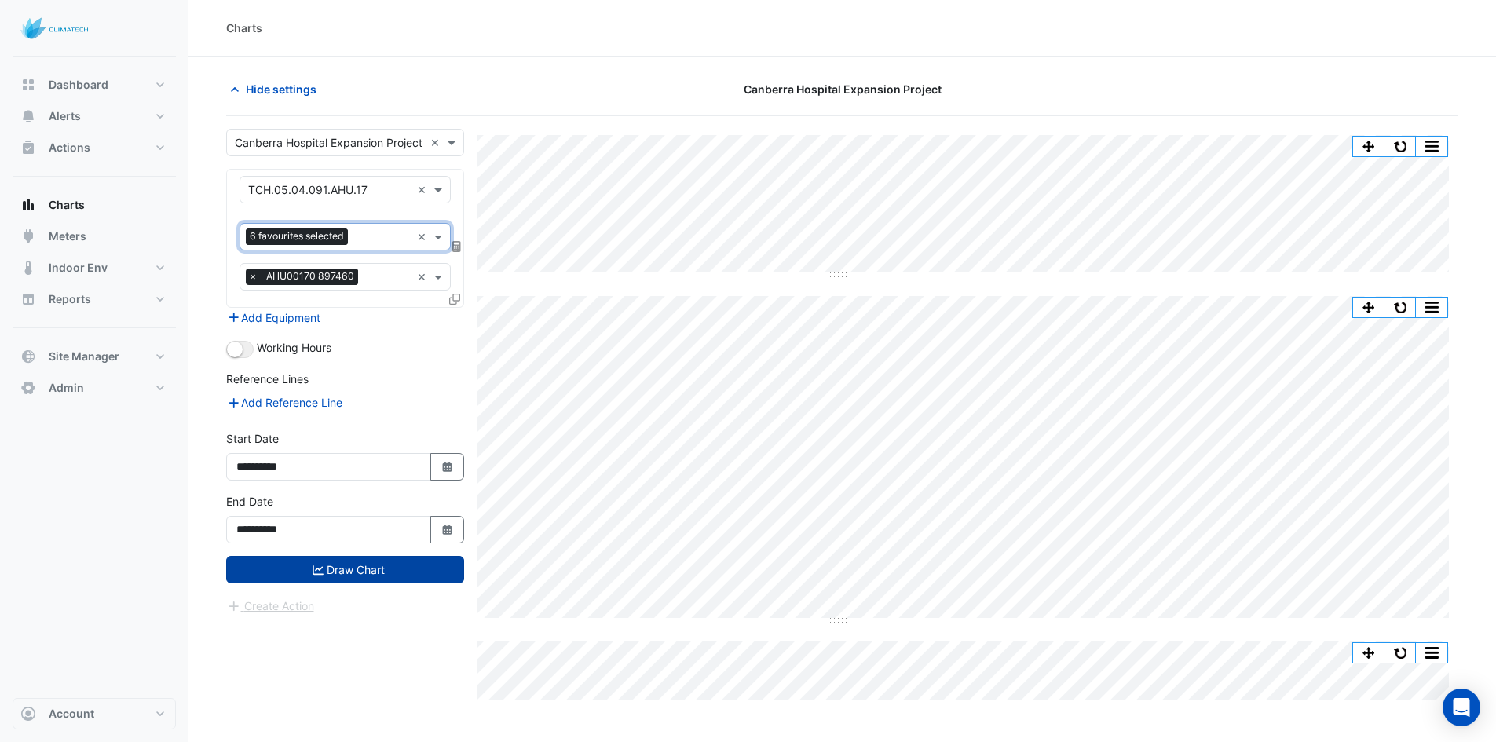
click at [401, 580] on button "Draw Chart" at bounding box center [345, 569] width 238 height 27
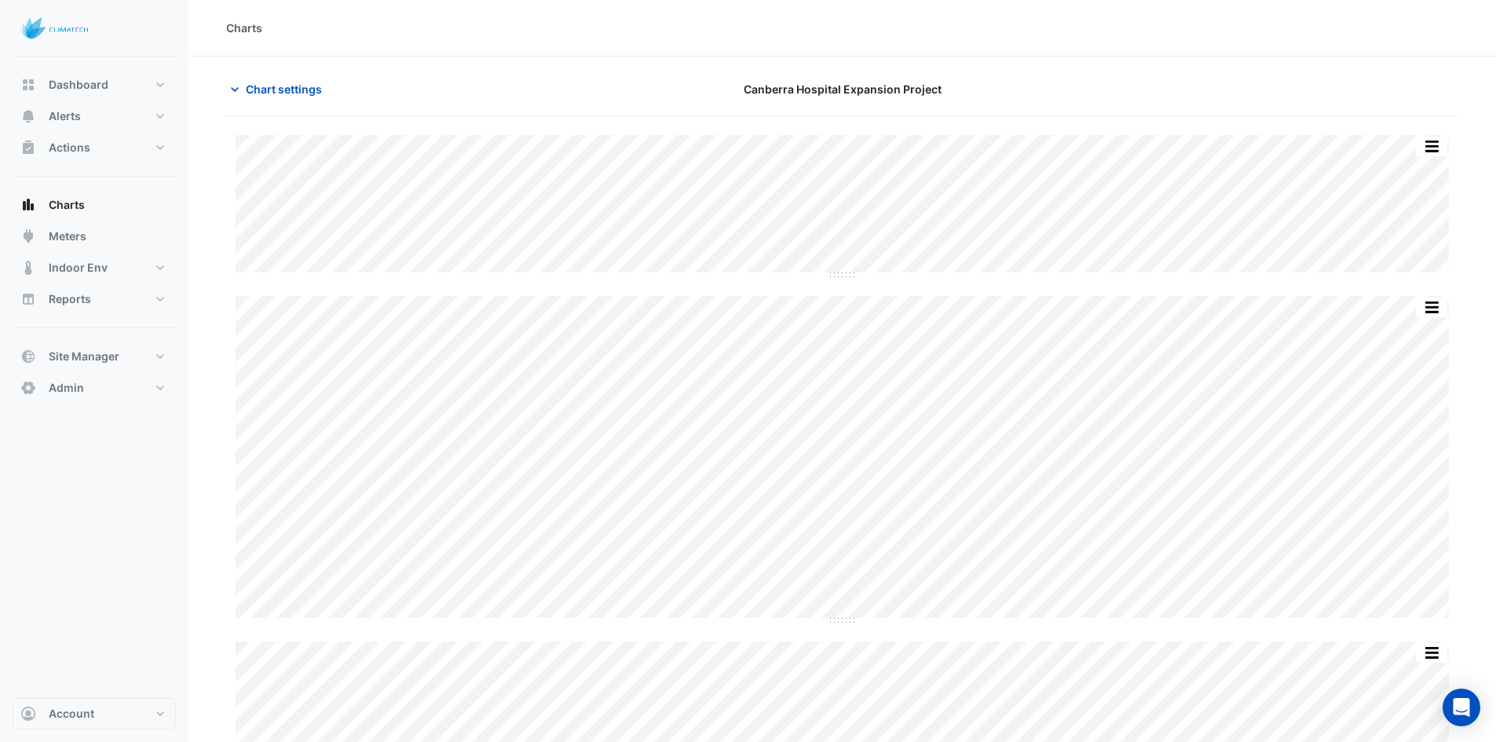
scroll to position [79, 0]
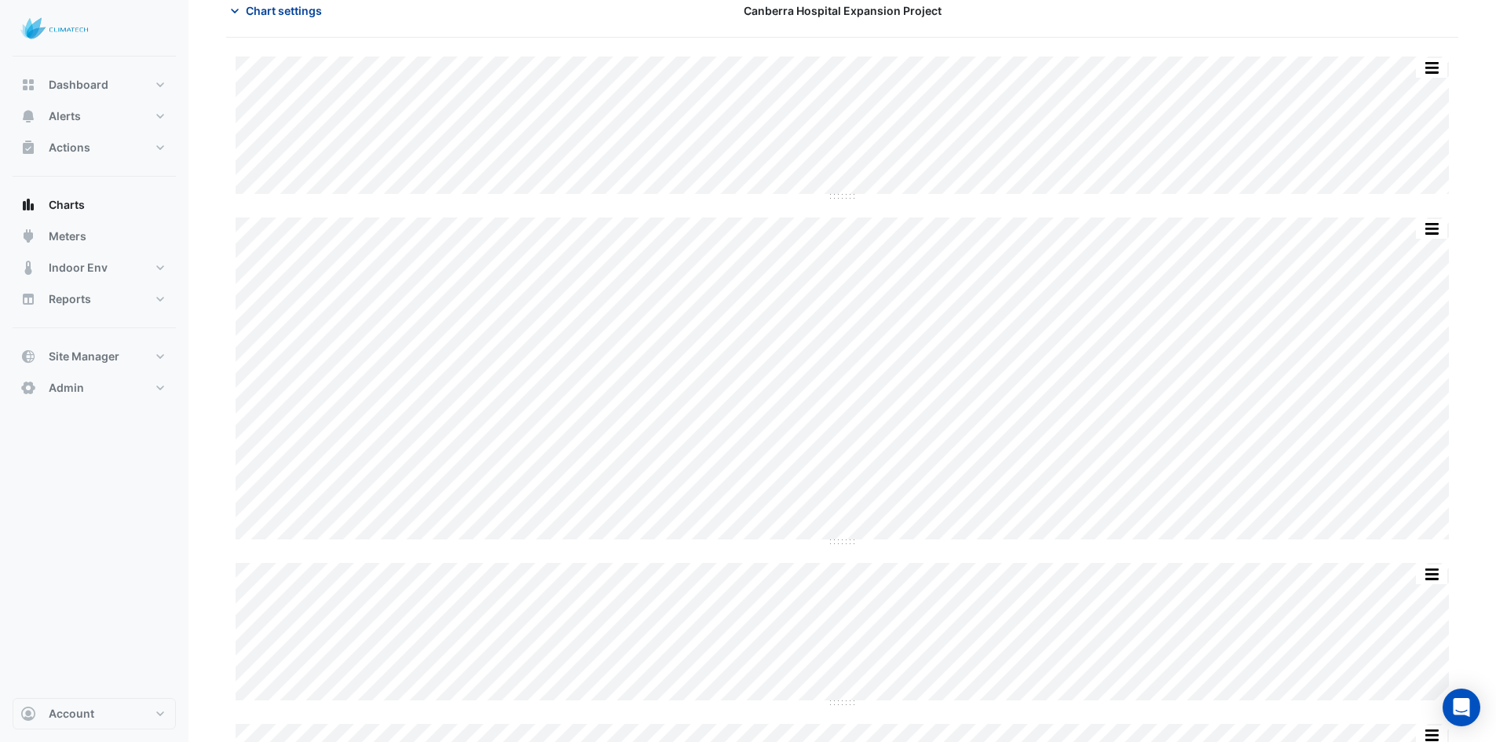
click at [272, 13] on span "Chart settings" at bounding box center [284, 10] width 76 height 16
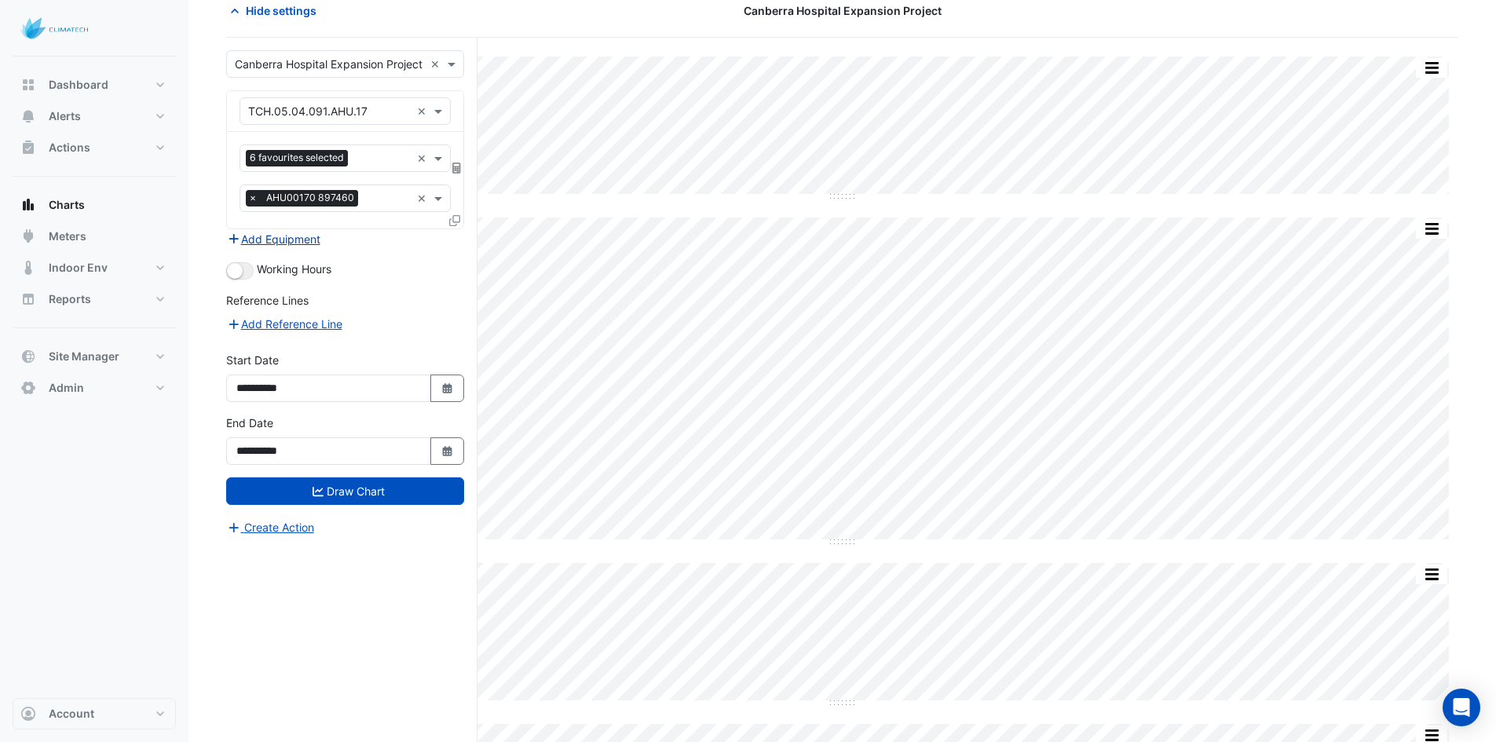
click at [302, 236] on button "Add Equipment" at bounding box center [273, 239] width 95 height 18
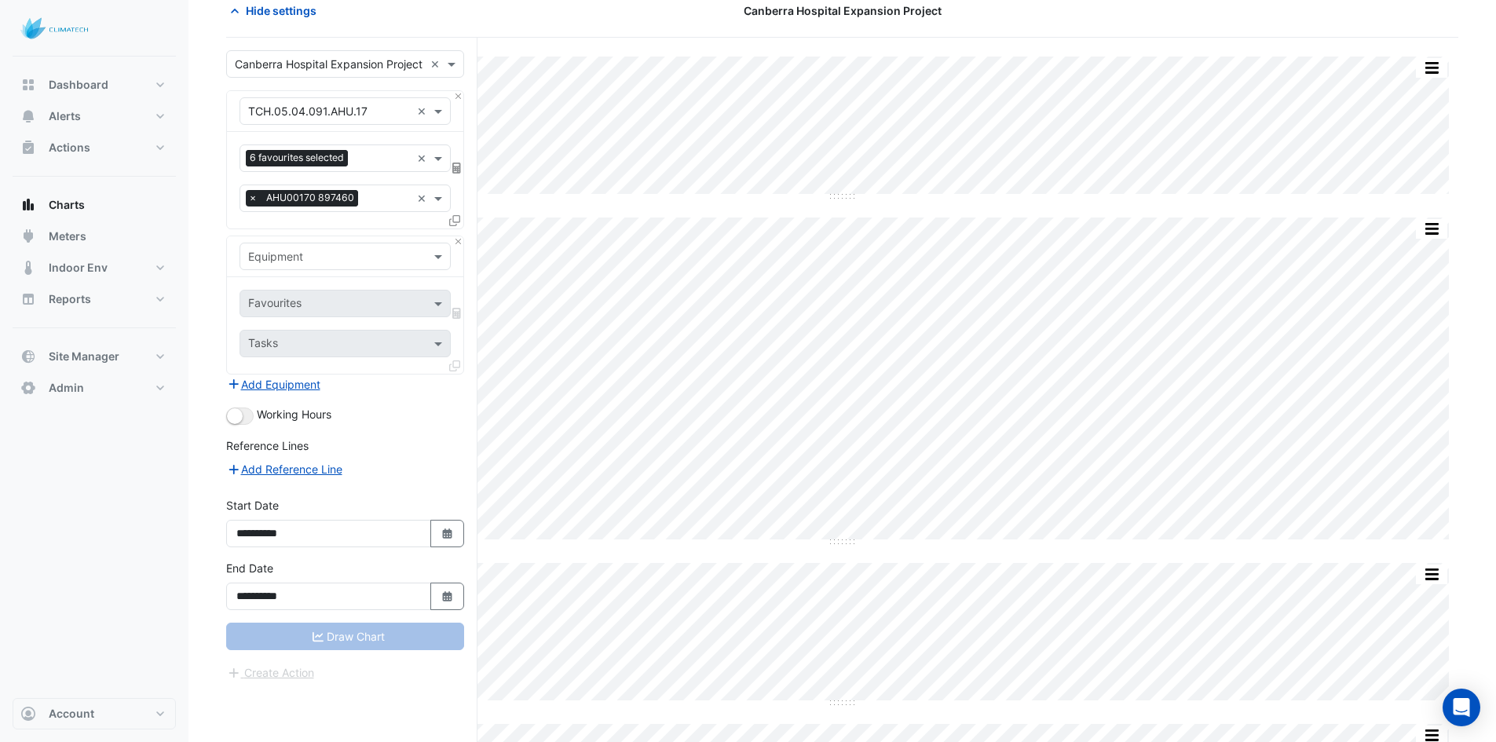
click at [334, 259] on input "text" at bounding box center [329, 257] width 163 height 16
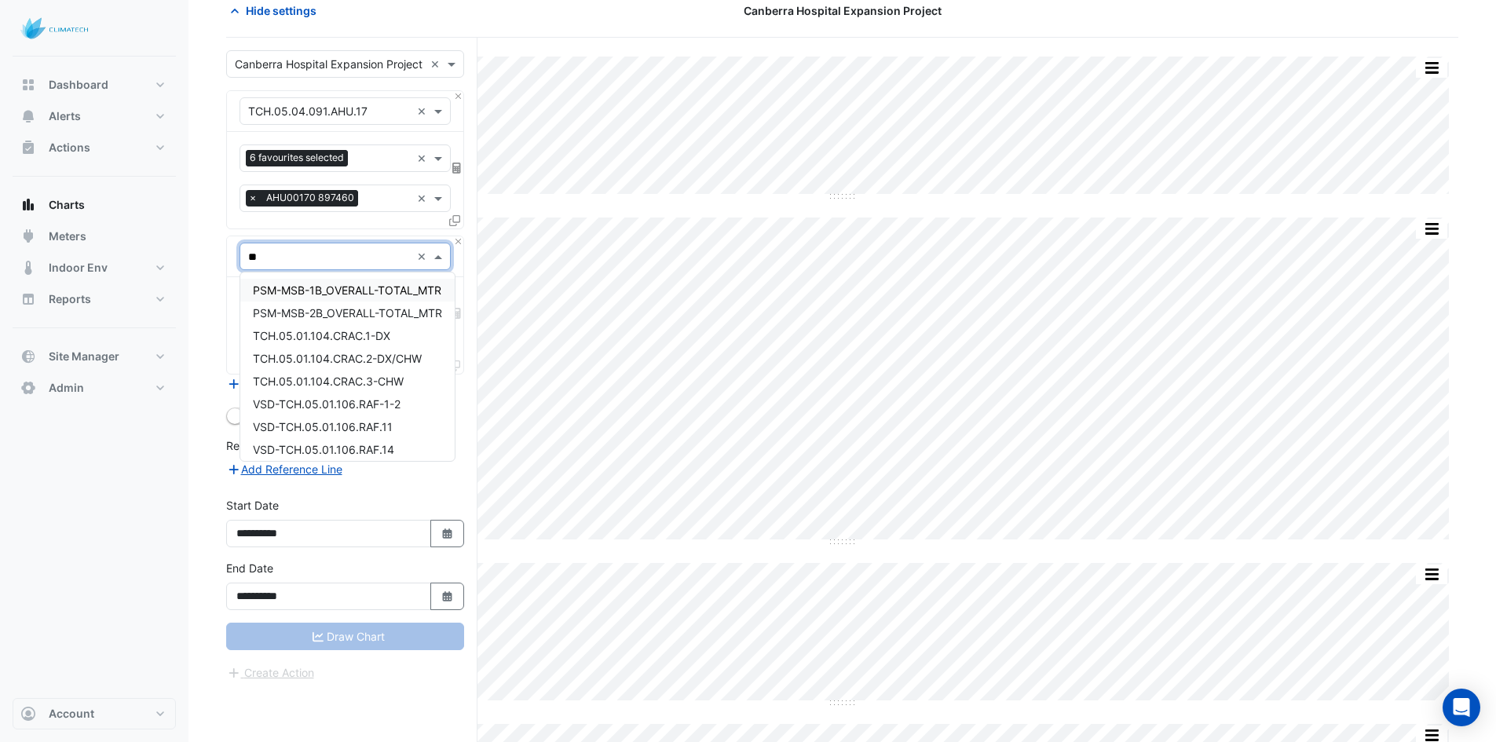
type input "***"
click at [357, 407] on span "VSD-TCH.05.04.091.RAF.17" at bounding box center [324, 408] width 143 height 13
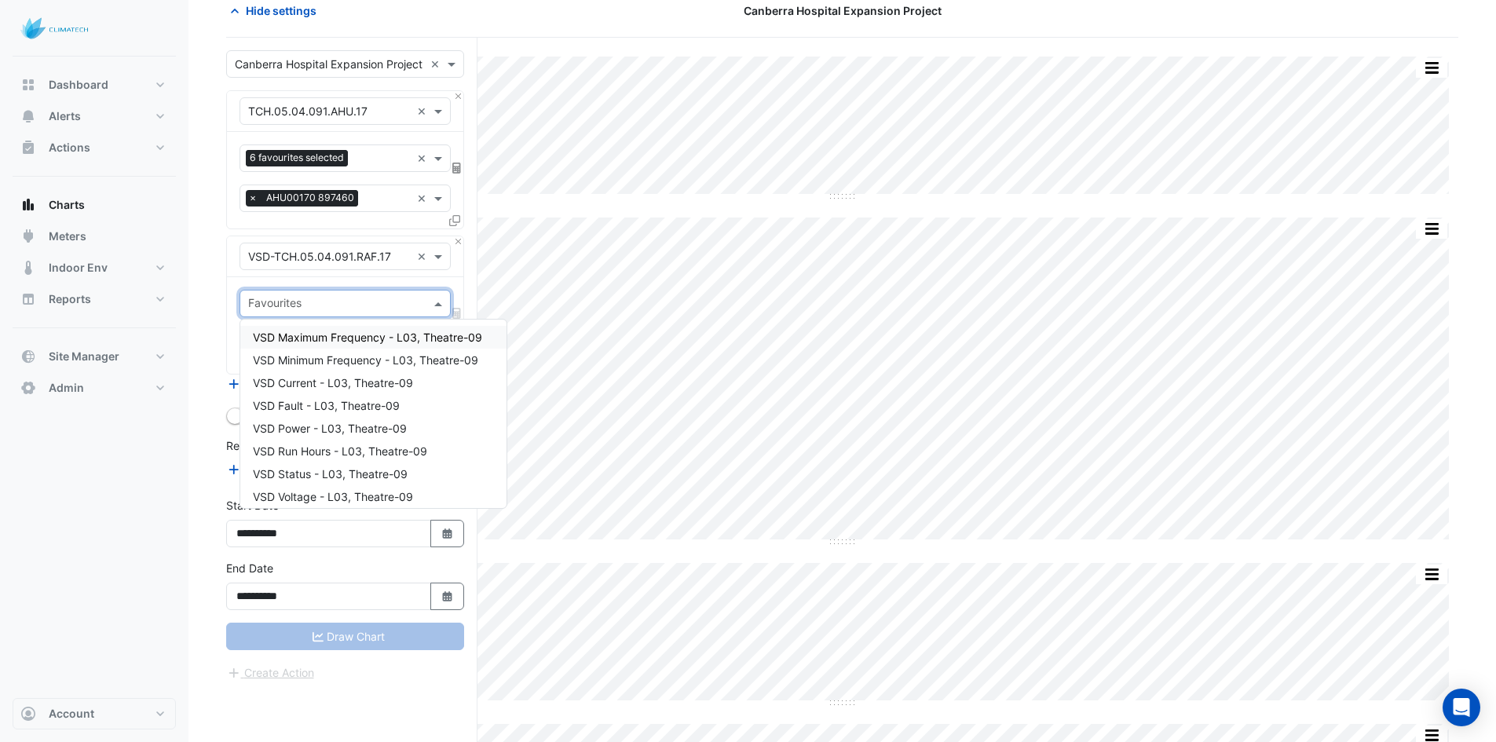
click at [319, 314] on div at bounding box center [335, 305] width 178 height 20
click at [323, 261] on input "text" at bounding box center [329, 257] width 163 height 16
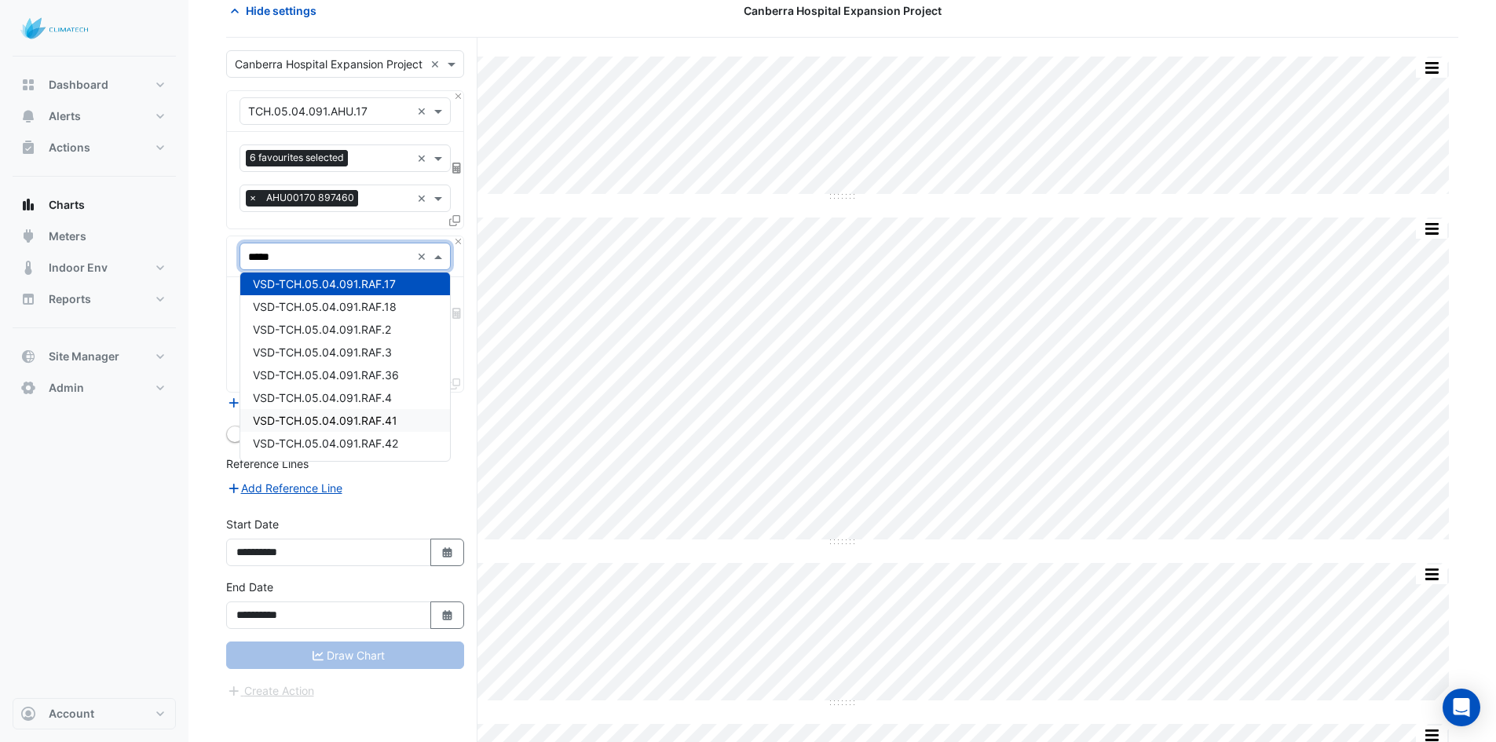
scroll to position [143, 0]
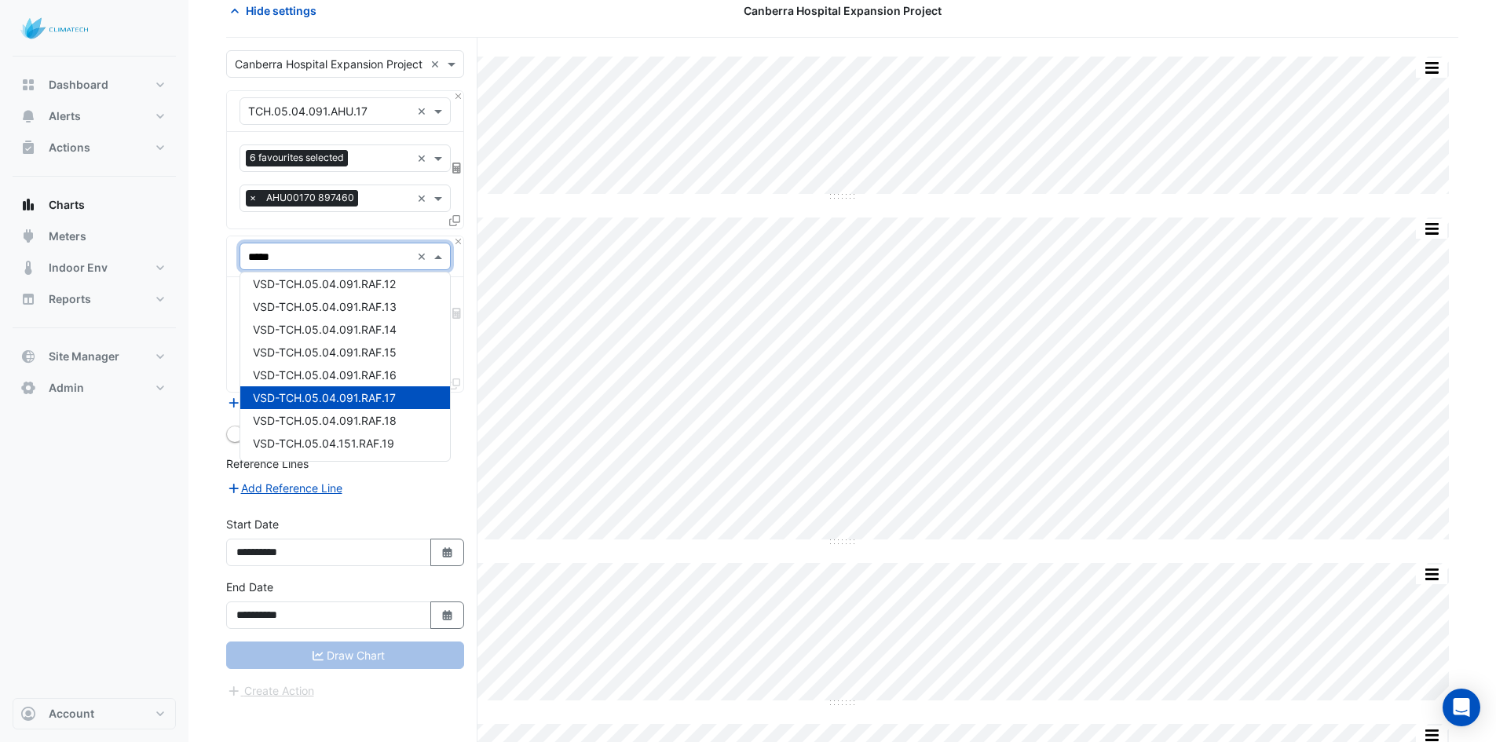
type input "******"
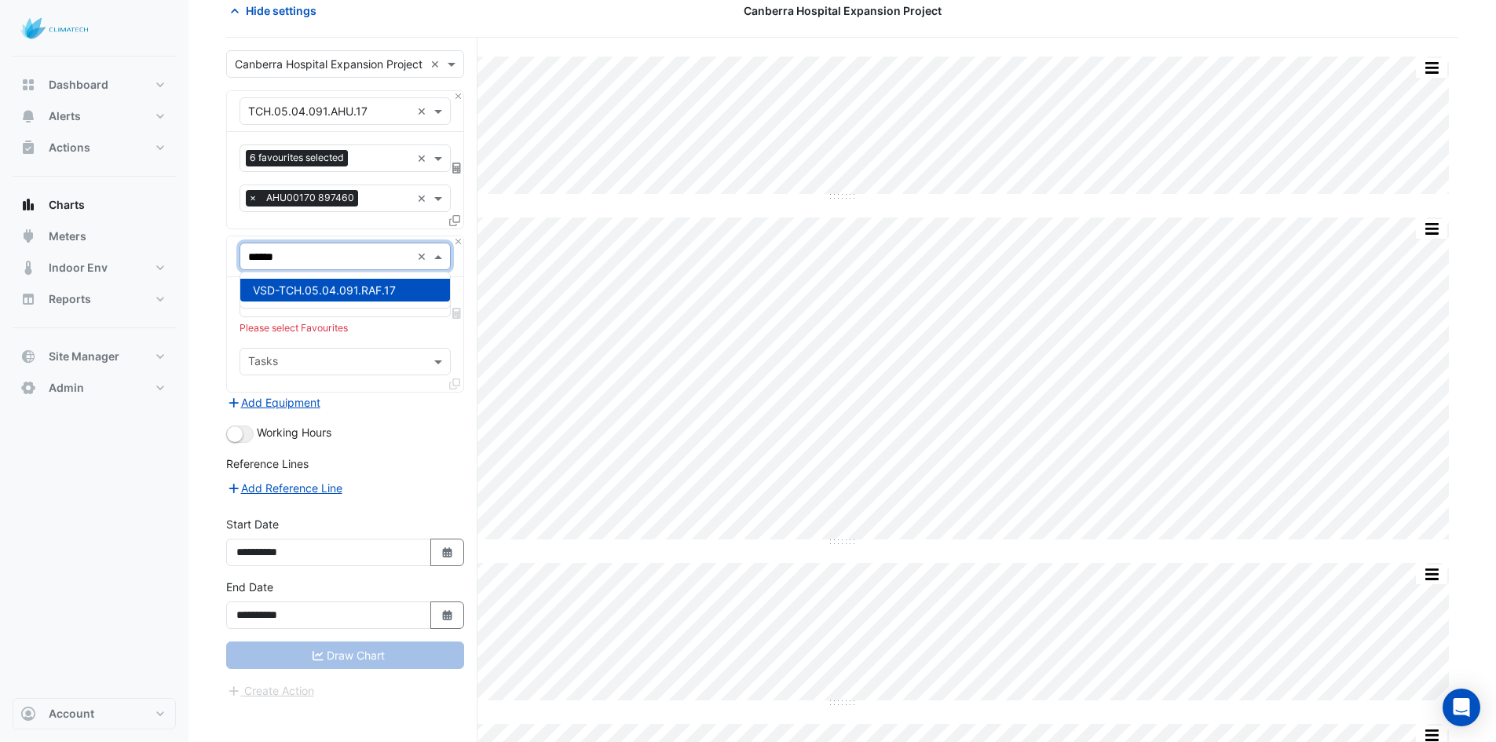
click at [301, 294] on span "VSD-TCH.05.04.091.RAF.17" at bounding box center [324, 289] width 143 height 13
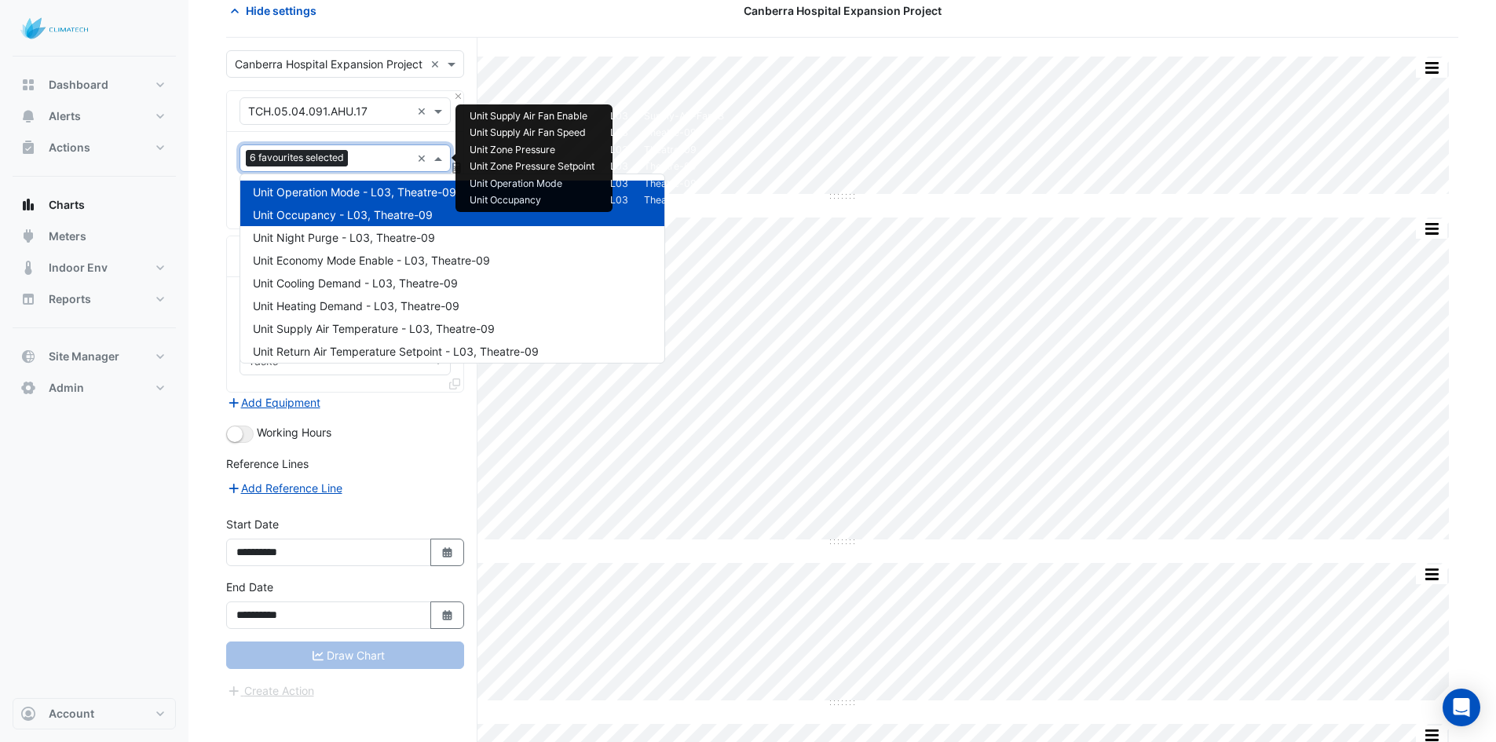
click at [355, 164] on input "text" at bounding box center [382, 160] width 57 height 16
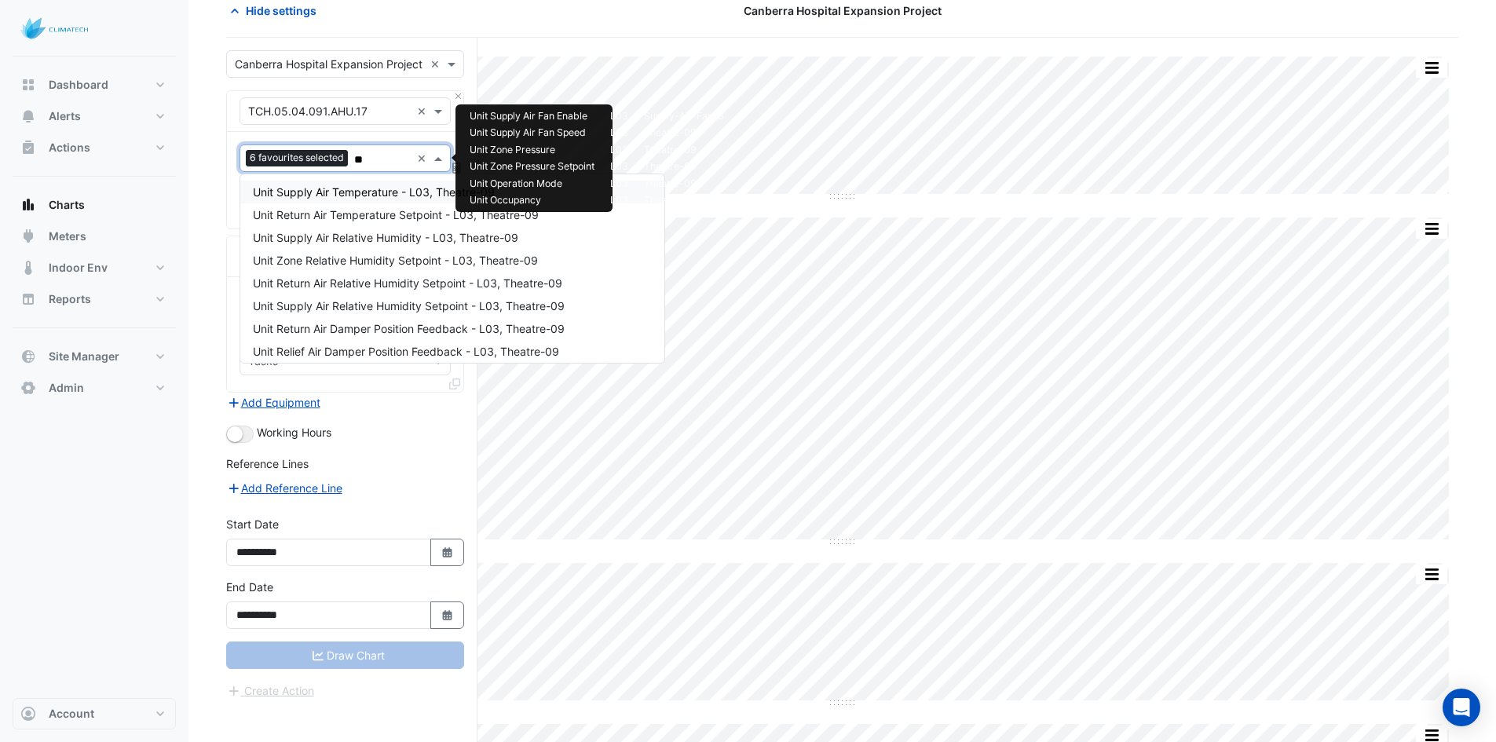
type input "***"
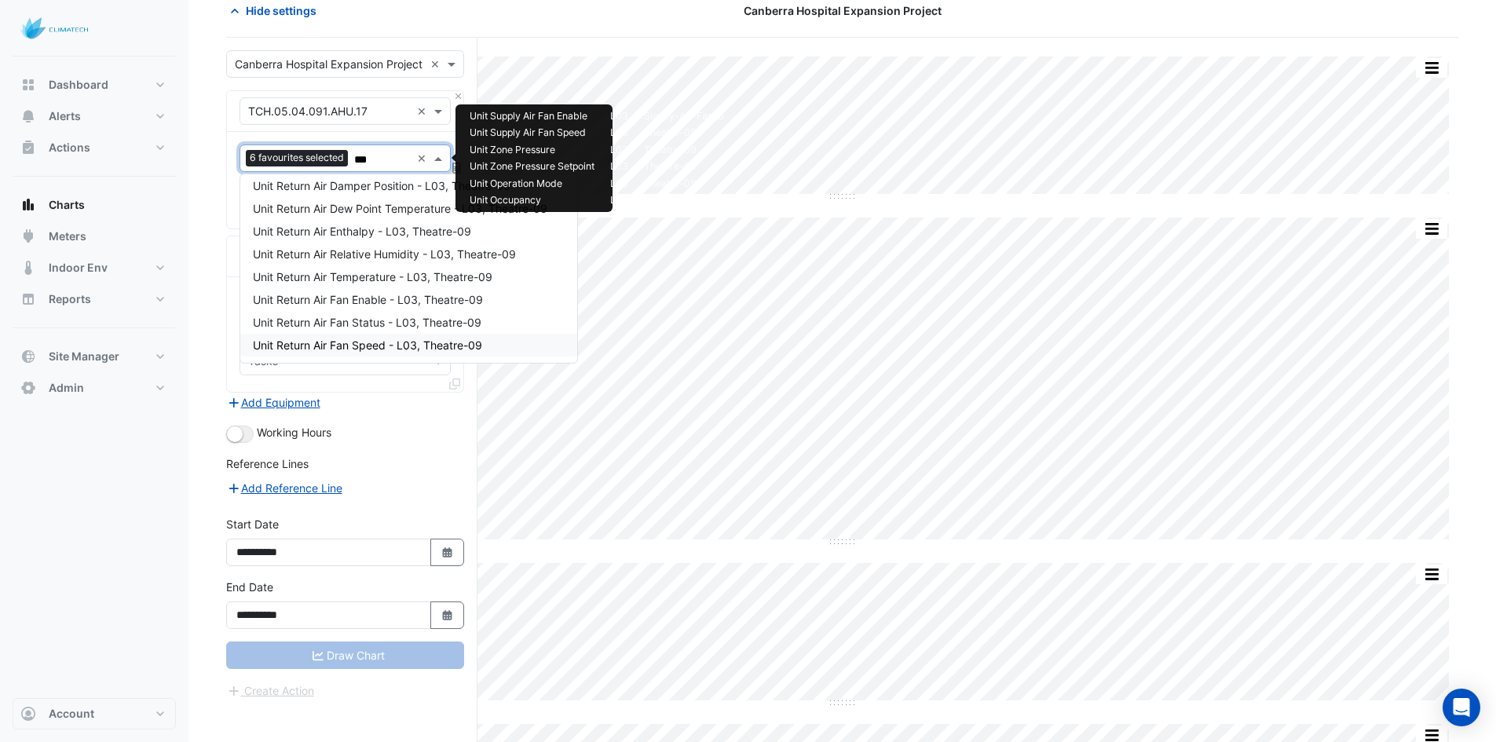
click at [360, 341] on span "Unit Return Air Fan Speed - L03, Theatre-09" at bounding box center [367, 344] width 229 height 13
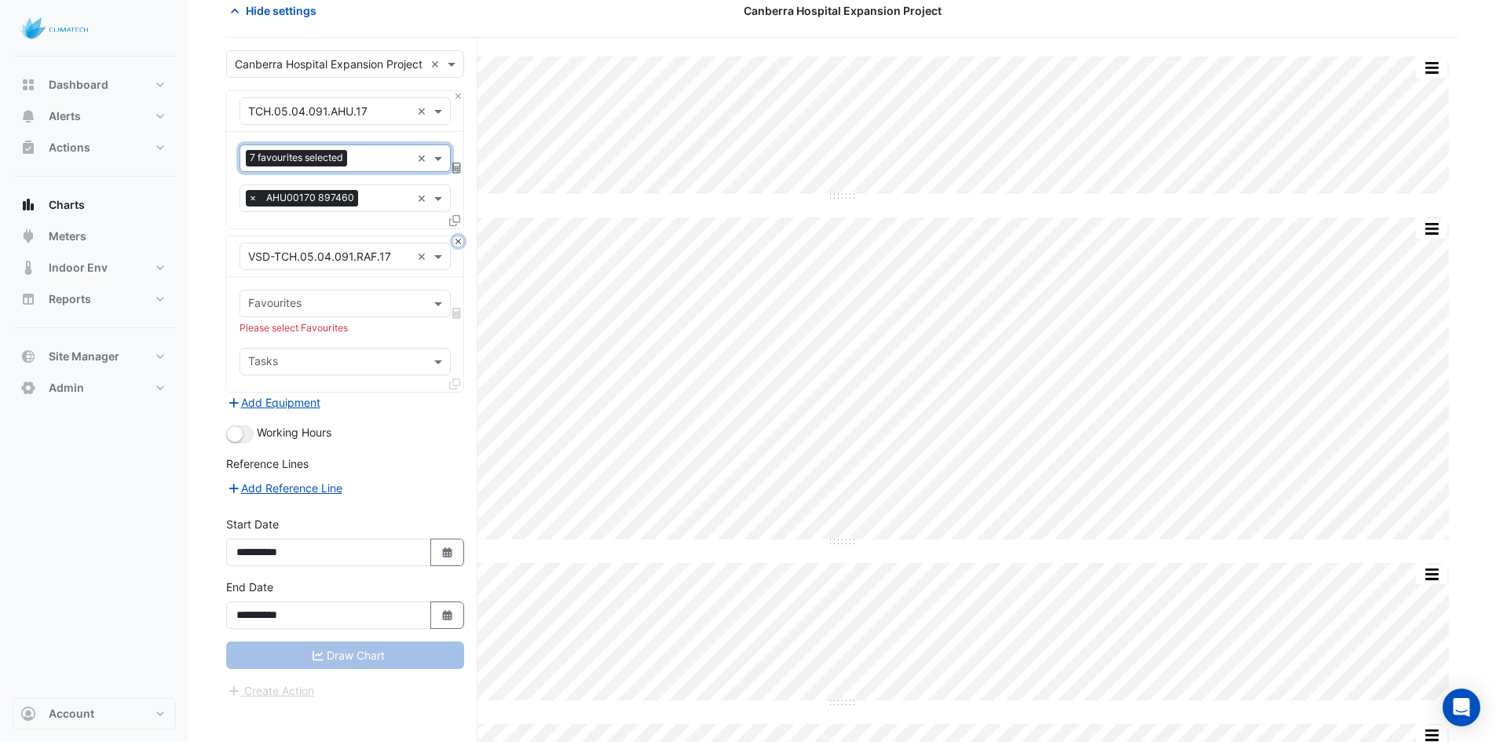
click at [457, 243] on button "Close" at bounding box center [458, 241] width 10 height 10
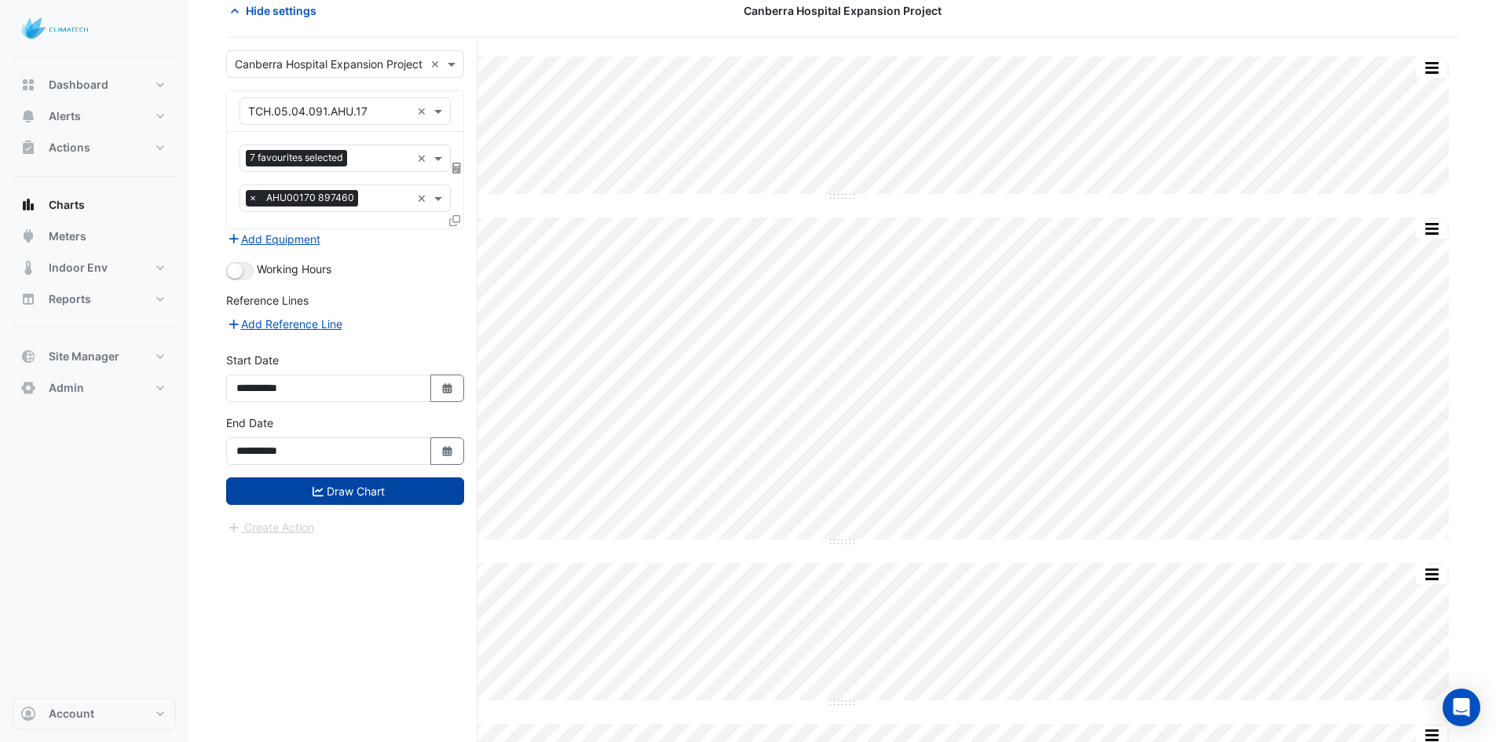
click at [388, 486] on button "Draw Chart" at bounding box center [345, 490] width 238 height 27
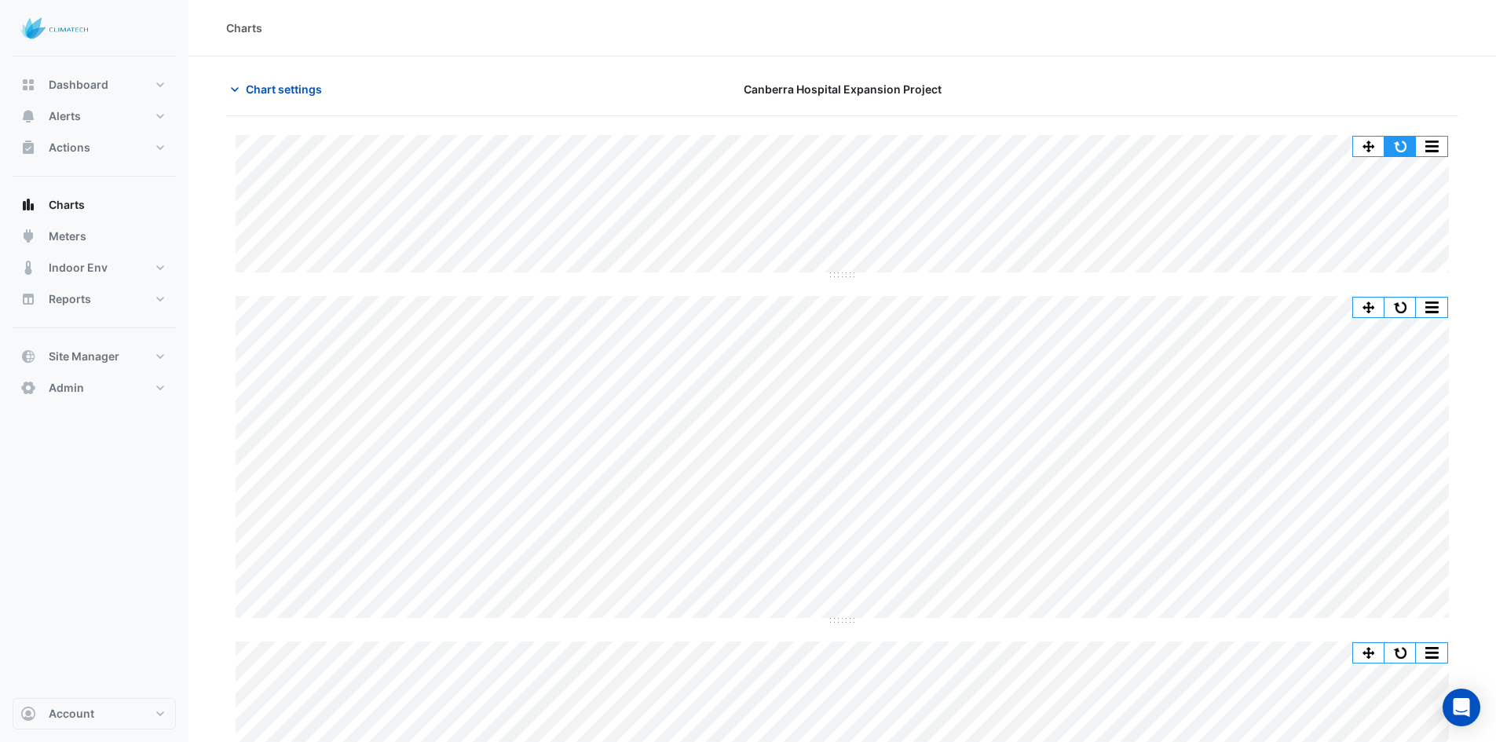
click at [1393, 144] on button "button" at bounding box center [1399, 147] width 31 height 20
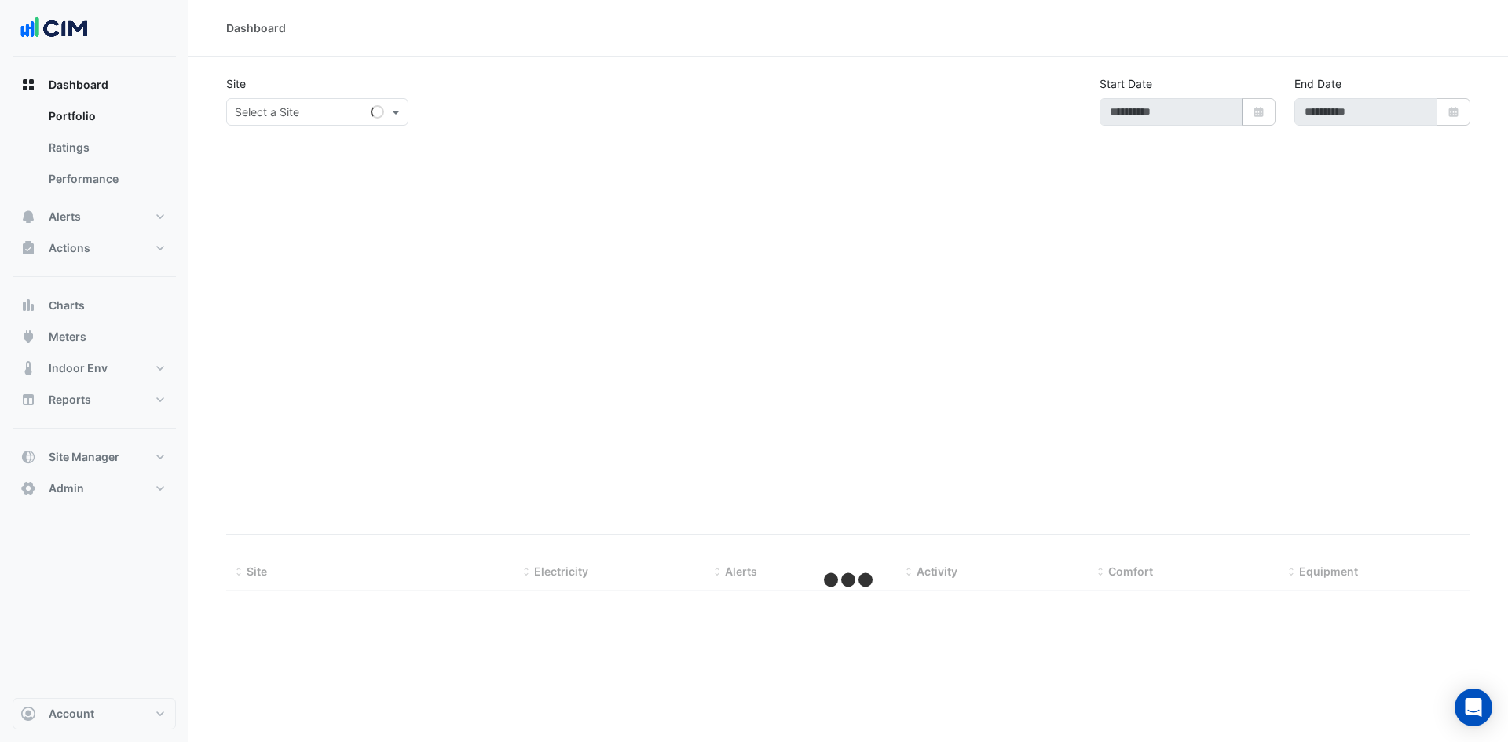
type input "**********"
select select "***"
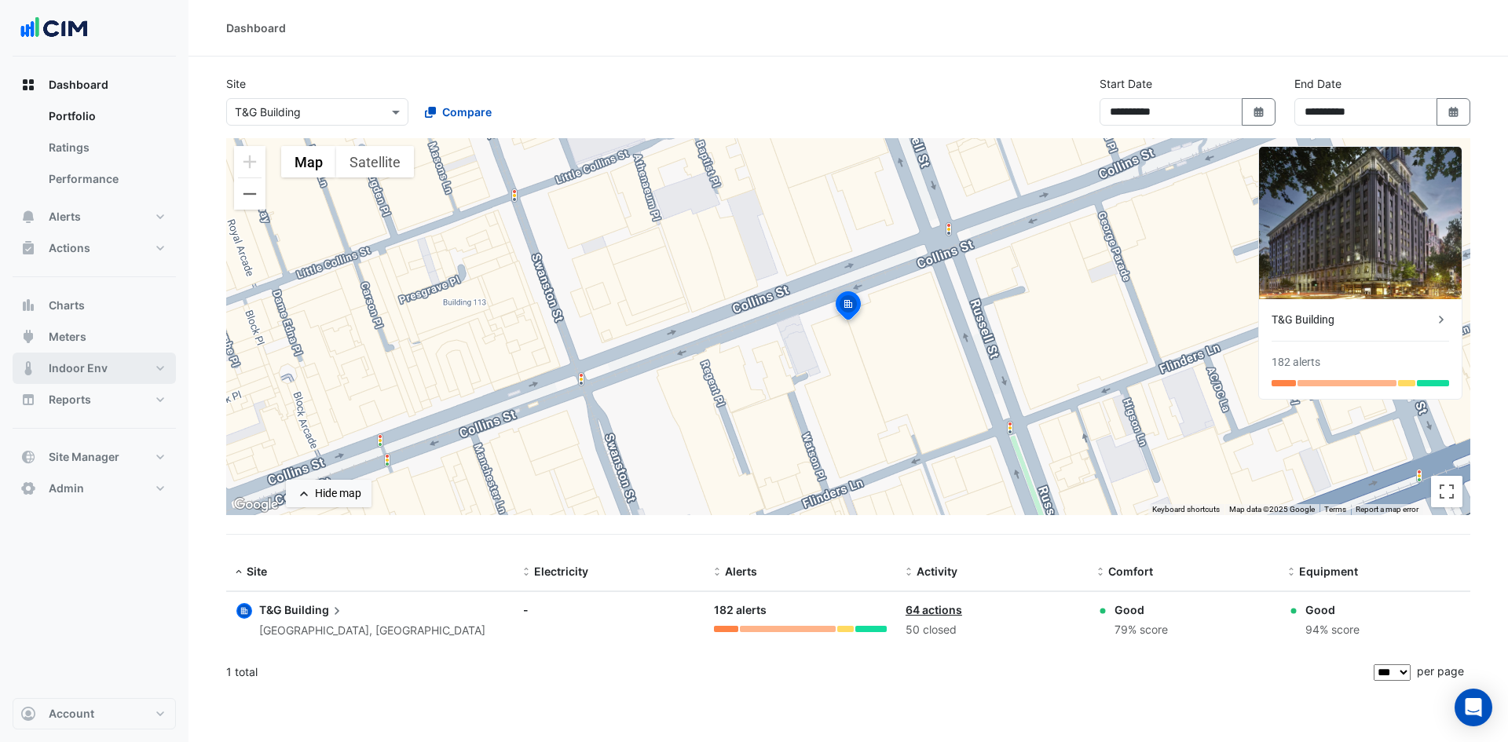
click at [92, 371] on span "Indoor Env" at bounding box center [78, 368] width 59 height 16
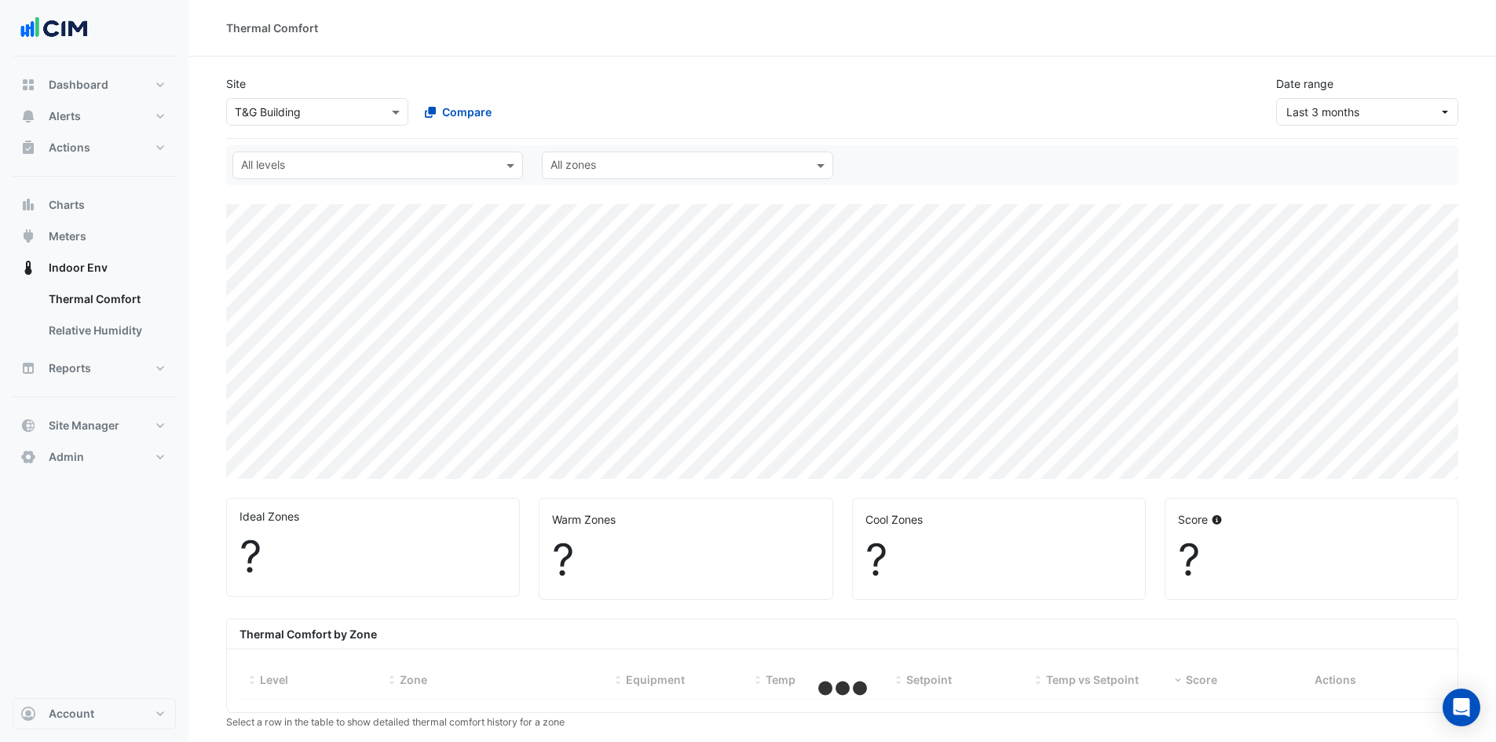
select select "***"
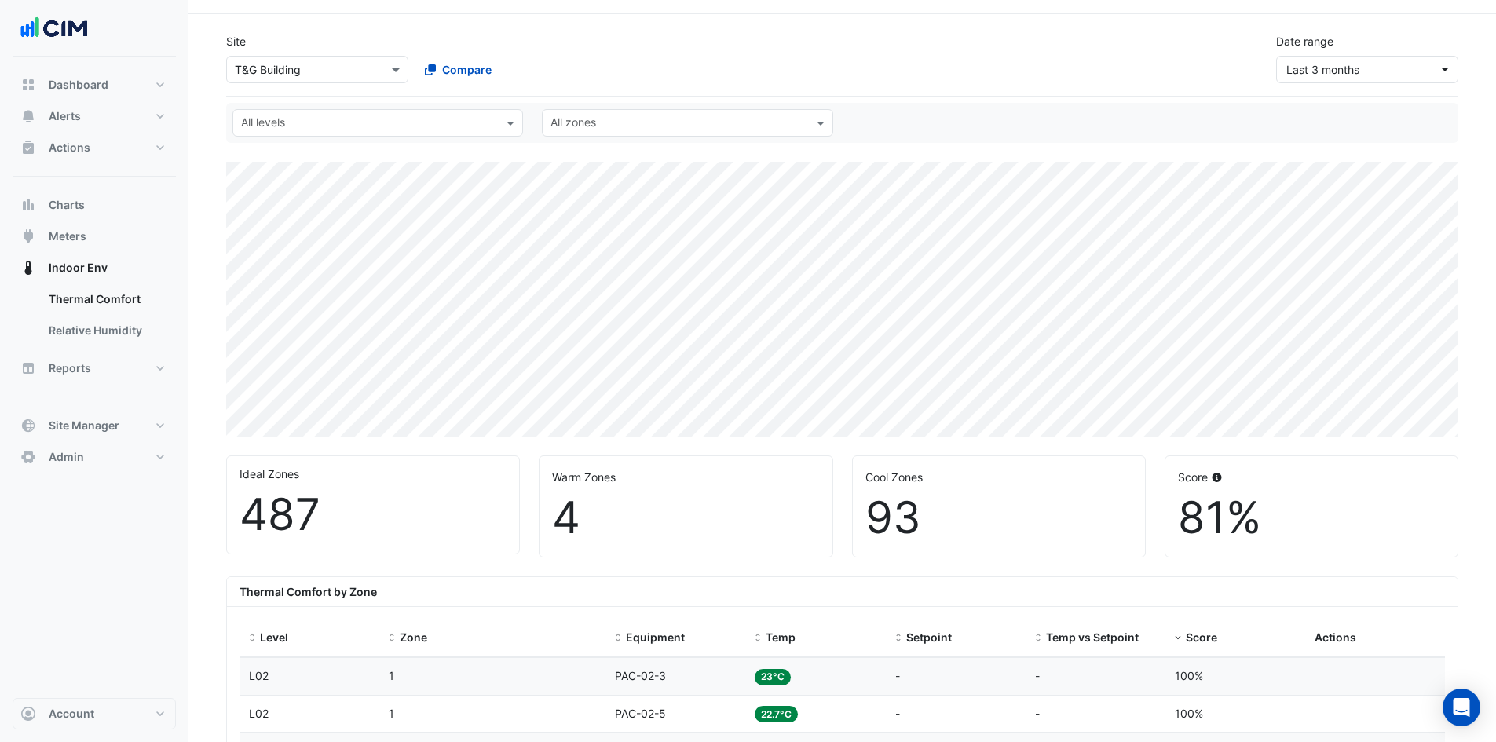
scroll to position [79, 0]
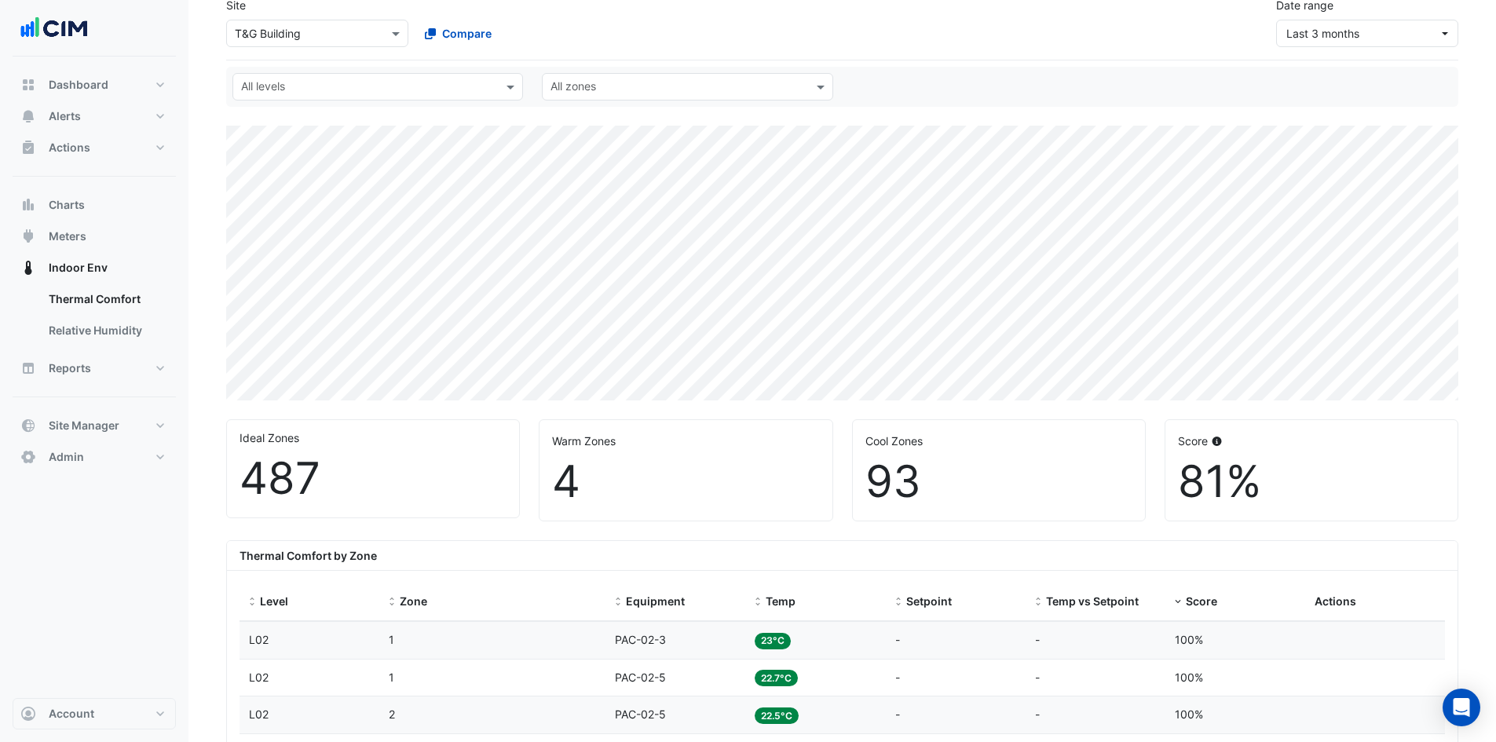
click at [349, 95] on input "text" at bounding box center [368, 88] width 255 height 16
type input "*********"
click at [301, 122] on div "[PERSON_NAME] IE" at bounding box center [296, 120] width 101 height 16
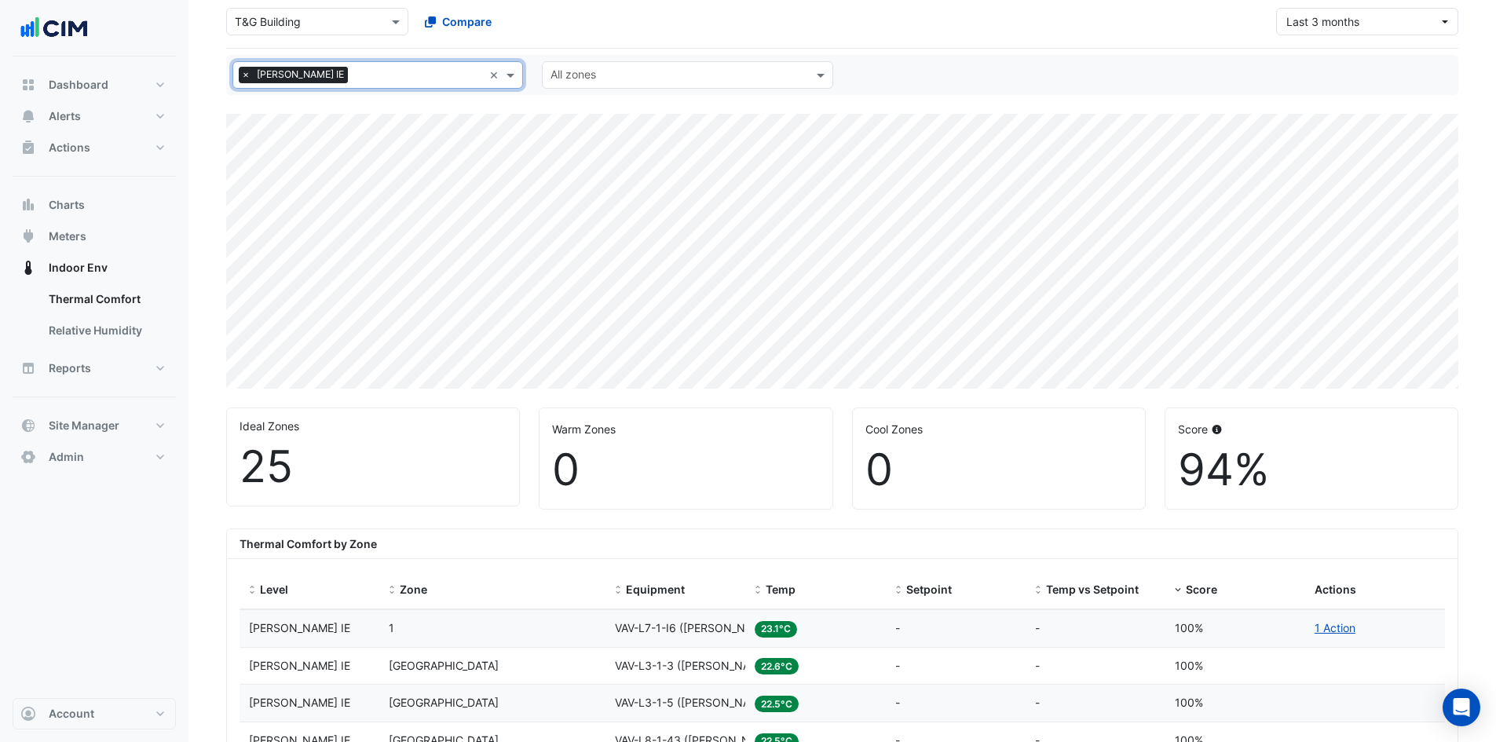
scroll to position [79, 0]
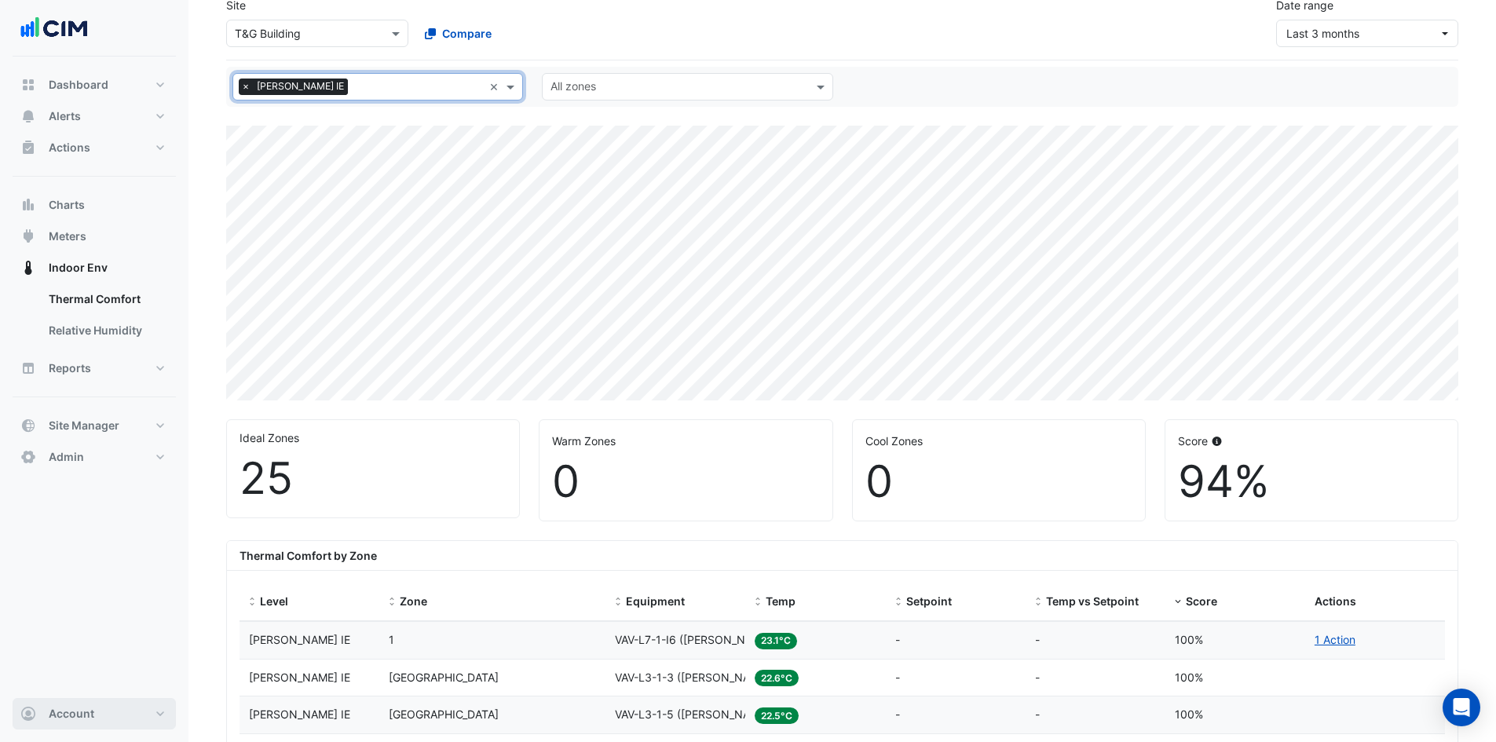
click at [52, 722] on button "Account" at bounding box center [94, 713] width 163 height 31
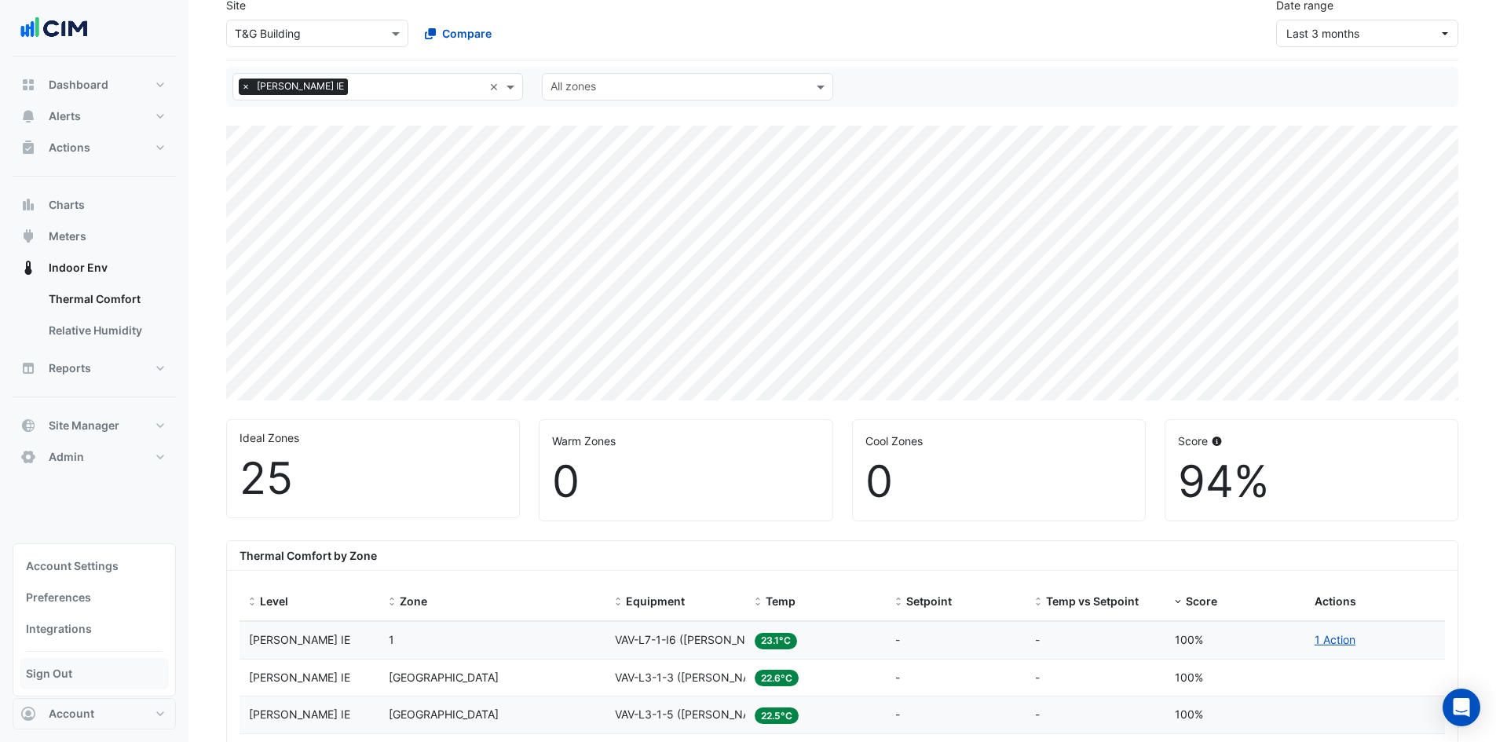
click at [72, 677] on link "Sign Out" at bounding box center [94, 673] width 149 height 31
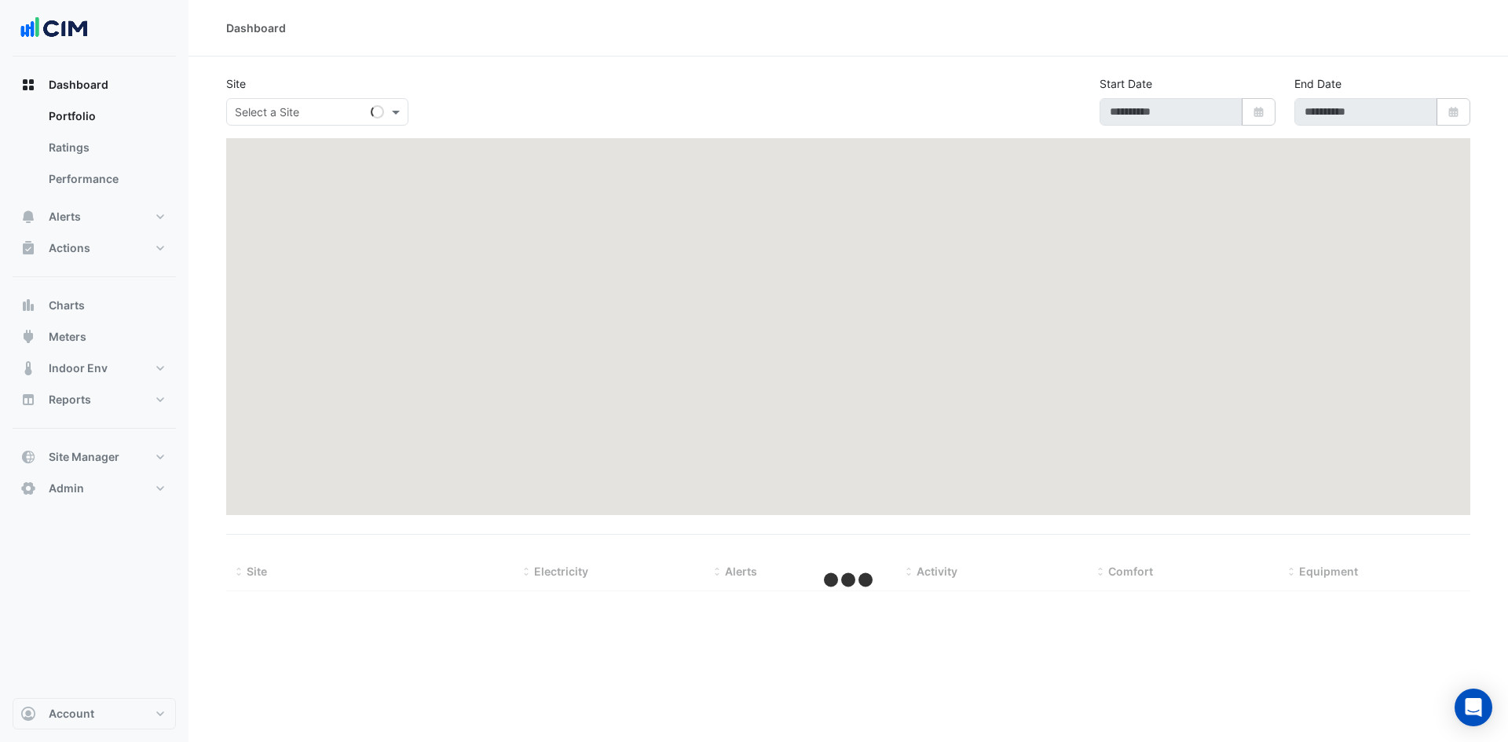
type input "**********"
select select "***"
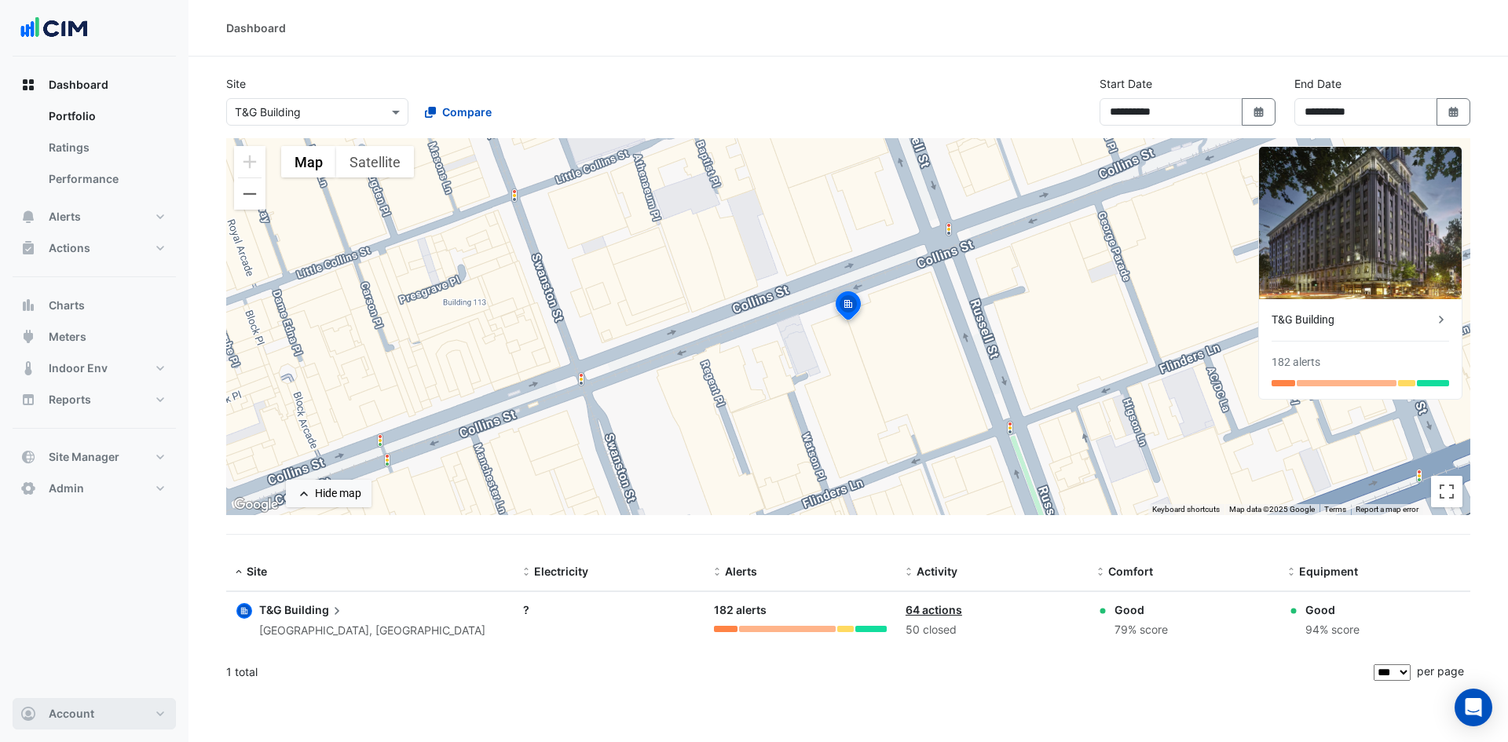
click at [101, 713] on button "Account" at bounding box center [94, 713] width 163 height 31
click at [115, 664] on link "Sign Out" at bounding box center [94, 673] width 149 height 31
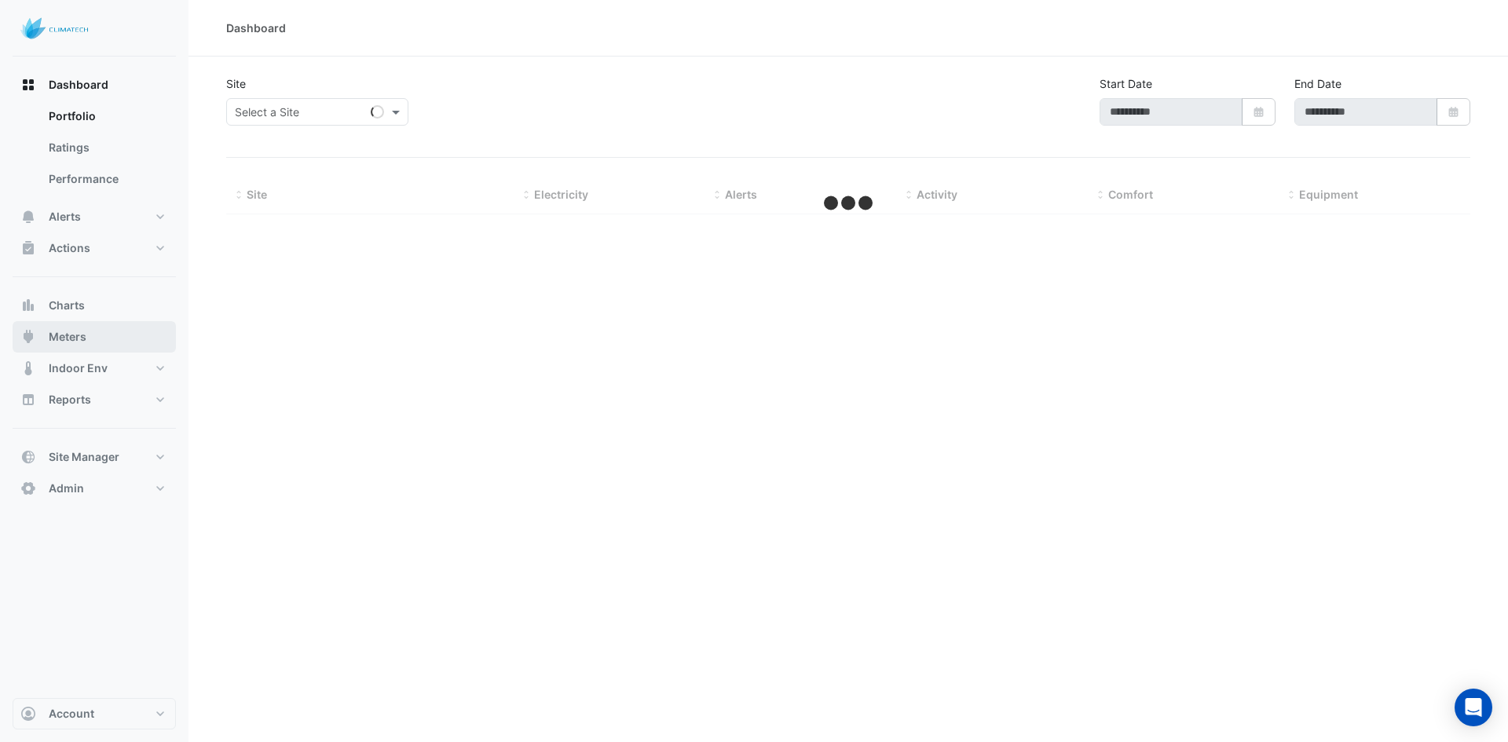
type input "**********"
select select "***"
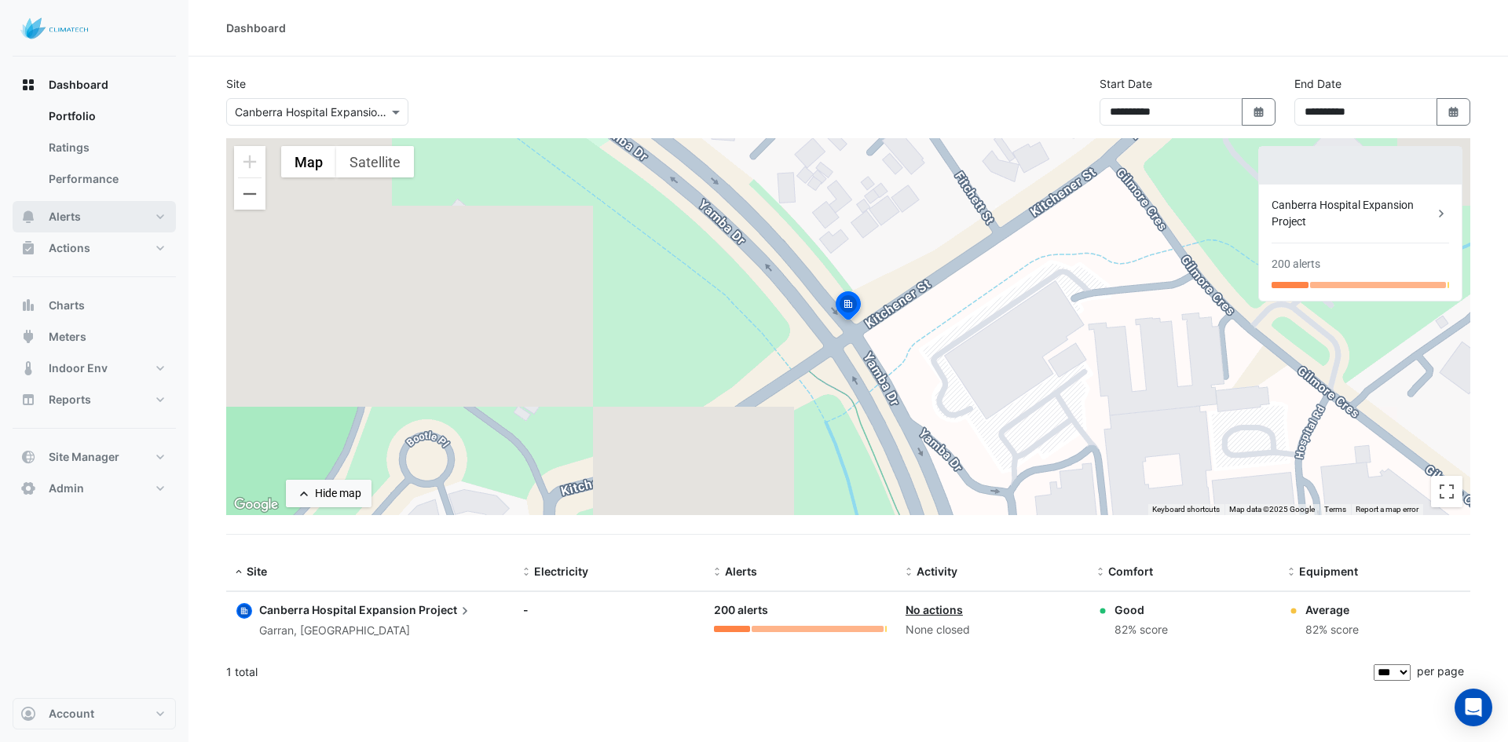
click at [84, 220] on button "Alerts" at bounding box center [94, 216] width 163 height 31
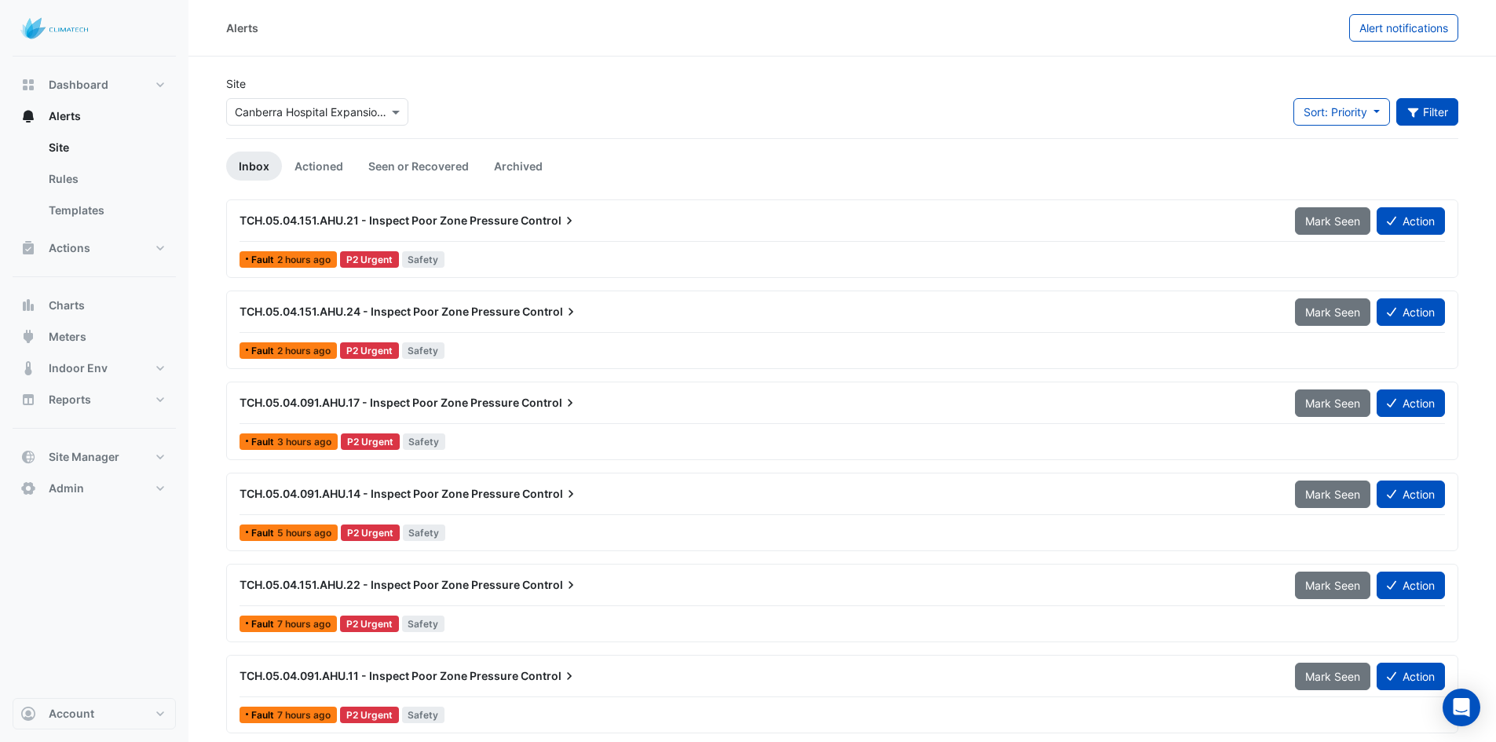
click at [1435, 108] on button "Filter" at bounding box center [1427, 111] width 63 height 27
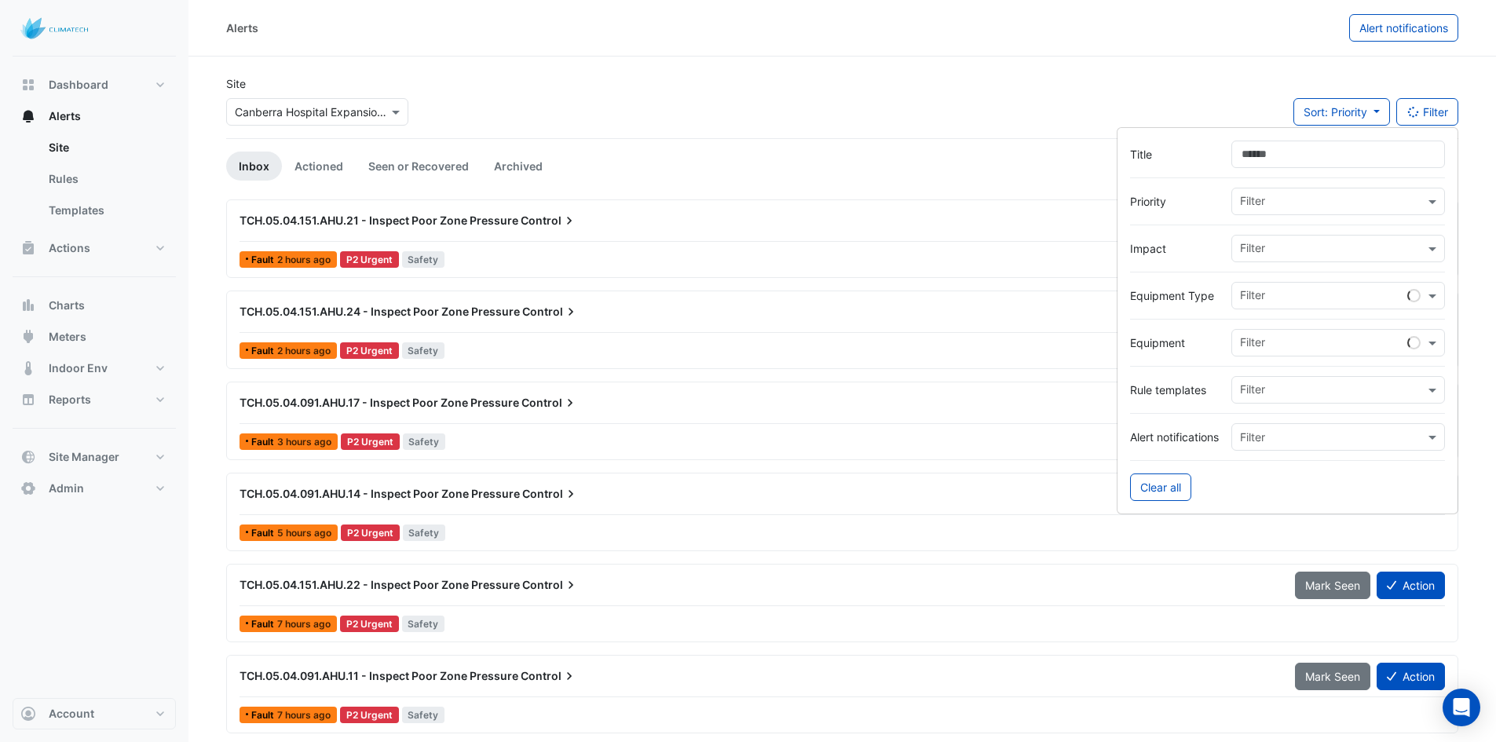
click at [1268, 302] on input "text" at bounding box center [1323, 297] width 167 height 16
click at [1348, 332] on div "Filter" at bounding box center [1319, 343] width 175 height 24
paste input "**********"
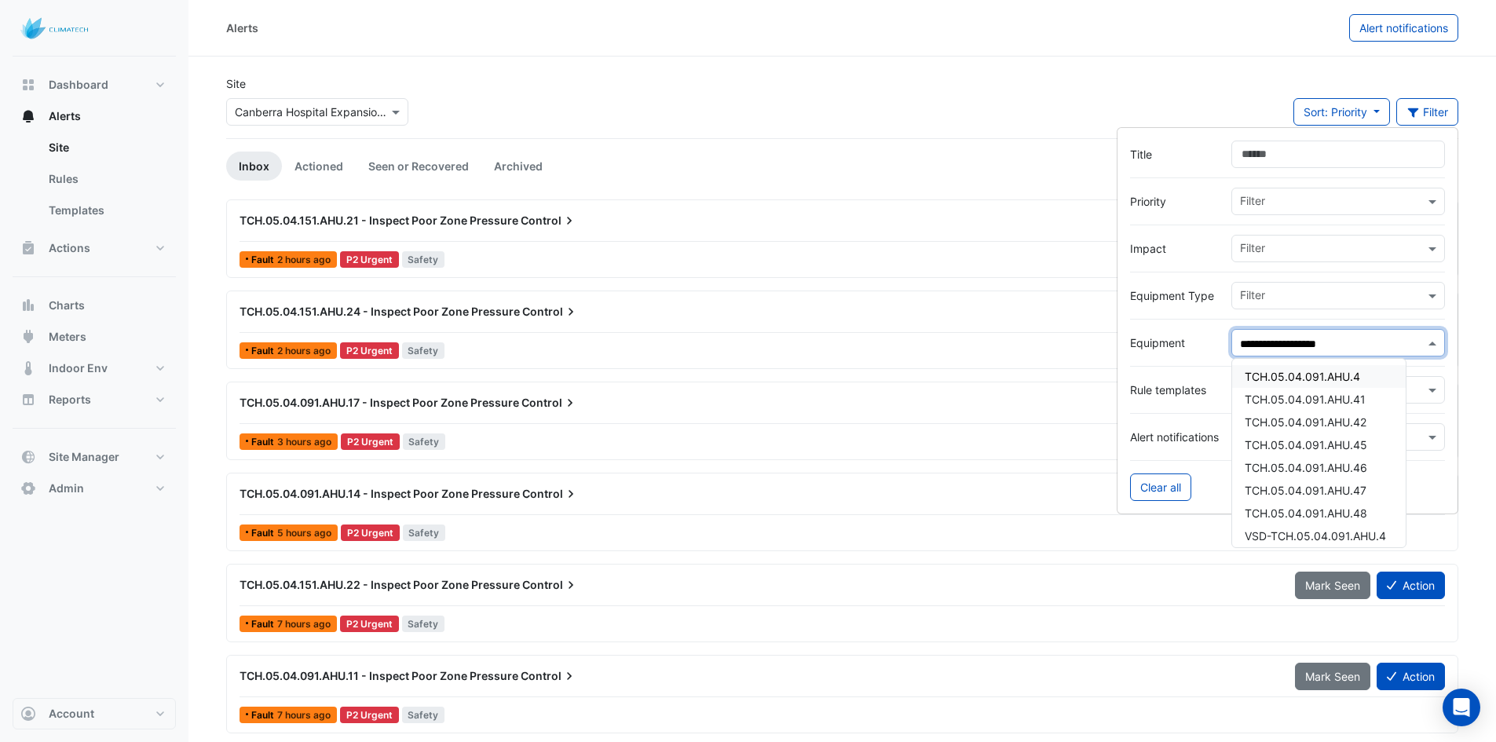
click at [1307, 382] on span "TCH.05.04.091.AHU.4" at bounding box center [1302, 376] width 115 height 13
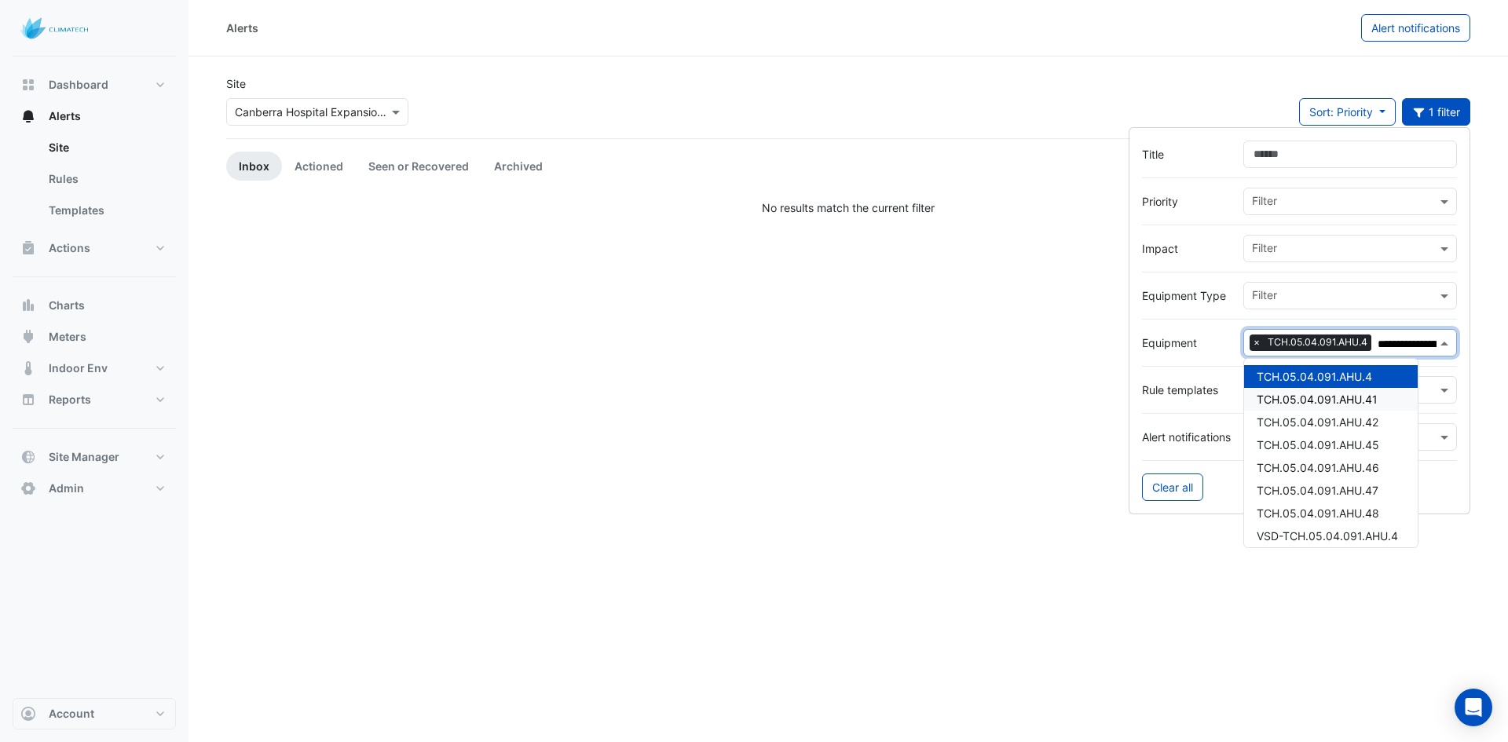
type input "**********"
click at [855, 516] on div "Alerts Alert notifications Site × Canberra Hospital Expansion Project Sort: Pri…" at bounding box center [847, 371] width 1319 height 742
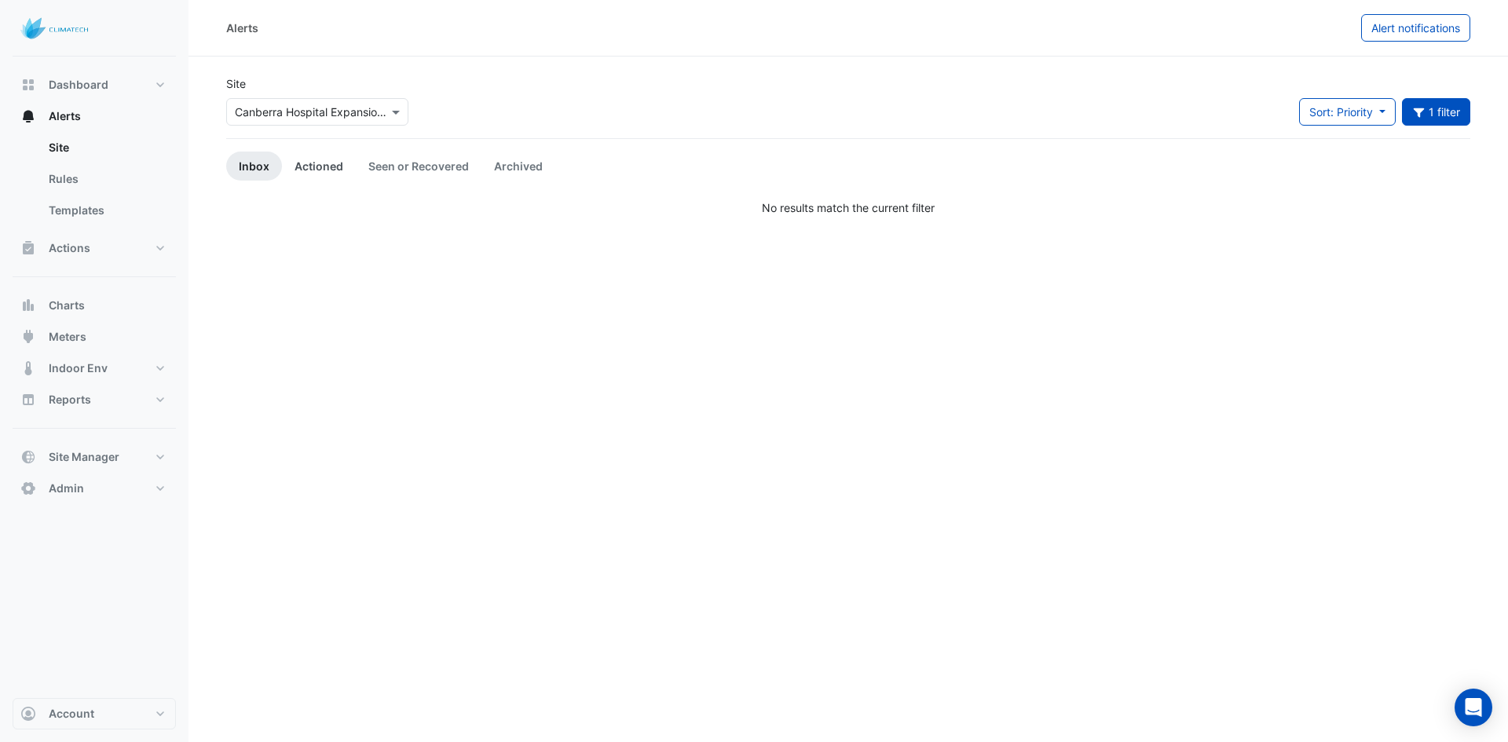
click at [319, 155] on link "Actioned" at bounding box center [319, 166] width 74 height 29
click at [409, 163] on link "Seen or Recovered" at bounding box center [419, 166] width 126 height 29
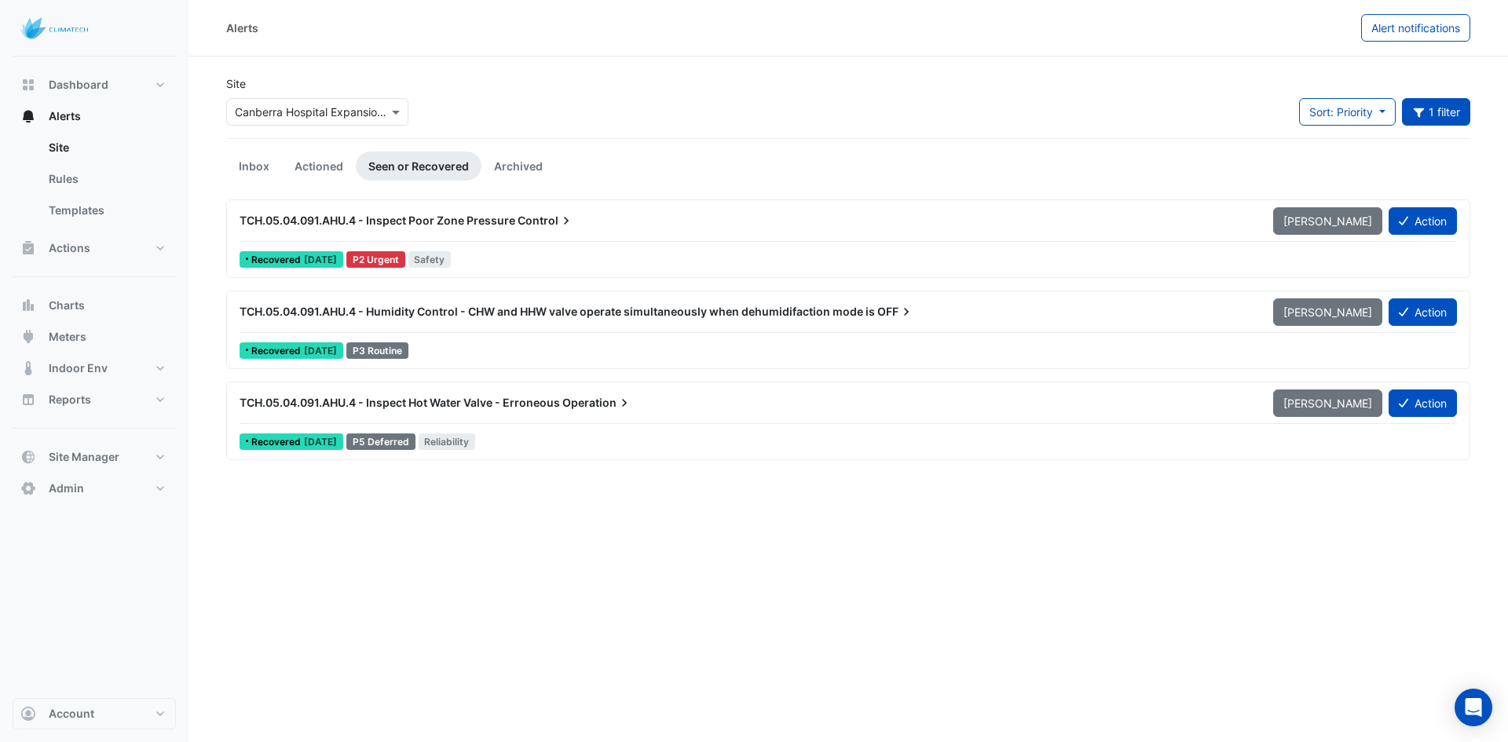
click at [467, 218] on span "TCH.05.04.091.AHU.4 - Inspect Poor Zone Pressure" at bounding box center [378, 220] width 276 height 13
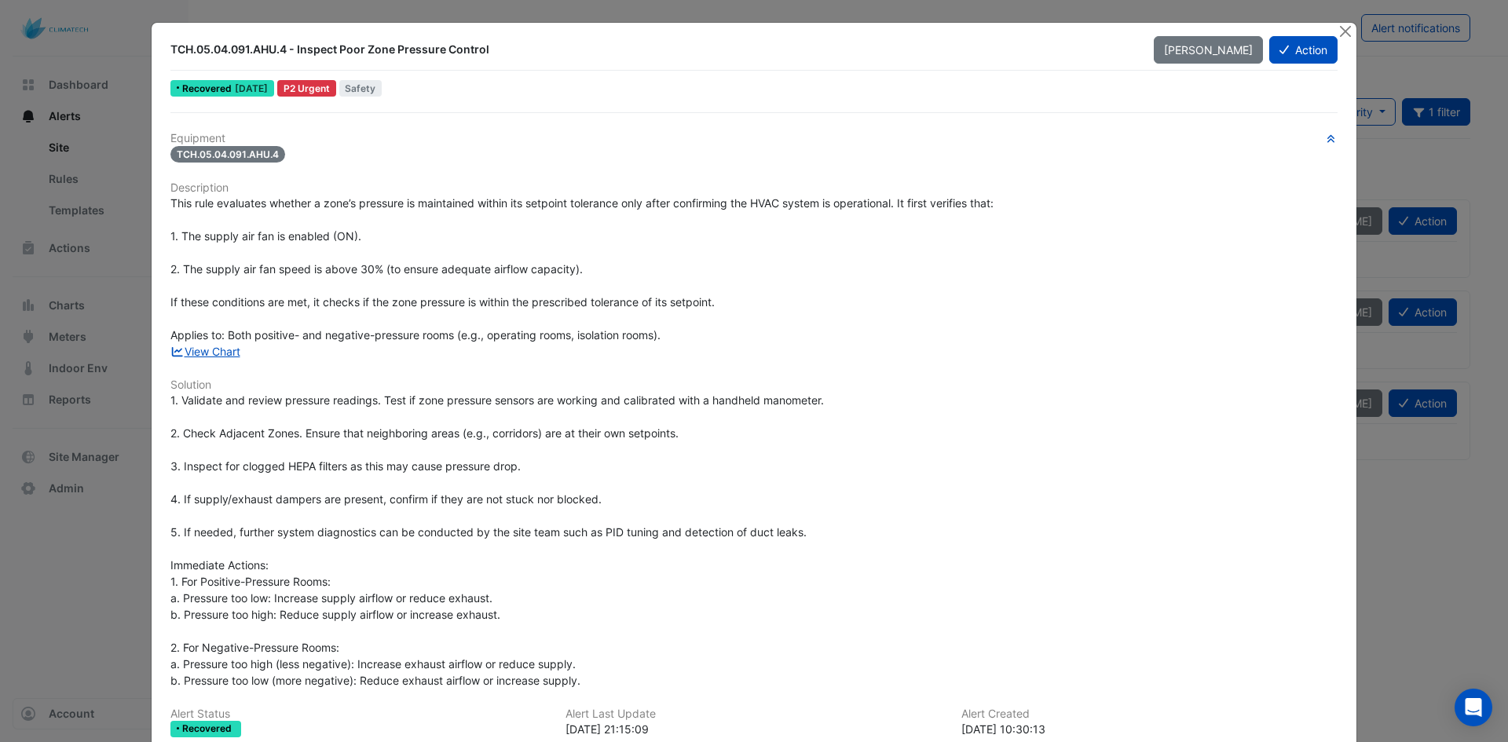
click at [219, 363] on div "Equipment TCH.05.04.091.AHU.4 Description This rule evaluates whether a zone’s …" at bounding box center [753, 504] width 1167 height 744
click at [218, 350] on link "View Chart" at bounding box center [205, 351] width 70 height 13
click at [1340, 27] on button "Close" at bounding box center [1345, 31] width 16 height 16
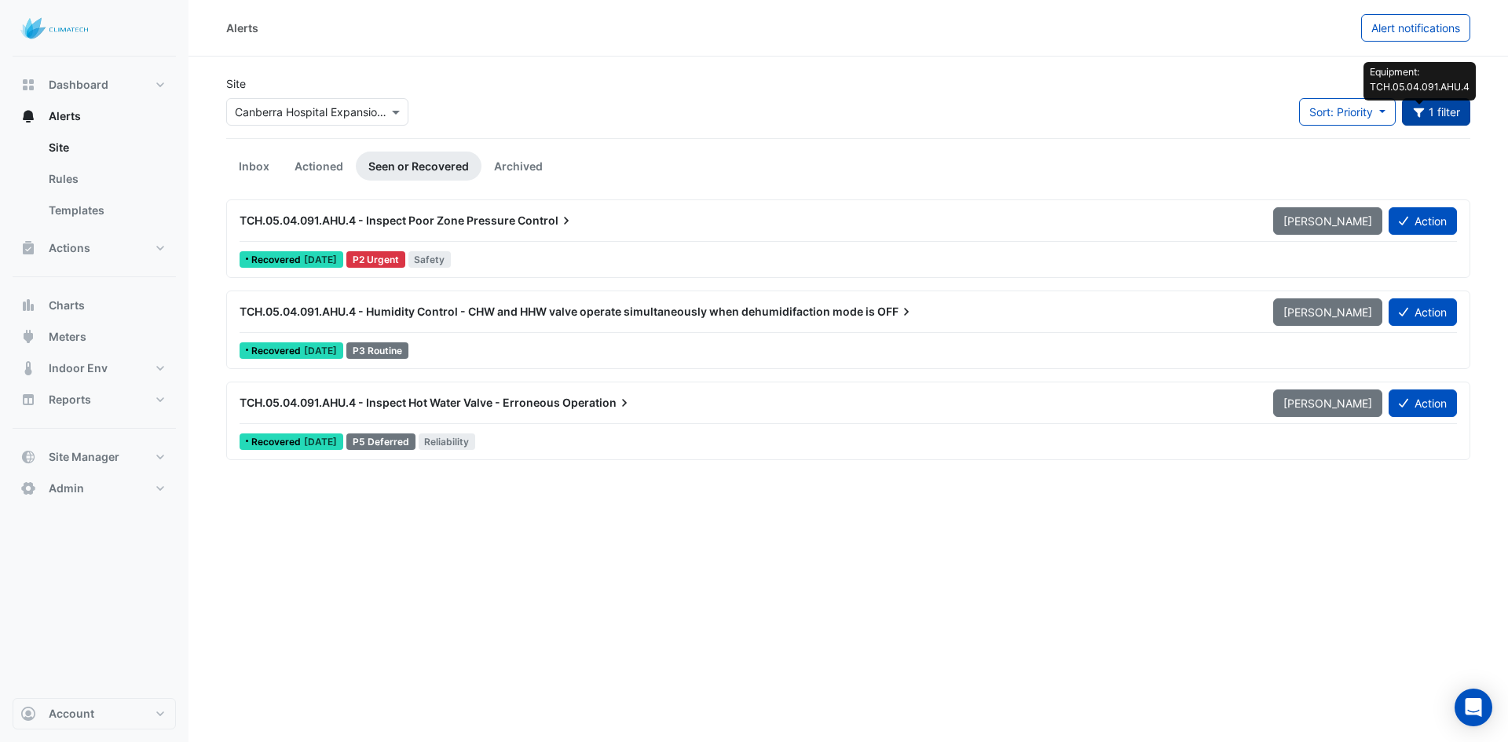
click at [1424, 112] on icon "button" at bounding box center [1419, 112] width 14 height 11
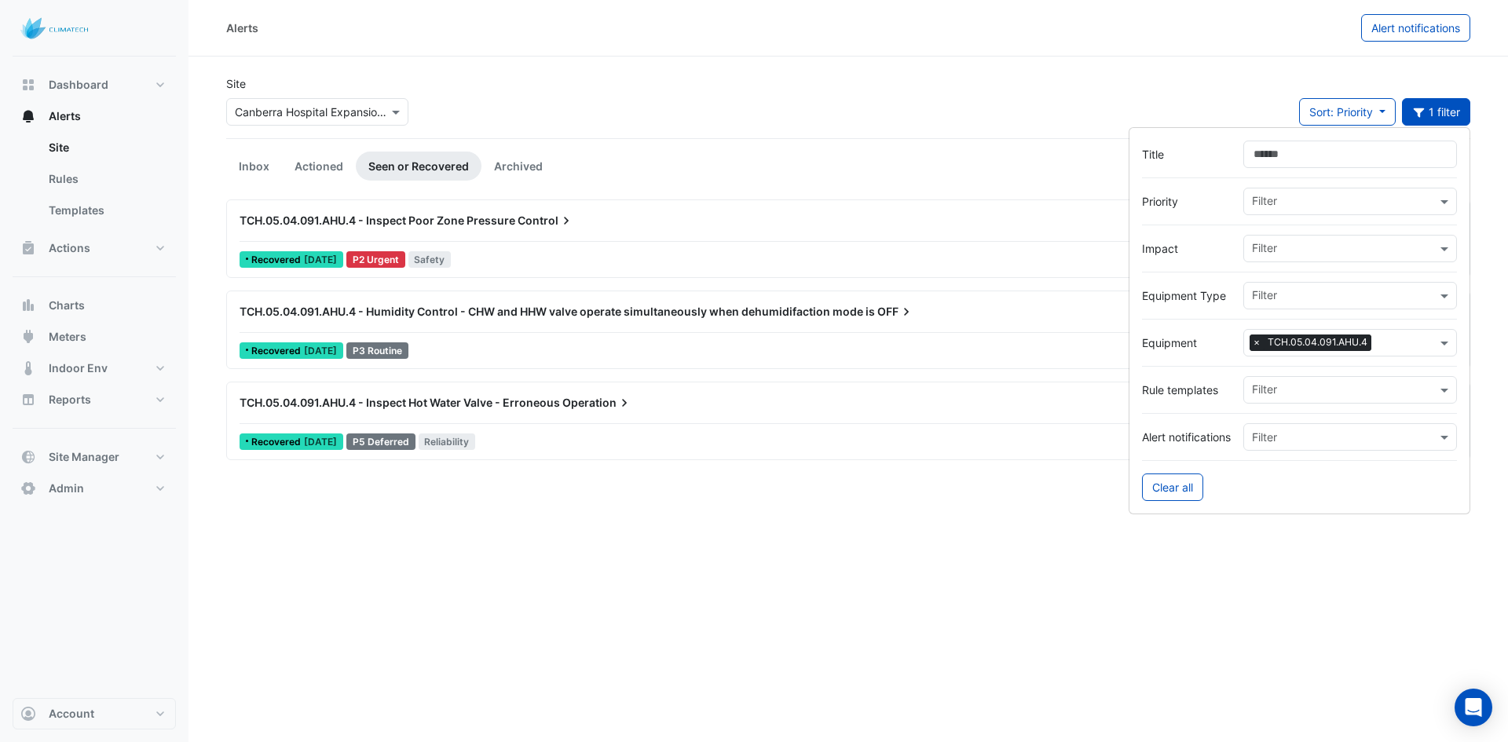
click at [1255, 342] on span "×" at bounding box center [1256, 343] width 14 height 16
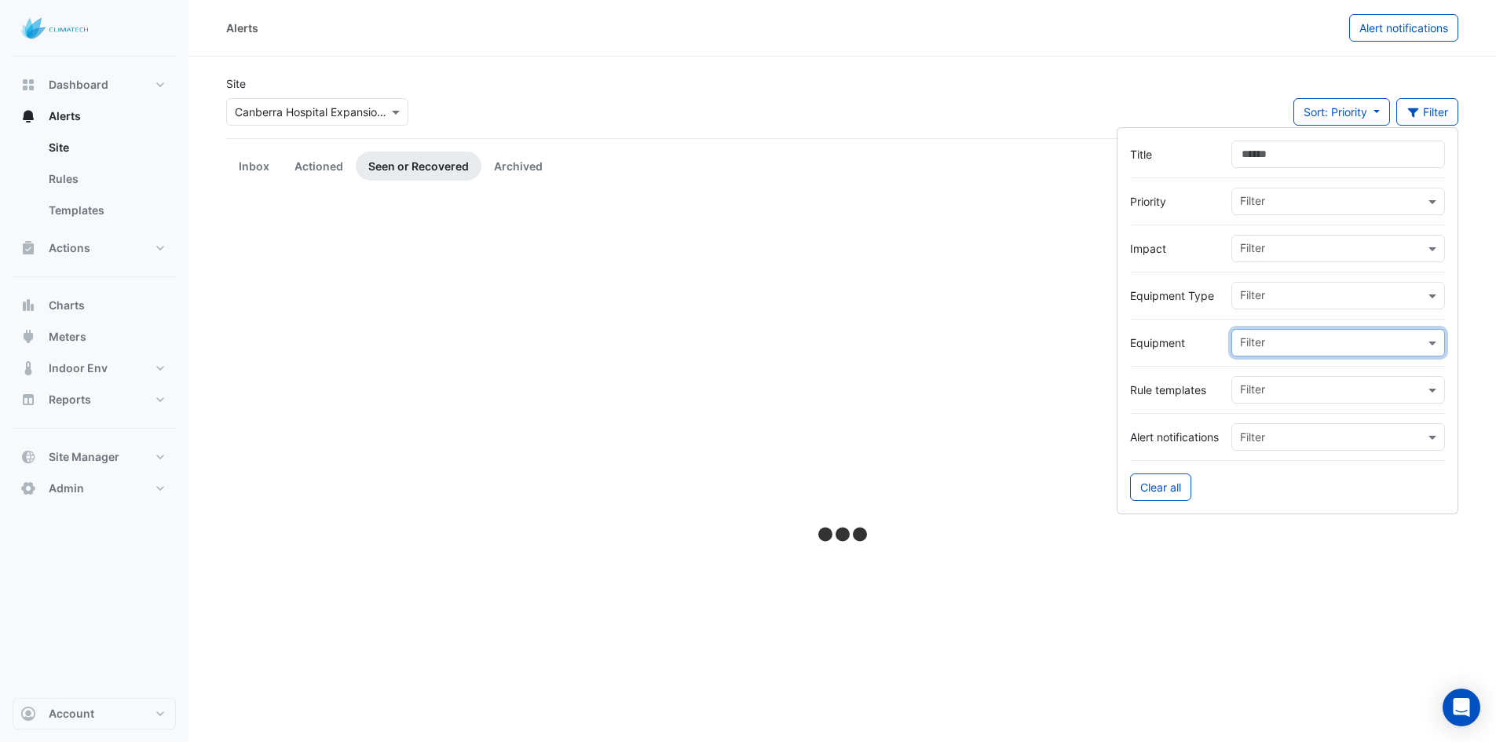
click at [1286, 341] on input "text" at bounding box center [1332, 344] width 185 height 16
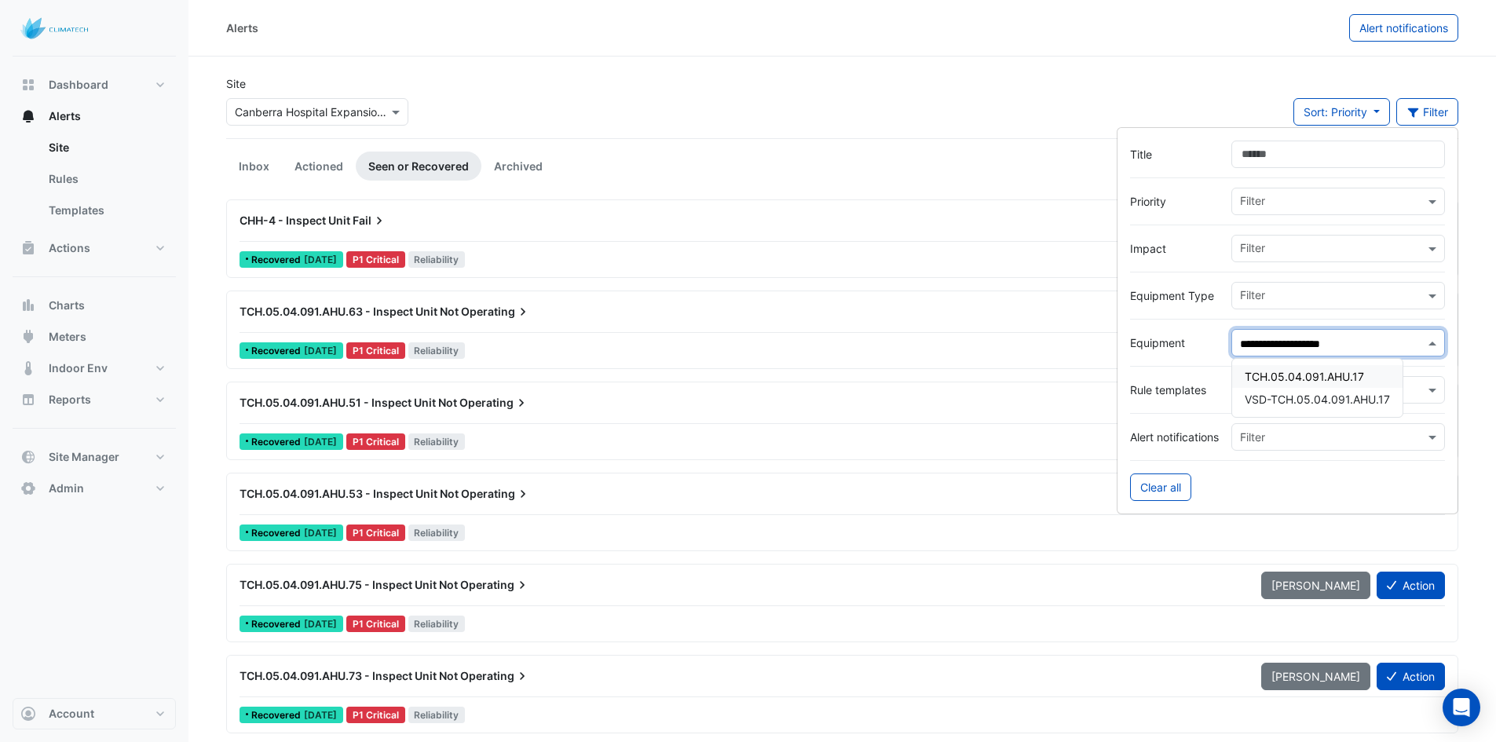
click at [1316, 373] on span "TCH.05.04.091.AHU.17" at bounding box center [1304, 376] width 119 height 13
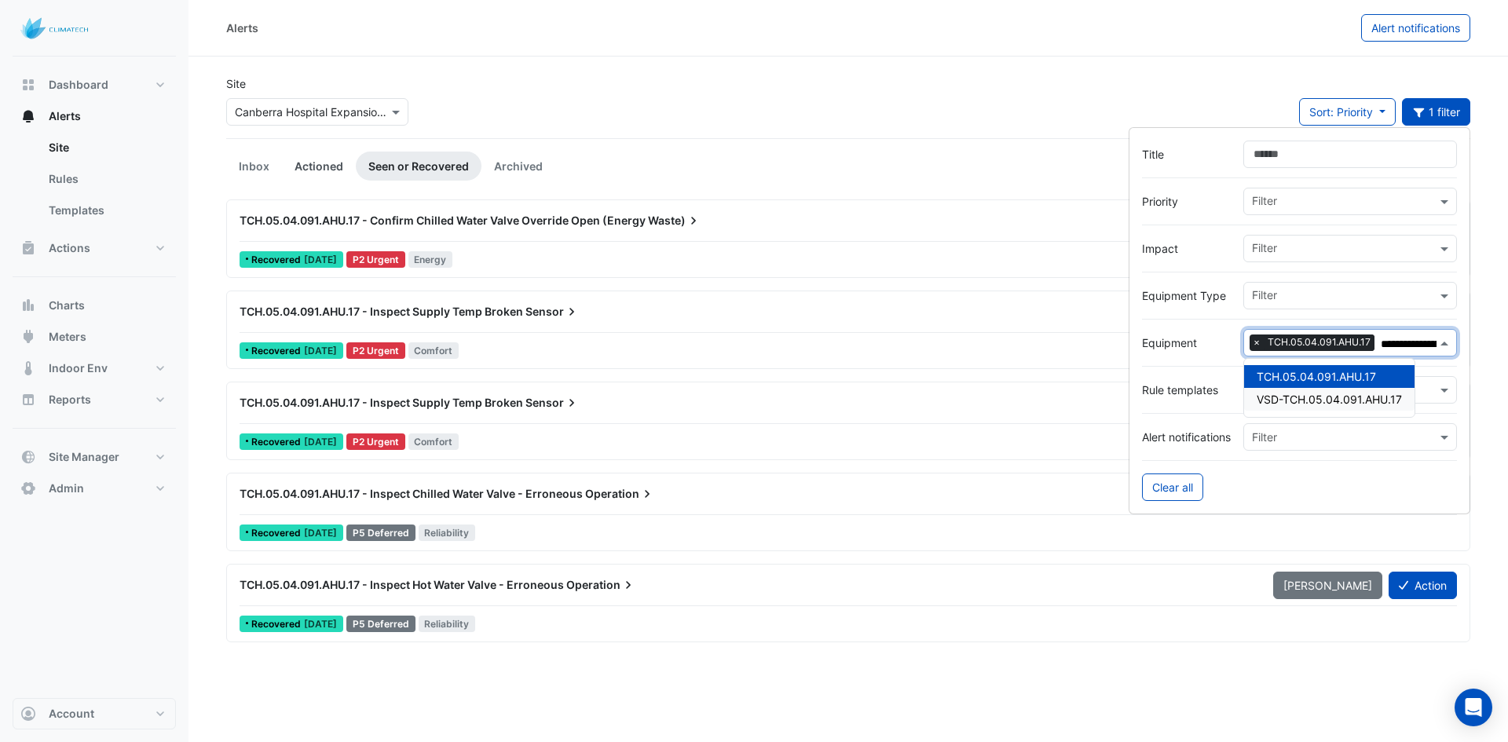
type input "**********"
click at [330, 166] on link "Actioned" at bounding box center [319, 166] width 74 height 29
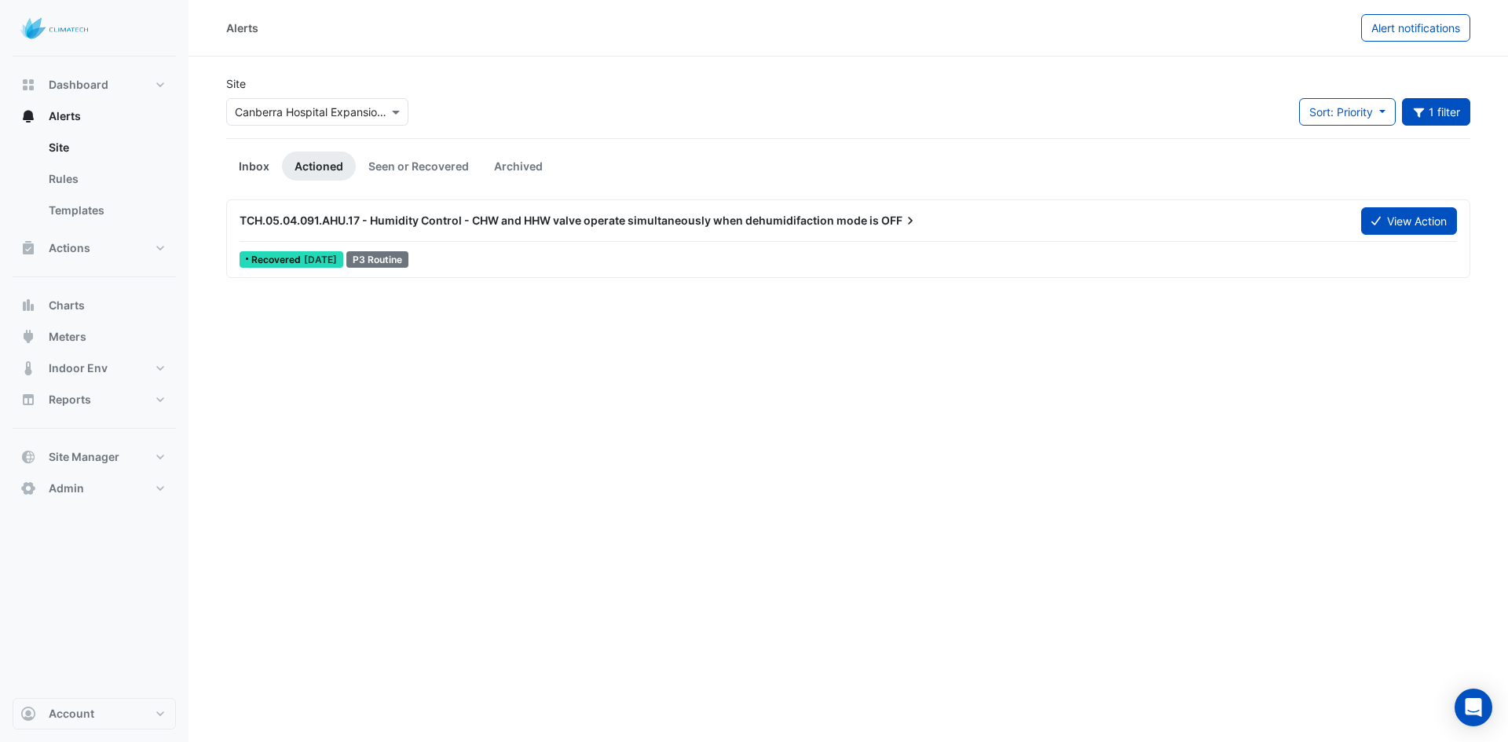
click at [255, 163] on link "Inbox" at bounding box center [254, 166] width 56 height 29
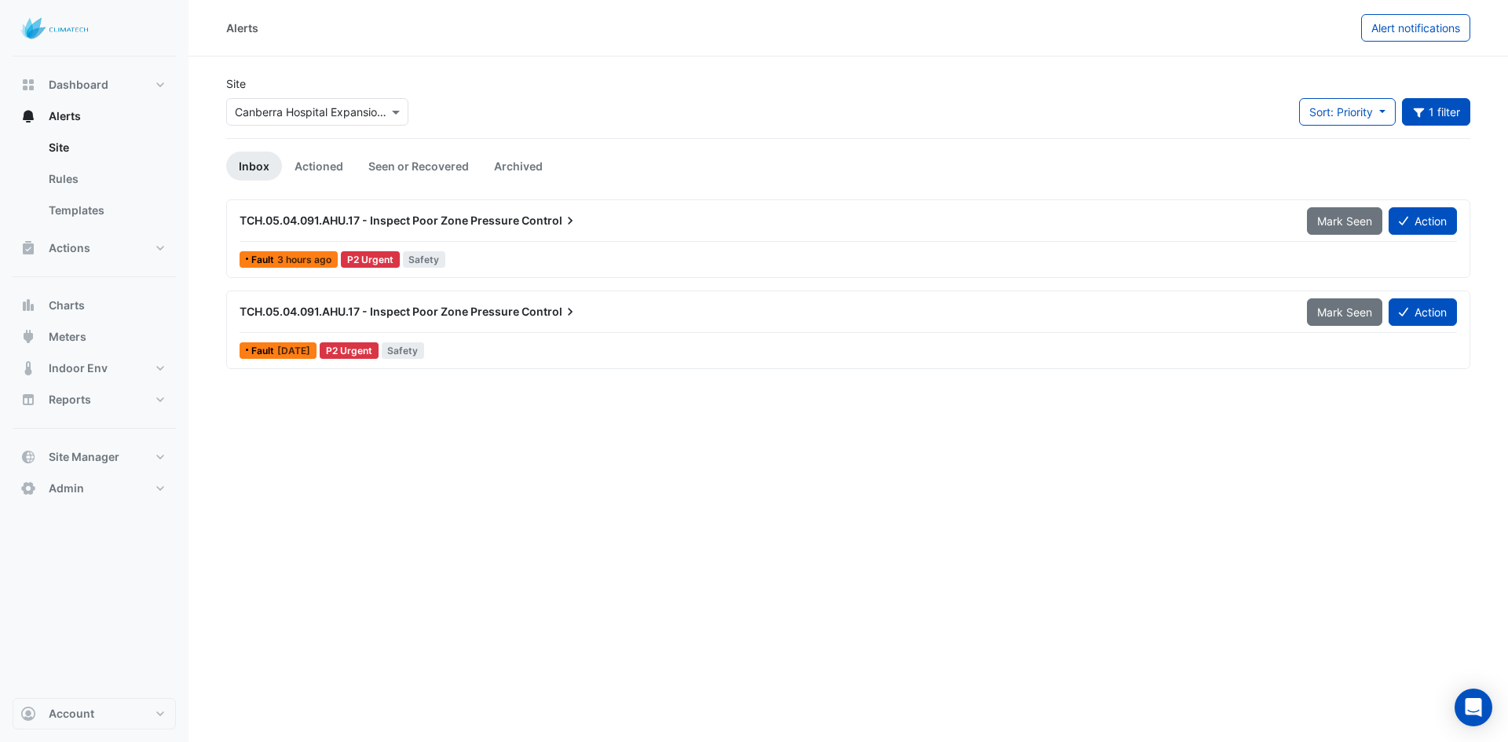
click at [531, 225] on span "Control" at bounding box center [549, 221] width 57 height 16
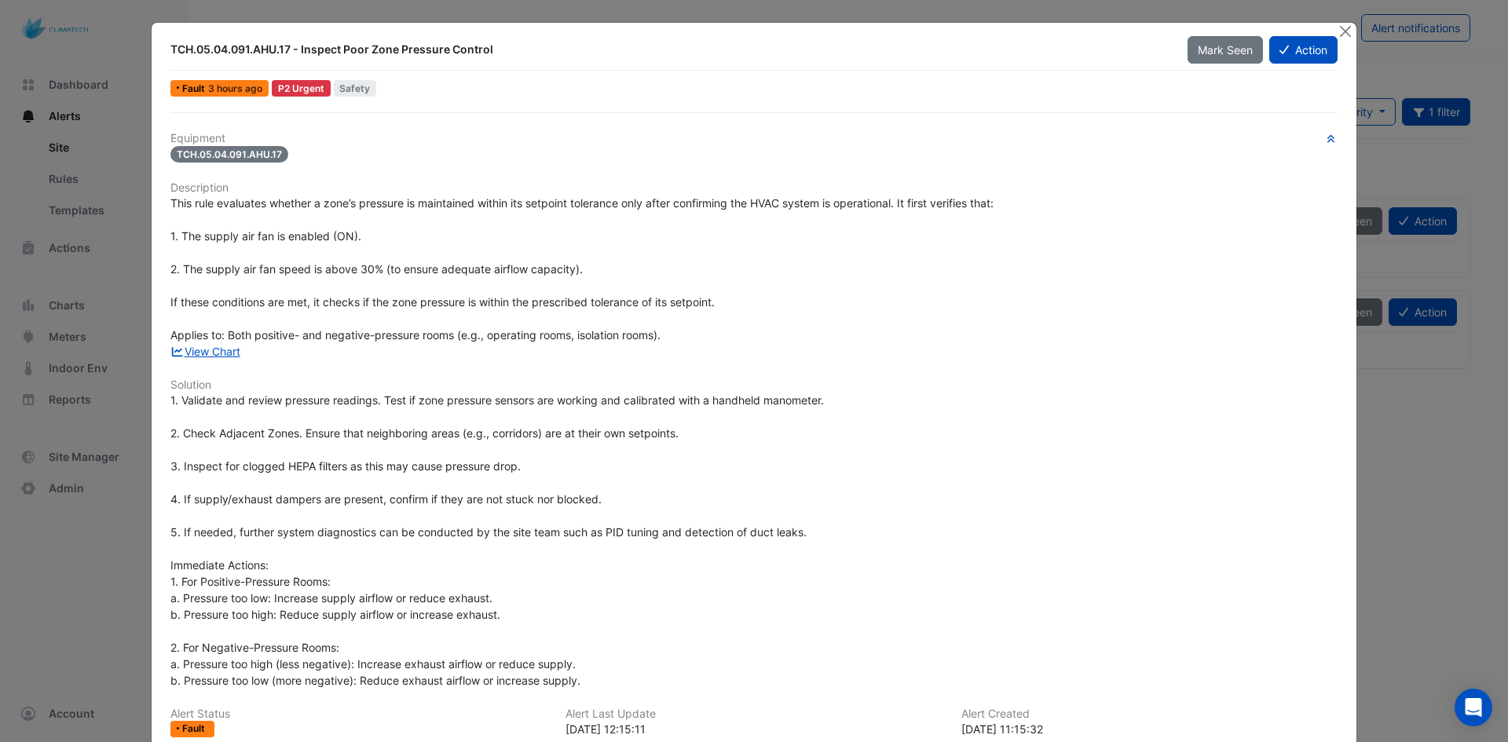
scroll to position [79, 0]
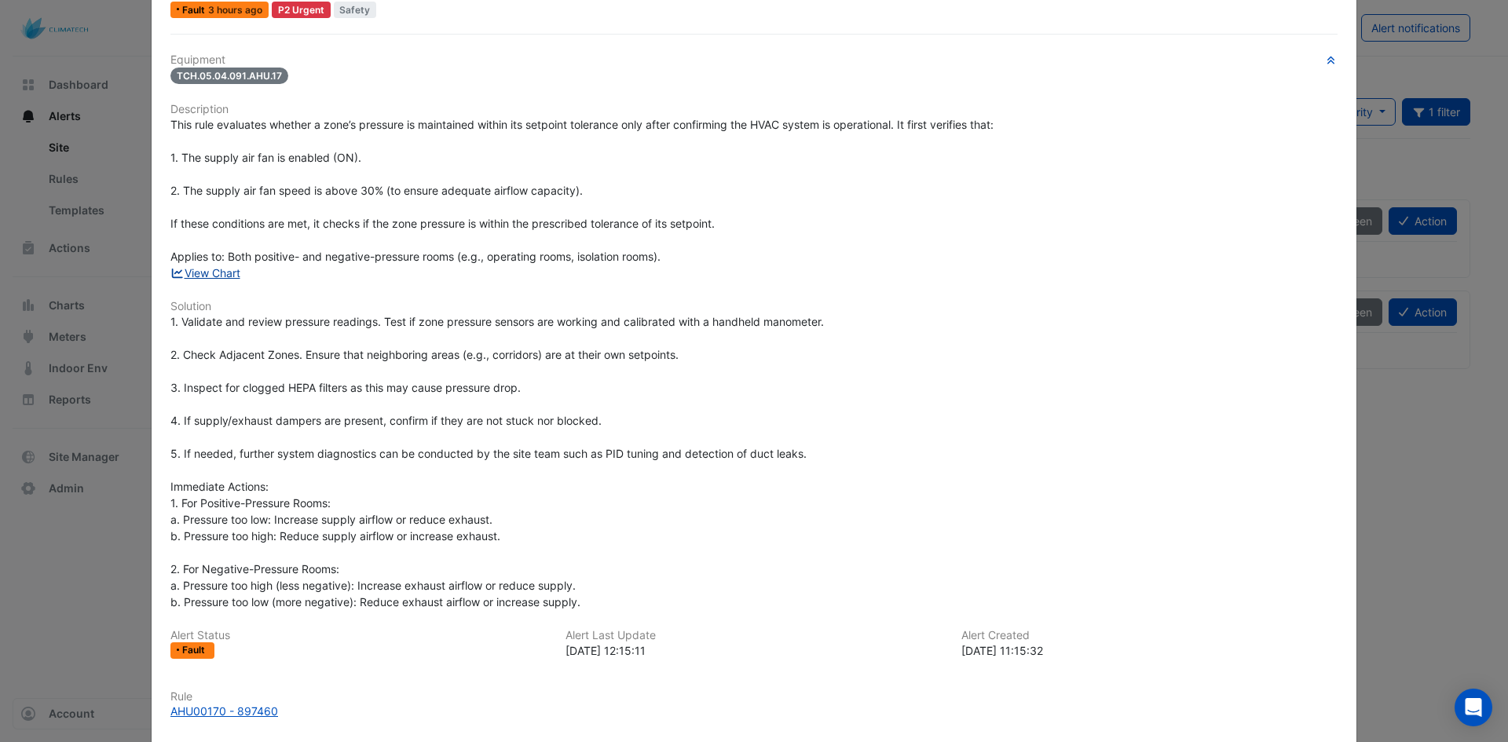
click at [216, 270] on link "View Chart" at bounding box center [205, 272] width 70 height 13
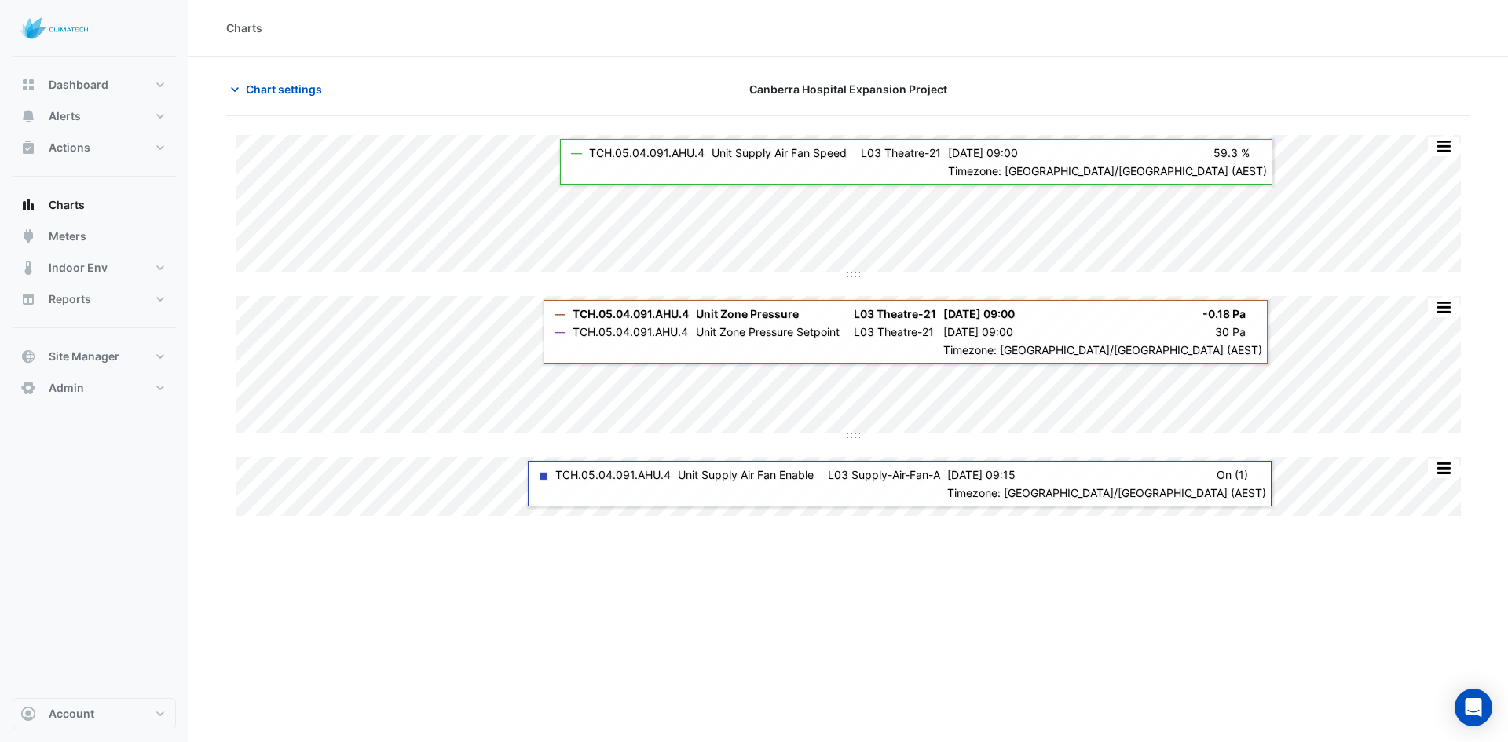
type input "**********"
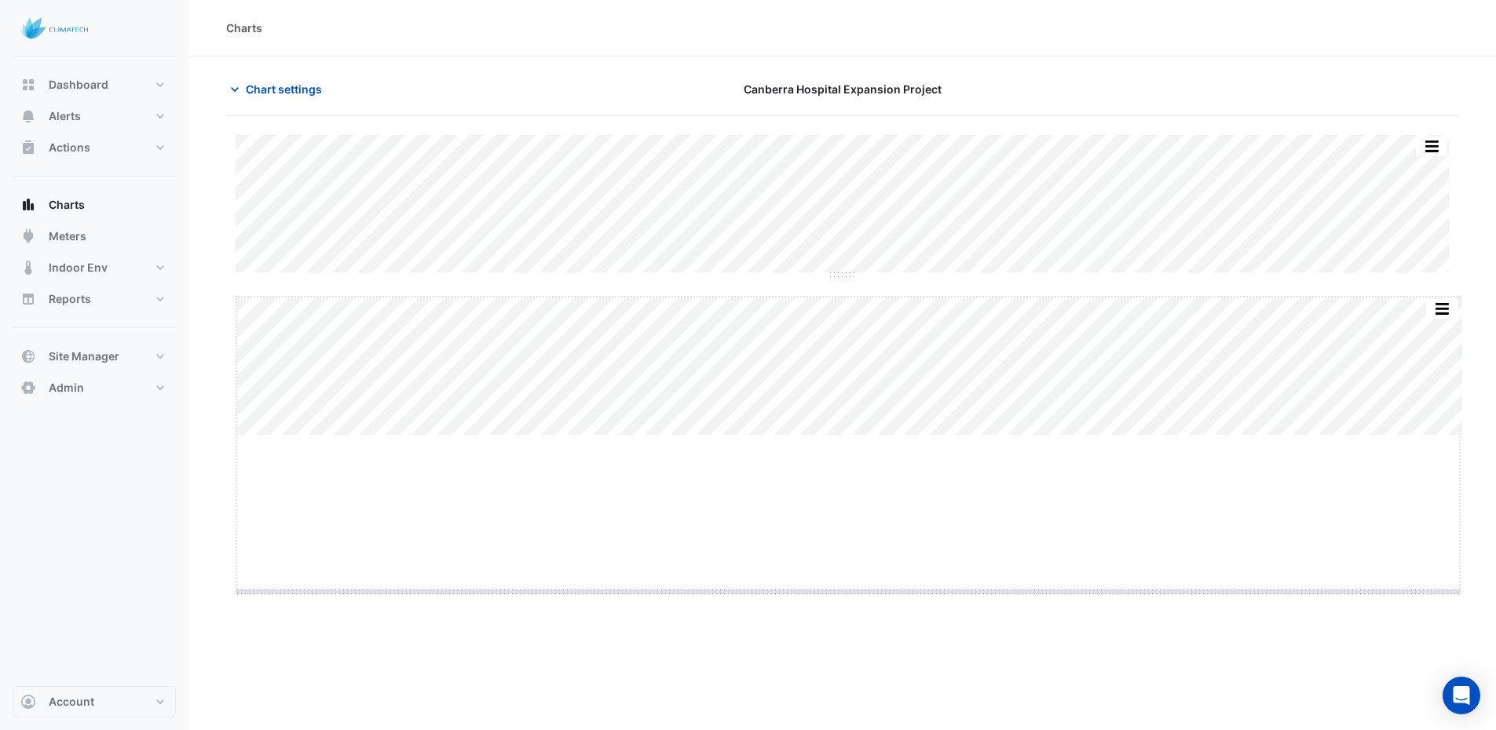
drag, startPoint x: 852, startPoint y: 433, endPoint x: 826, endPoint y: 614, distance: 182.5
click at [298, 88] on span "Chart settings" at bounding box center [284, 89] width 76 height 16
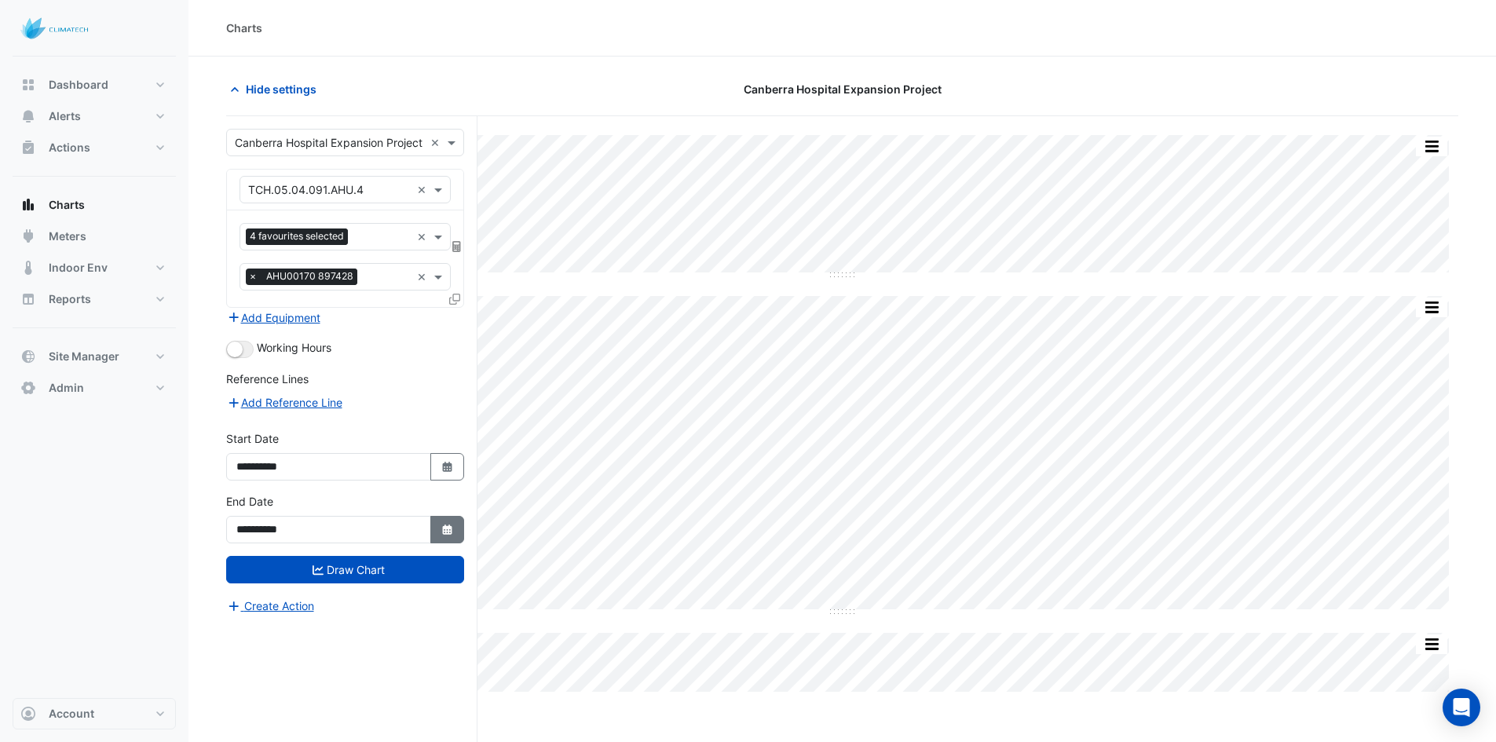
click at [448, 538] on button "Select Date" at bounding box center [447, 529] width 35 height 27
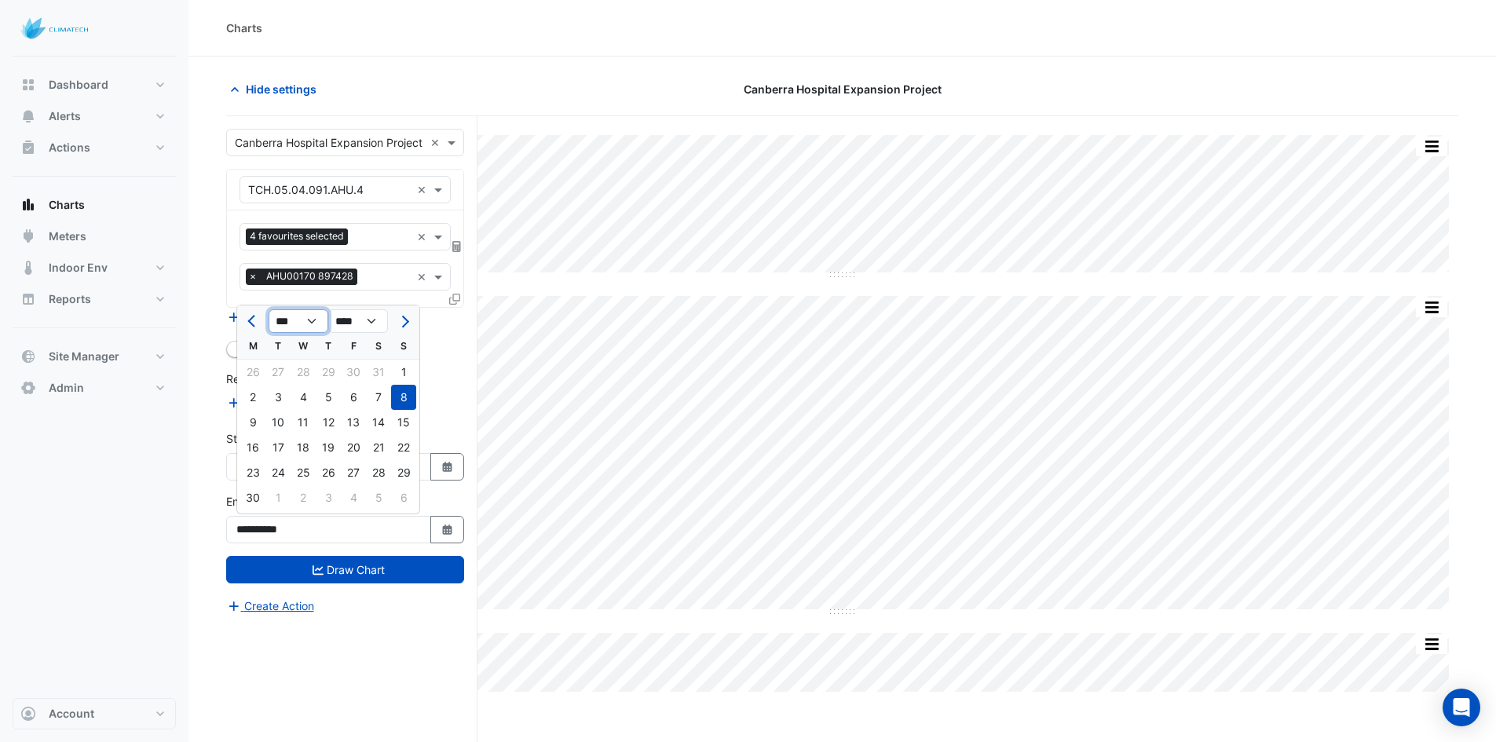
click at [296, 328] on select "*** *** *** *** *** *** *** ***" at bounding box center [299, 321] width 60 height 24
select select "*"
click at [269, 309] on select "*** *** *** *** *** *** *** ***" at bounding box center [299, 321] width 60 height 24
click at [275, 474] on div "30" at bounding box center [277, 472] width 25 height 25
type input "**********"
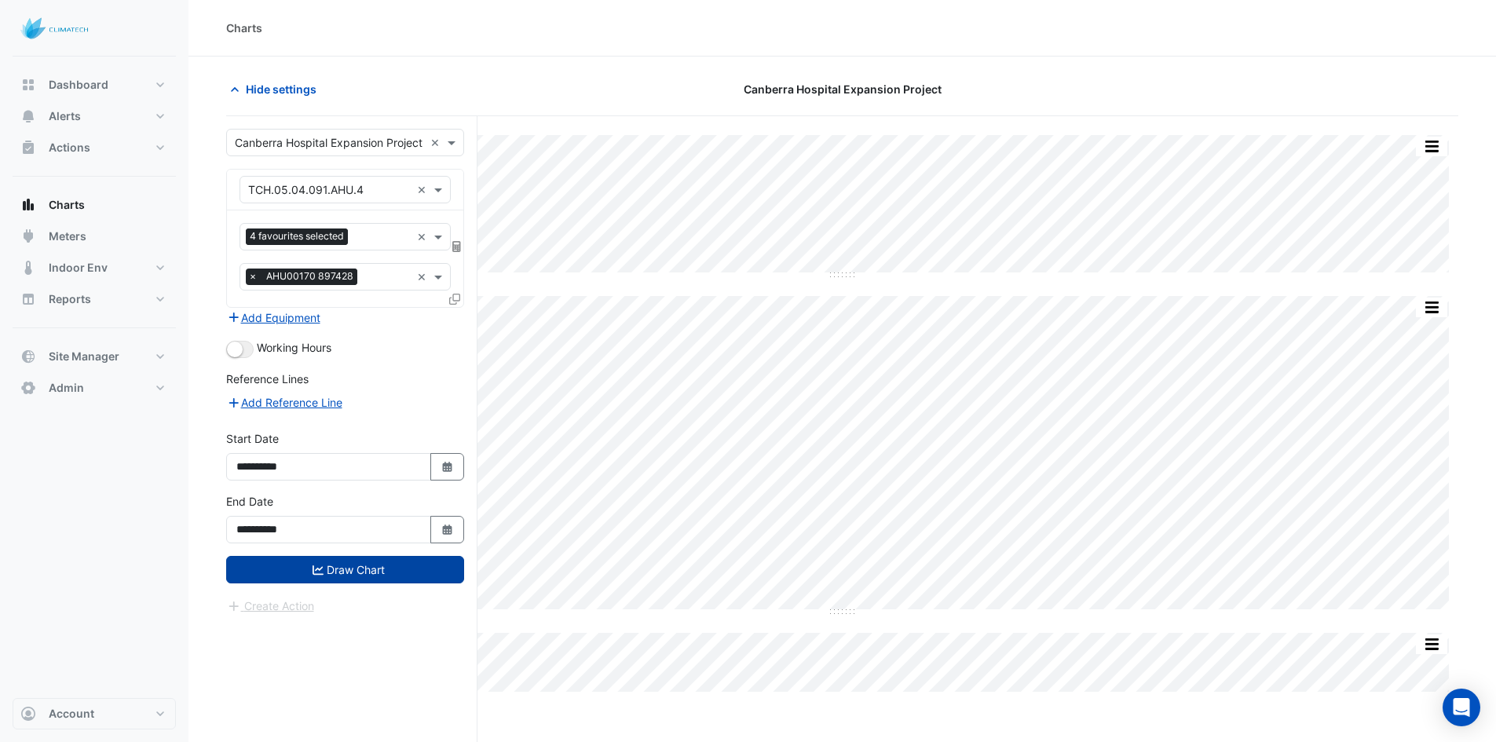
click at [292, 570] on button "Draw Chart" at bounding box center [345, 569] width 238 height 27
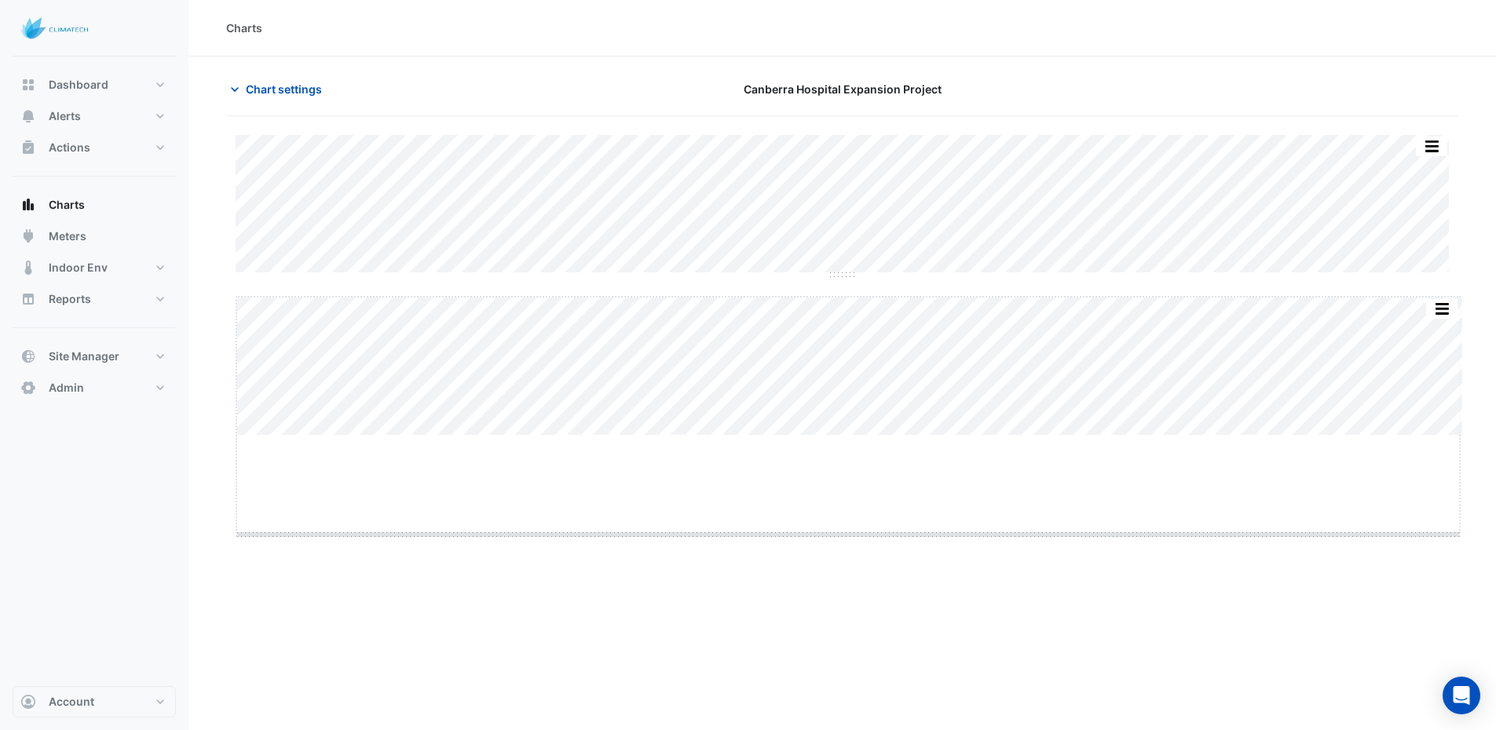
drag, startPoint x: 849, startPoint y: 436, endPoint x: 821, endPoint y: 583, distance: 150.2
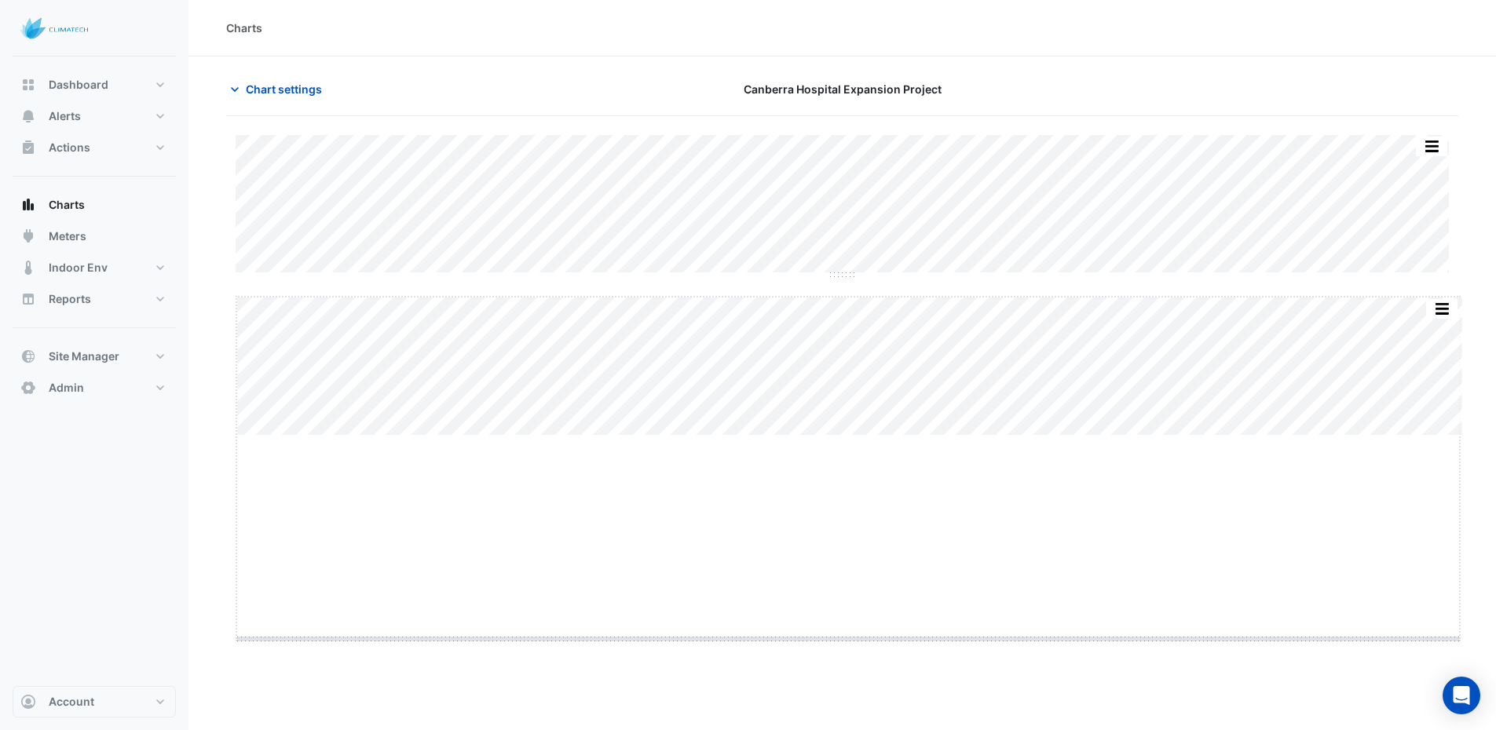
drag, startPoint x: 851, startPoint y: 437, endPoint x: 804, endPoint y: 656, distance: 224.1
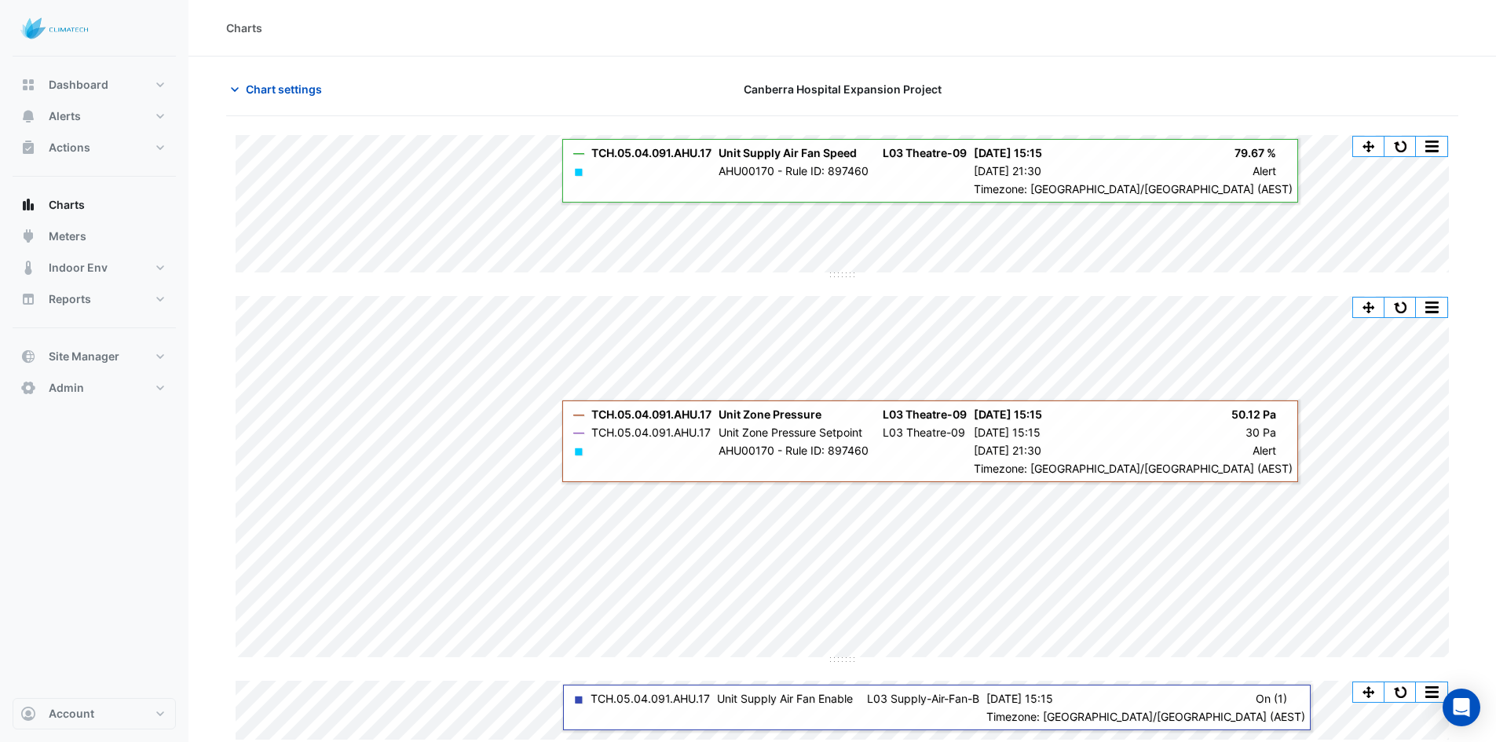
type input "**********"
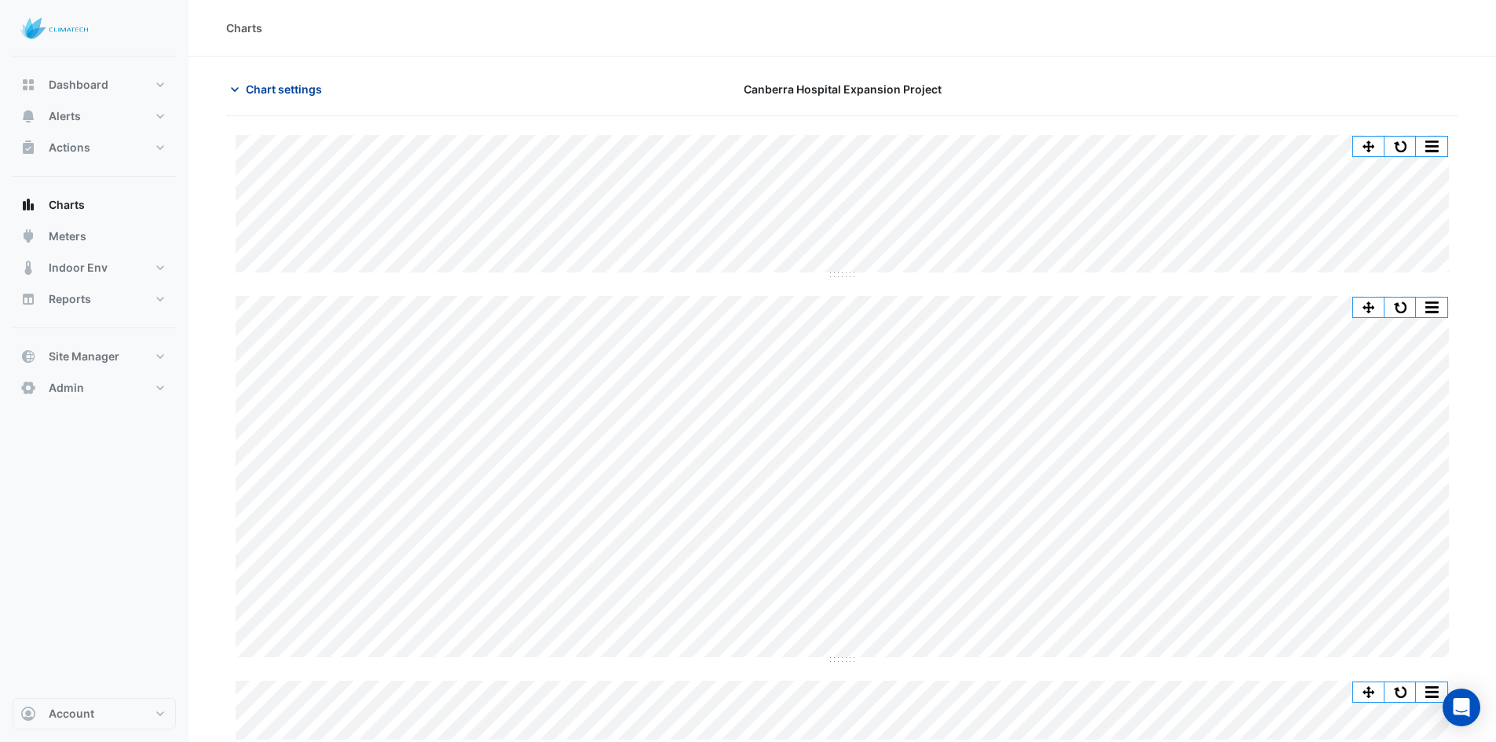
click at [304, 90] on span "Chart settings" at bounding box center [284, 89] width 76 height 16
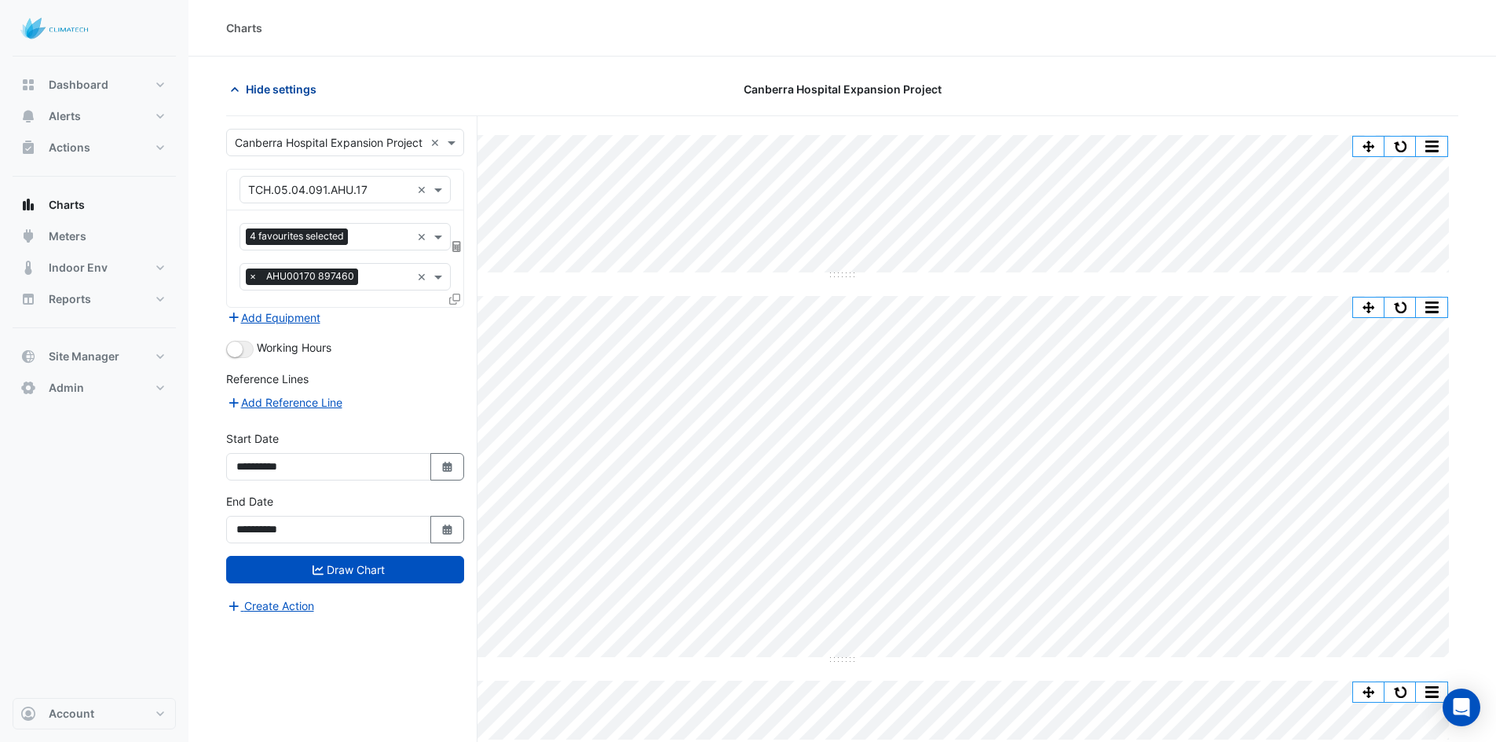
click at [247, 85] on span "Hide settings" at bounding box center [281, 89] width 71 height 16
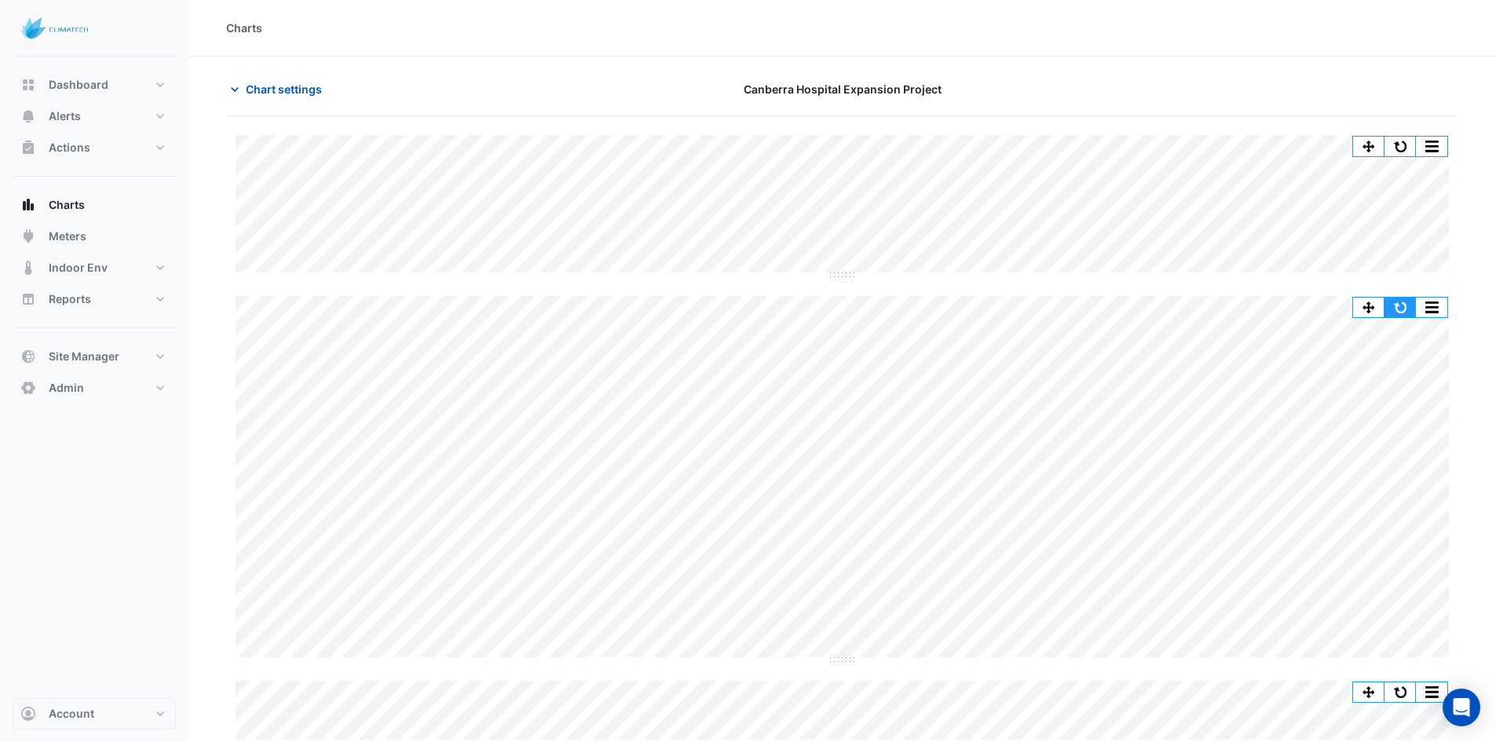
click at [1399, 305] on button "button" at bounding box center [1399, 308] width 31 height 20
